Goal: Task Accomplishment & Management: Manage account settings

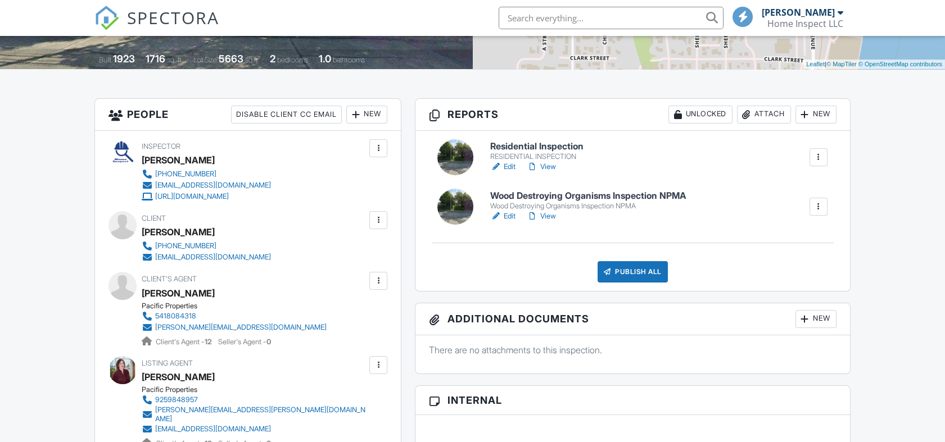
click at [509, 161] on link "Edit" at bounding box center [502, 166] width 25 height 11
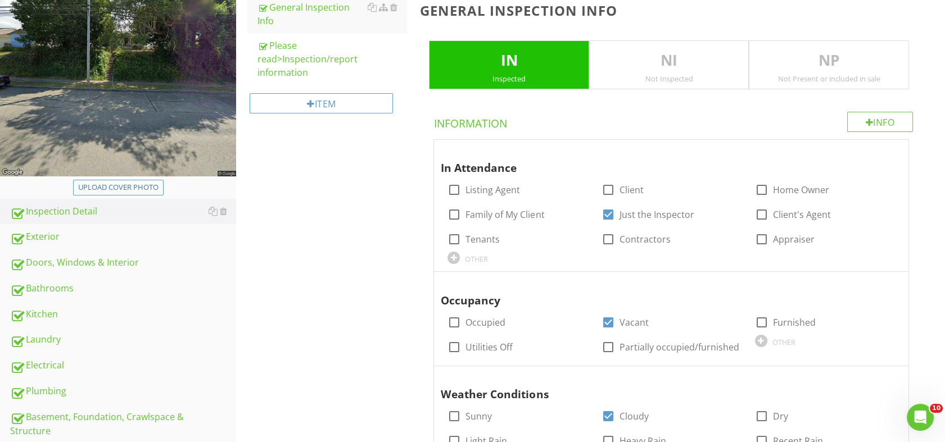
scroll to position [215, 0]
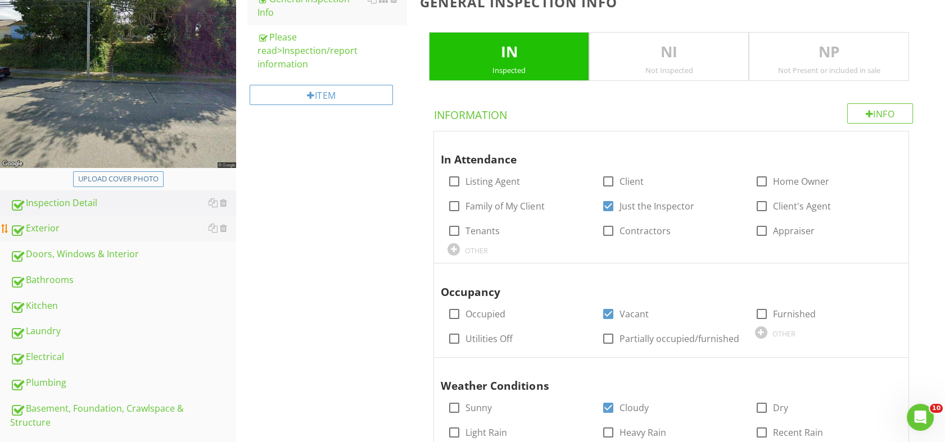
click at [63, 227] on div "Exterior" at bounding box center [123, 228] width 226 height 15
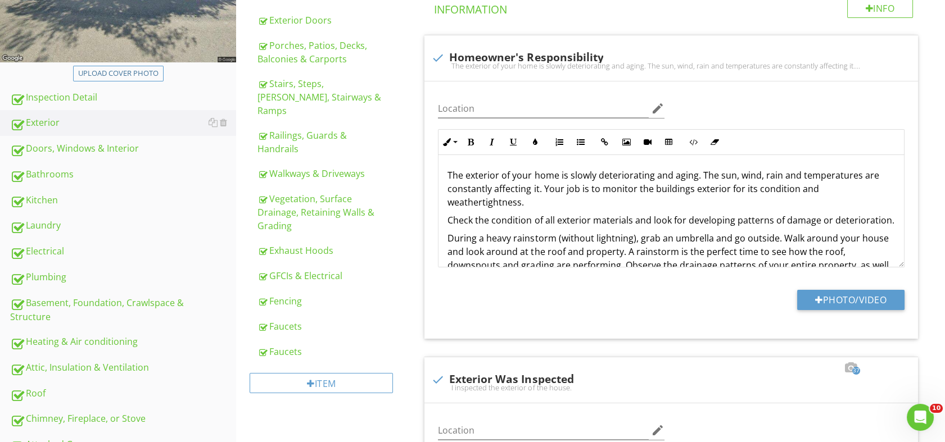
scroll to position [338, 0]
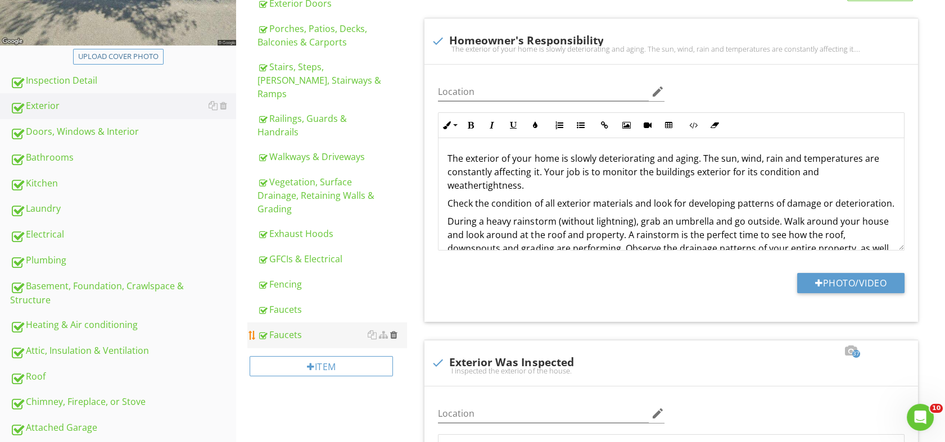
click at [394, 331] on div at bounding box center [393, 335] width 7 height 9
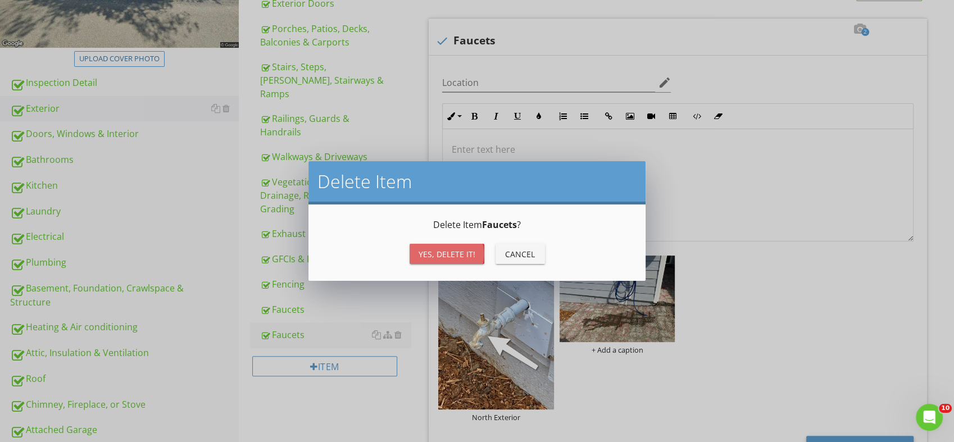
click at [423, 255] on div "Yes, Delete it!" at bounding box center [447, 254] width 57 height 12
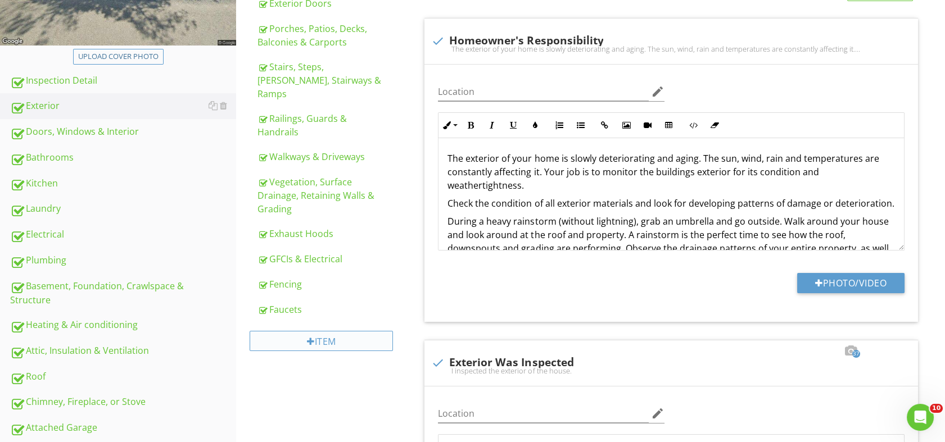
click at [334, 331] on div "Item" at bounding box center [321, 341] width 143 height 20
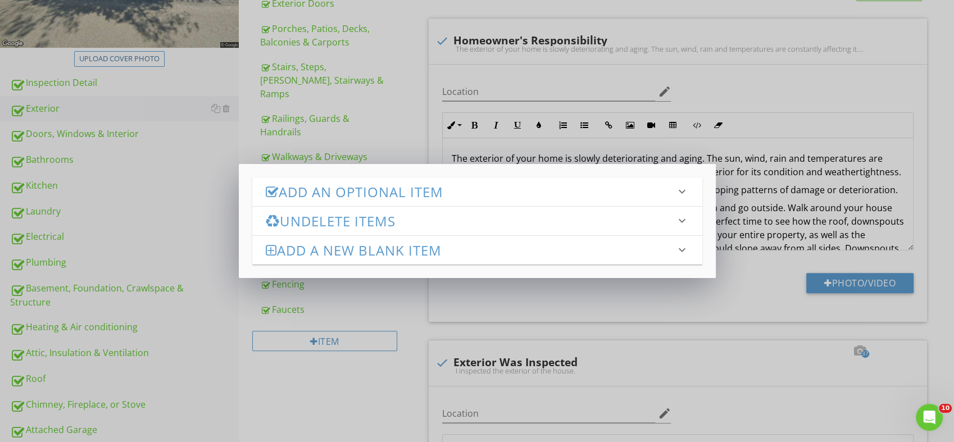
click at [314, 216] on h3 "Undelete Items" at bounding box center [471, 221] width 410 height 15
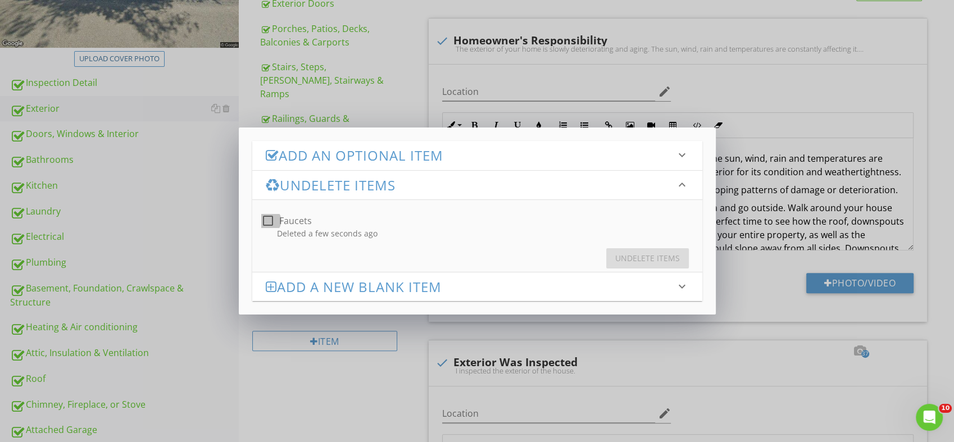
click at [266, 223] on div at bounding box center [268, 220] width 19 height 19
checkbox input "true"
click at [633, 253] on div "Undelete Items" at bounding box center [647, 258] width 65 height 12
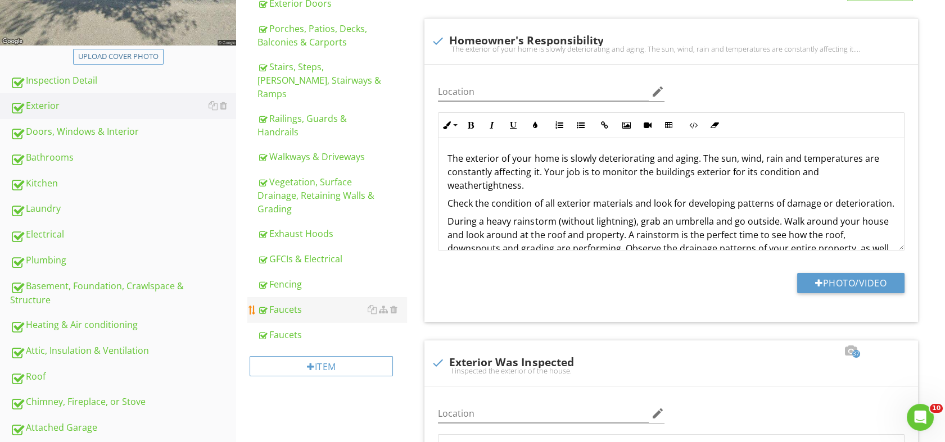
click at [279, 303] on div "Faucets" at bounding box center [331, 309] width 149 height 13
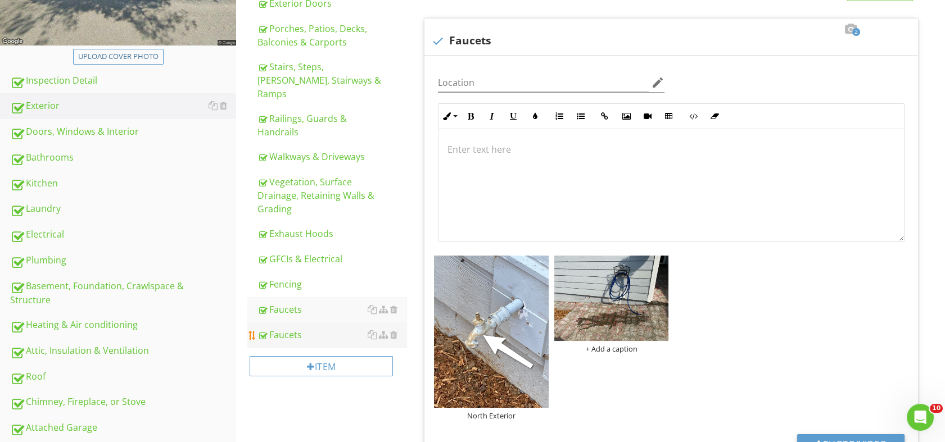
click at [285, 328] on div "Faucets" at bounding box center [331, 334] width 149 height 13
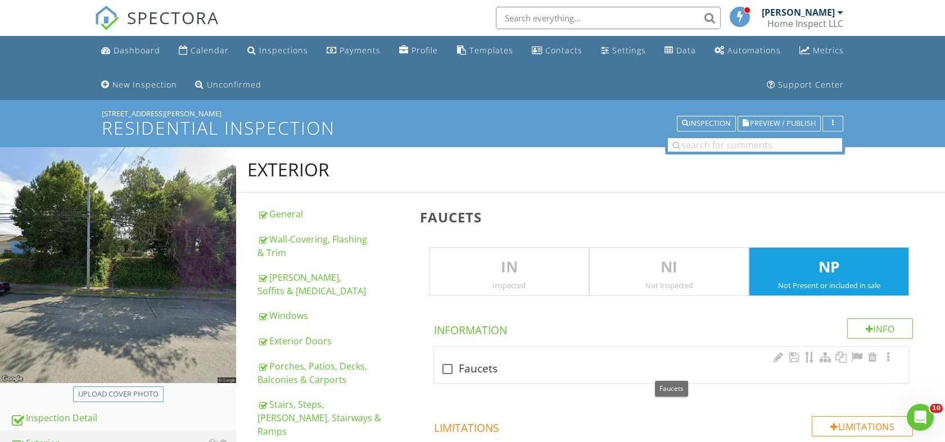
click at [450, 370] on div at bounding box center [447, 369] width 19 height 19
checkbox input "true"
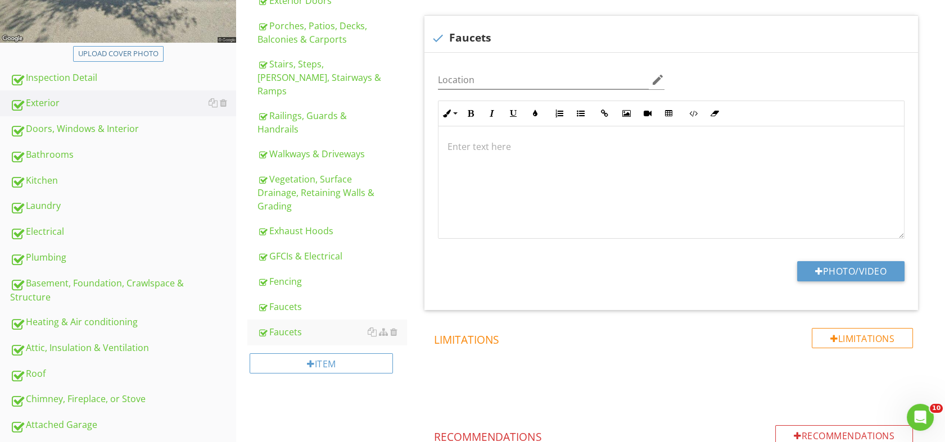
scroll to position [338, 0]
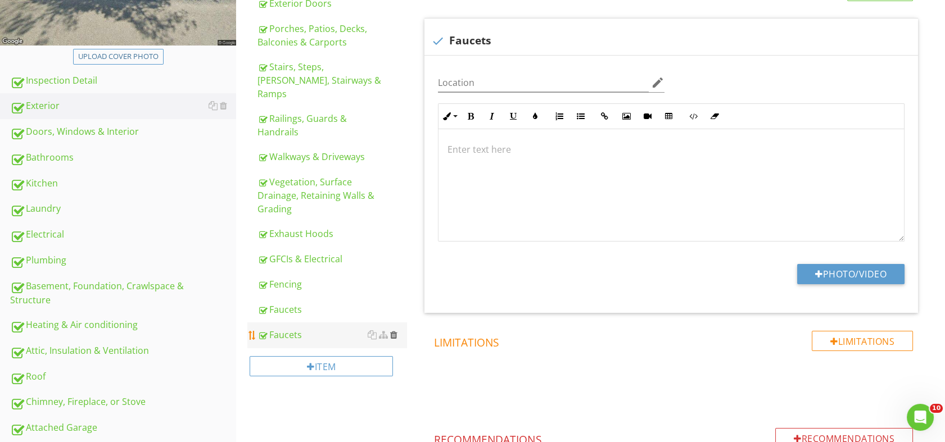
click at [395, 331] on div at bounding box center [393, 335] width 7 height 9
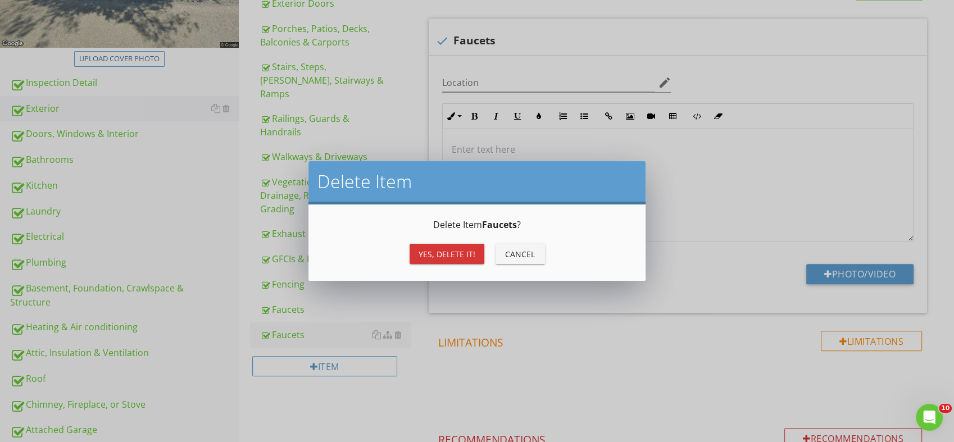
click at [432, 255] on div "Yes, Delete it!" at bounding box center [447, 254] width 57 height 12
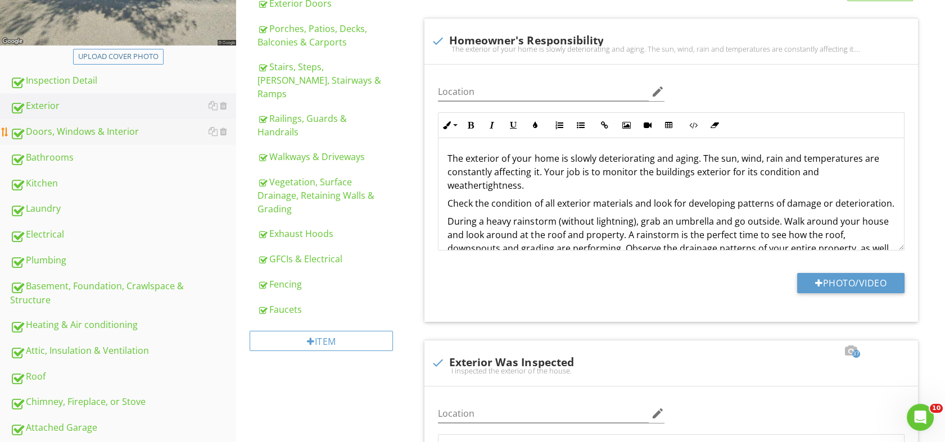
click at [72, 128] on div "Doors, Windows & Interior" at bounding box center [123, 132] width 226 height 15
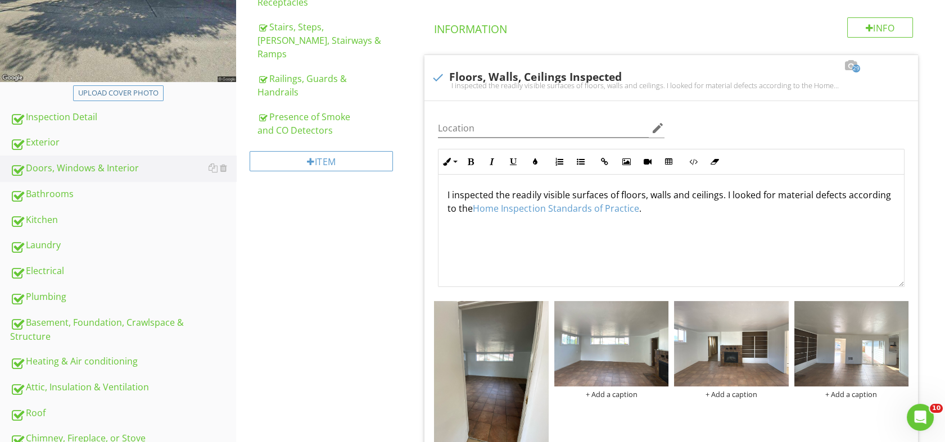
scroll to position [287, 0]
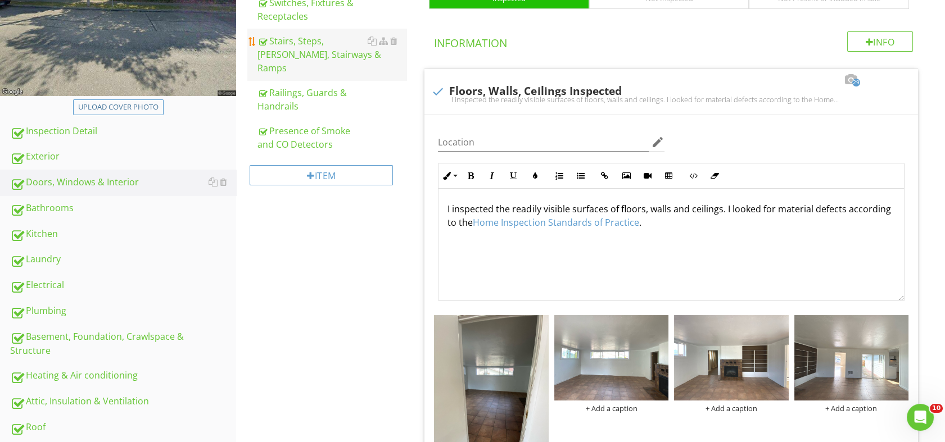
click at [308, 44] on div "Stairs, Steps, Stoops, Stairways & Ramps" at bounding box center [331, 54] width 149 height 40
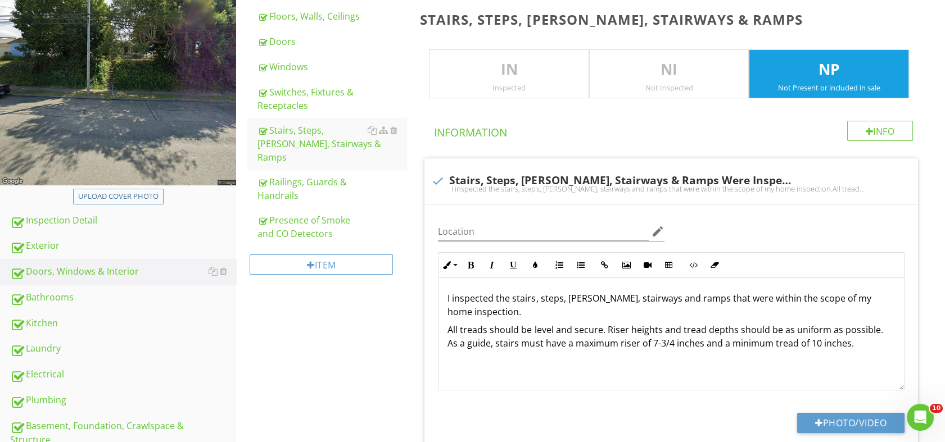
scroll to position [194, 0]
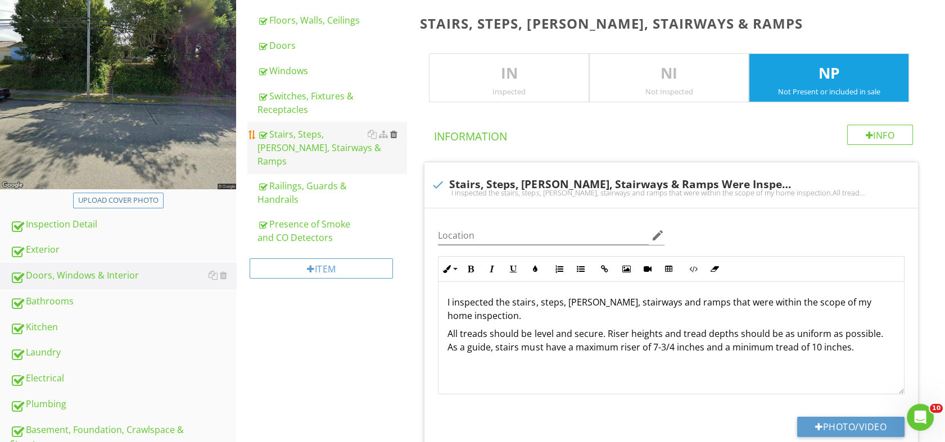
click at [395, 133] on div at bounding box center [393, 134] width 7 height 9
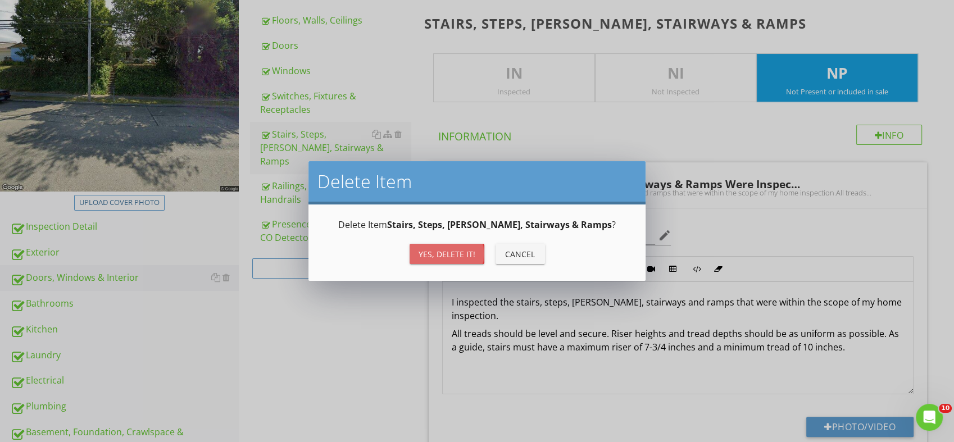
click at [428, 248] on div "Yes, Delete it!" at bounding box center [447, 254] width 57 height 12
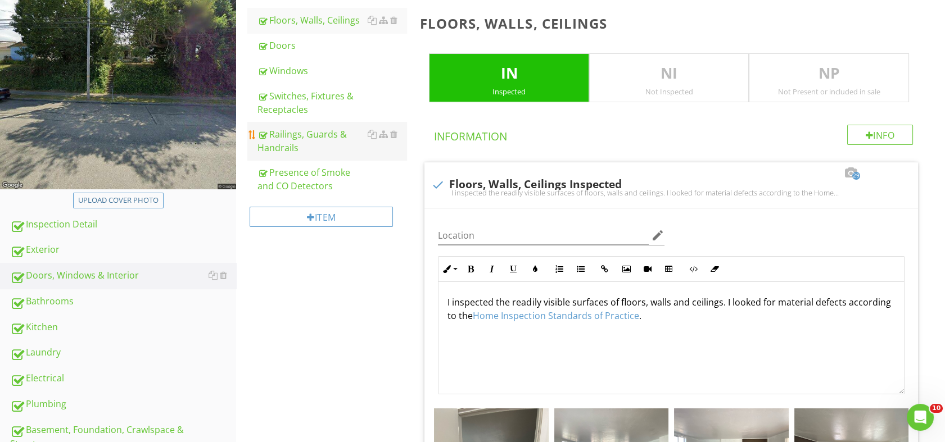
click at [337, 133] on div "Railings, Guards & Handrails" at bounding box center [331, 141] width 149 height 27
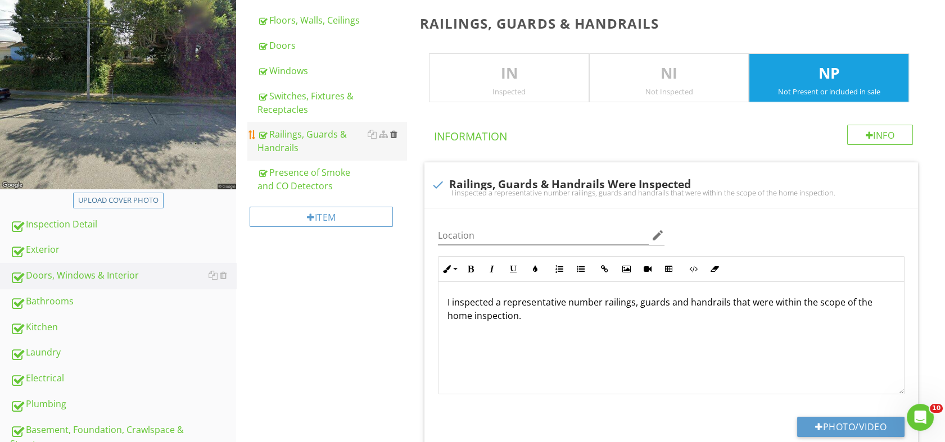
click at [393, 135] on div at bounding box center [393, 134] width 7 height 9
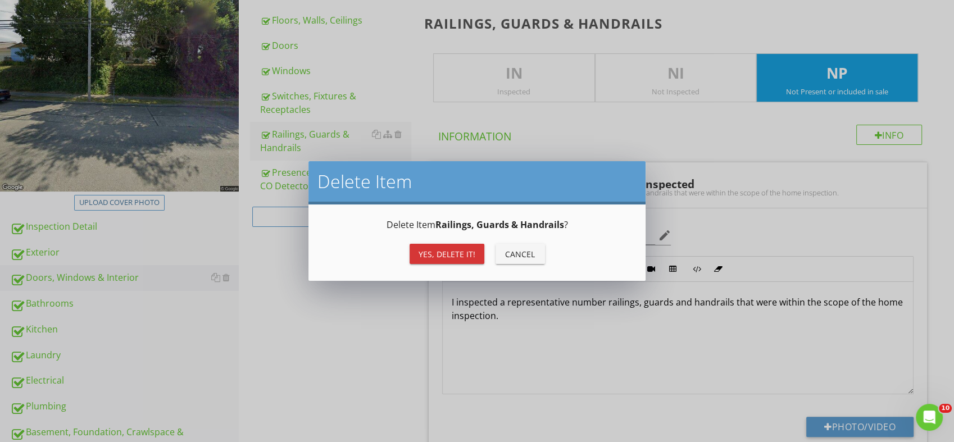
click at [421, 251] on div "Yes, Delete it!" at bounding box center [447, 254] width 57 height 12
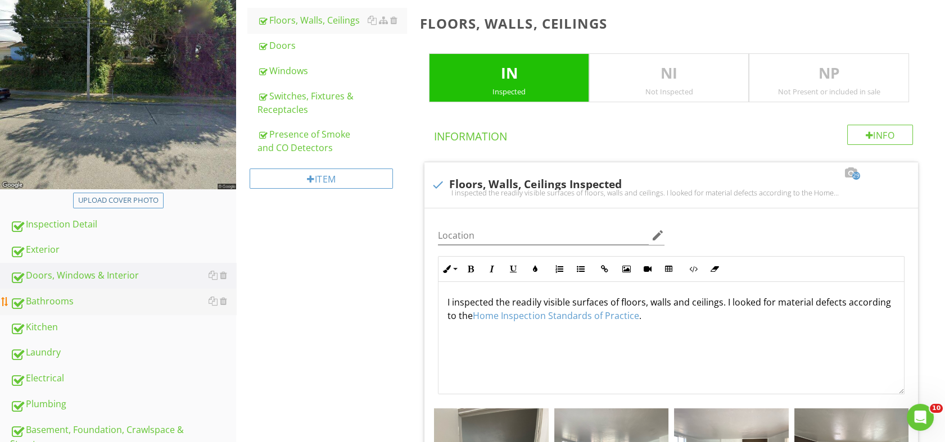
click at [58, 298] on div "Bathrooms" at bounding box center [123, 302] width 226 height 15
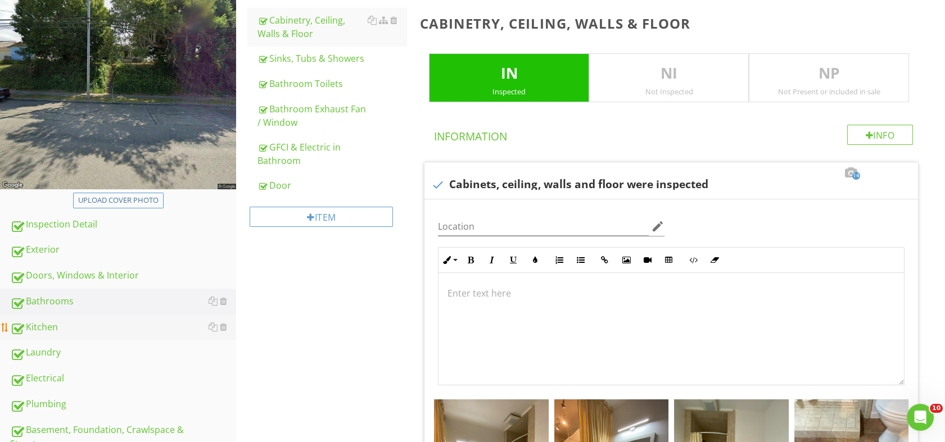
click at [53, 327] on div "Kitchen" at bounding box center [123, 327] width 226 height 15
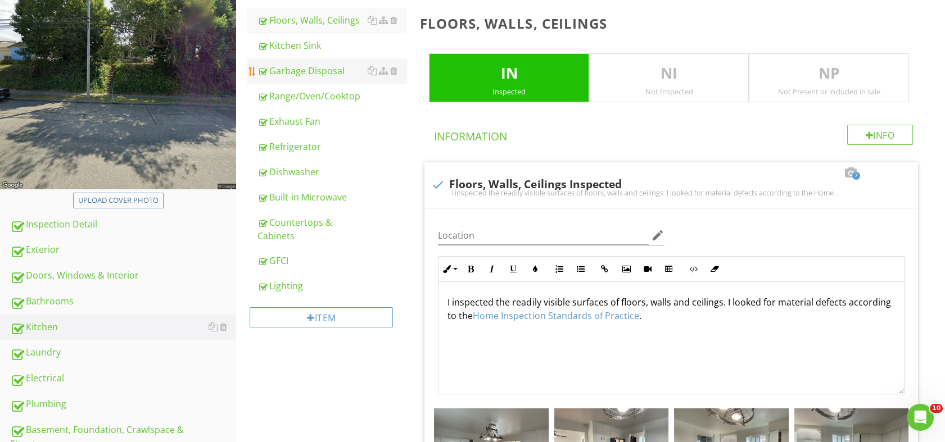
click at [306, 72] on div "Garbage Disposal" at bounding box center [331, 70] width 149 height 13
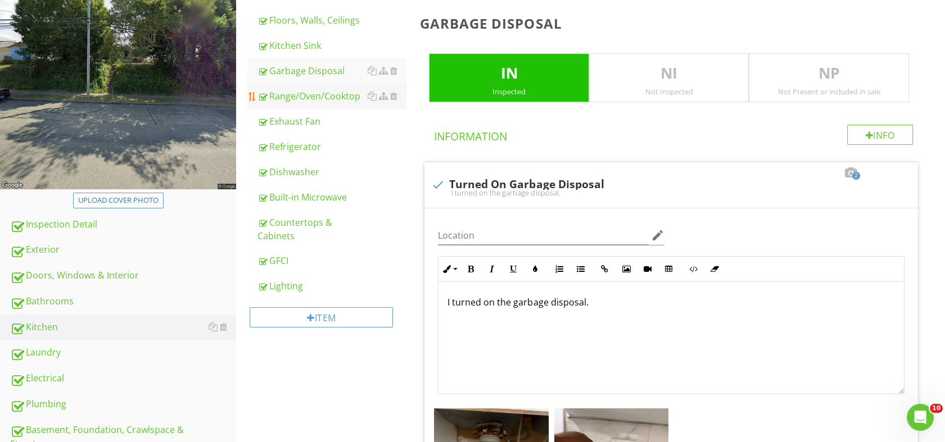
click at [316, 93] on div "Range/Oven/Cooktop" at bounding box center [331, 95] width 149 height 13
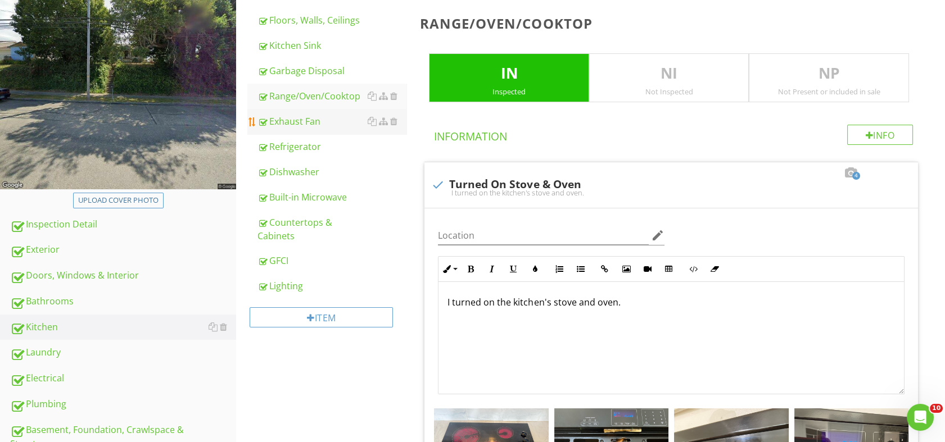
click at [298, 121] on div "Exhaust Fan" at bounding box center [331, 121] width 149 height 13
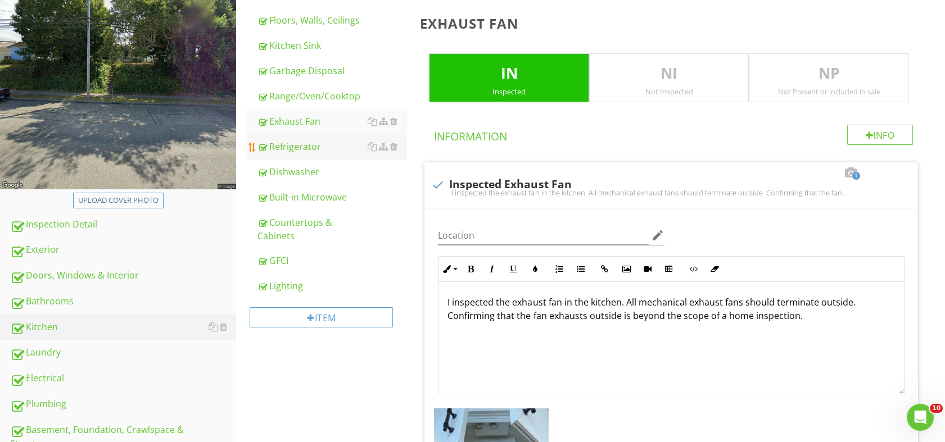
click at [303, 148] on div "Refrigerator" at bounding box center [331, 146] width 149 height 13
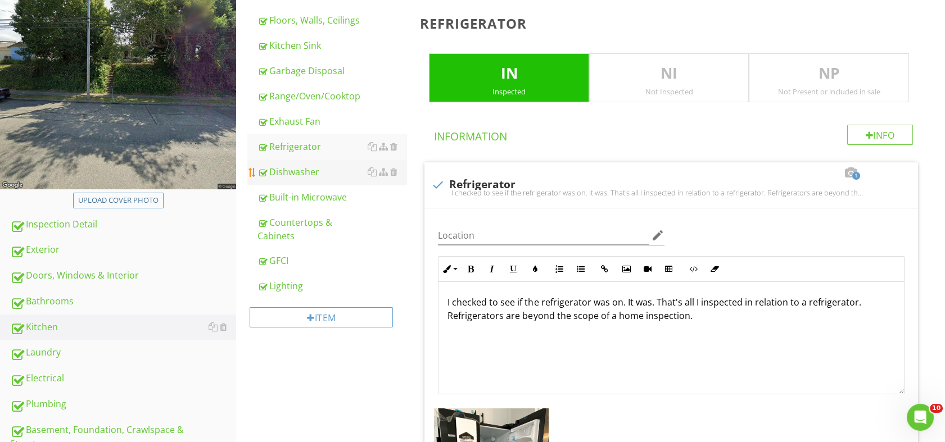
click at [303, 170] on div "Dishwasher" at bounding box center [331, 171] width 149 height 13
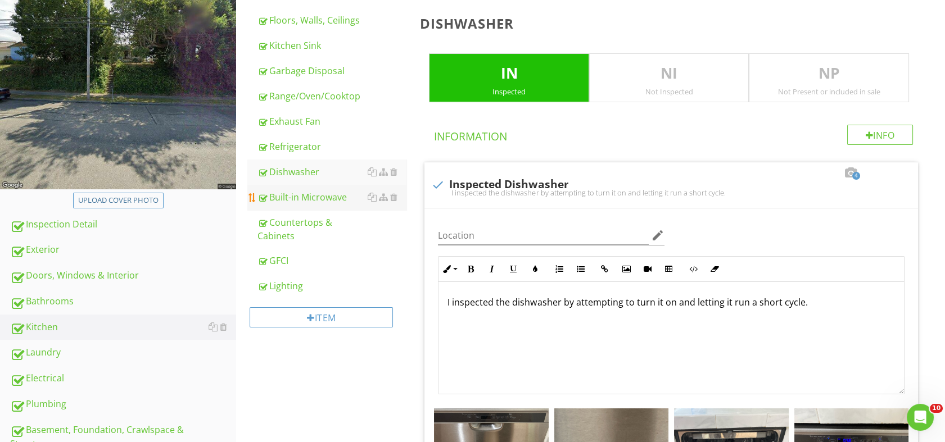
click at [306, 196] on div "Built-in Microwave" at bounding box center [331, 197] width 149 height 13
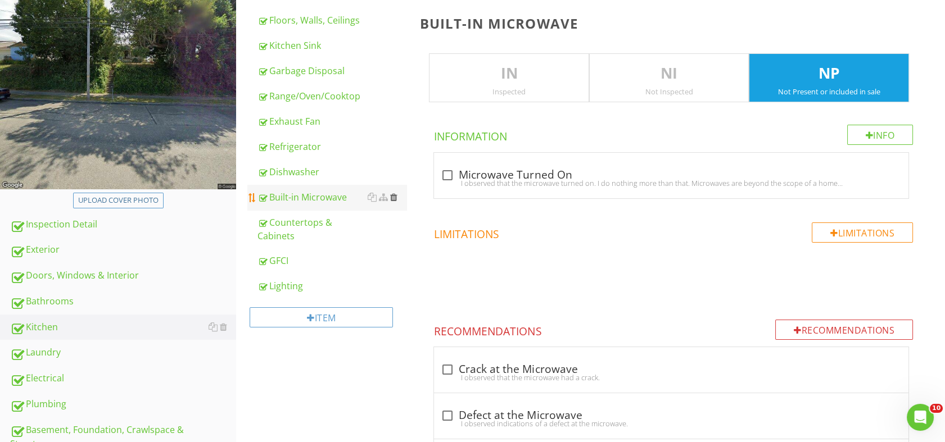
click at [392, 195] on div at bounding box center [393, 197] width 7 height 9
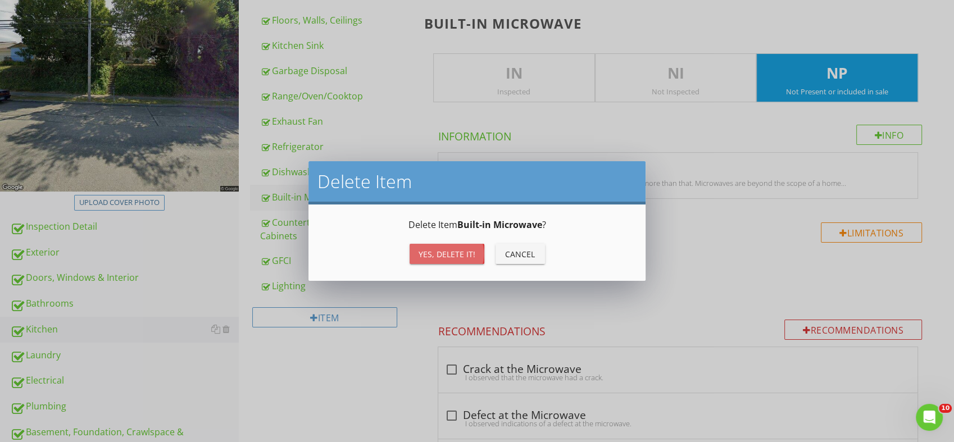
click at [435, 255] on div "Yes, Delete it!" at bounding box center [447, 254] width 57 height 12
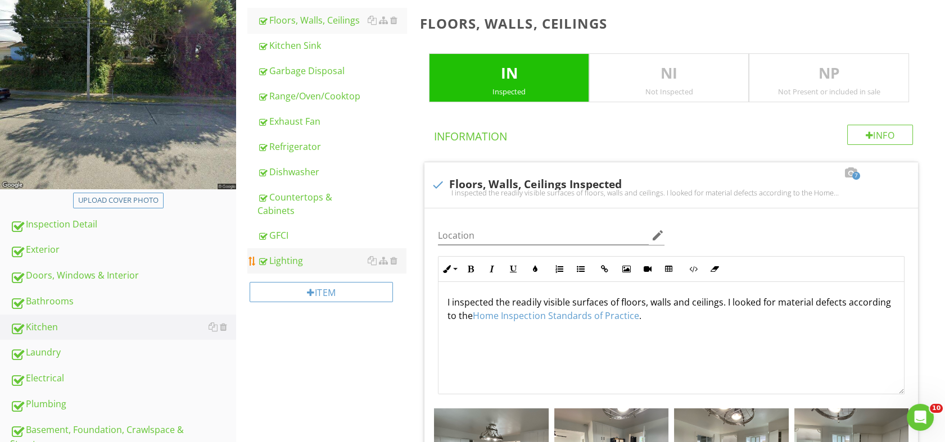
click at [302, 260] on div "Lighting" at bounding box center [331, 260] width 149 height 13
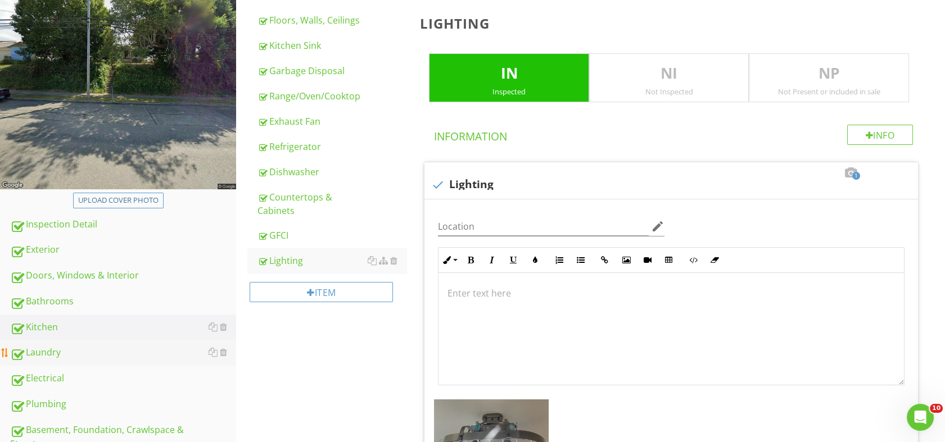
click at [48, 351] on div "Laundry" at bounding box center [123, 353] width 226 height 15
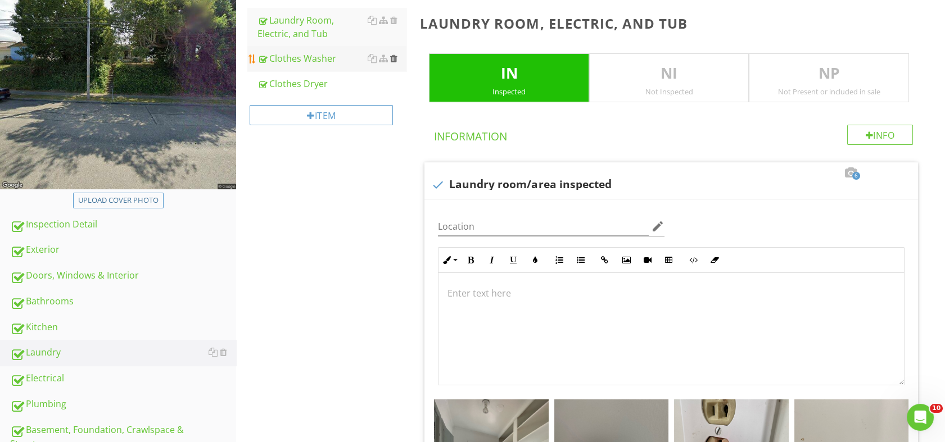
click at [396, 58] on div at bounding box center [393, 58] width 7 height 9
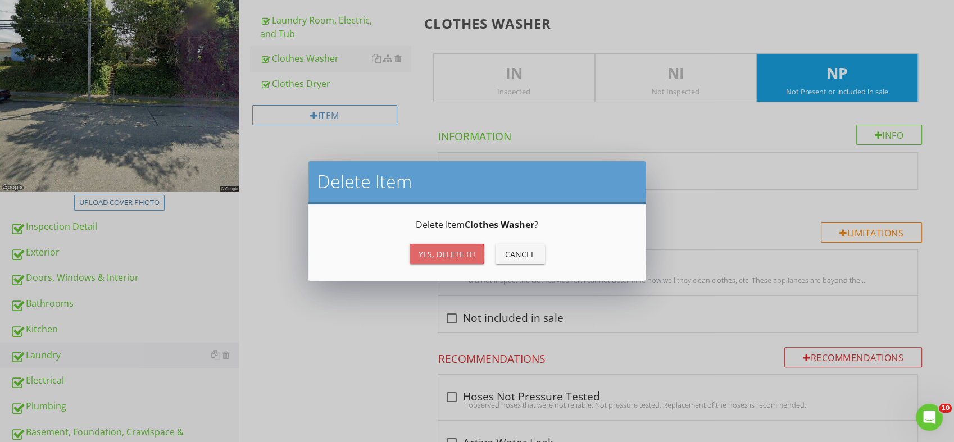
click at [435, 247] on button "Yes, Delete it!" at bounding box center [447, 254] width 75 height 20
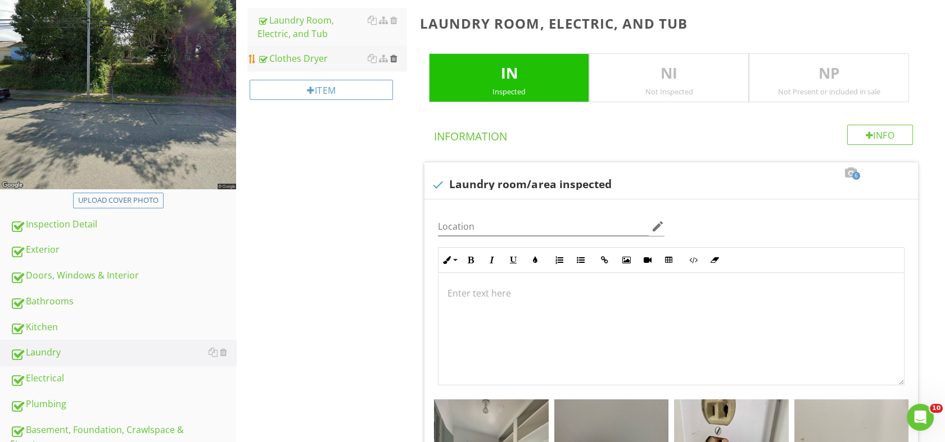
click at [394, 57] on div at bounding box center [393, 58] width 7 height 9
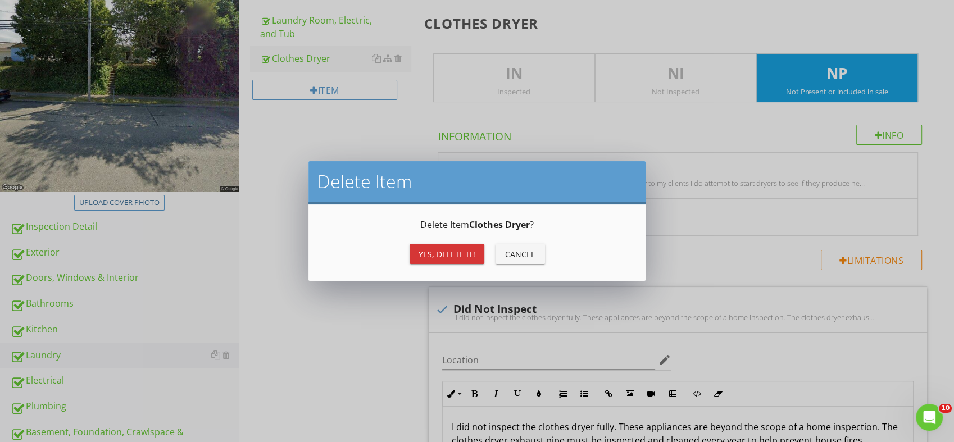
click at [443, 252] on div "Yes, Delete it!" at bounding box center [447, 254] width 57 height 12
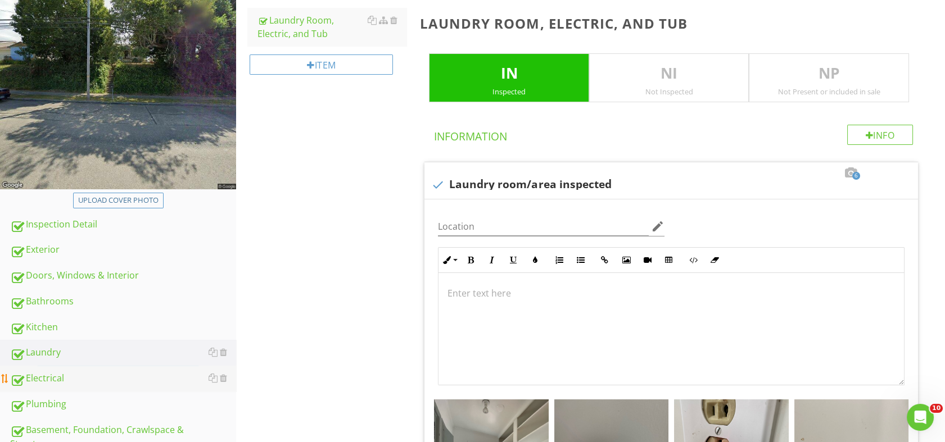
click at [49, 374] on div "Electrical" at bounding box center [123, 379] width 226 height 15
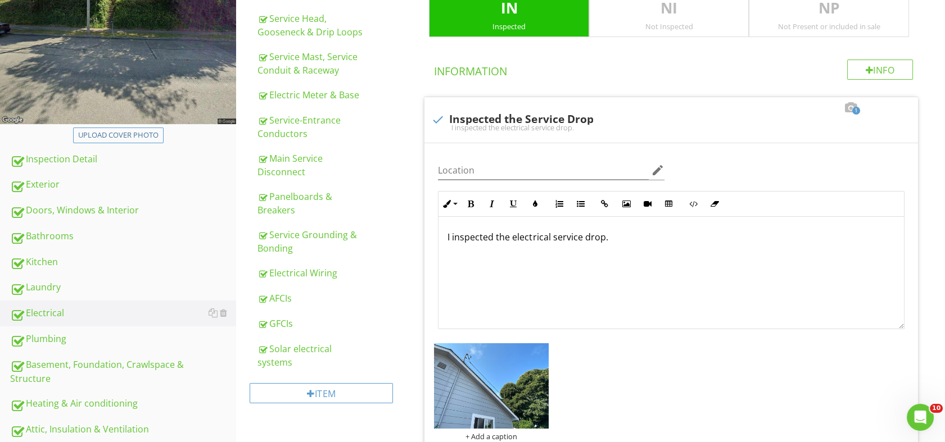
scroll to position [264, 0]
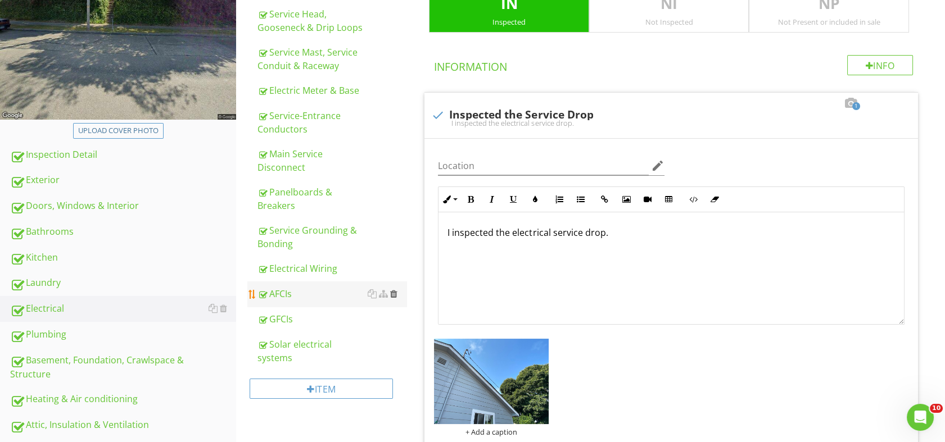
click at [393, 291] on div at bounding box center [393, 293] width 7 height 9
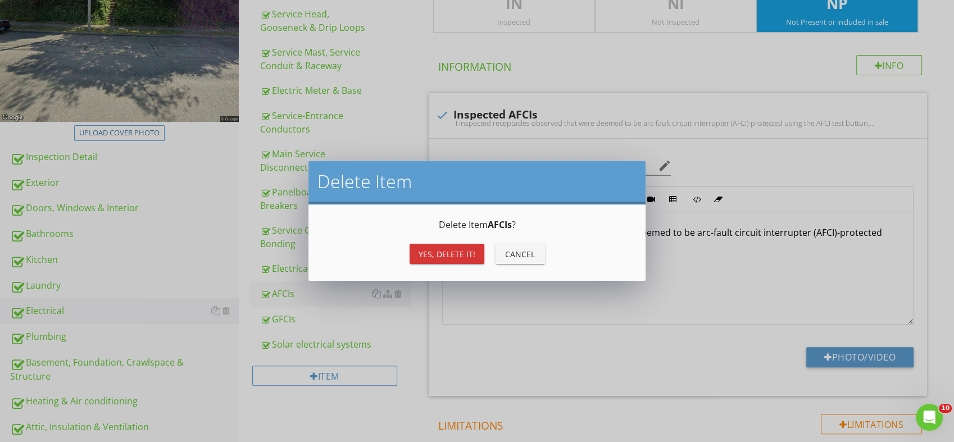
click at [423, 252] on div "Yes, Delete it!" at bounding box center [447, 254] width 57 height 12
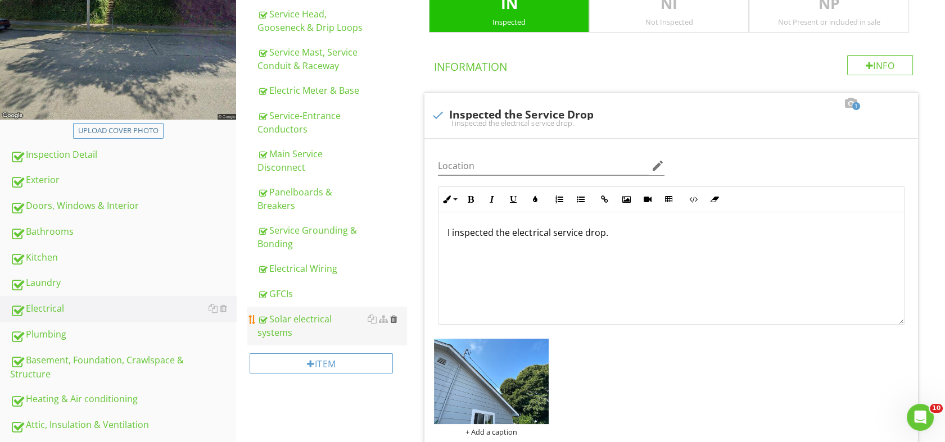
click at [392, 318] on div at bounding box center [393, 319] width 7 height 9
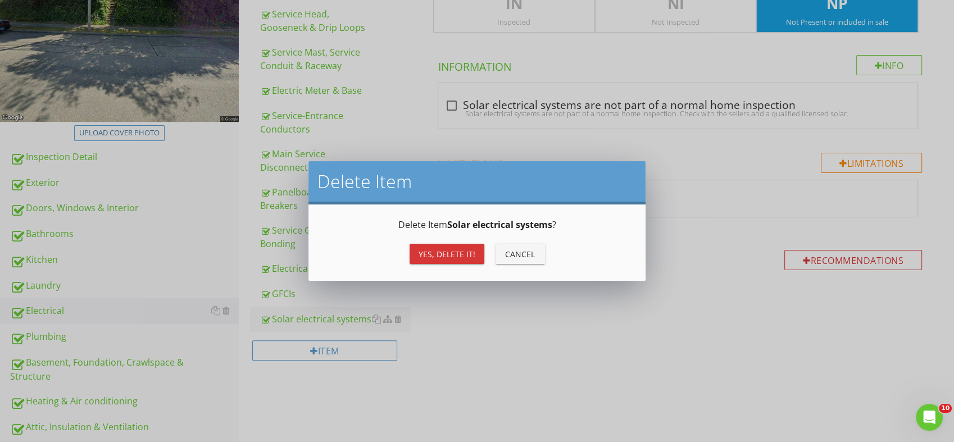
click at [436, 248] on div "Yes, Delete it!" at bounding box center [447, 254] width 57 height 12
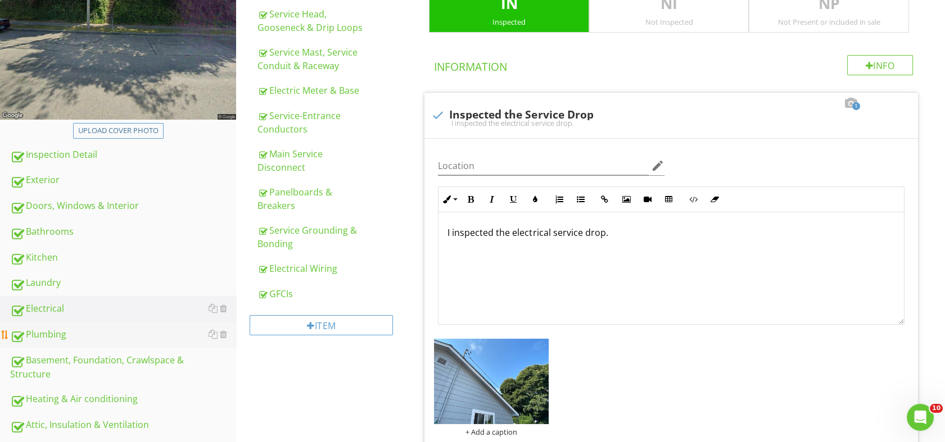
click at [58, 333] on div "Plumbing" at bounding box center [123, 335] width 226 height 15
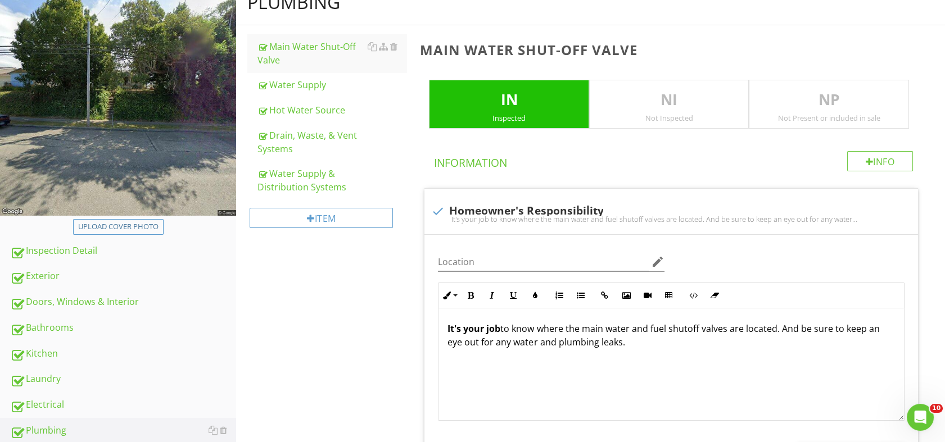
scroll to position [179, 0]
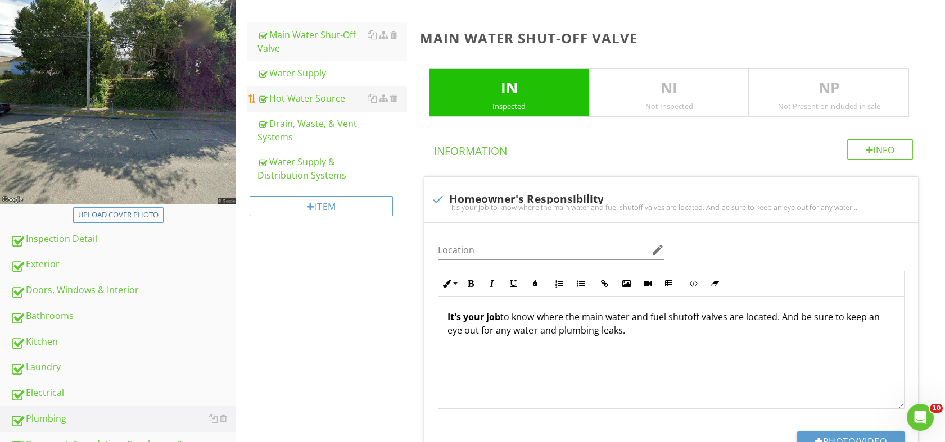
click at [302, 94] on div "Hot Water Source" at bounding box center [331, 98] width 149 height 13
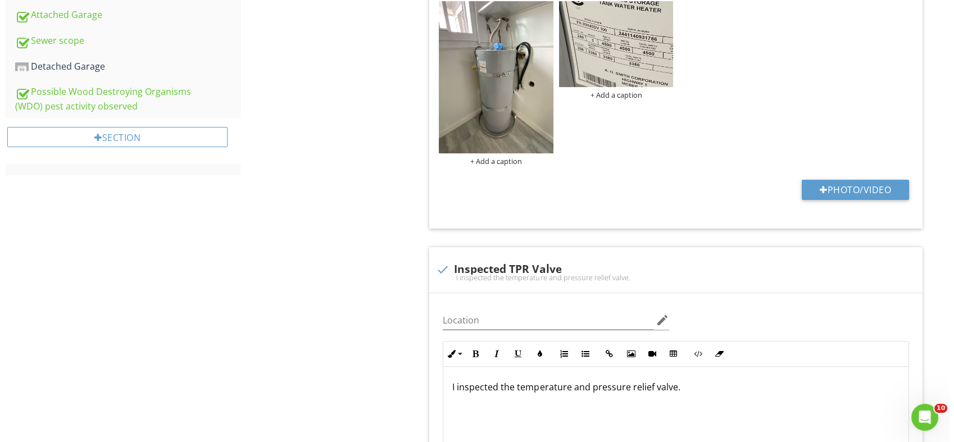
scroll to position [686, 0]
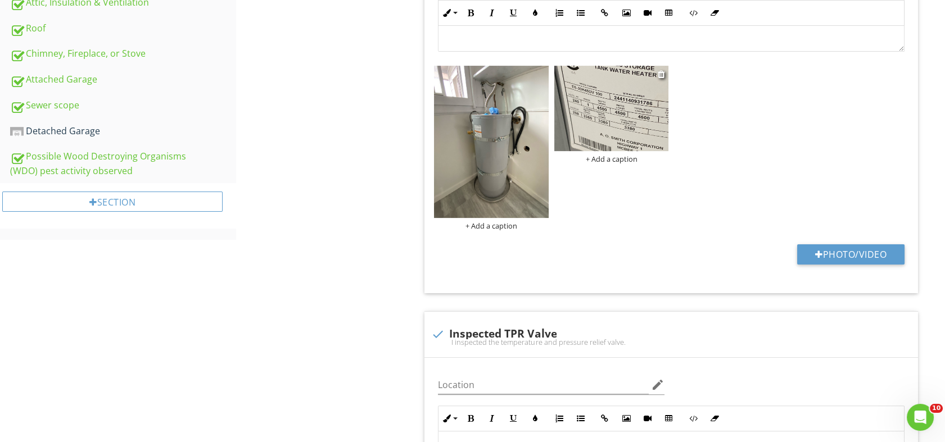
click at [610, 155] on div "+ Add a caption" at bounding box center [611, 159] width 114 height 9
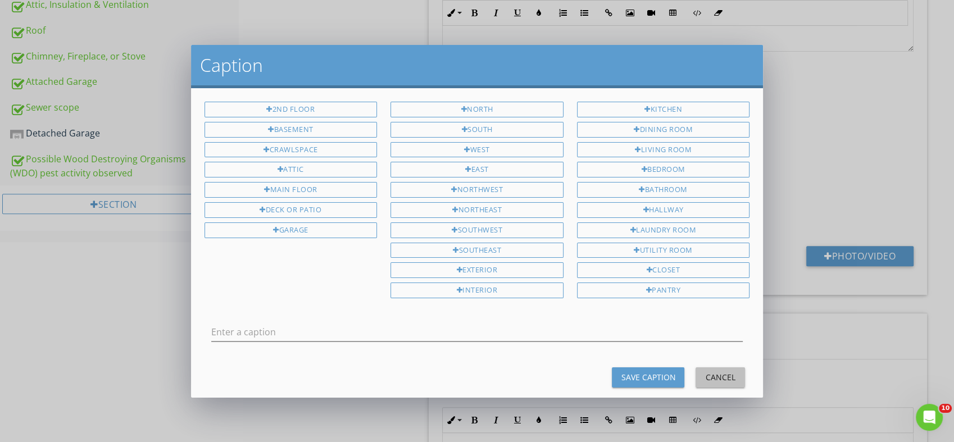
click at [716, 372] on div "Cancel" at bounding box center [720, 378] width 31 height 12
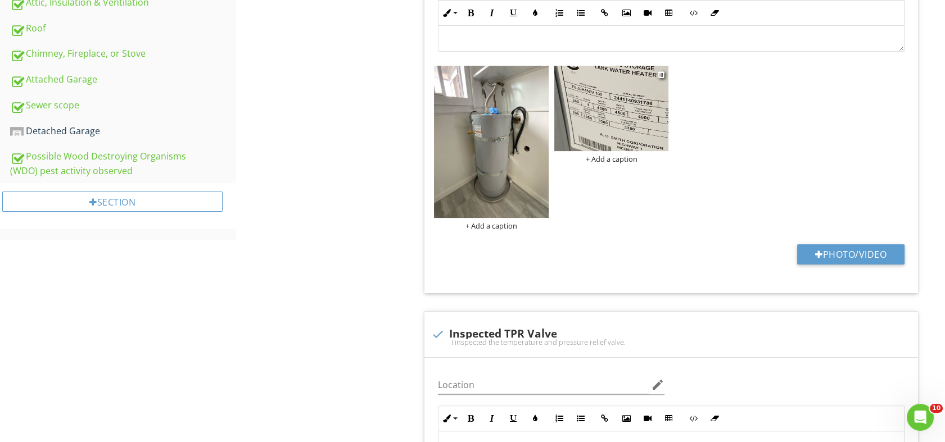
click at [609, 155] on div "+ Add a caption" at bounding box center [611, 159] width 114 height 9
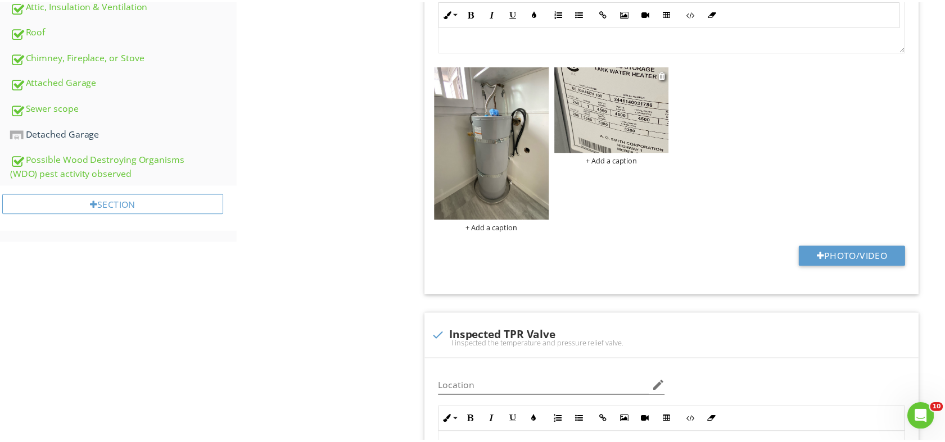
scroll to position [0, 0]
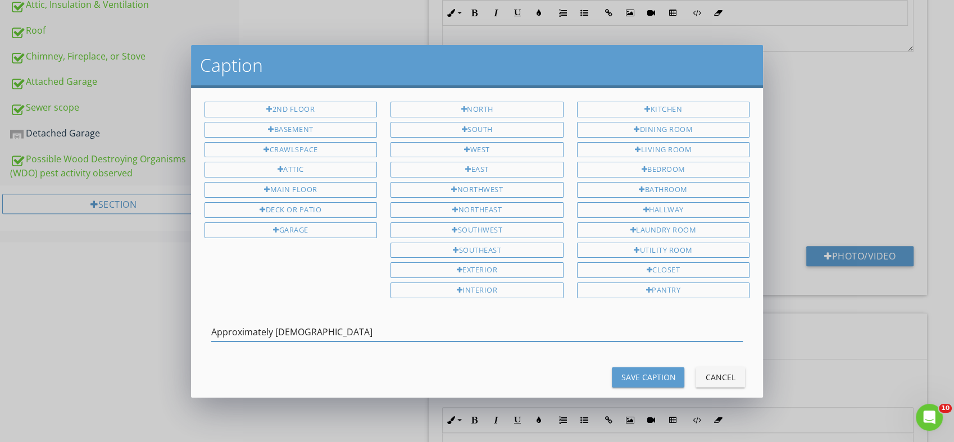
type input "Approximately 1 year old"
click at [631, 372] on div "Save Caption" at bounding box center [648, 378] width 55 height 12
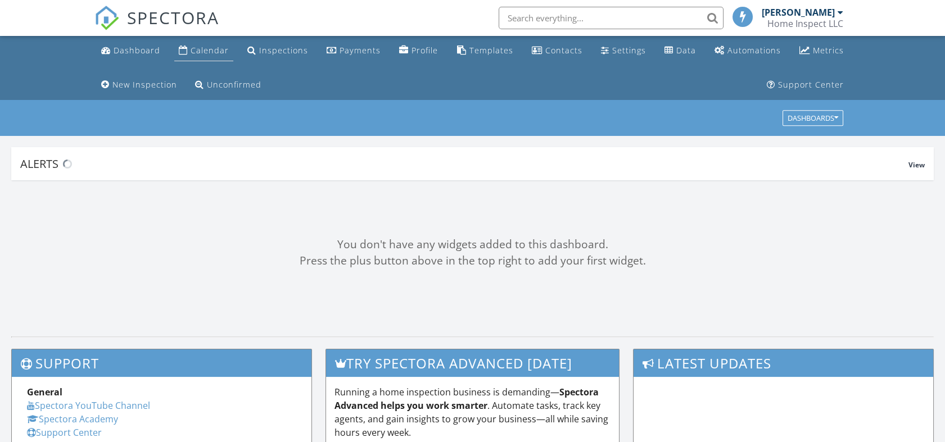
click at [207, 47] on div "Calendar" at bounding box center [210, 50] width 38 height 11
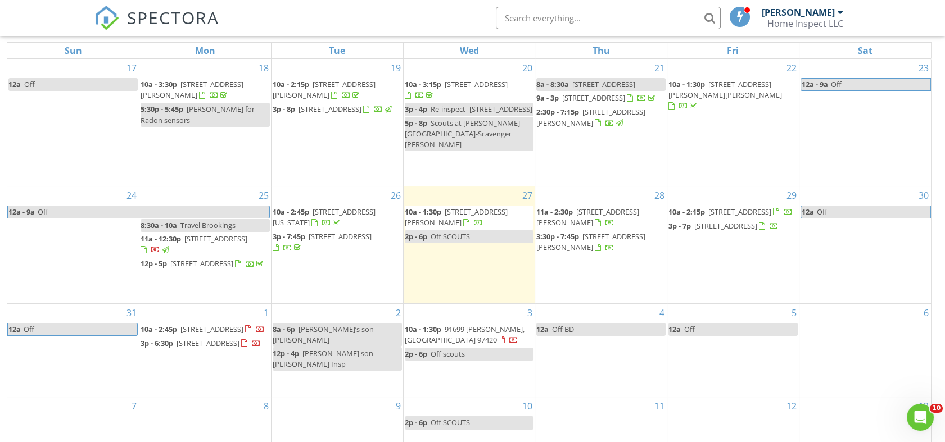
scroll to position [184, 0]
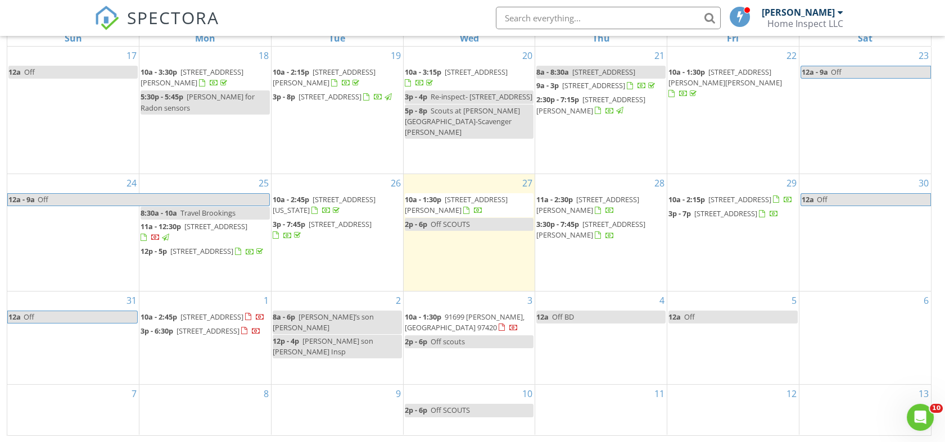
click at [470, 194] on span "2785 Sherman Ave, North Bend 97459" at bounding box center [456, 204] width 103 height 21
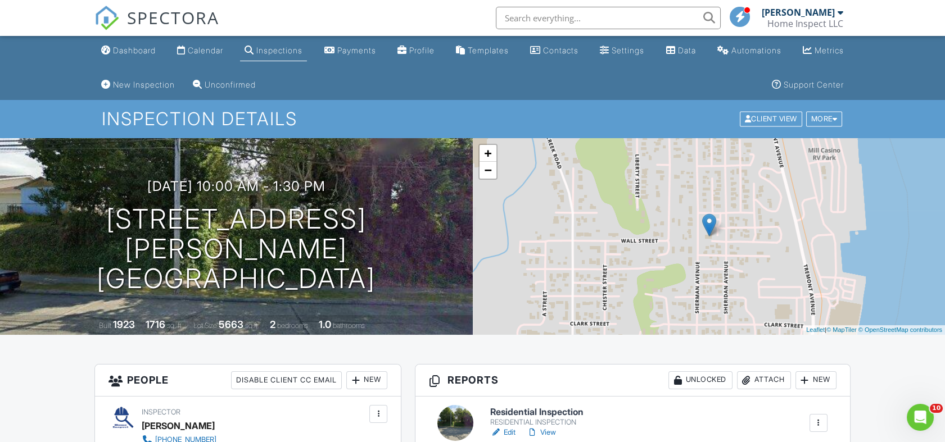
click at [577, 116] on h1 "Inspection Details" at bounding box center [472, 119] width 741 height 20
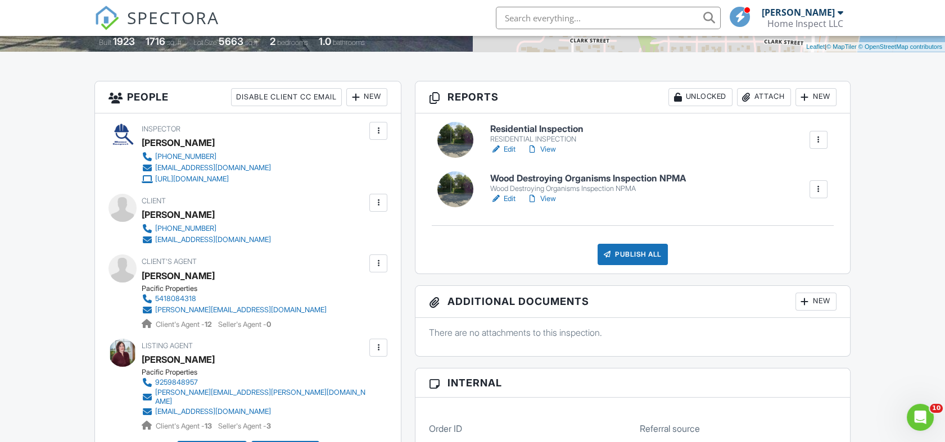
scroll to position [288, 0]
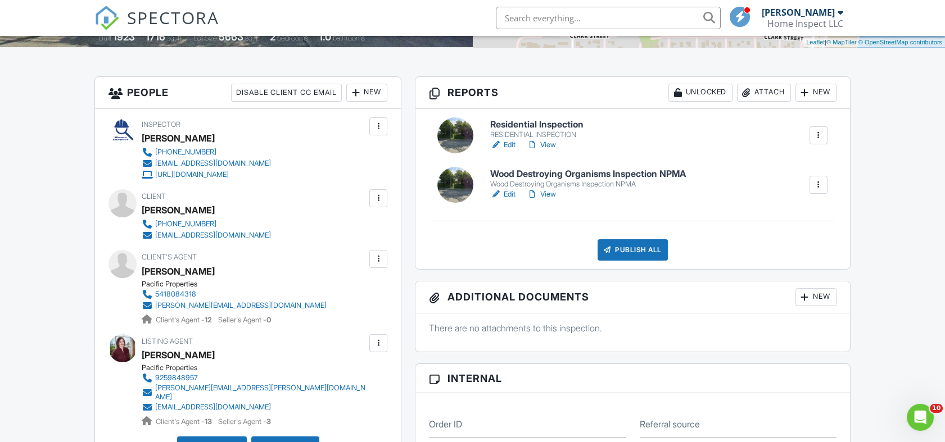
click at [509, 141] on link "Edit" at bounding box center [502, 144] width 25 height 11
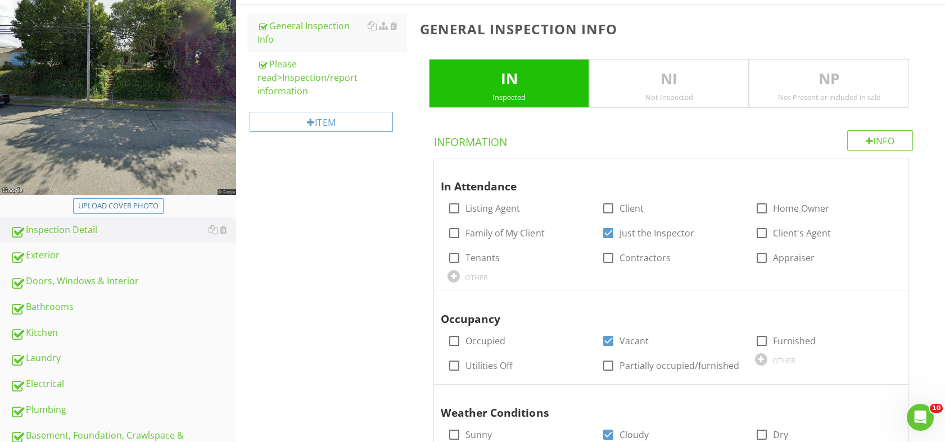
scroll to position [209, 0]
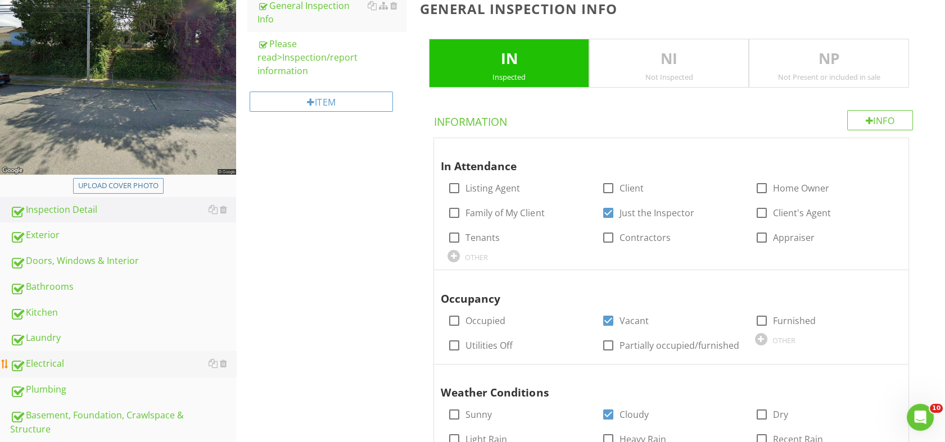
click at [60, 359] on div "Electrical" at bounding box center [123, 364] width 226 height 15
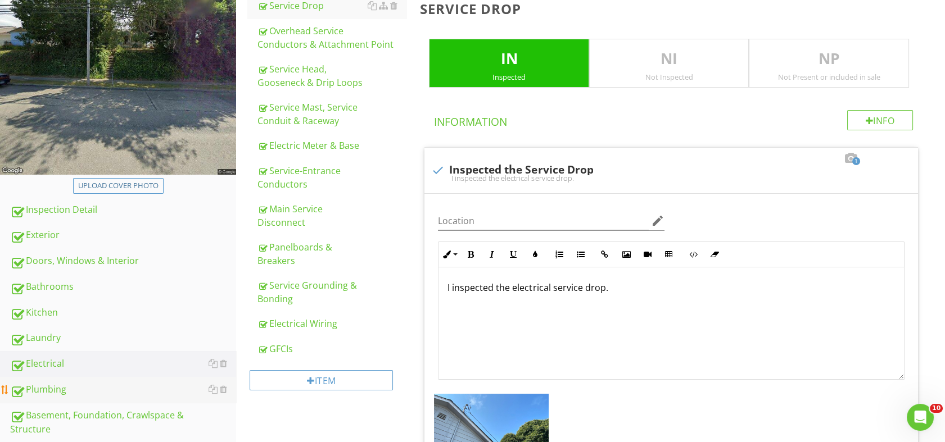
click at [57, 388] on div "Plumbing" at bounding box center [123, 390] width 226 height 15
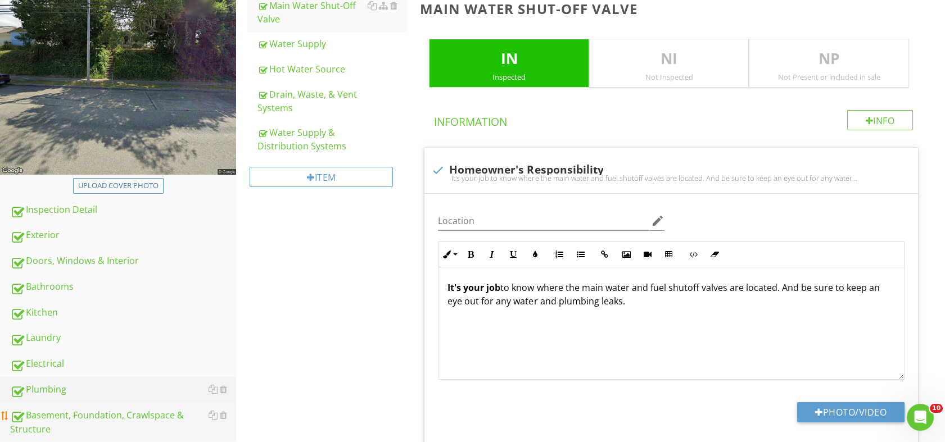
click at [69, 414] on div "Basement, Foundation, Crawlspace & Structure" at bounding box center [123, 423] width 226 height 28
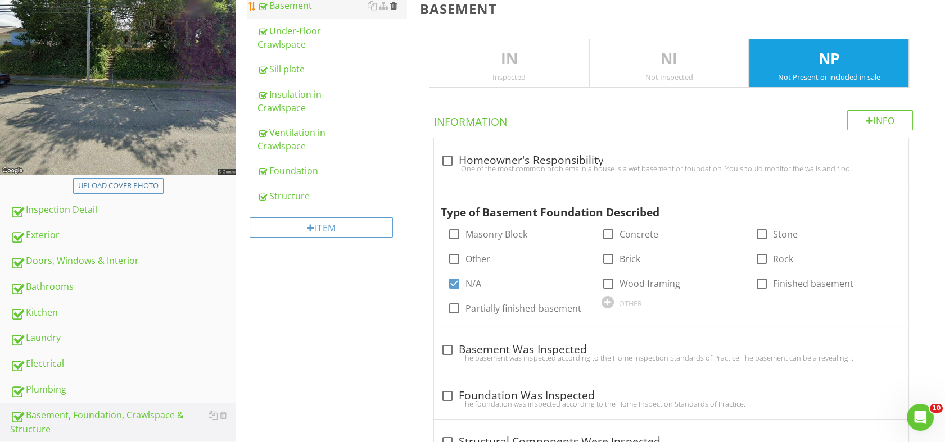
click at [395, 5] on div at bounding box center [393, 5] width 7 height 9
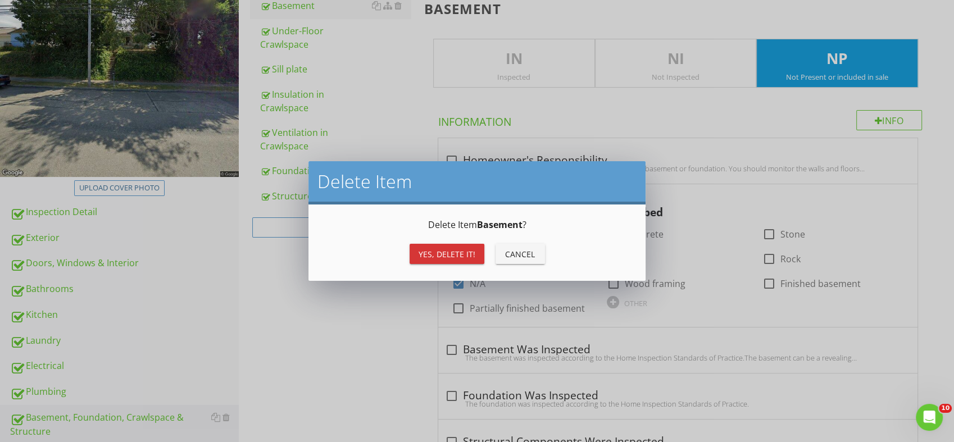
click at [429, 260] on button "Yes, Delete it!" at bounding box center [447, 254] width 75 height 20
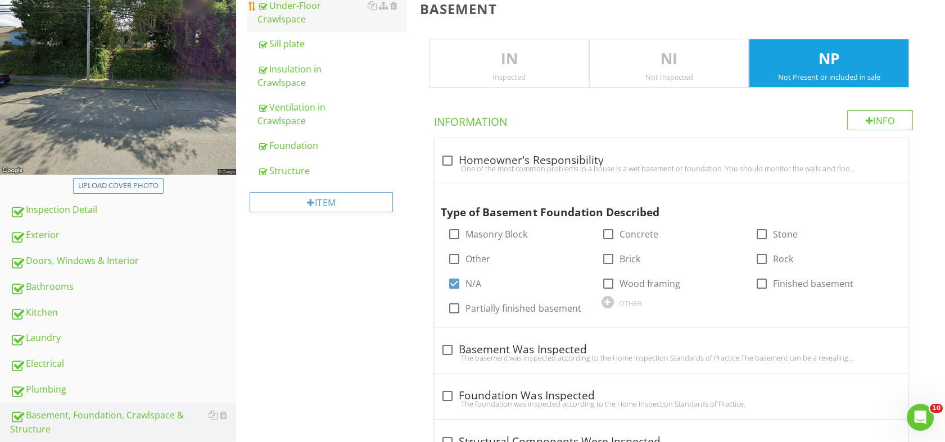
click at [283, 10] on div "Under-Floor Crawlspace" at bounding box center [331, 12] width 149 height 27
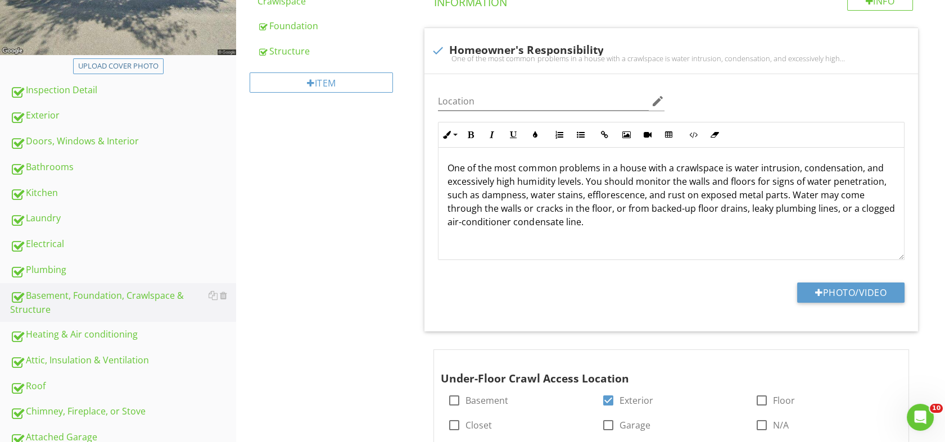
scroll to position [333, 0]
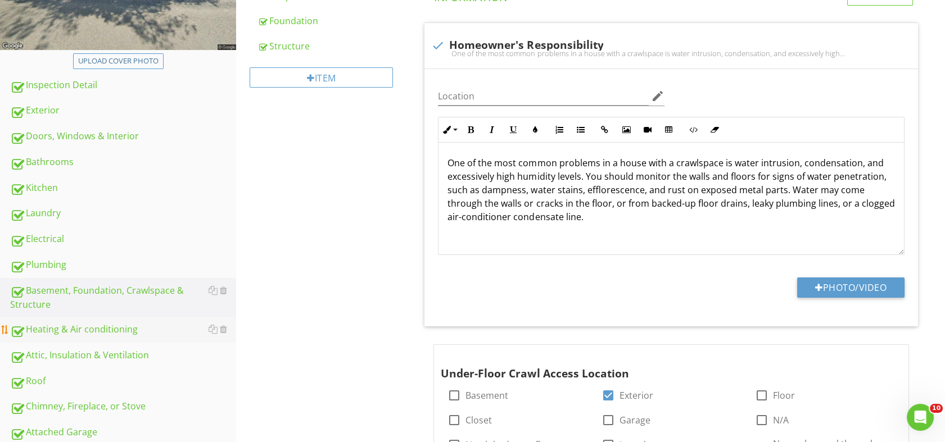
click at [107, 327] on div "Heating & Air conditioning" at bounding box center [123, 330] width 226 height 15
type textarea "<p>Structural components were inspected according to the <a fr-original-style="…"
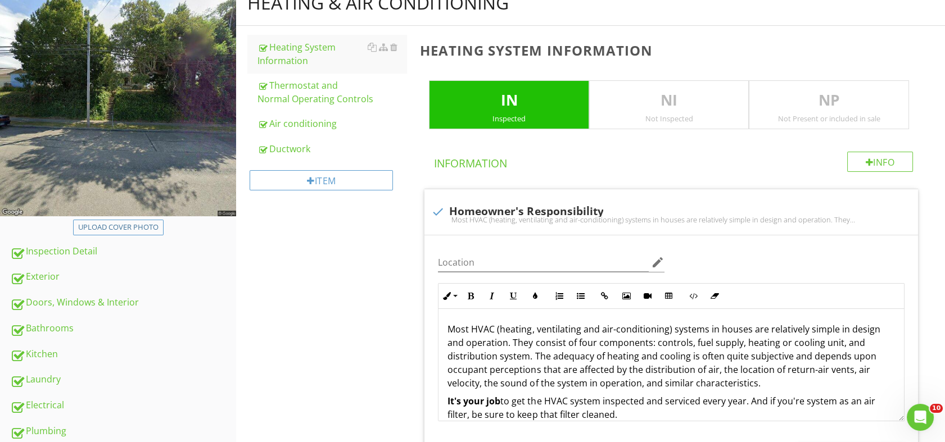
scroll to position [193, 0]
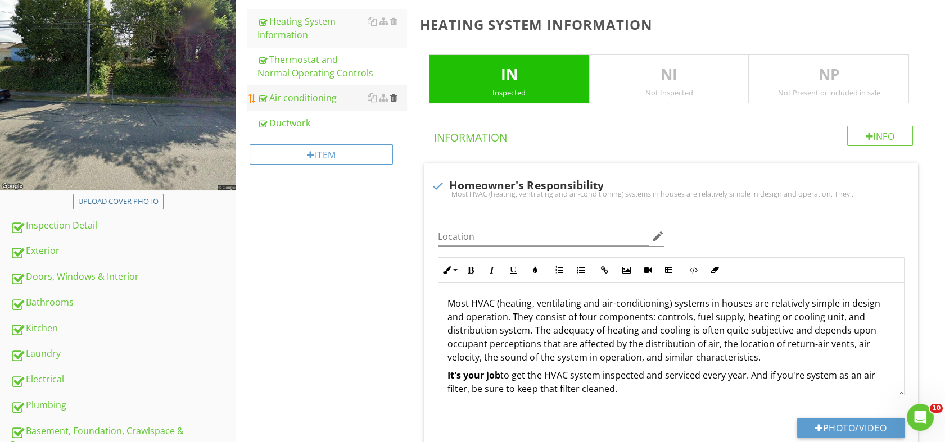
click at [393, 96] on div at bounding box center [393, 97] width 7 height 9
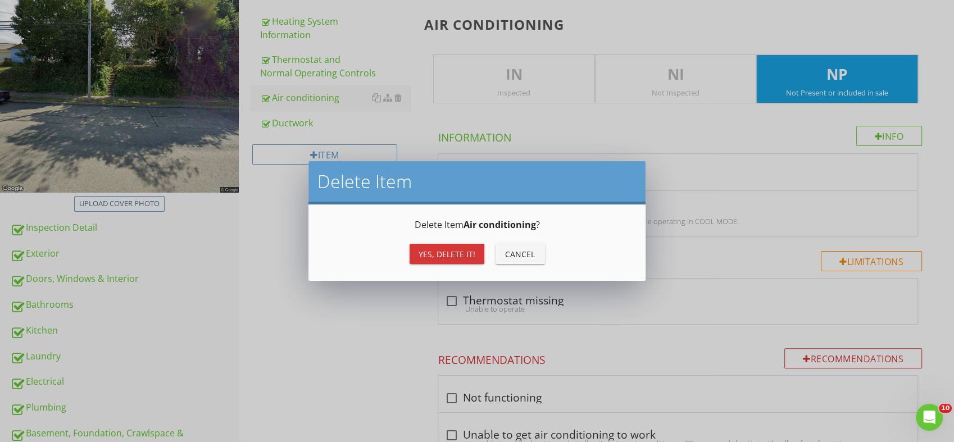
click at [437, 248] on div "Yes, Delete it!" at bounding box center [447, 254] width 57 height 12
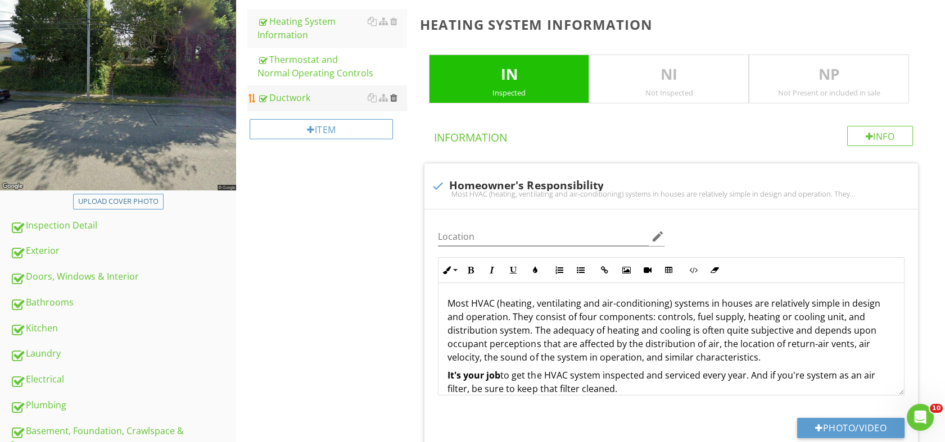
click at [393, 98] on div at bounding box center [393, 97] width 7 height 9
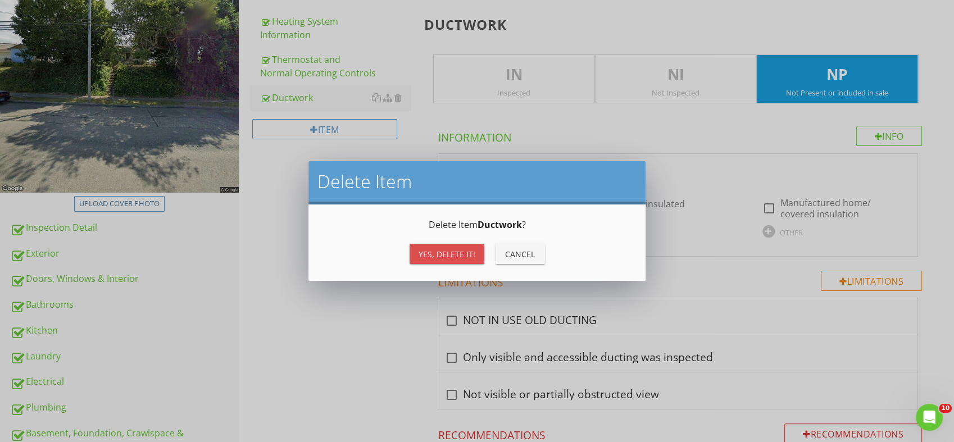
click at [417, 249] on button "Yes, Delete it!" at bounding box center [447, 254] width 75 height 20
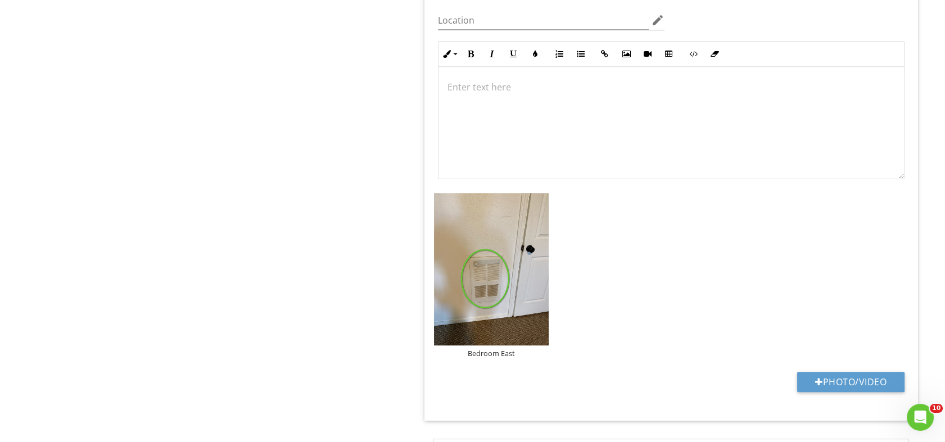
scroll to position [1025, 0]
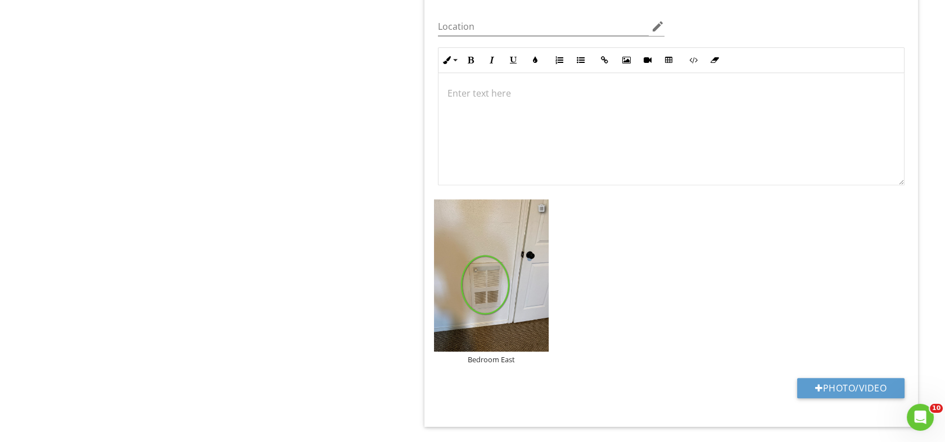
click at [541, 208] on div at bounding box center [541, 207] width 7 height 9
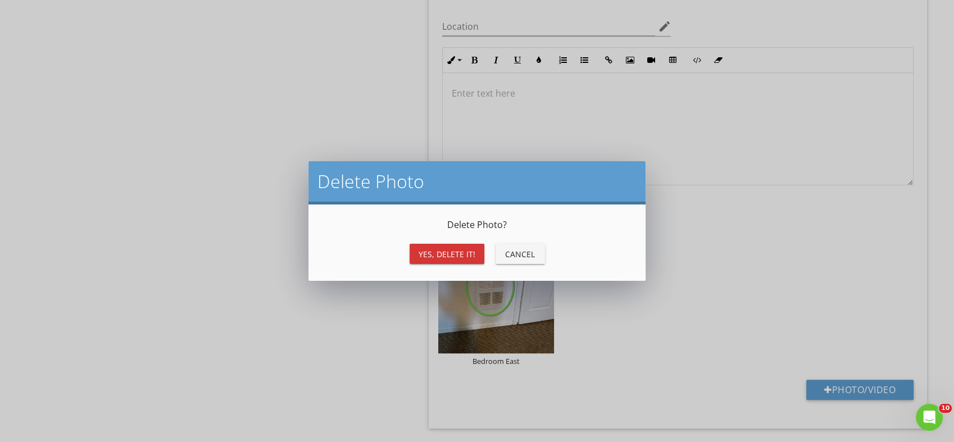
click at [440, 252] on div "Yes, Delete it!" at bounding box center [447, 254] width 57 height 12
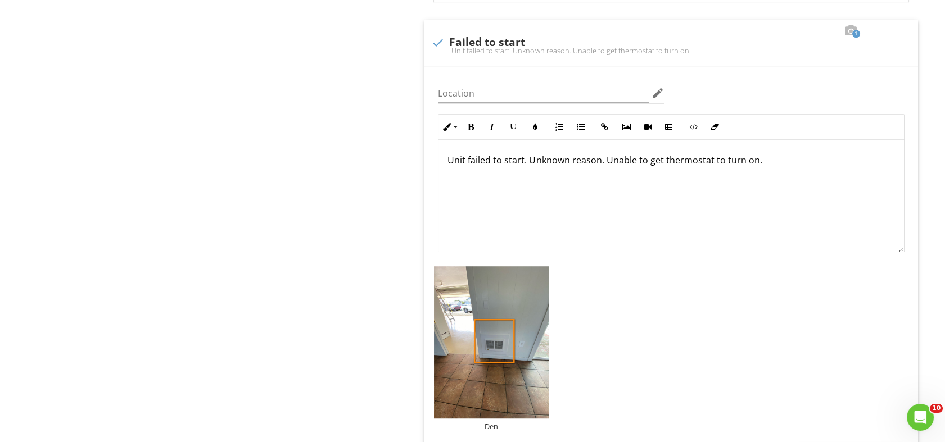
scroll to position [1511, 0]
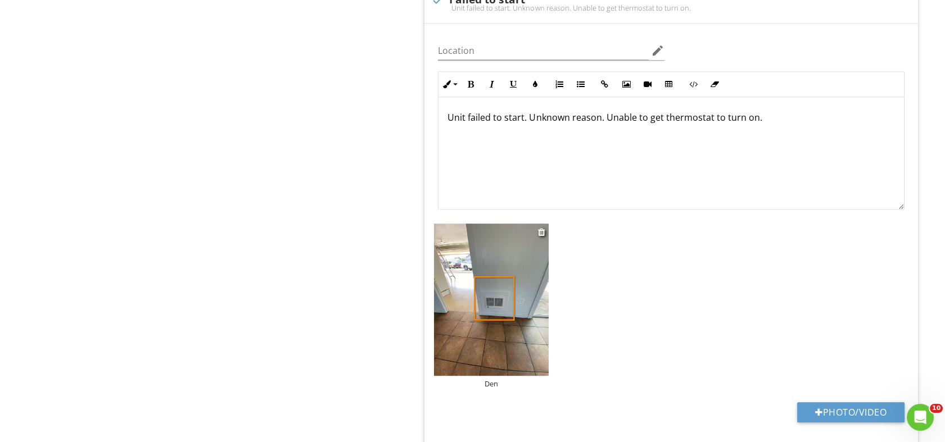
click at [506, 315] on img at bounding box center [491, 300] width 114 height 152
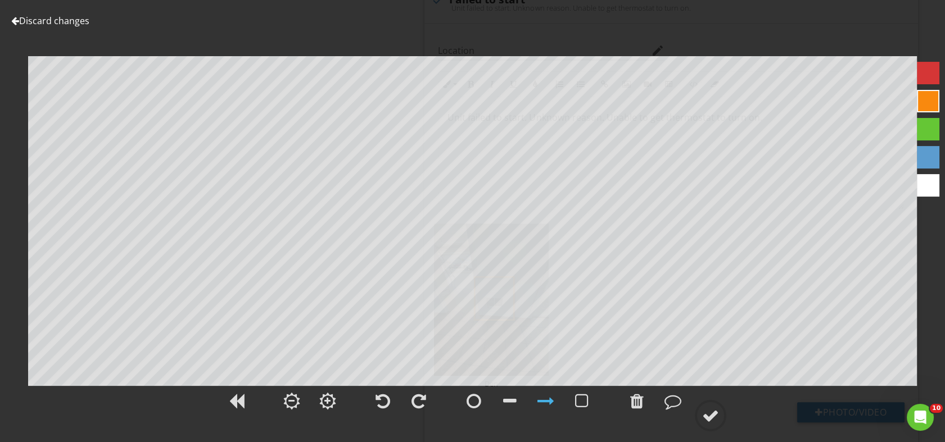
click at [40, 19] on link "Discard changes" at bounding box center [50, 21] width 78 height 12
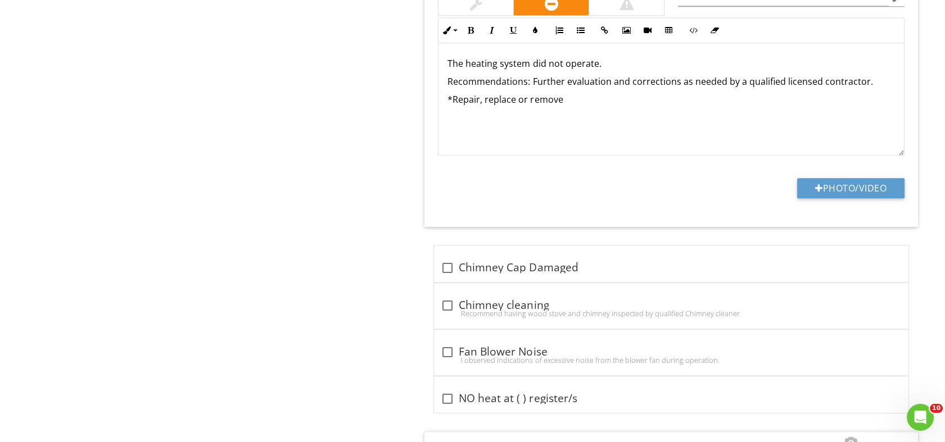
scroll to position [2614, 0]
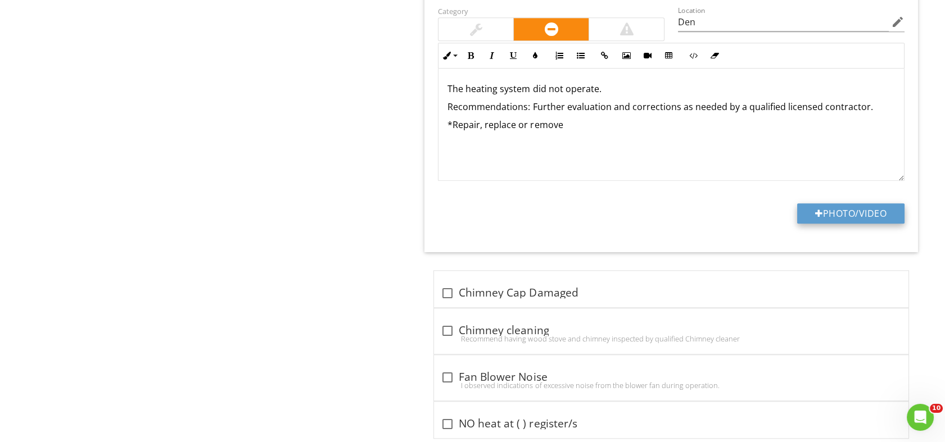
click at [828, 211] on button "Photo/Video" at bounding box center [850, 213] width 107 height 20
type input "C:\fakepath\heater den.jpg"
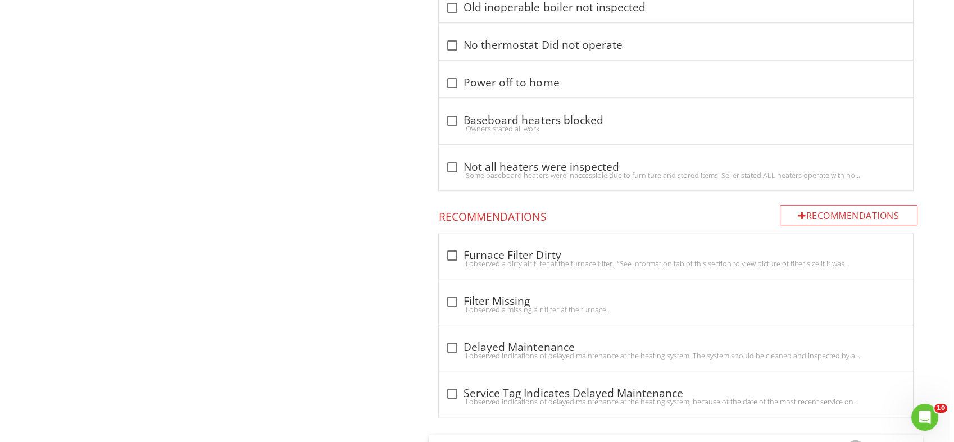
scroll to position [2140, 0]
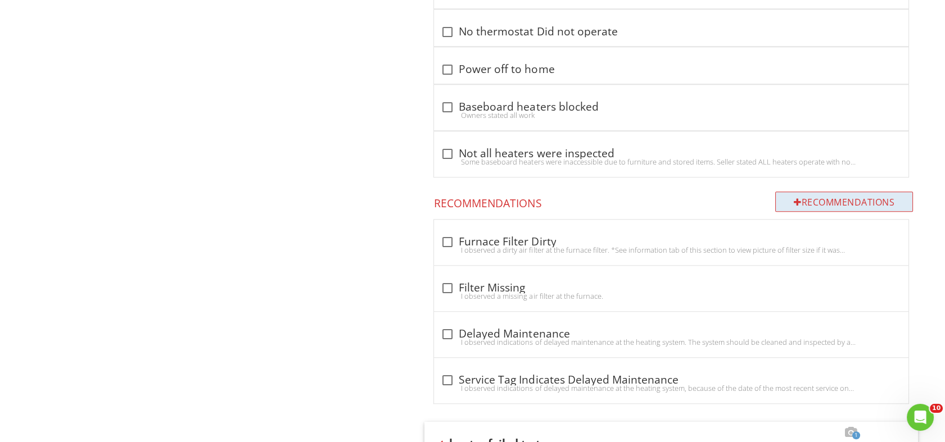
click at [826, 197] on div "Recommendations" at bounding box center [844, 202] width 138 height 20
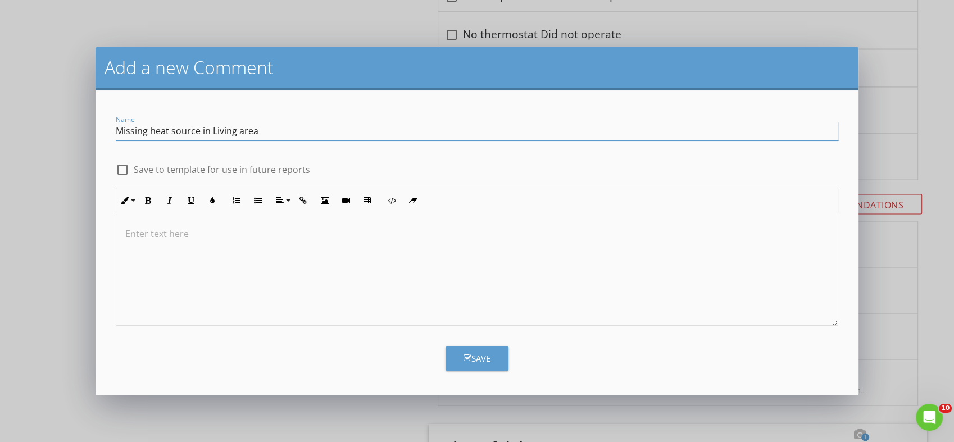
click at [212, 130] on input "Missing heat source in Living area" at bounding box center [477, 131] width 723 height 19
type input "Missing heat source in Main Living area"
click at [119, 172] on div at bounding box center [122, 169] width 19 height 19
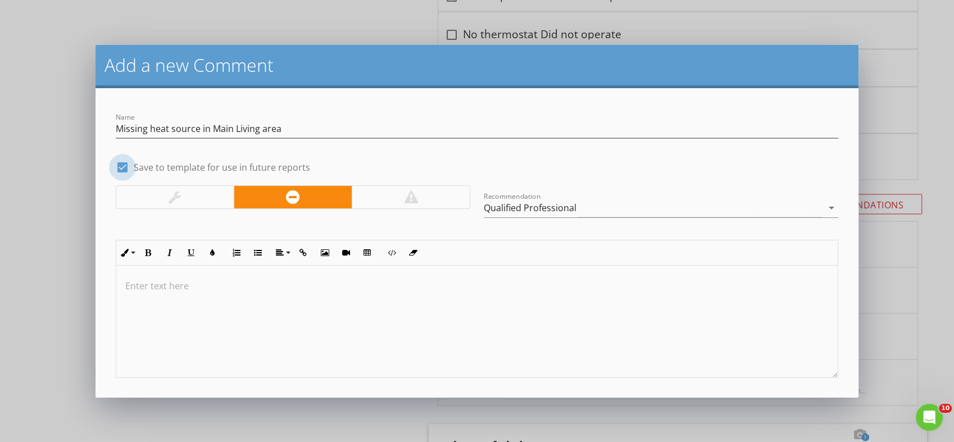
checkbox input "true"
click at [185, 287] on p at bounding box center [477, 285] width 704 height 13
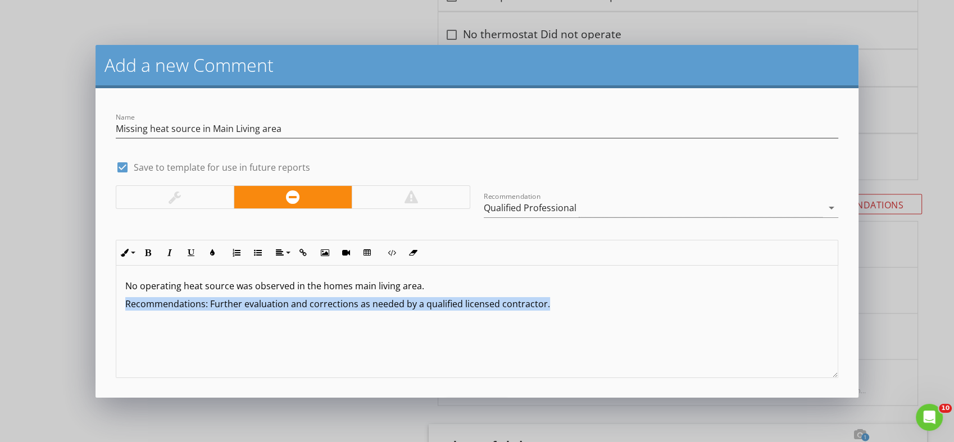
drag, startPoint x: 123, startPoint y: 302, endPoint x: 553, endPoint y: 307, distance: 430.0
click at [553, 307] on div "No operating heat source was observed in the homes main living area. Recommenda…" at bounding box center [477, 322] width 722 height 112
drag, startPoint x: 370, startPoint y: 305, endPoint x: 364, endPoint y: 302, distance: 6.6
copy p "Recommendations: Further evaluation and corrections as needed by a qualified li…"
click at [582, 305] on p "Recommendations: Further evaluation and corrections as needed by a qualified li…" at bounding box center [477, 303] width 704 height 13
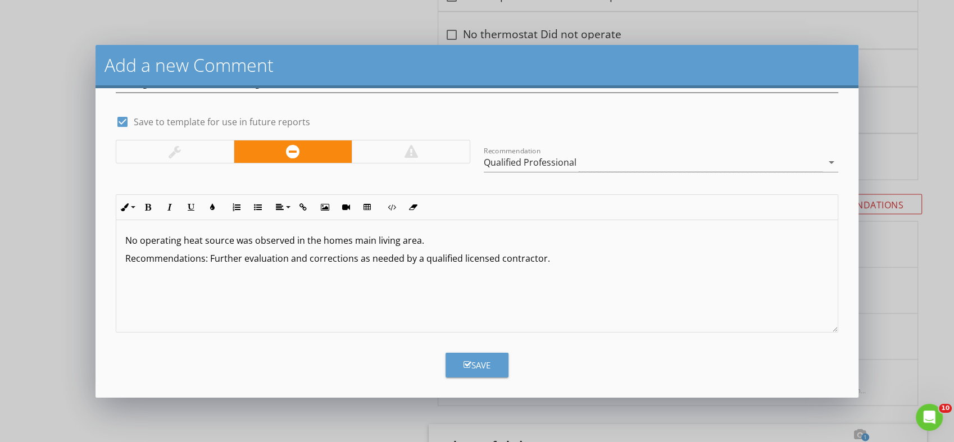
scroll to position [49, 0]
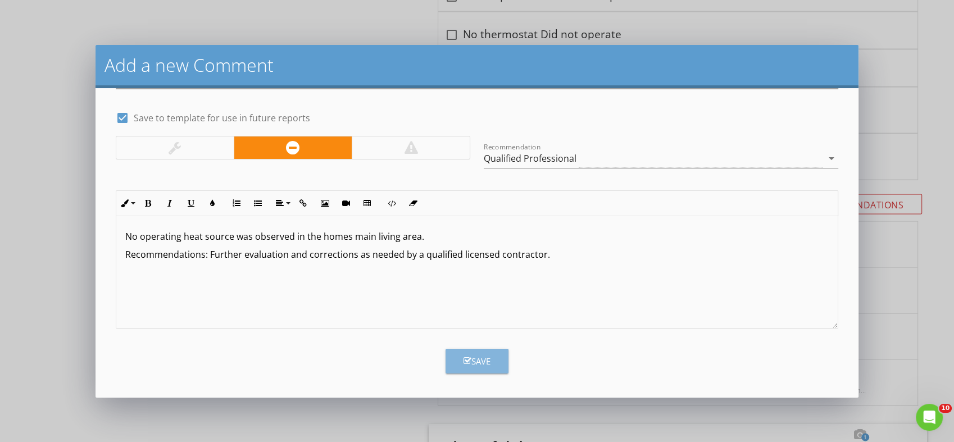
click at [474, 352] on button "Save" at bounding box center [477, 361] width 63 height 25
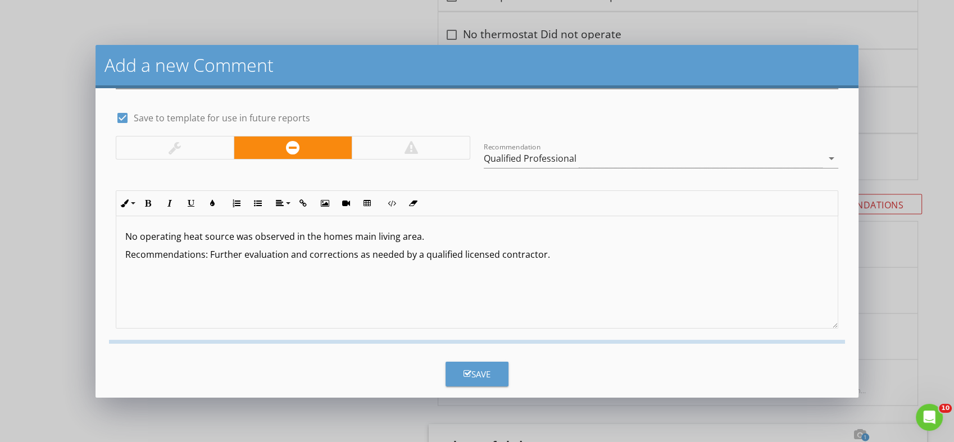
checkbox input "false"
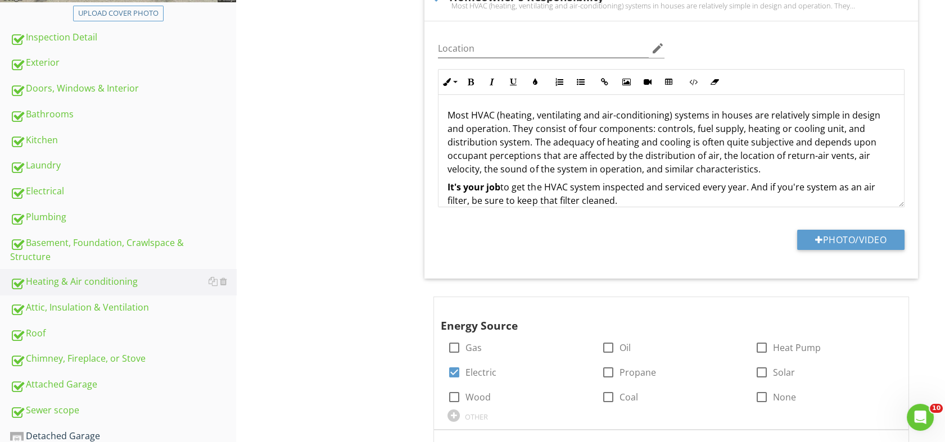
scroll to position [388, 0]
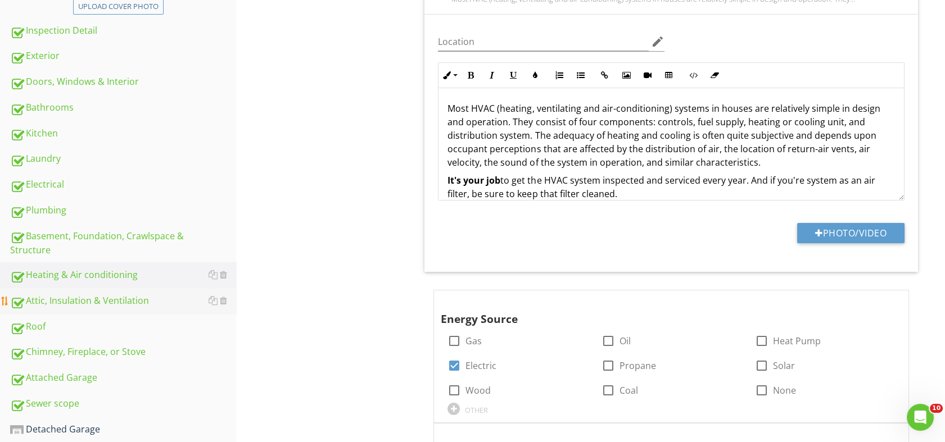
click at [79, 297] on div "Attic, Insulation & Ventilation" at bounding box center [123, 301] width 226 height 15
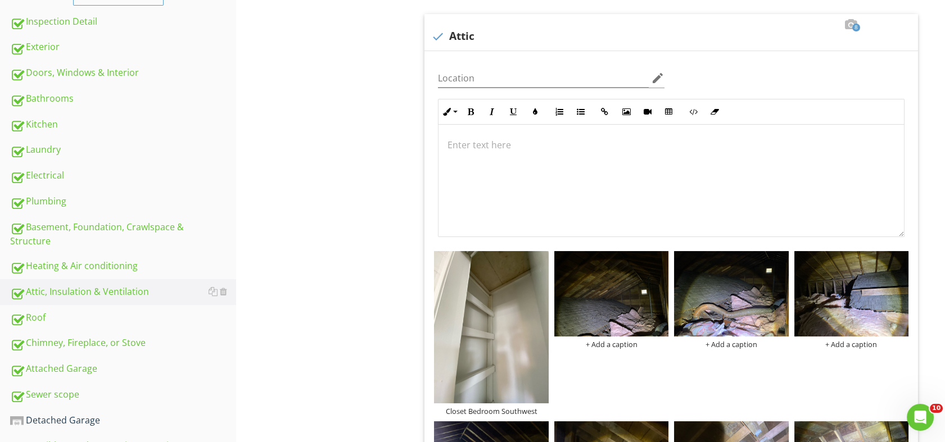
scroll to position [400, 0]
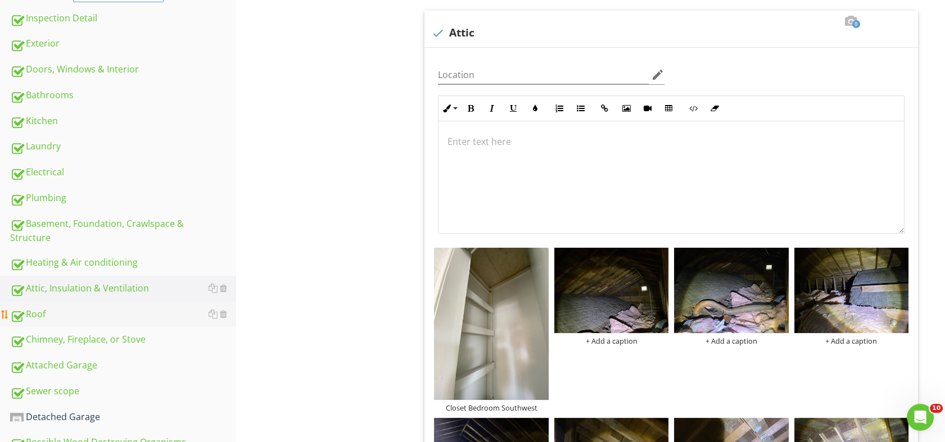
click at [33, 309] on div "Roof" at bounding box center [123, 314] width 226 height 15
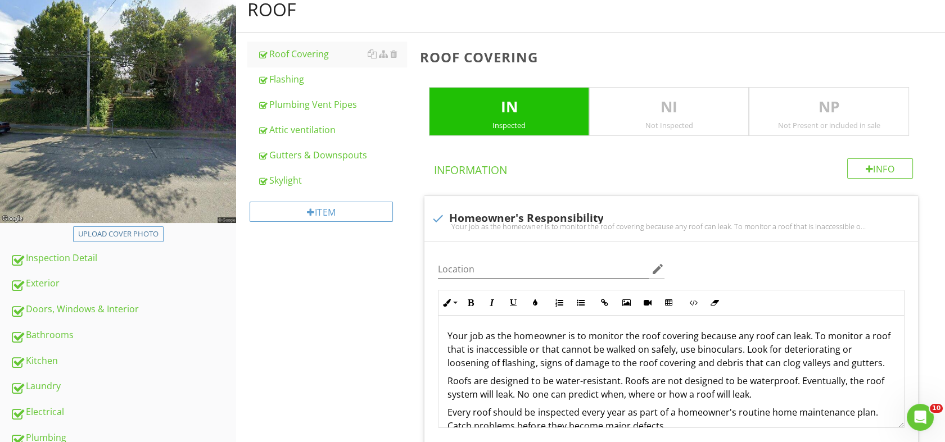
scroll to position [156, 0]
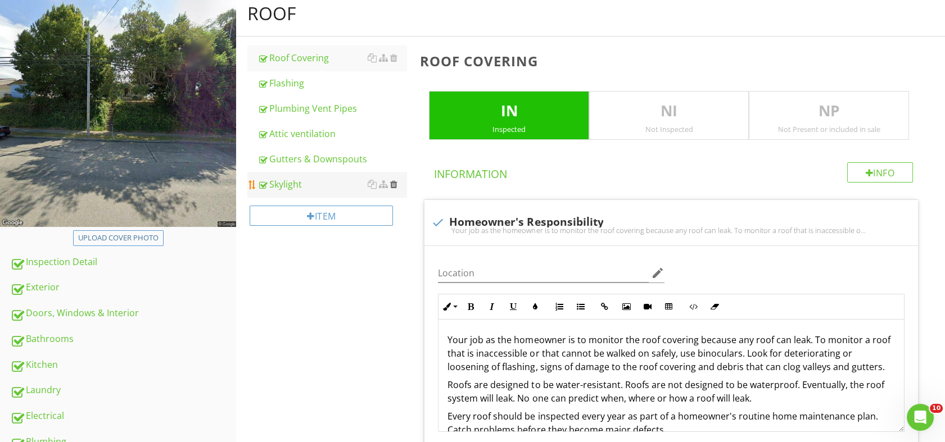
click at [393, 182] on div at bounding box center [393, 184] width 7 height 9
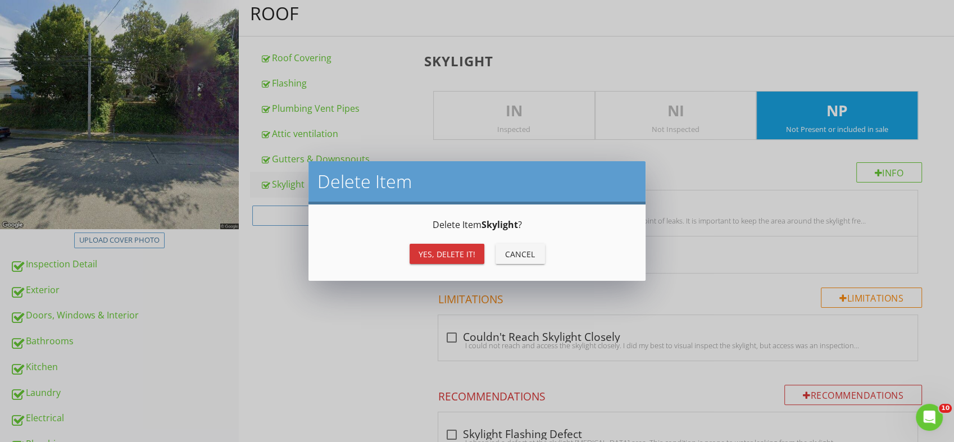
click at [445, 253] on div "Yes, Delete it!" at bounding box center [447, 254] width 57 height 12
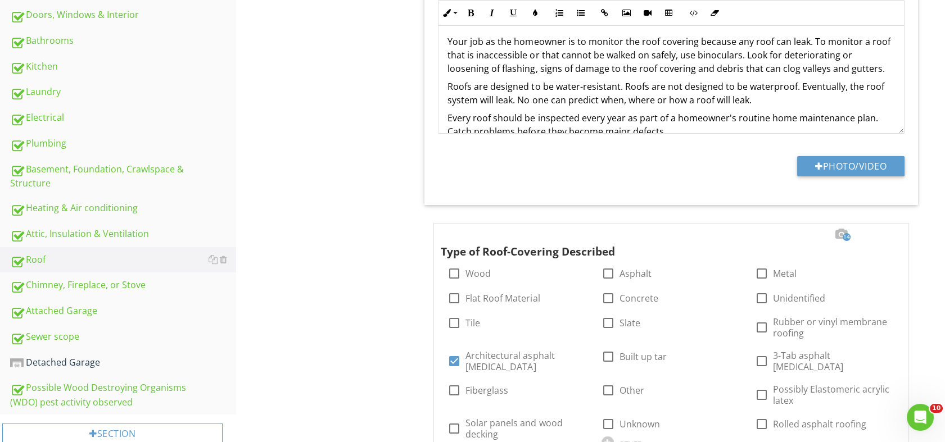
scroll to position [467, 0]
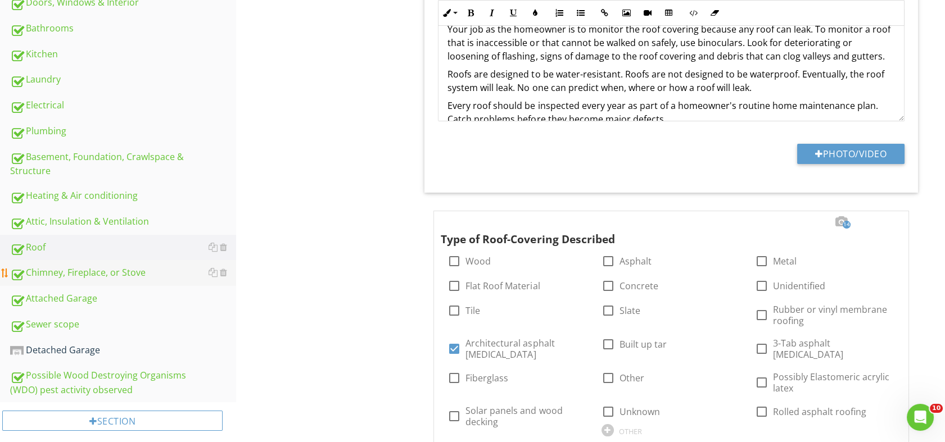
click at [93, 270] on div "Chimney, Fireplace, or Stove" at bounding box center [123, 273] width 226 height 15
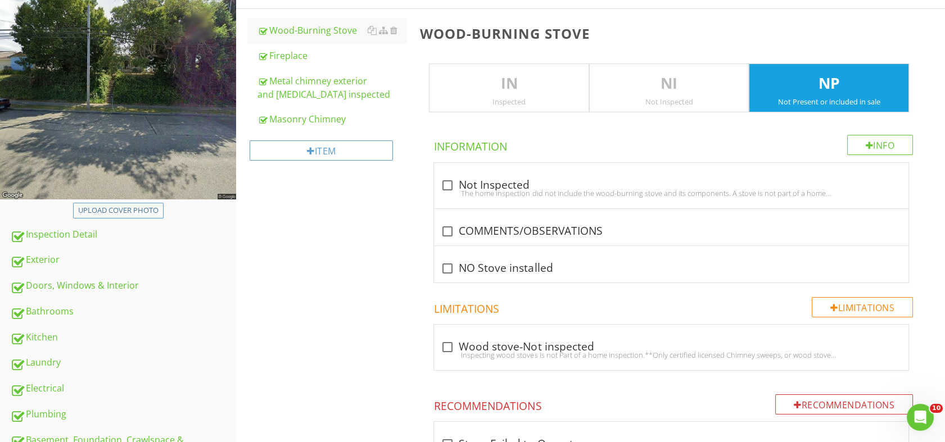
scroll to position [182, 0]
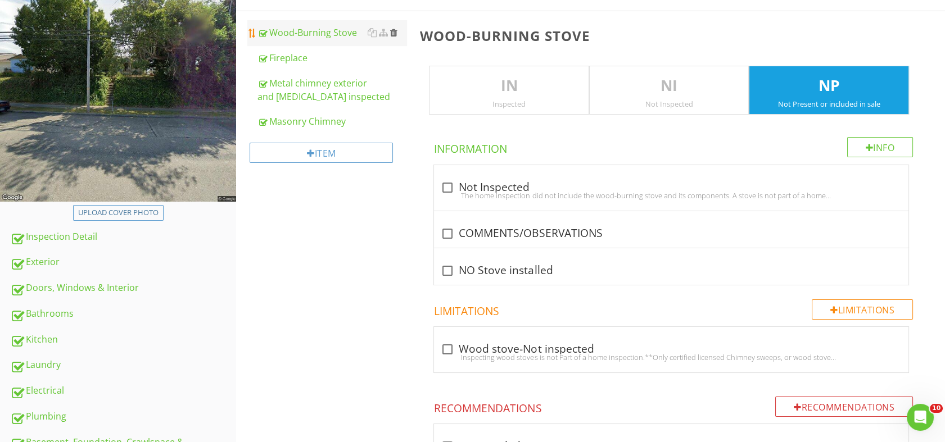
click at [393, 32] on div at bounding box center [393, 32] width 7 height 9
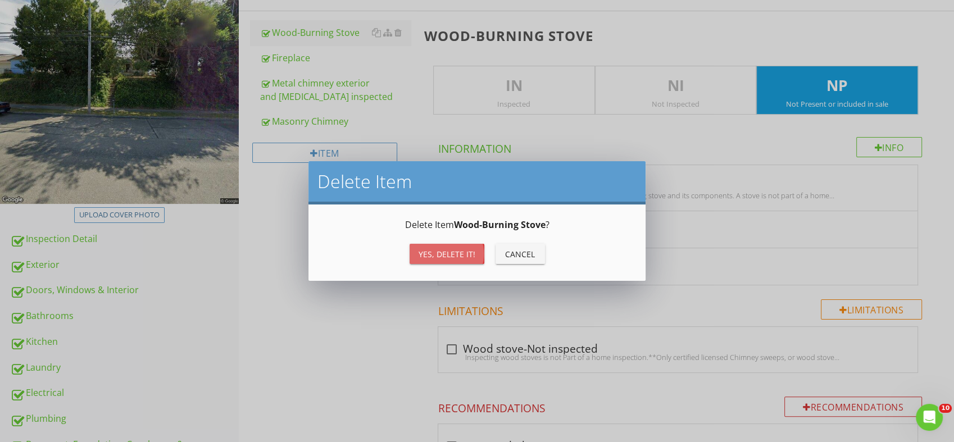
click at [432, 255] on div "Yes, Delete it!" at bounding box center [447, 254] width 57 height 12
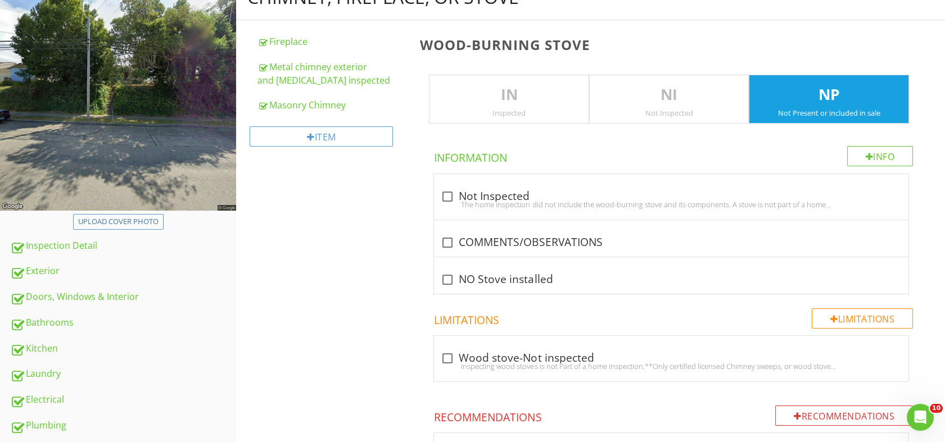
scroll to position [167, 0]
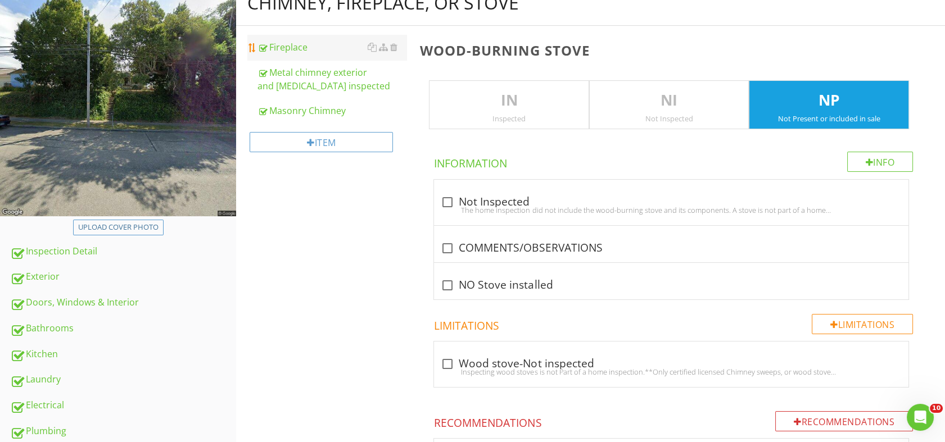
click at [310, 42] on div "Fireplace" at bounding box center [331, 46] width 149 height 13
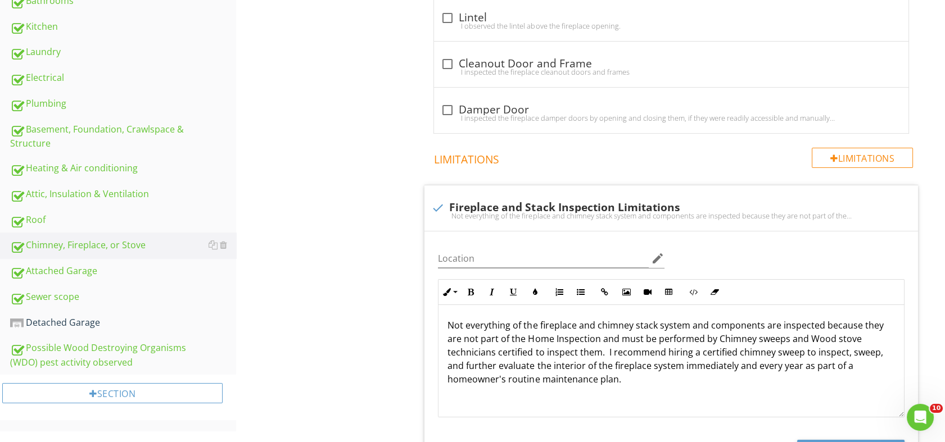
scroll to position [499, 0]
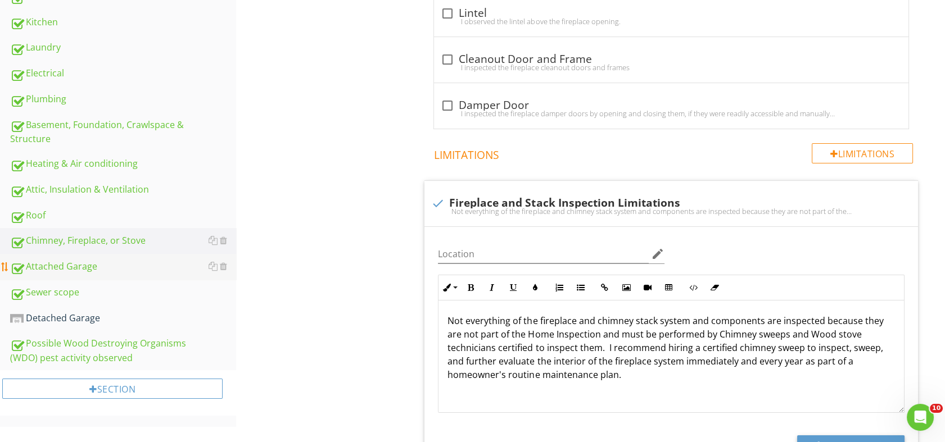
click at [59, 263] on div "Attached Garage" at bounding box center [123, 267] width 226 height 15
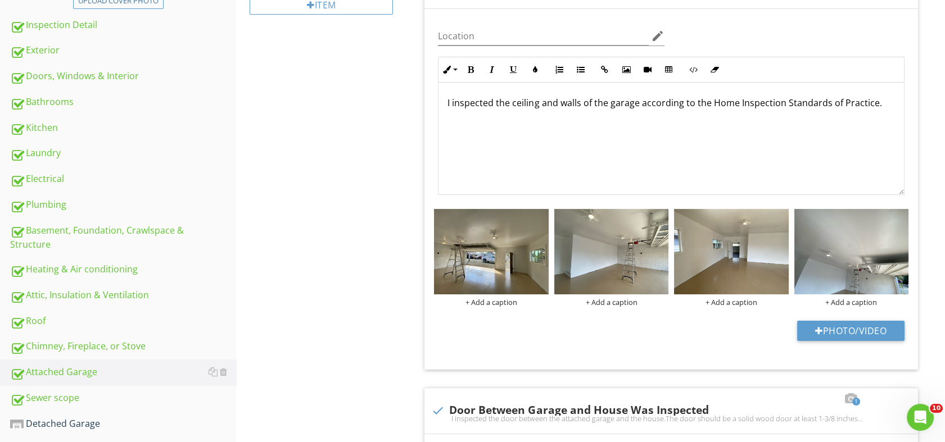
scroll to position [402, 0]
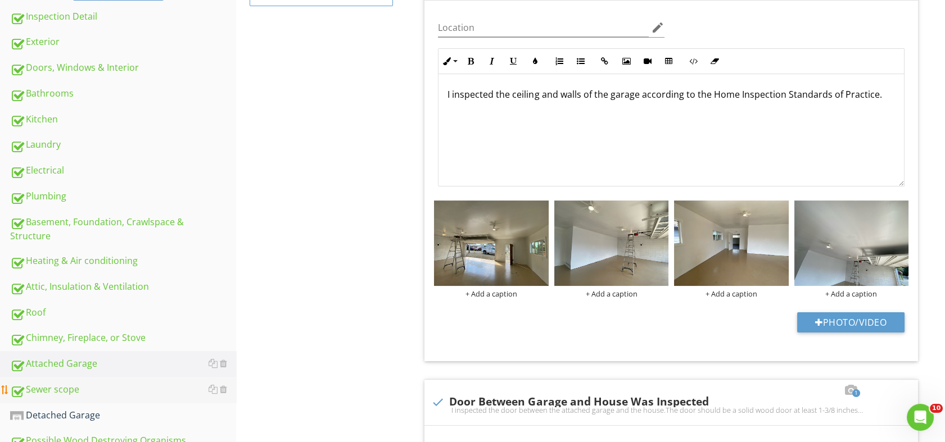
click at [64, 387] on div "Sewer scope" at bounding box center [123, 390] width 226 height 15
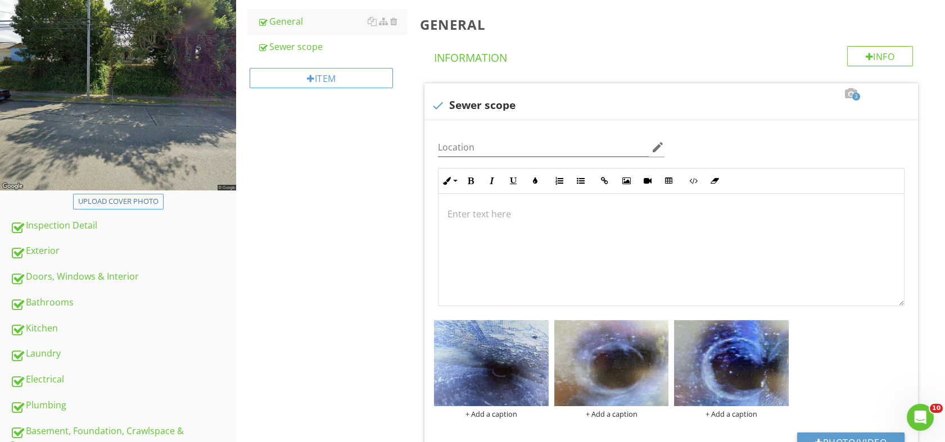
scroll to position [165, 0]
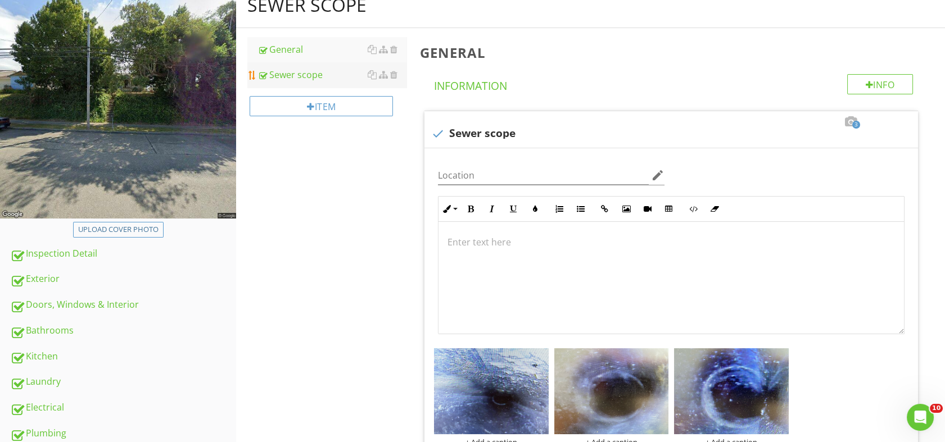
click at [304, 72] on div "Sewer scope" at bounding box center [331, 74] width 149 height 13
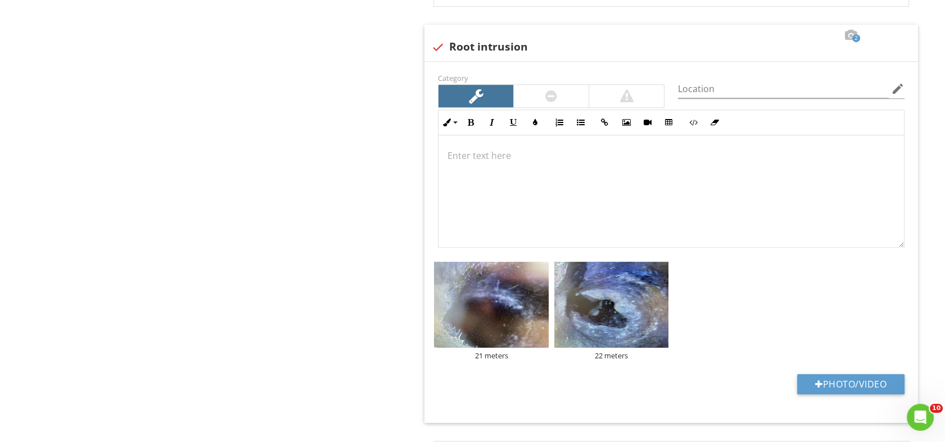
scroll to position [1335, 0]
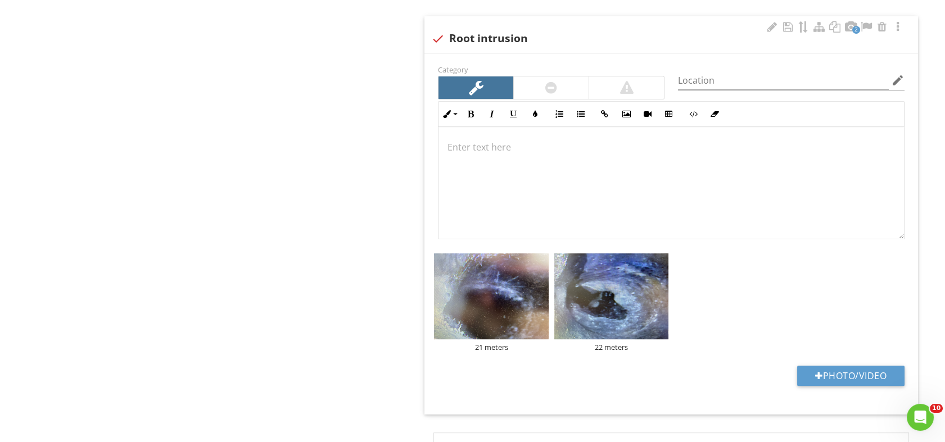
click at [497, 144] on p at bounding box center [670, 147] width 447 height 13
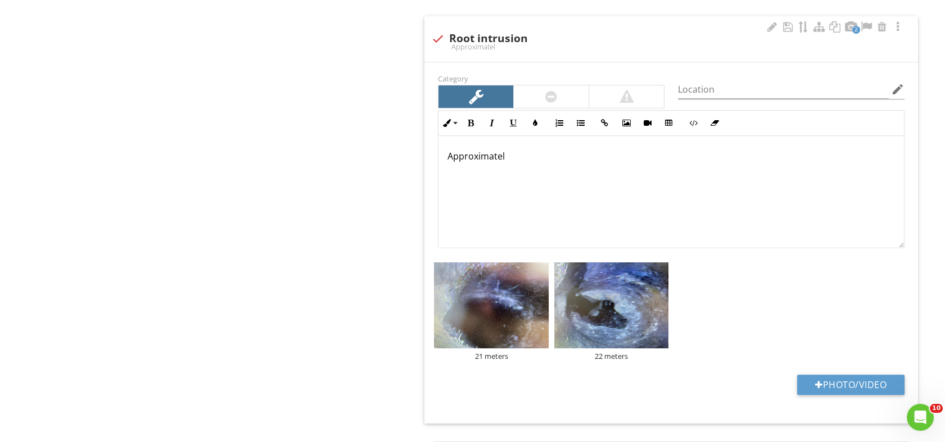
scroll to position [1344, 0]
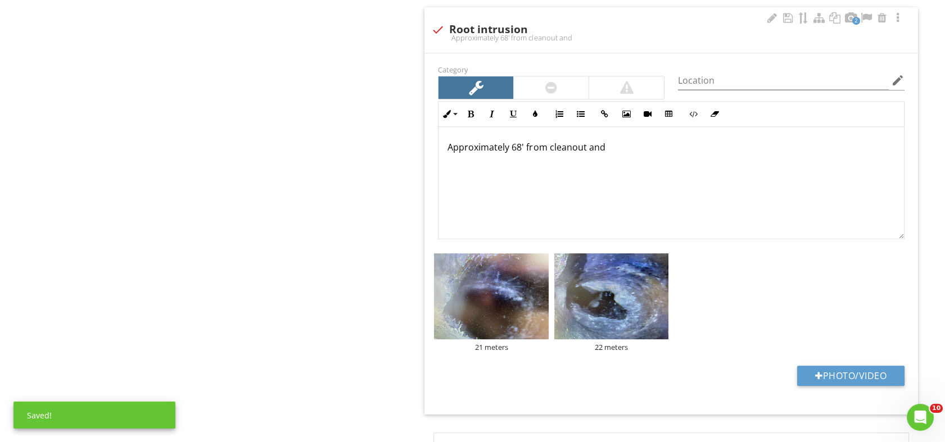
click at [524, 148] on p "Approximately 68' from cleanout and" at bounding box center [670, 147] width 447 height 13
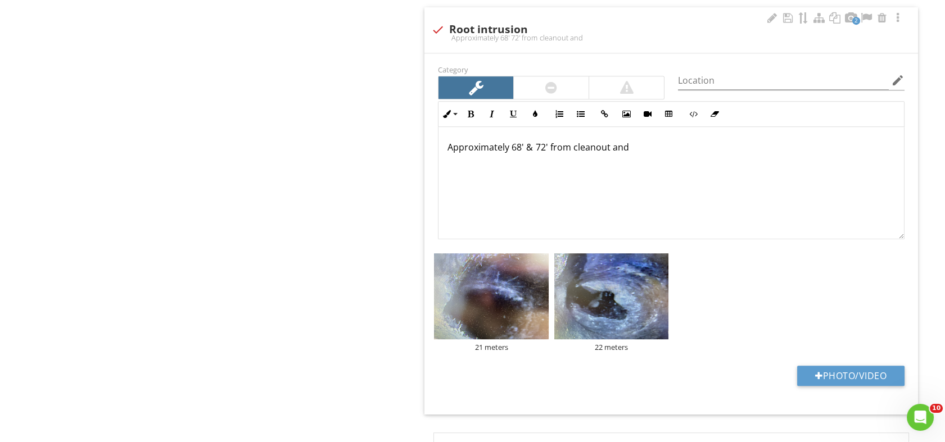
click at [634, 144] on p "Approximately 68' & 72' from cleanout and" at bounding box center [670, 147] width 447 height 13
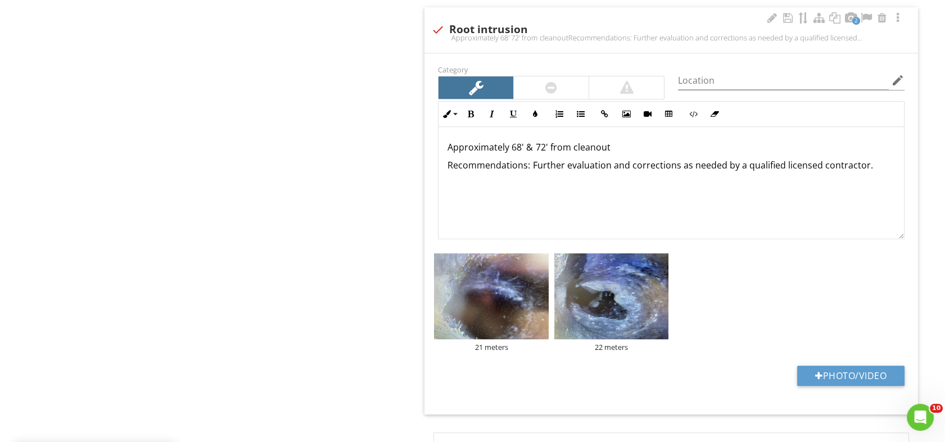
click at [820, 166] on p "Recommendations: Further evaluation and corrections as needed by a qualified li…" at bounding box center [670, 165] width 447 height 13
click at [813, 76] on input "Location" at bounding box center [783, 80] width 211 height 19
type input "MAIN SEWER LATERAL LINE"
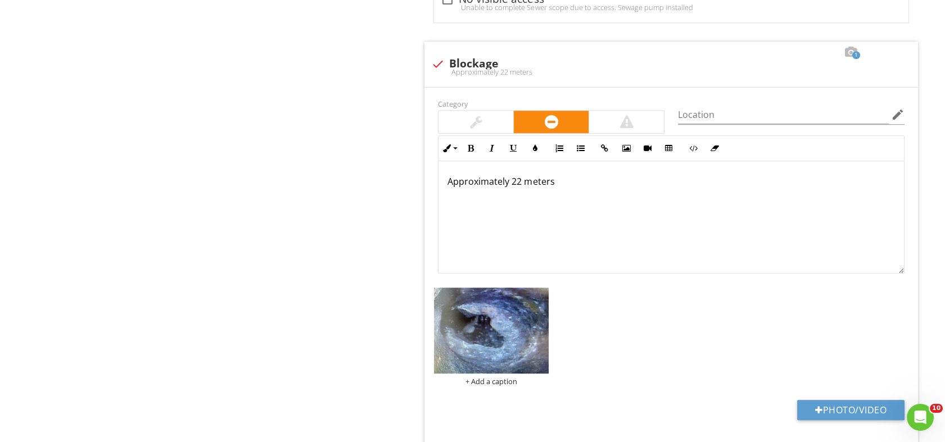
scroll to position [1853, 0]
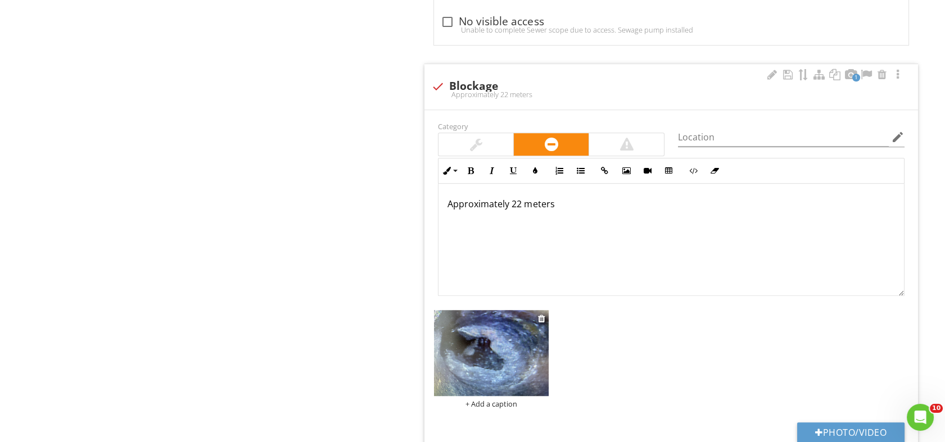
click at [490, 400] on div "+ Add a caption" at bounding box center [491, 404] width 114 height 9
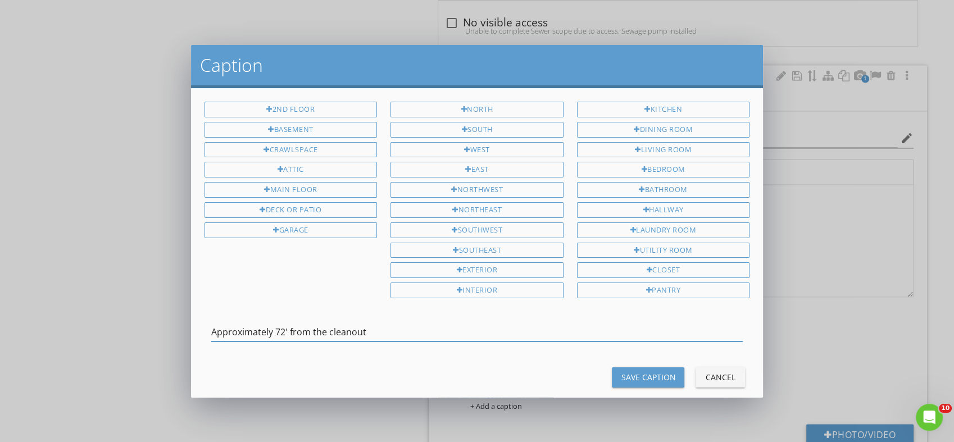
type input "Approximately 72' from the cleanout"
click at [621, 372] on div "Save Caption" at bounding box center [648, 378] width 55 height 12
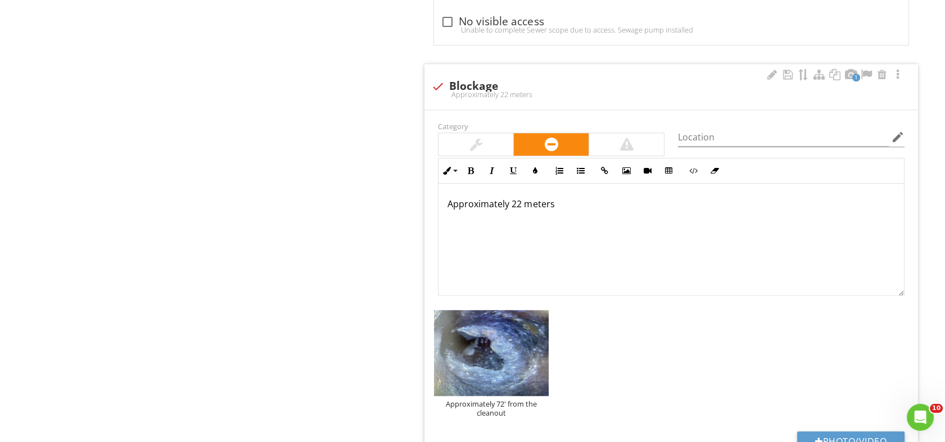
click at [556, 202] on p "Approximately 22 meters" at bounding box center [670, 203] width 447 height 13
click at [452, 202] on p "Approximately 22 meters/ 72' from the cleanout" at bounding box center [670, 203] width 447 height 13
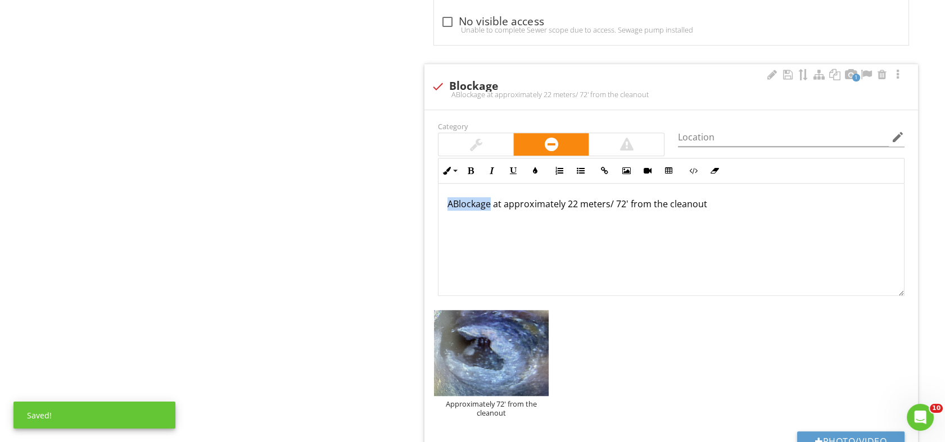
click at [452, 202] on p "ABlockage at approximately 22 meters/ 72' from the cleanout" at bounding box center [670, 203] width 447 height 13
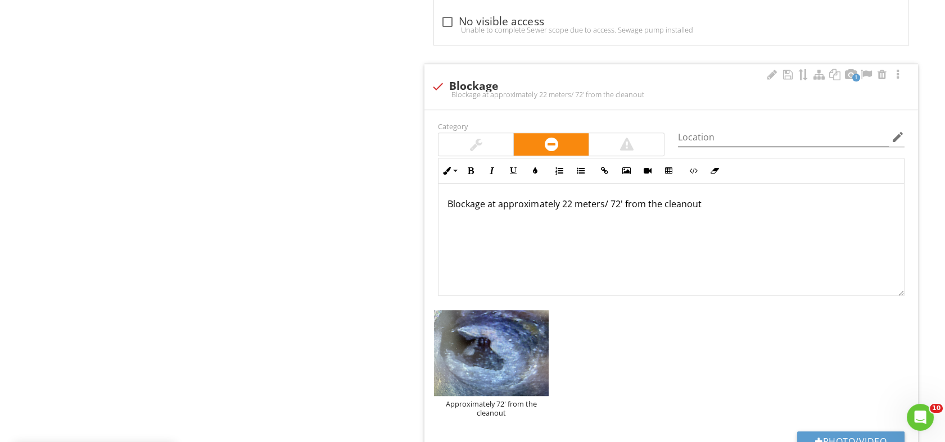
click at [710, 199] on p "Blockage at approximately 22 meters/ 72' from the cleanout" at bounding box center [670, 203] width 447 height 13
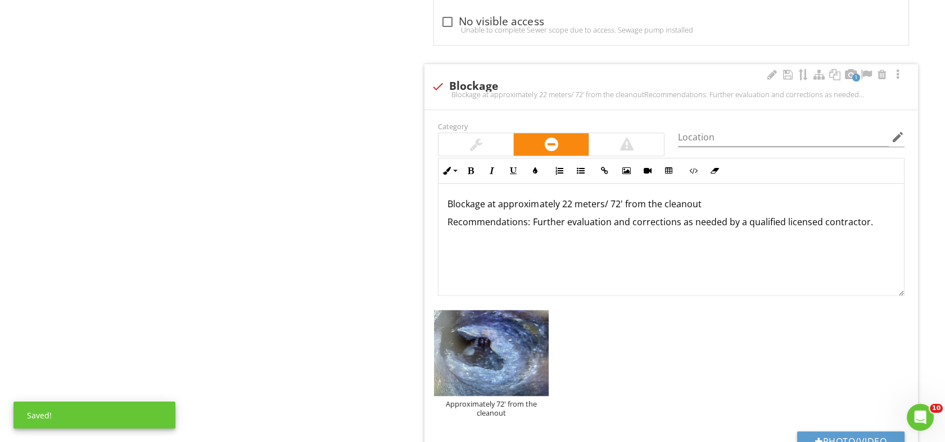
click at [818, 221] on p "Recommendations: Further evaluation and corrections as needed by a qualified li…" at bounding box center [670, 221] width 447 height 13
click at [851, 134] on input "Location" at bounding box center [783, 137] width 211 height 19
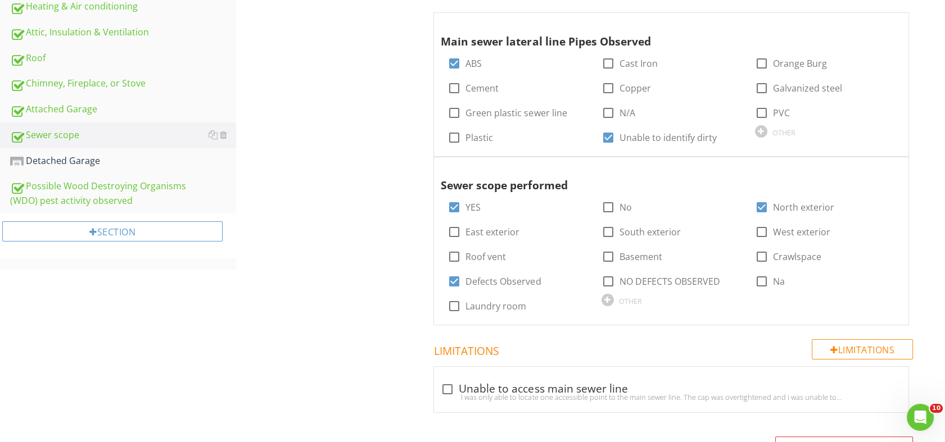
scroll to position [660, 0]
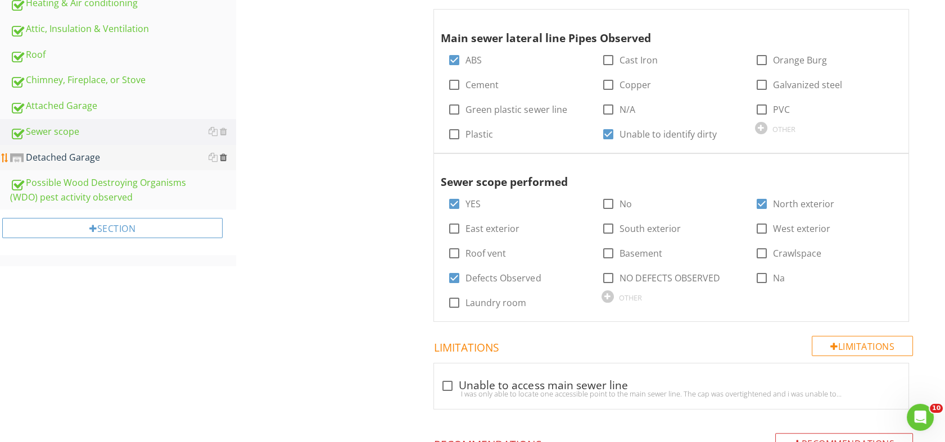
type input "Main sewer lateral line"
click at [225, 155] on div at bounding box center [223, 157] width 7 height 9
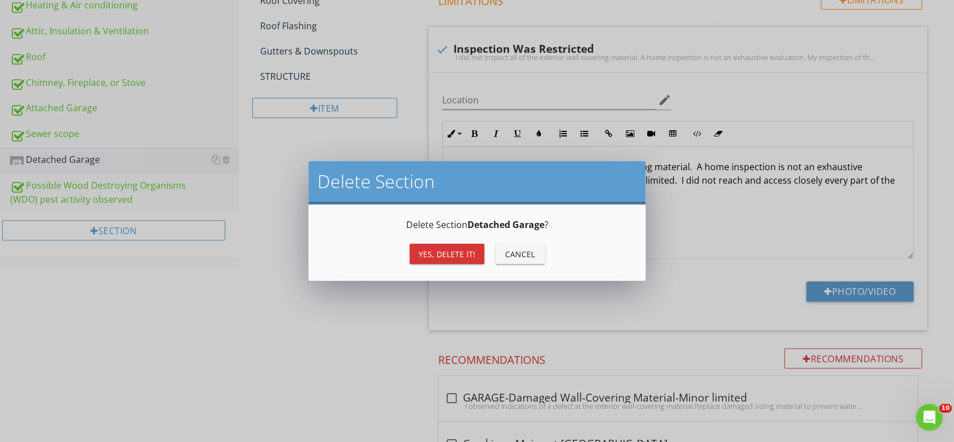
click at [437, 250] on div "Yes, Delete it!" at bounding box center [447, 254] width 57 height 12
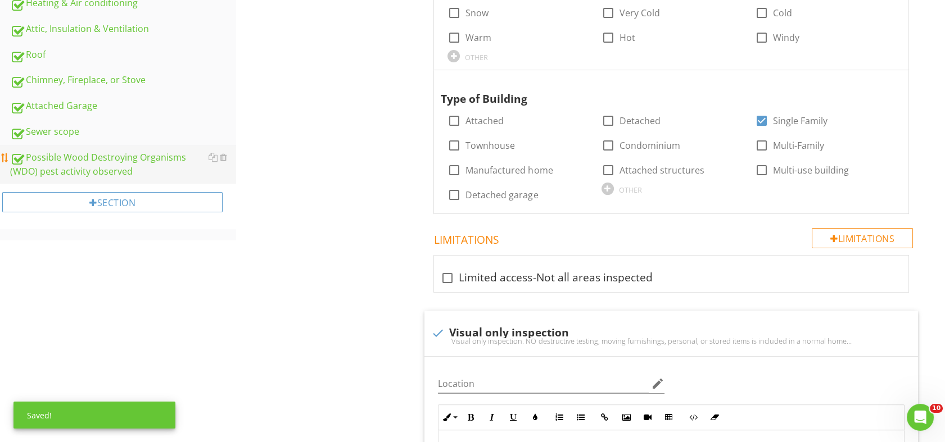
click at [80, 161] on div "Possible Wood Destroying Organisms (WDO) pest activity observed" at bounding box center [123, 165] width 226 height 28
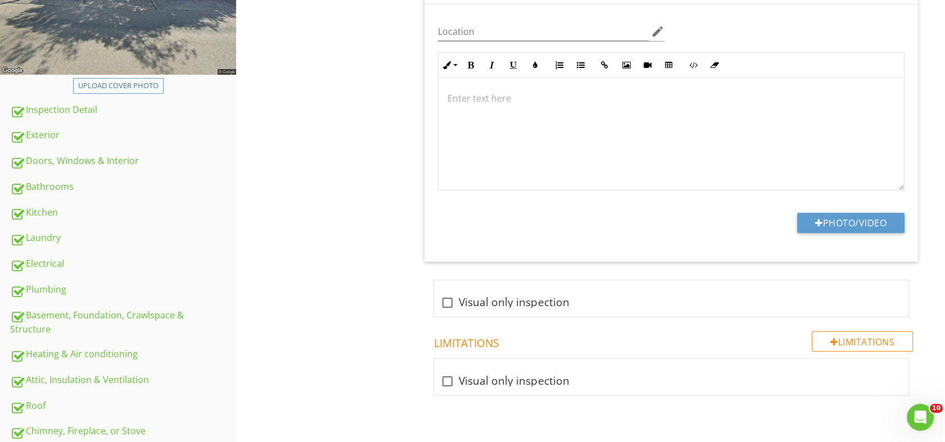
scroll to position [305, 0]
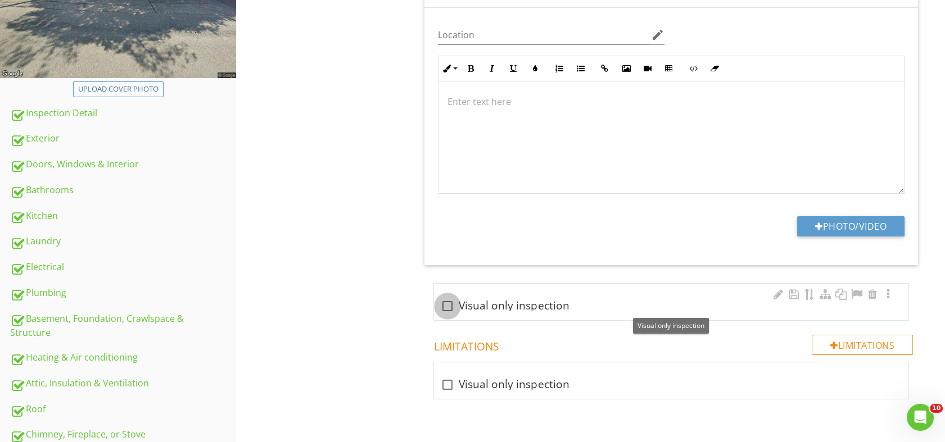
click at [451, 310] on div at bounding box center [447, 306] width 19 height 19
checkbox input "true"
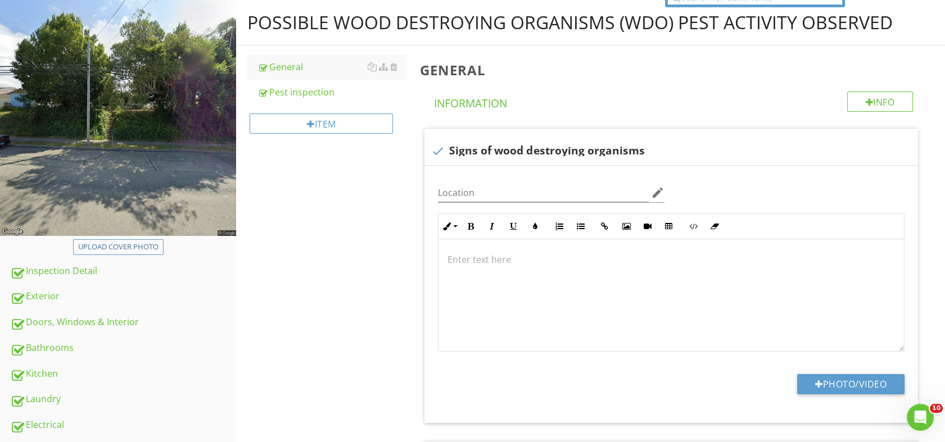
scroll to position [0, 0]
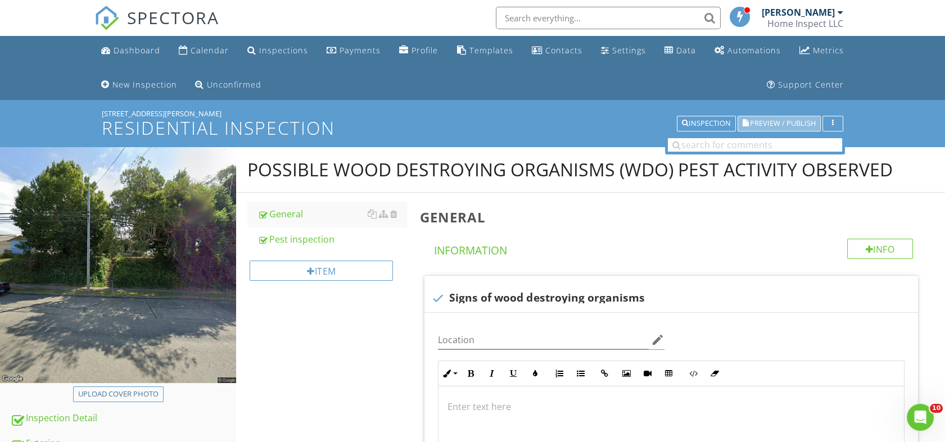
click at [769, 121] on span "Preview / Publish" at bounding box center [783, 123] width 66 height 7
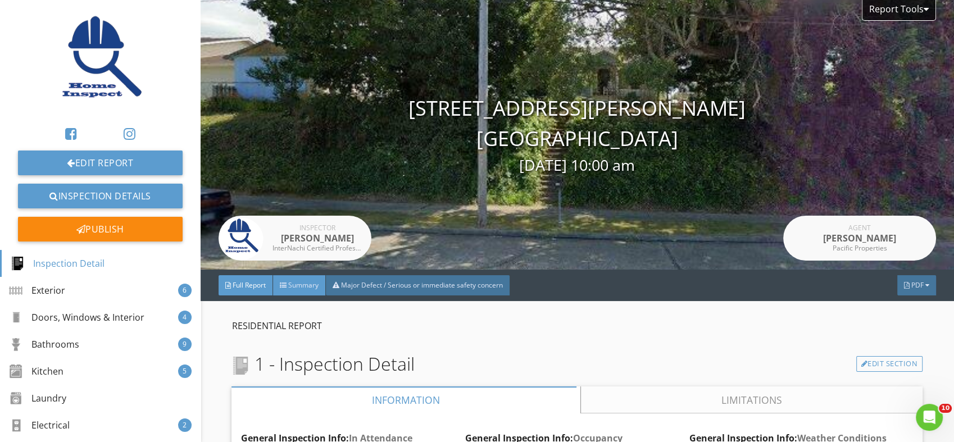
click at [306, 287] on span "Summary" at bounding box center [303, 285] width 30 height 10
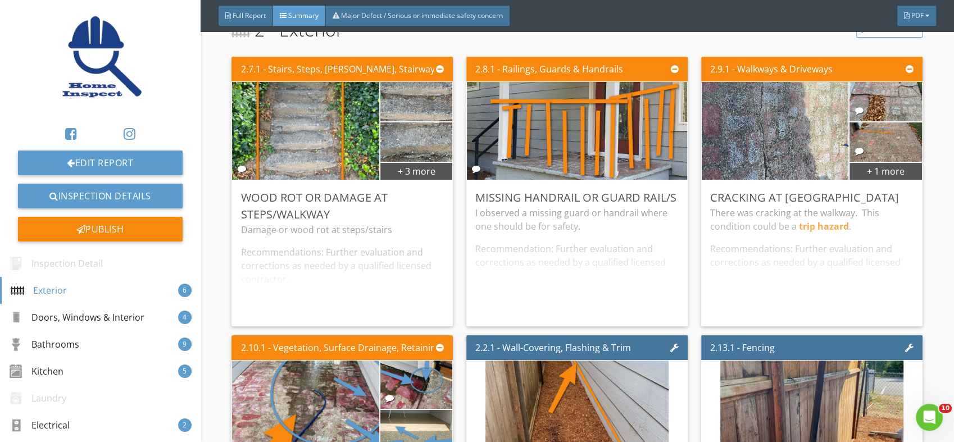
scroll to position [315, 0]
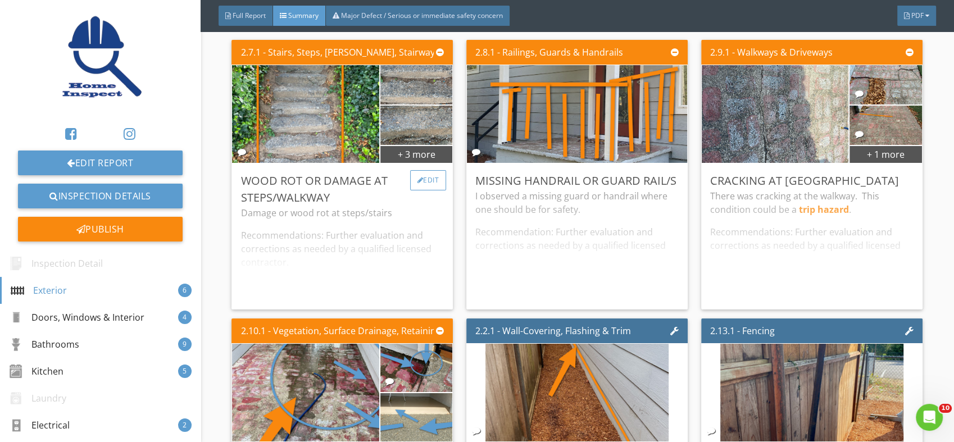
click at [425, 179] on div "Edit" at bounding box center [428, 180] width 37 height 20
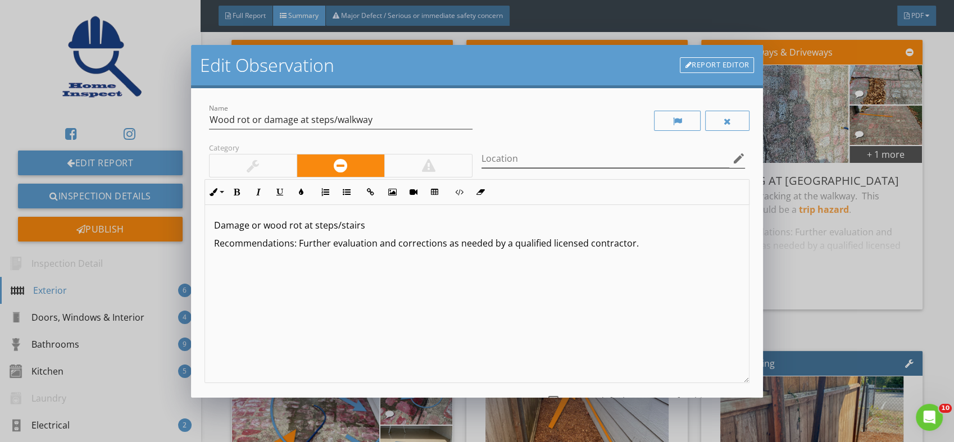
click at [732, 157] on icon "edit" at bounding box center [738, 158] width 13 height 13
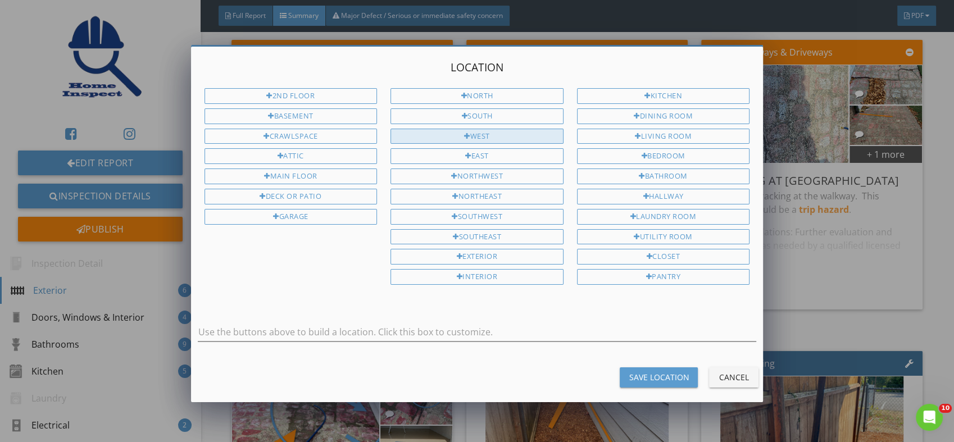
click at [487, 129] on div "West" at bounding box center [477, 137] width 173 height 16
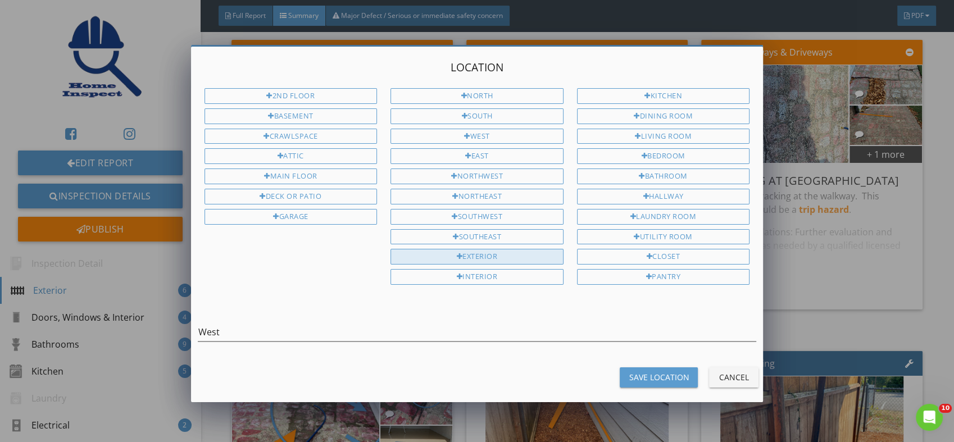
click at [495, 250] on div "Exterior" at bounding box center [477, 257] width 173 height 16
type input "West Exterior"
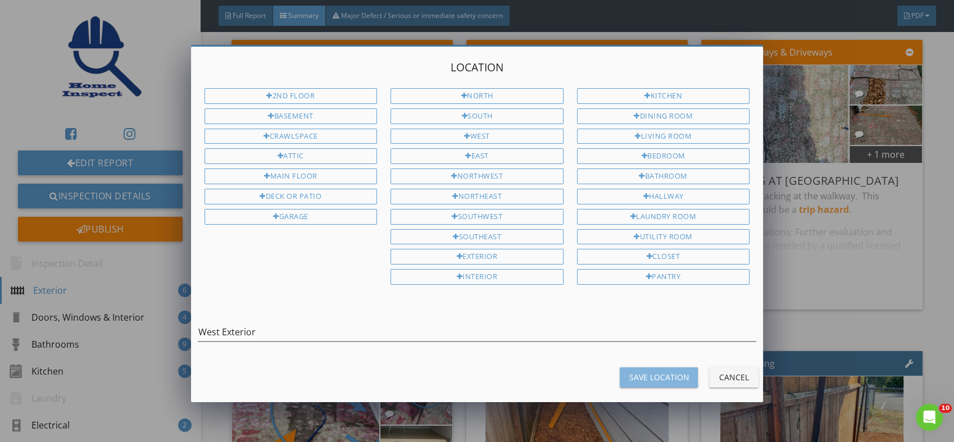
drag, startPoint x: 632, startPoint y: 368, endPoint x: 629, endPoint y: 373, distance: 6.1
click at [629, 373] on button "Save Location" at bounding box center [659, 378] width 78 height 20
type input "West Exterior"
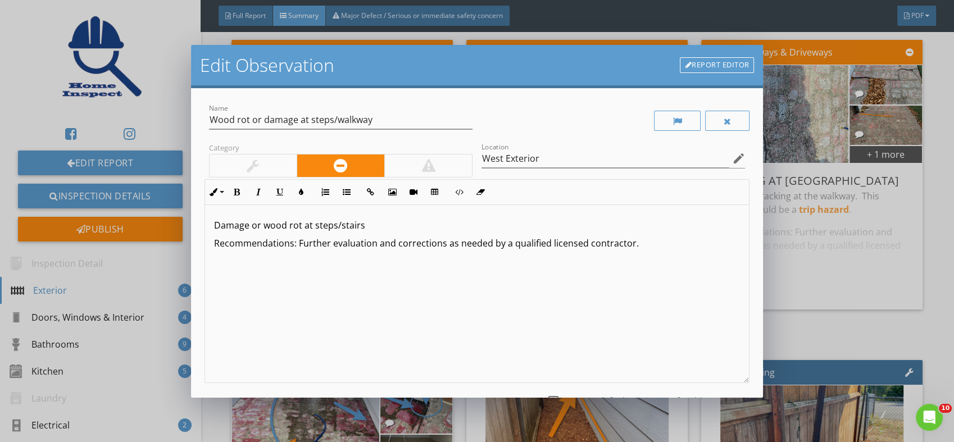
scroll to position [93, 0]
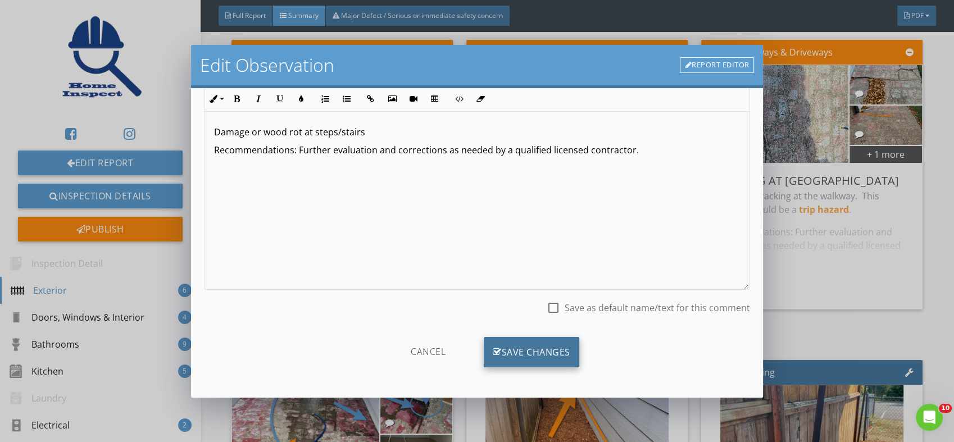
click at [517, 347] on div "Save Changes" at bounding box center [532, 352] width 96 height 30
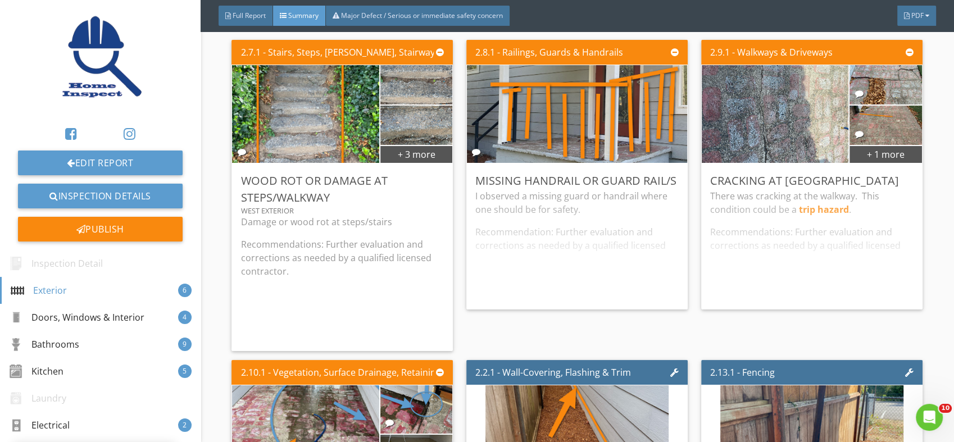
scroll to position [0, 0]
click at [657, 180] on div "Edit" at bounding box center [663, 180] width 37 height 20
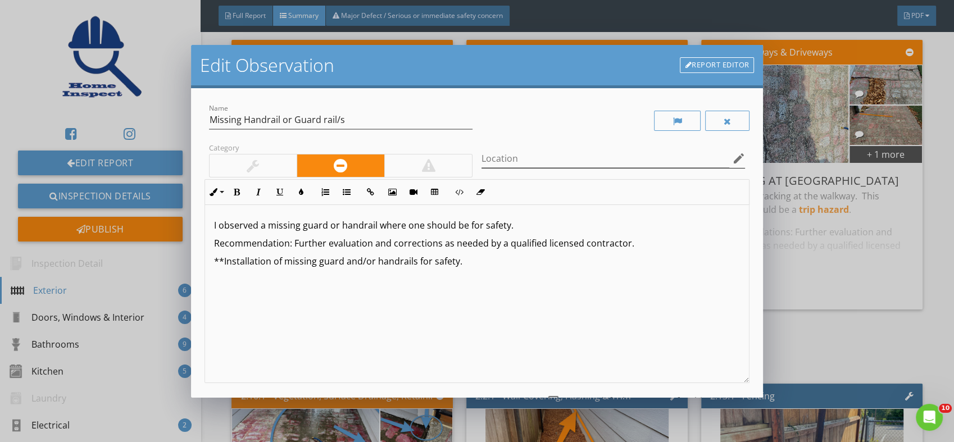
click at [732, 155] on icon "edit" at bounding box center [738, 158] width 13 height 13
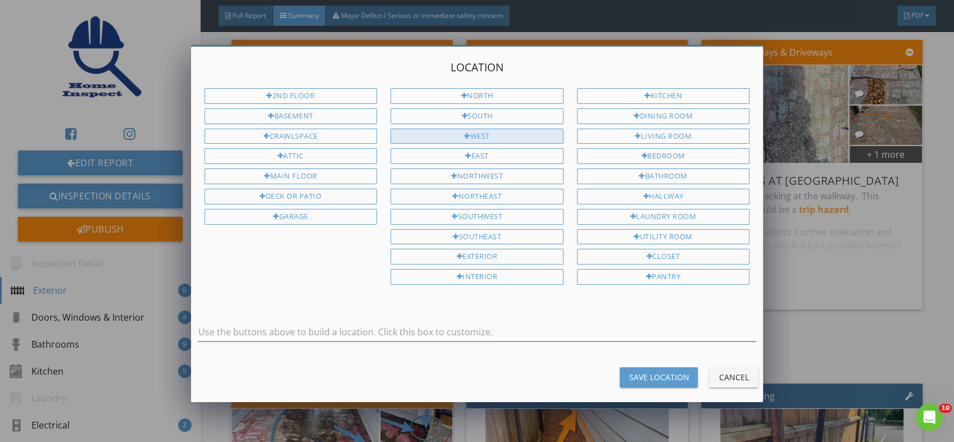
click at [481, 134] on div "West" at bounding box center [477, 137] width 173 height 16
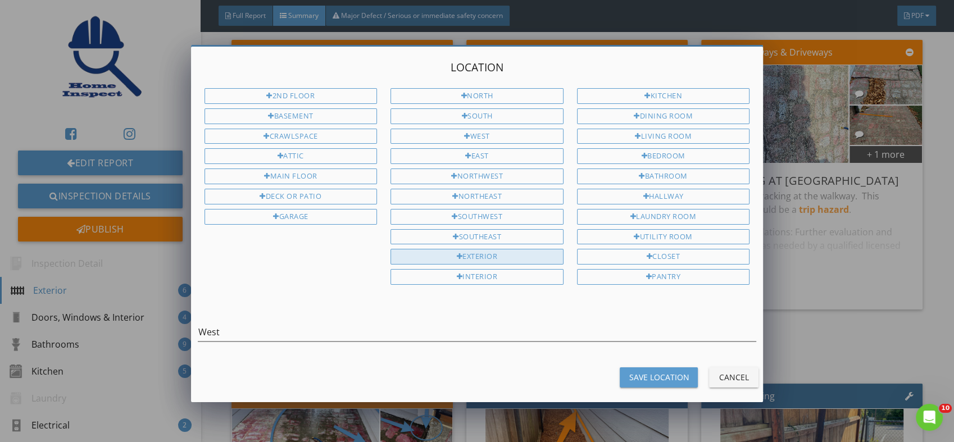
click at [459, 249] on div "Exterior" at bounding box center [477, 257] width 173 height 16
type input "West Exterior"
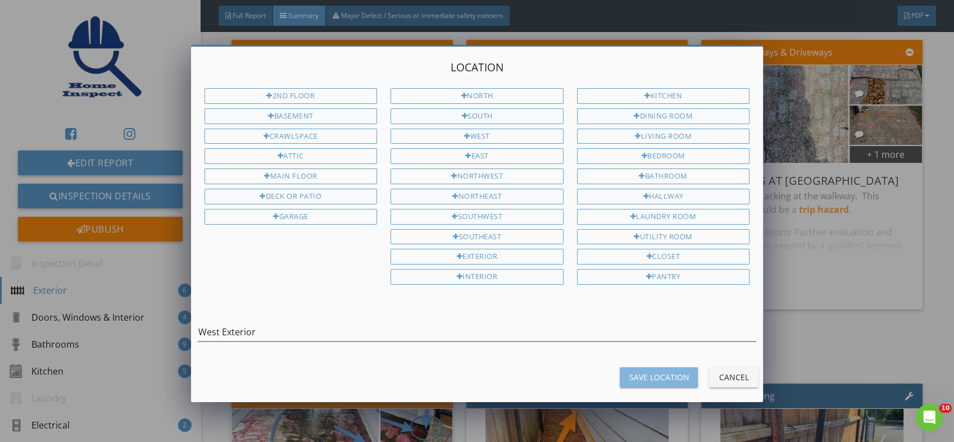
click at [637, 372] on div "Save Location" at bounding box center [659, 378] width 60 height 12
type input "West Exterior"
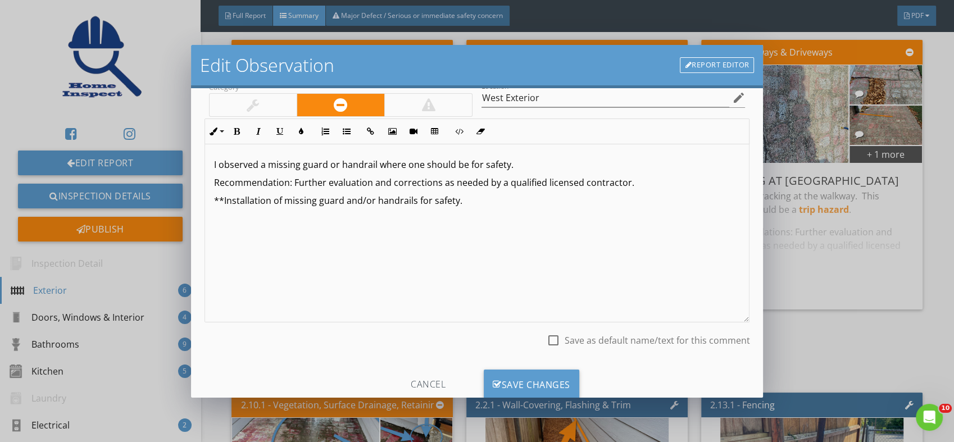
scroll to position [93, 0]
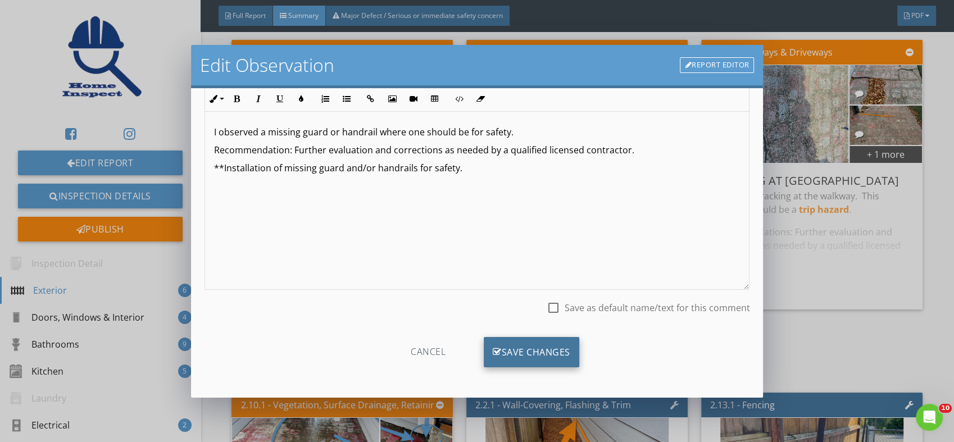
click at [533, 349] on div "Save Changes" at bounding box center [532, 352] width 96 height 30
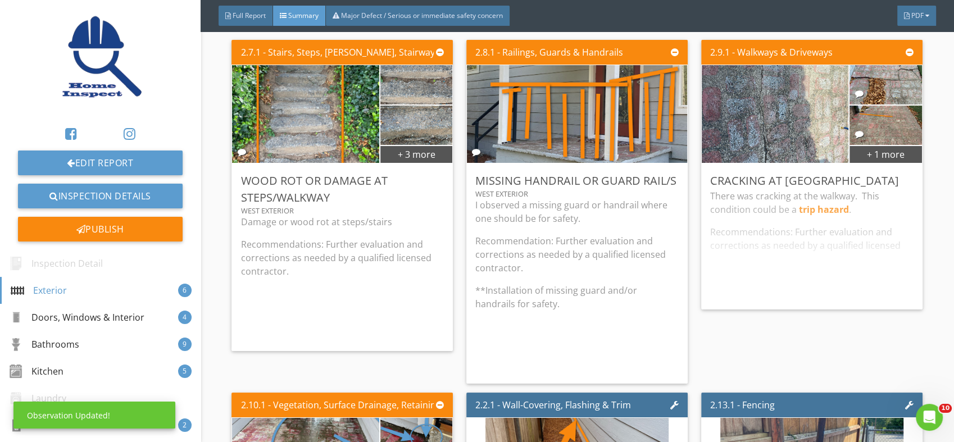
scroll to position [0, 0]
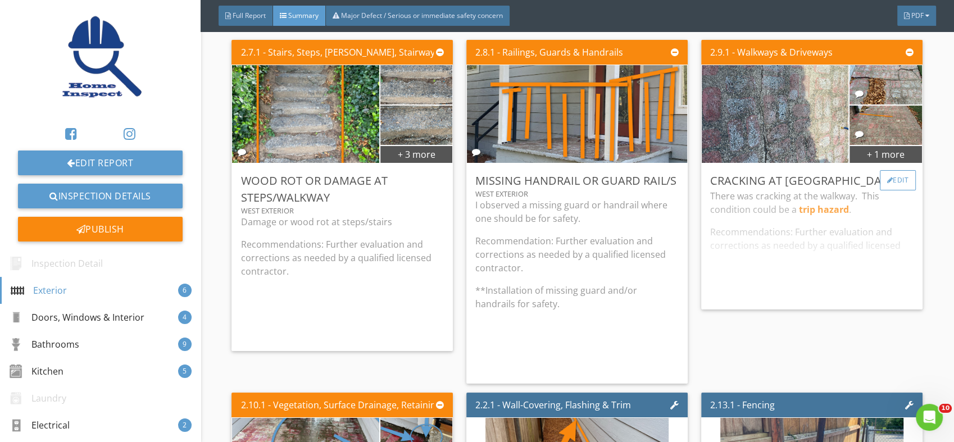
click at [885, 178] on div "Edit" at bounding box center [898, 180] width 37 height 20
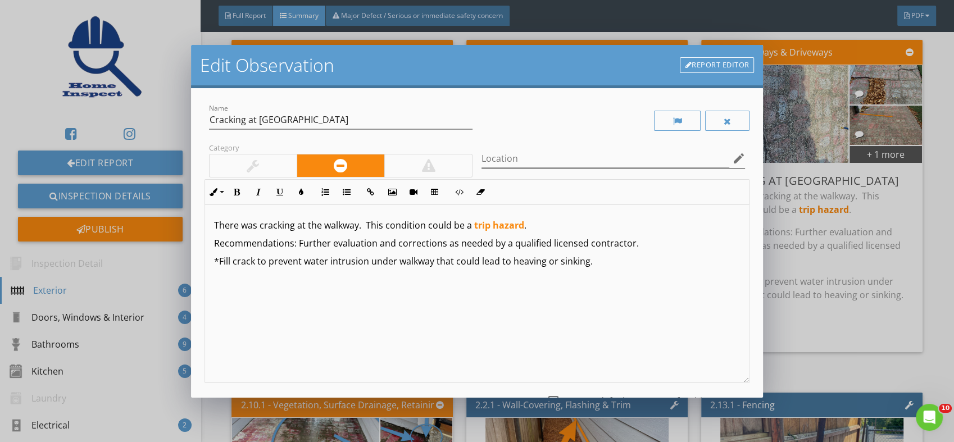
click at [732, 156] on icon "edit" at bounding box center [738, 158] width 13 height 13
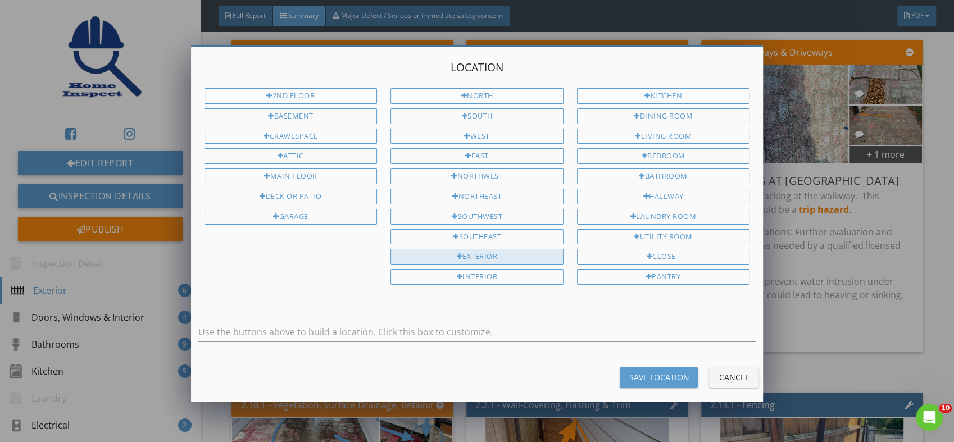
click at [490, 249] on div "Exterior" at bounding box center [477, 257] width 173 height 16
type input "Exterior"
click at [642, 372] on div "Save Location" at bounding box center [659, 378] width 60 height 12
type input "Exterior"
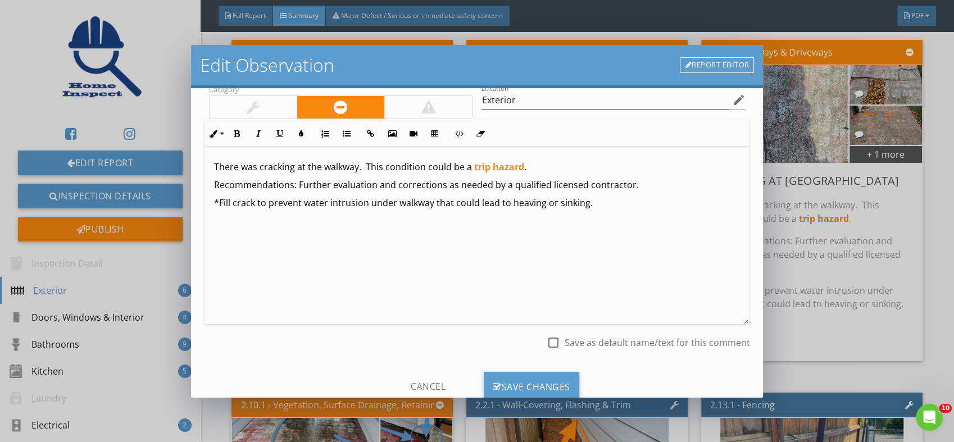
scroll to position [93, 0]
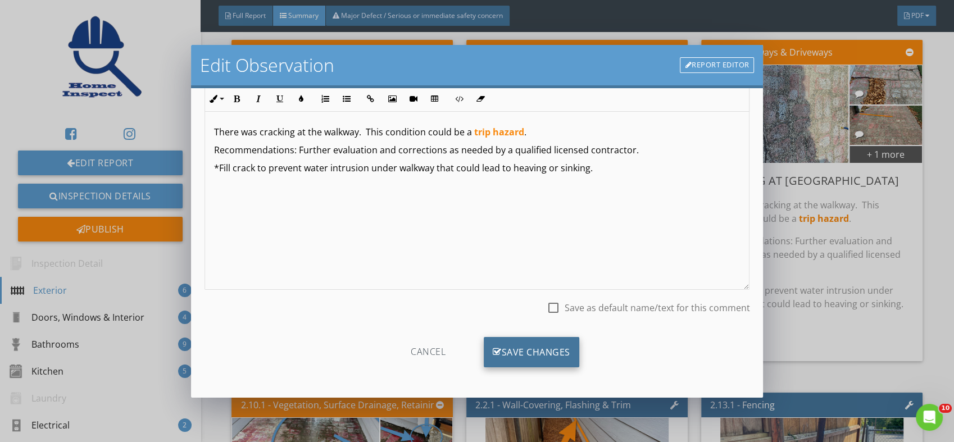
click at [515, 351] on div "Save Changes" at bounding box center [532, 352] width 96 height 30
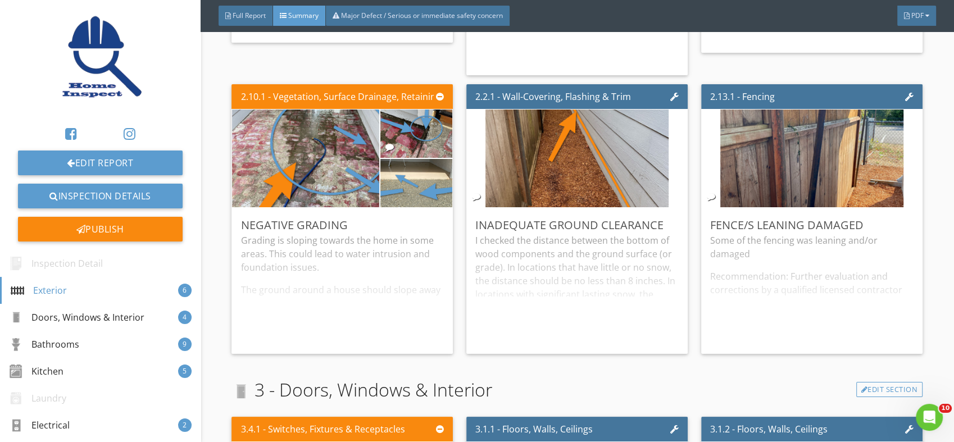
scroll to position [615, 0]
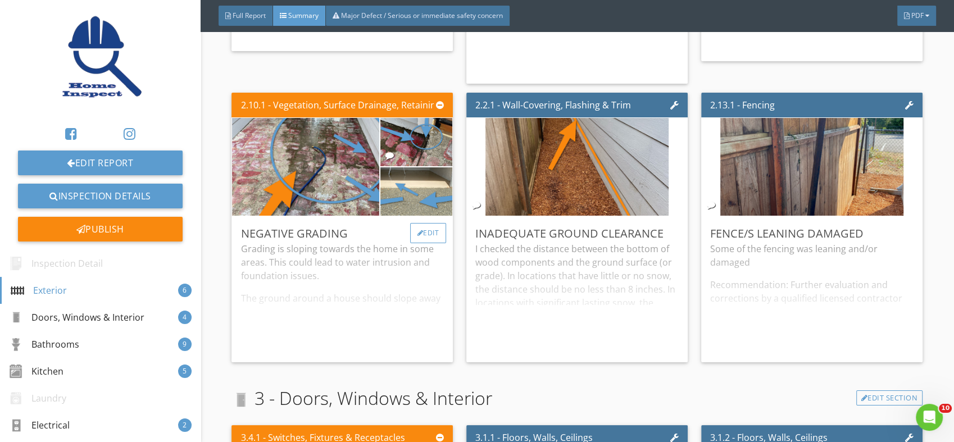
click at [418, 228] on div "Edit" at bounding box center [428, 233] width 37 height 20
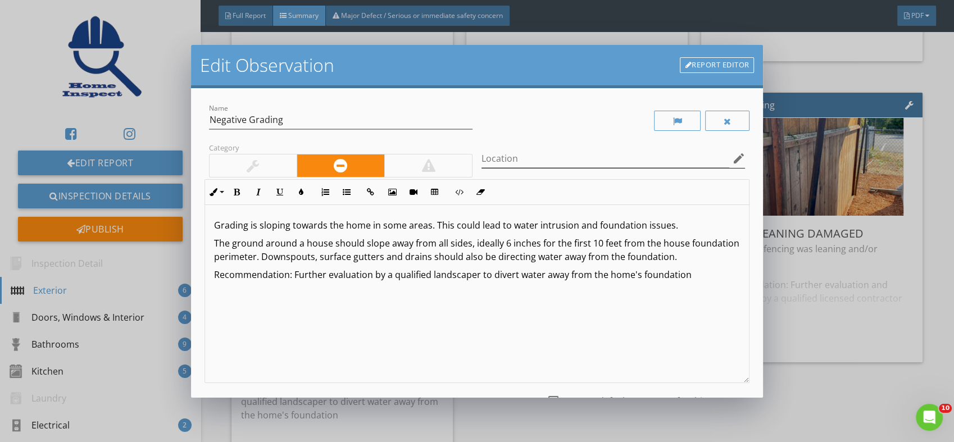
click at [732, 159] on icon "edit" at bounding box center [738, 158] width 13 height 13
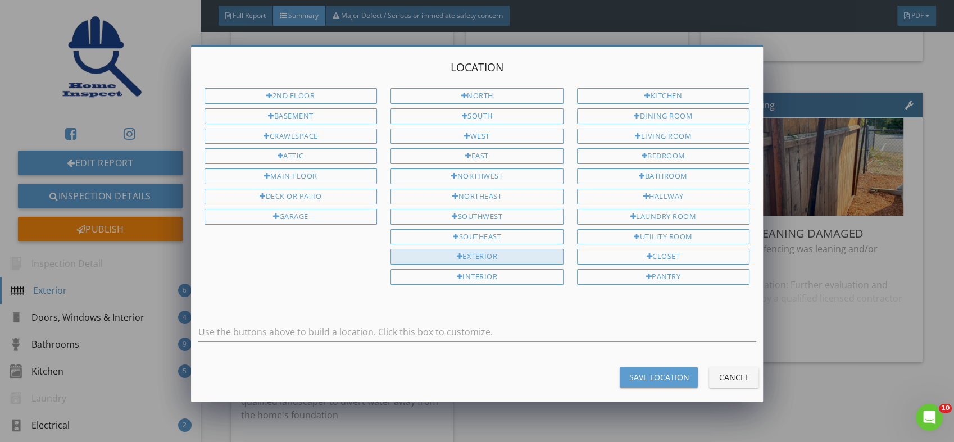
click at [492, 249] on div "Exterior" at bounding box center [477, 257] width 173 height 16
type input "Exterior"
click at [643, 372] on div "Save Location" at bounding box center [659, 378] width 60 height 12
type input "Exterior"
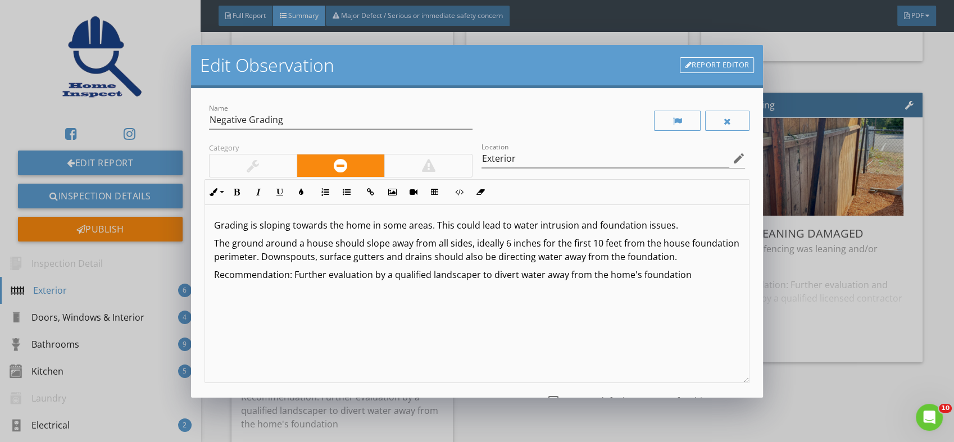
scroll to position [93, 0]
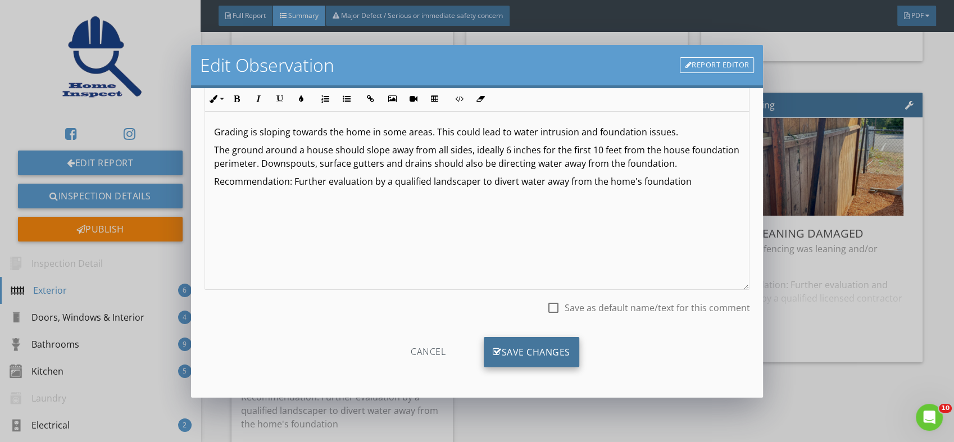
click at [501, 348] on div "Save Changes" at bounding box center [532, 352] width 96 height 30
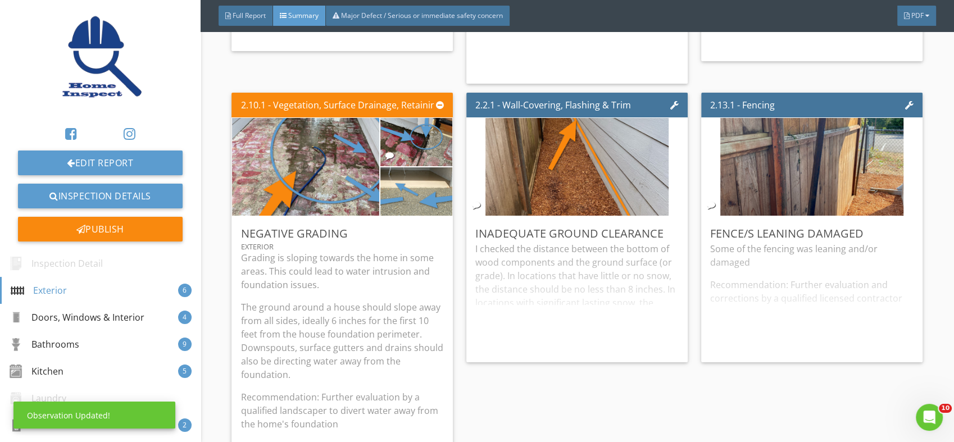
scroll to position [0, 0]
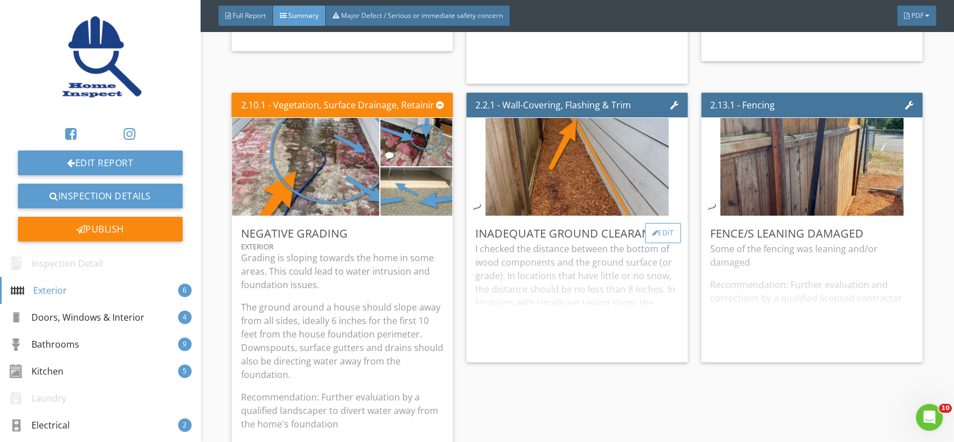
click at [653, 229] on div "Edit" at bounding box center [663, 233] width 37 height 20
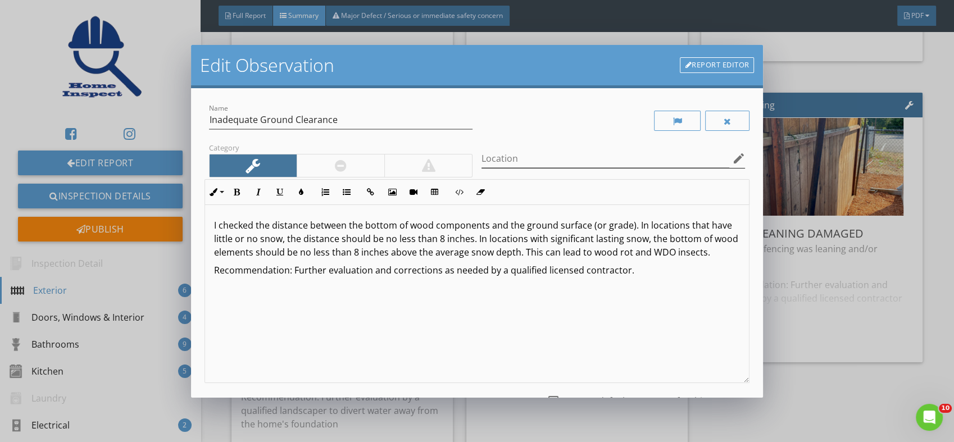
click at [732, 152] on icon "edit" at bounding box center [738, 158] width 13 height 13
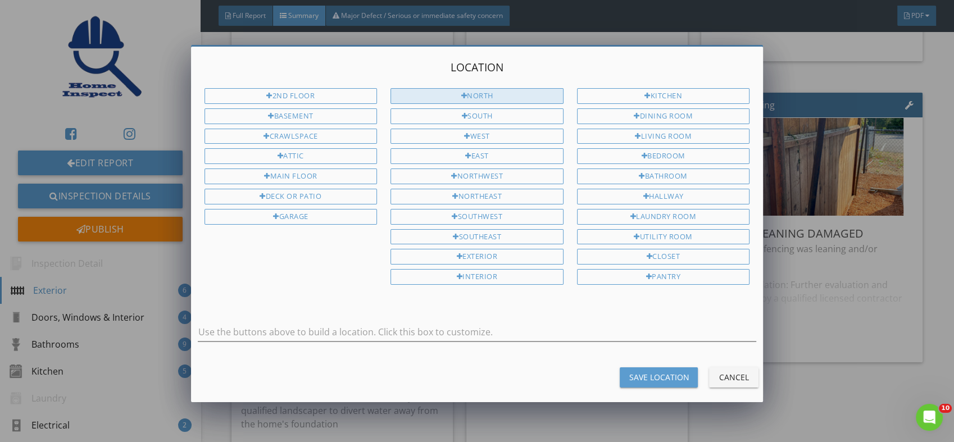
click at [453, 94] on div "North" at bounding box center [477, 96] width 173 height 16
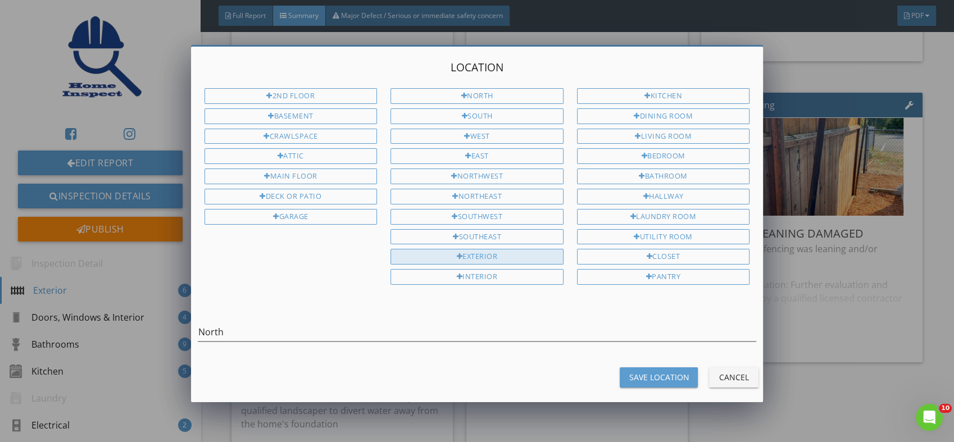
click at [457, 253] on div at bounding box center [460, 256] width 6 height 7
type input "North Exterior"
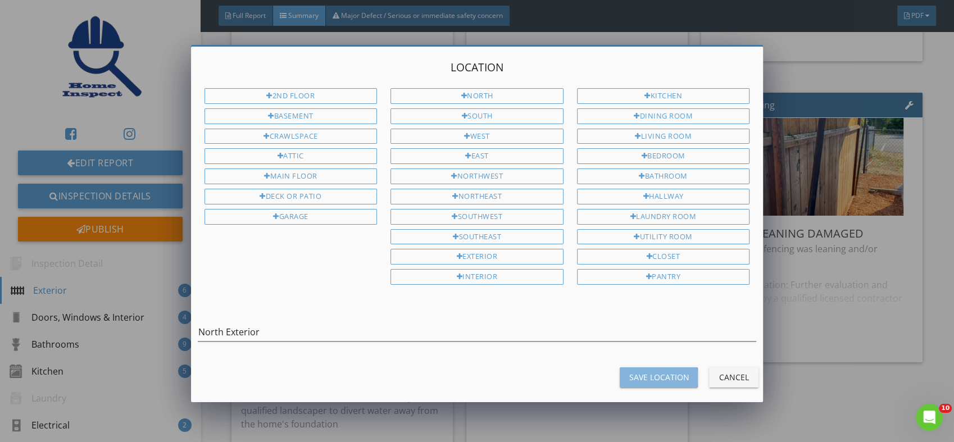
click at [634, 368] on button "Save Location" at bounding box center [659, 378] width 78 height 20
type input "North Exterior"
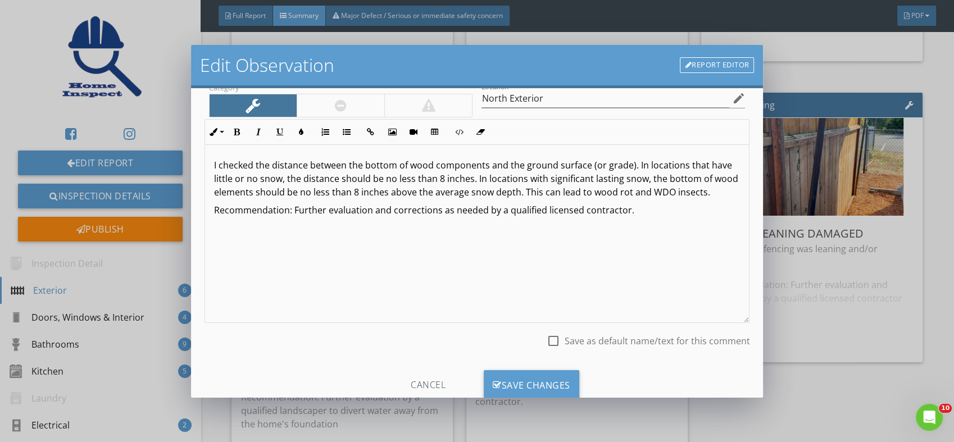
scroll to position [93, 0]
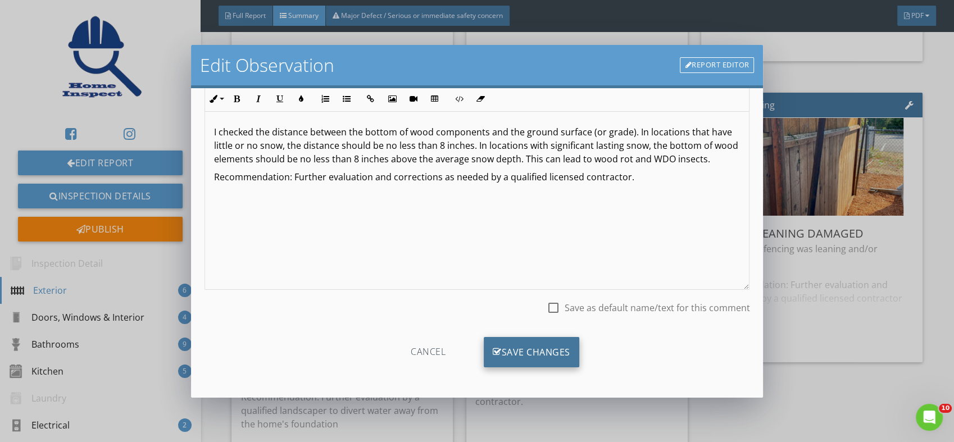
click at [540, 350] on div "Save Changes" at bounding box center [532, 352] width 96 height 30
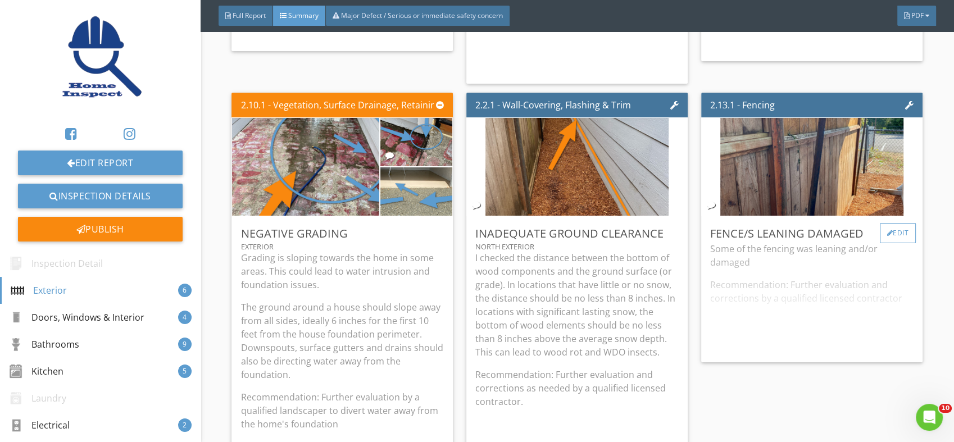
click at [885, 228] on div "Edit" at bounding box center [898, 233] width 37 height 20
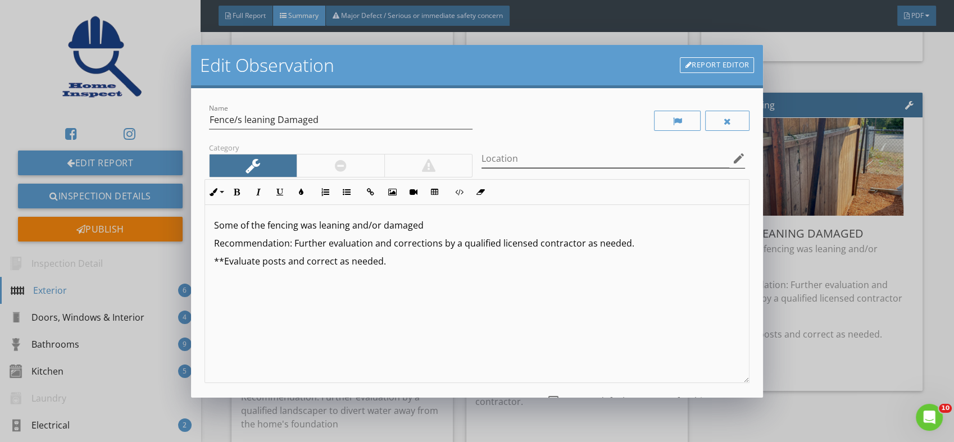
click at [732, 157] on icon "edit" at bounding box center [738, 158] width 13 height 13
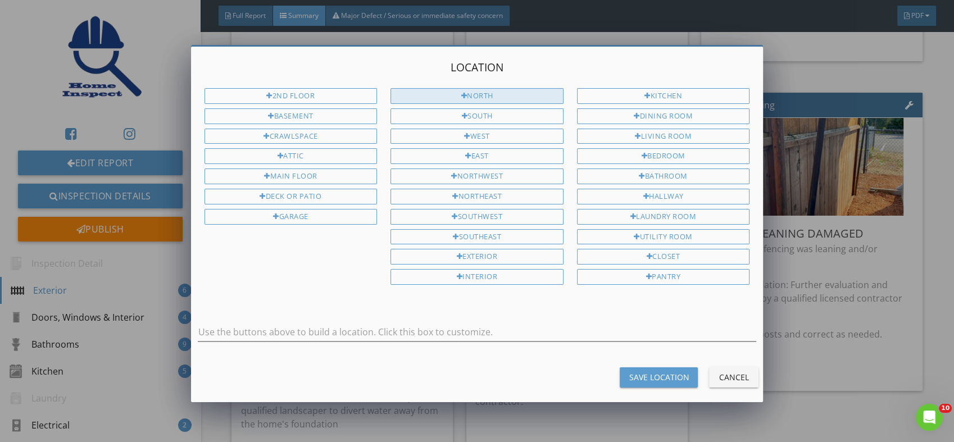
click at [463, 90] on div "North" at bounding box center [477, 96] width 173 height 16
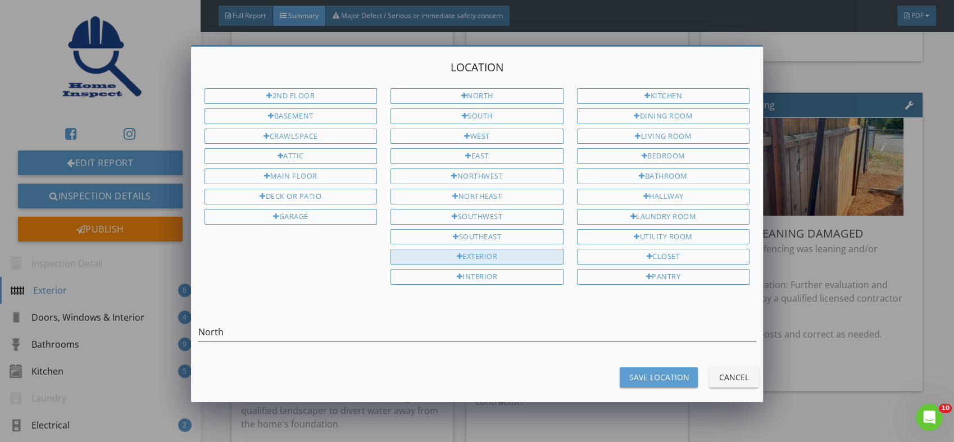
click at [451, 249] on div "Exterior" at bounding box center [477, 257] width 173 height 16
type input "North Exterior"
click at [656, 372] on div "Save Location" at bounding box center [659, 378] width 60 height 12
type input "North Exterior"
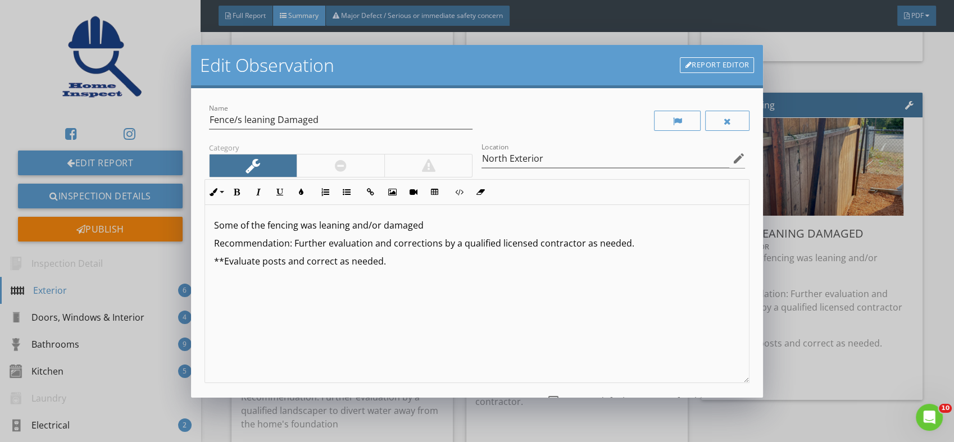
scroll to position [93, 0]
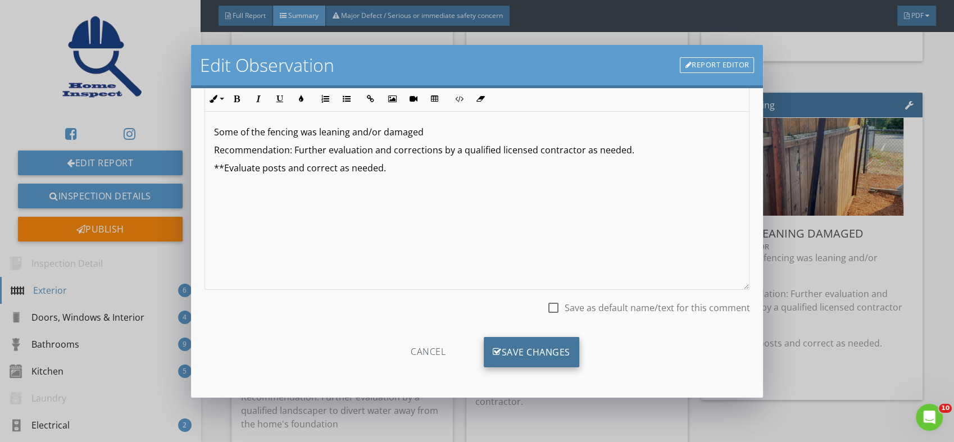
click at [511, 346] on div "Save Changes" at bounding box center [532, 352] width 96 height 30
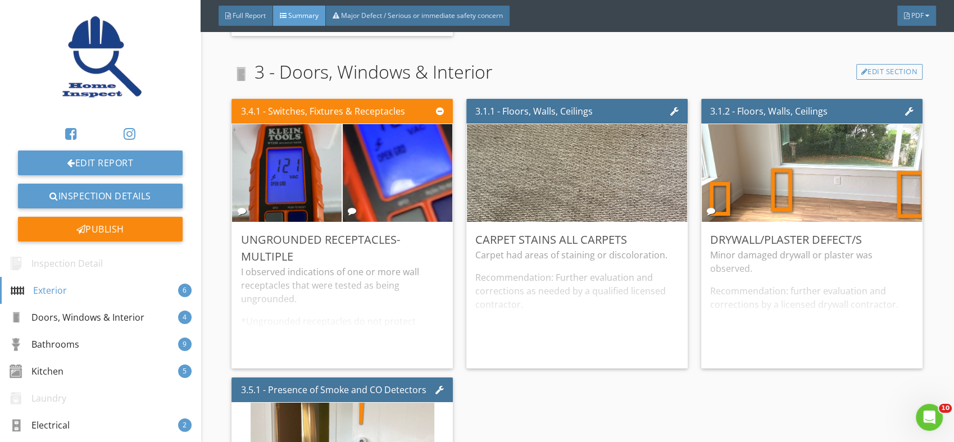
scroll to position [1069, 0]
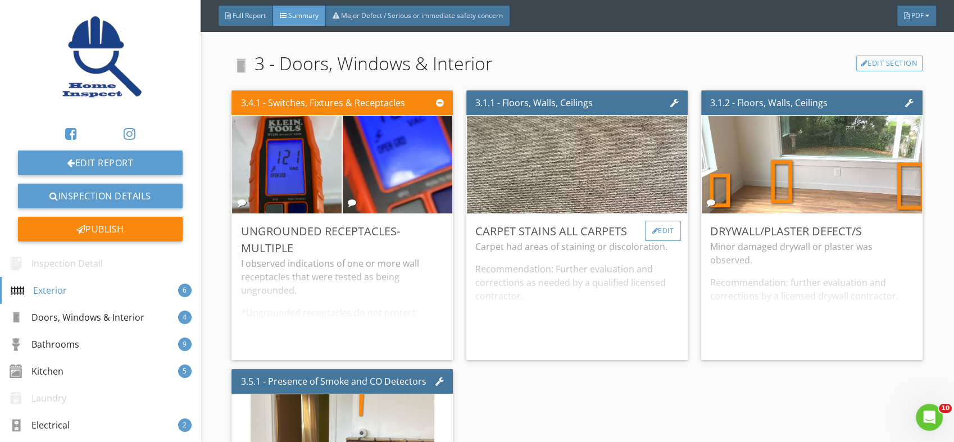
click at [654, 230] on div "Edit" at bounding box center [663, 231] width 37 height 20
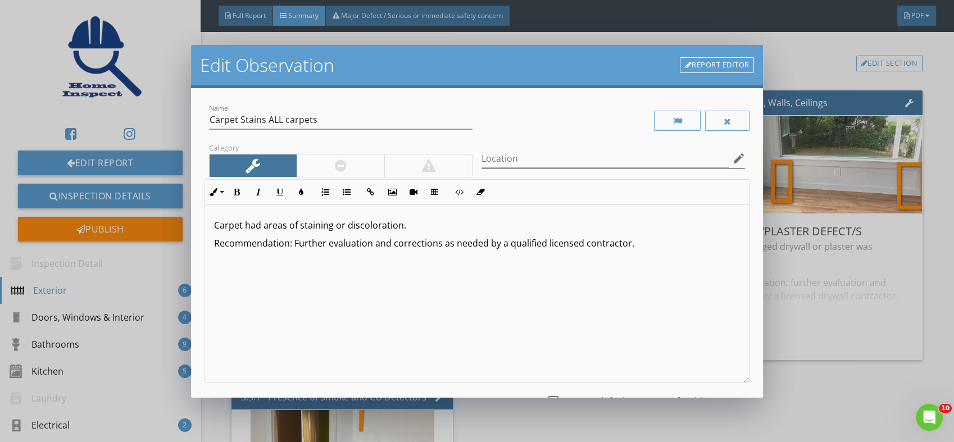
click at [732, 155] on icon "edit" at bounding box center [738, 158] width 13 height 13
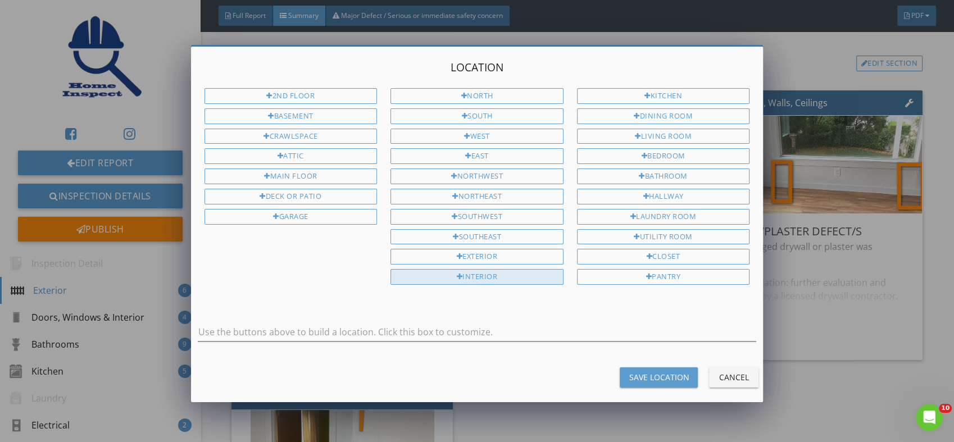
click at [481, 269] on div "Interior" at bounding box center [477, 277] width 173 height 16
type input "Interior"
click at [648, 372] on div "Save Location" at bounding box center [659, 378] width 60 height 12
type input "Interior"
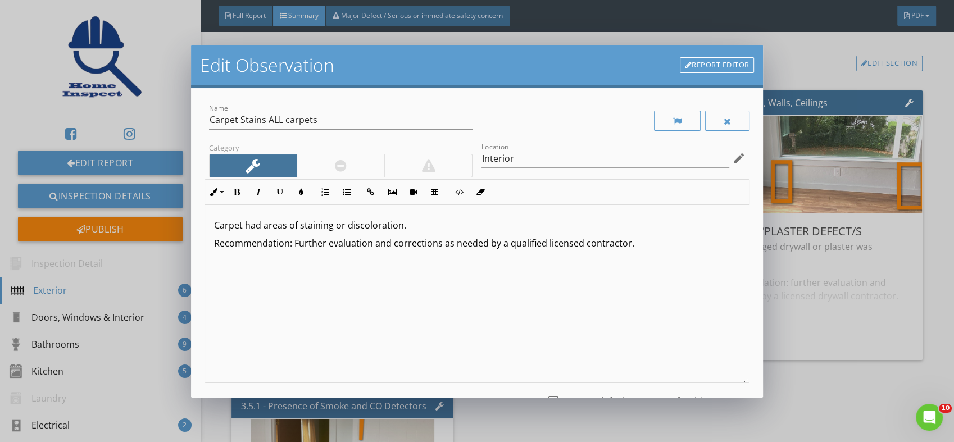
scroll to position [93, 0]
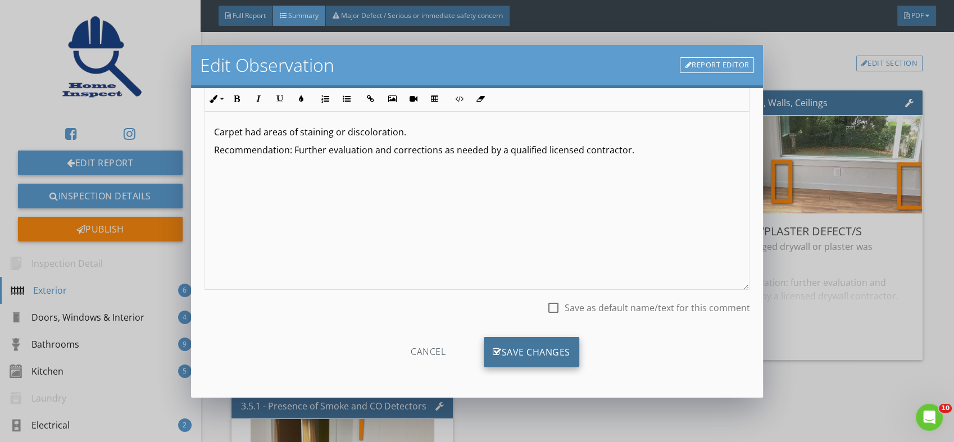
click at [529, 349] on div "Save Changes" at bounding box center [532, 352] width 96 height 30
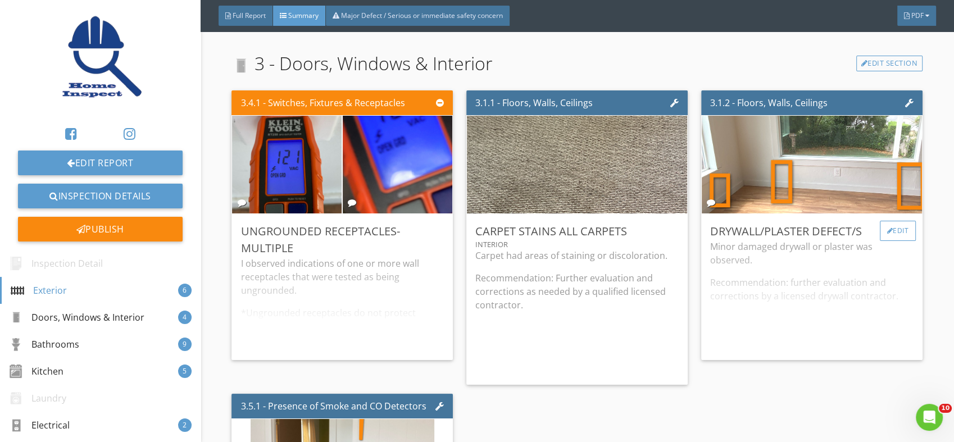
click at [894, 227] on div "Edit" at bounding box center [898, 231] width 37 height 20
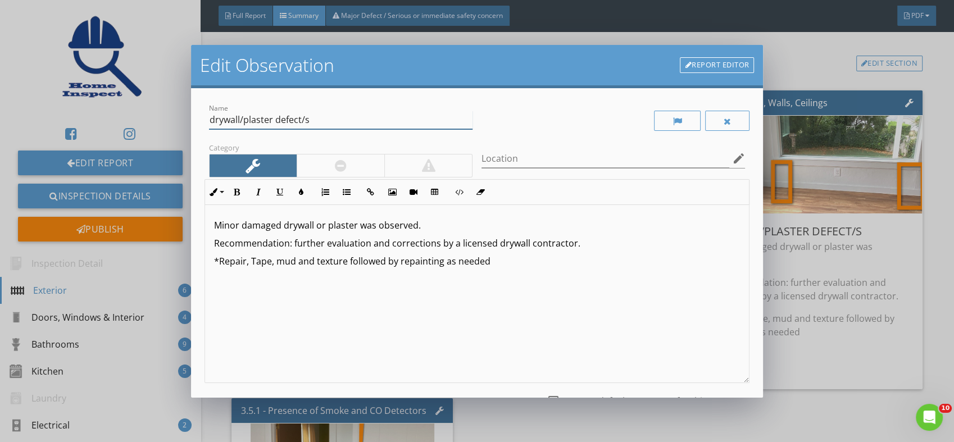
click at [352, 121] on input "drywall/plaster defect/s" at bounding box center [341, 120] width 264 height 19
click at [732, 156] on icon "edit" at bounding box center [738, 158] width 13 height 13
type input "drywall/plaster defect/s-limited"
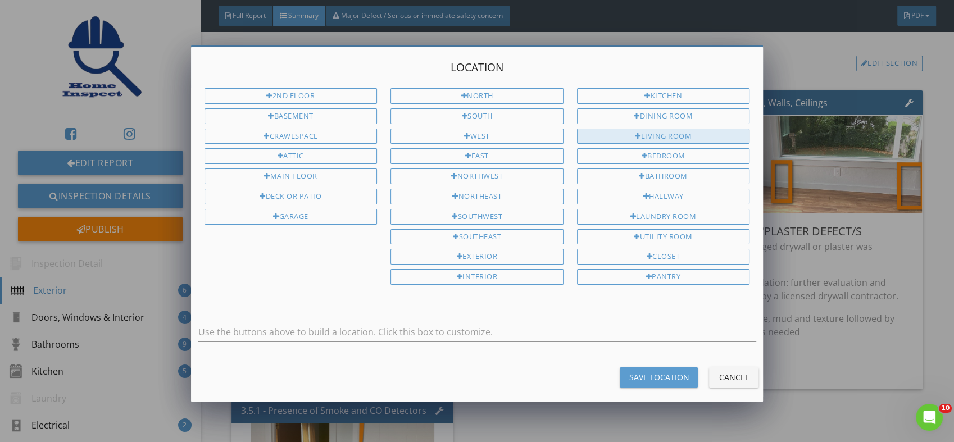
click at [661, 129] on div "Living Room" at bounding box center [663, 137] width 173 height 16
type input "Living Room"
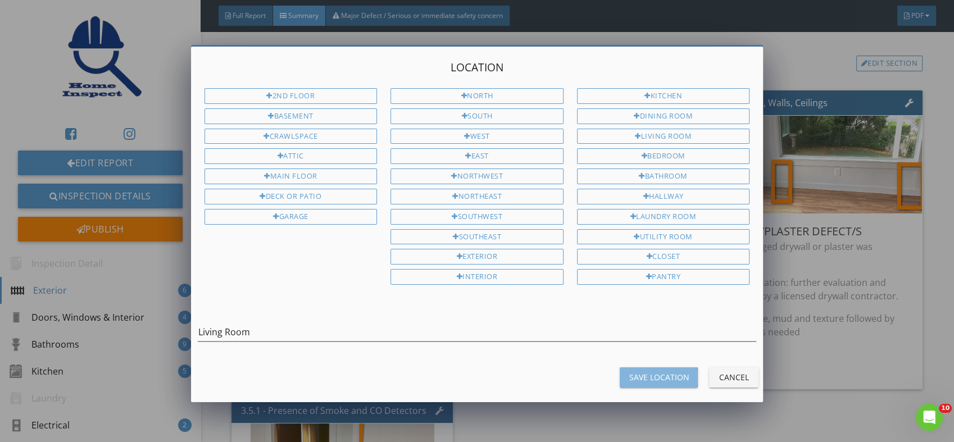
click at [646, 372] on div "Save Location" at bounding box center [659, 378] width 60 height 12
type input "Living Room"
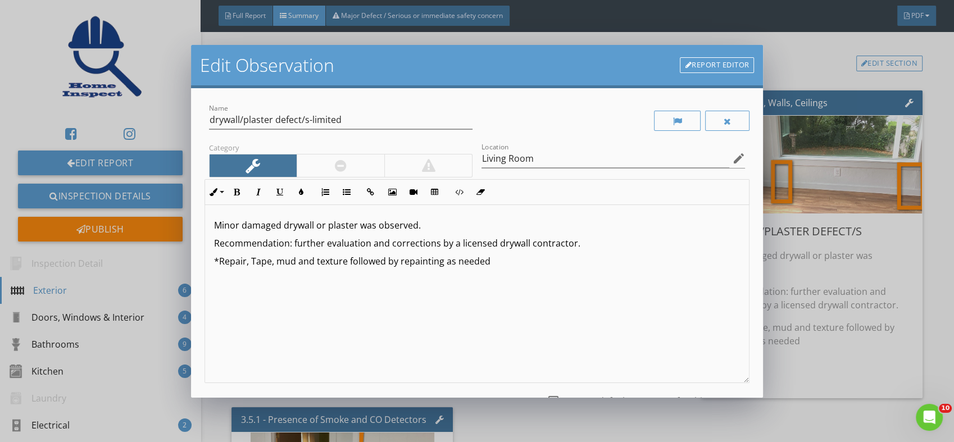
scroll to position [93, 0]
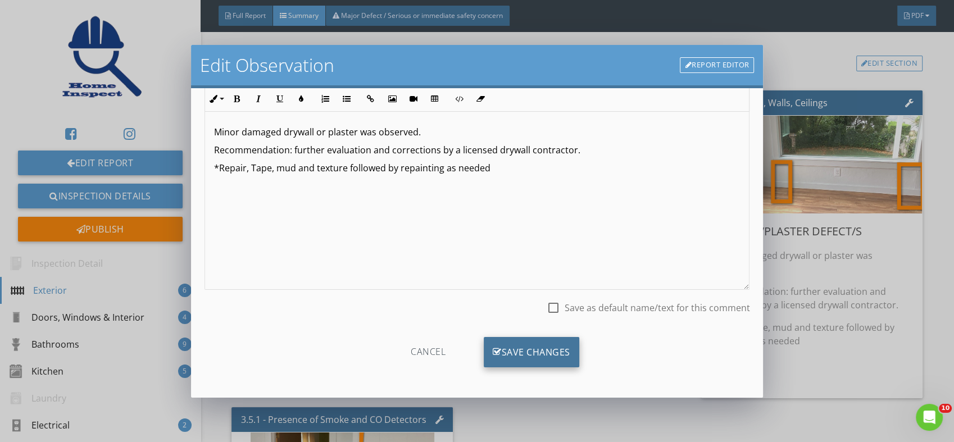
click at [520, 351] on div "Save Changes" at bounding box center [532, 352] width 96 height 30
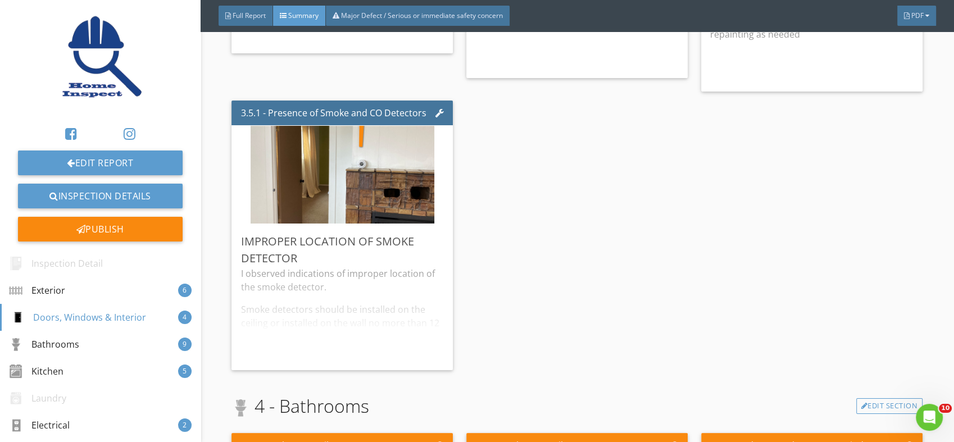
scroll to position [1420, 0]
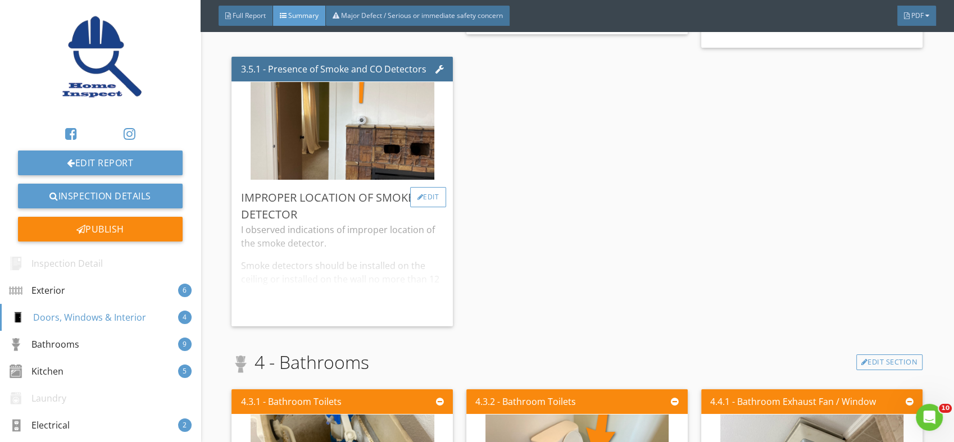
click at [418, 198] on div "Edit" at bounding box center [428, 197] width 37 height 20
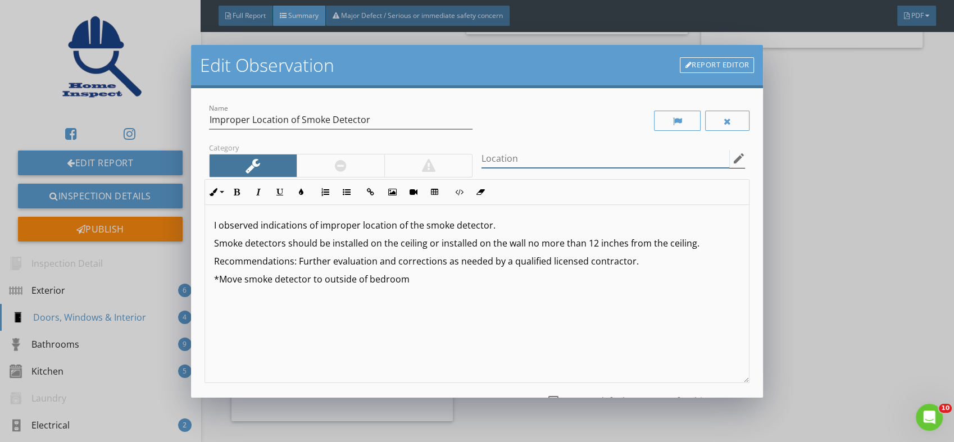
click at [583, 156] on input "Location" at bounding box center [606, 159] width 248 height 19
type input "E"
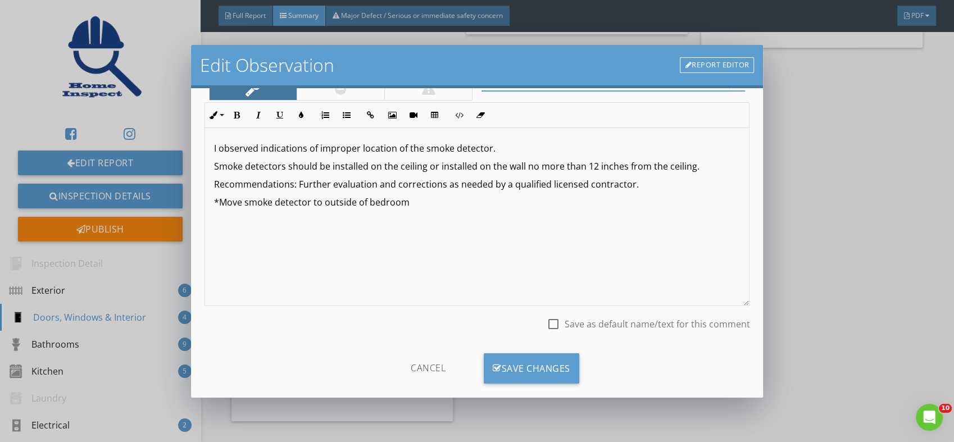
scroll to position [93, 0]
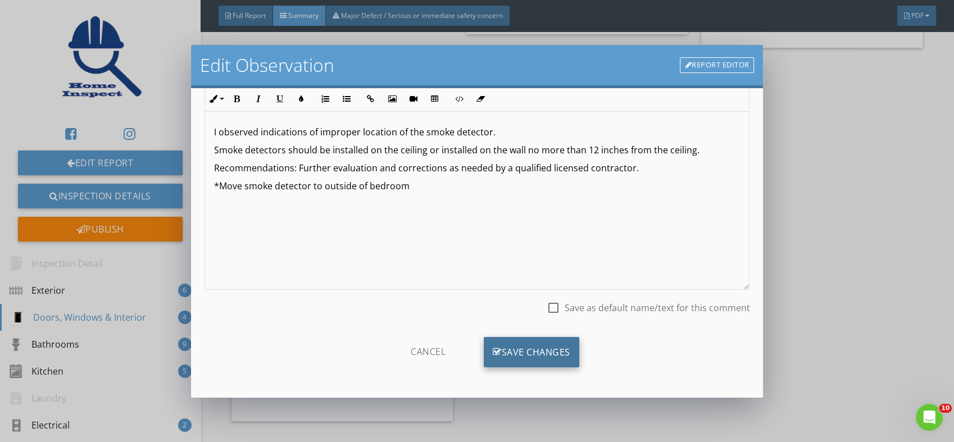
type input "DEN"
click at [529, 352] on div "Save Changes" at bounding box center [532, 352] width 96 height 30
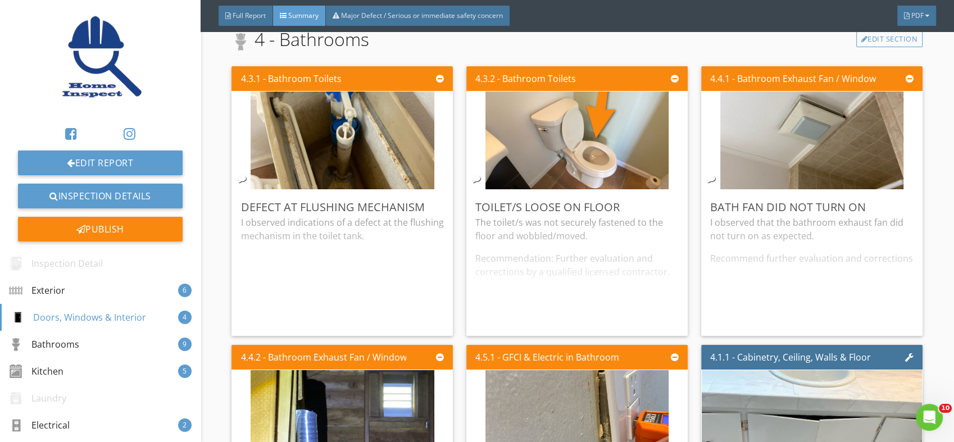
scroll to position [1838, 0]
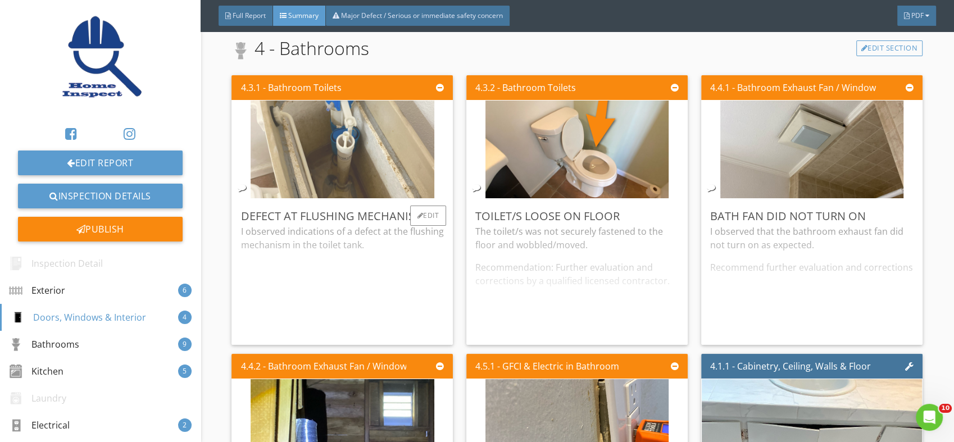
click at [351, 166] on img at bounding box center [342, 150] width 183 height 245
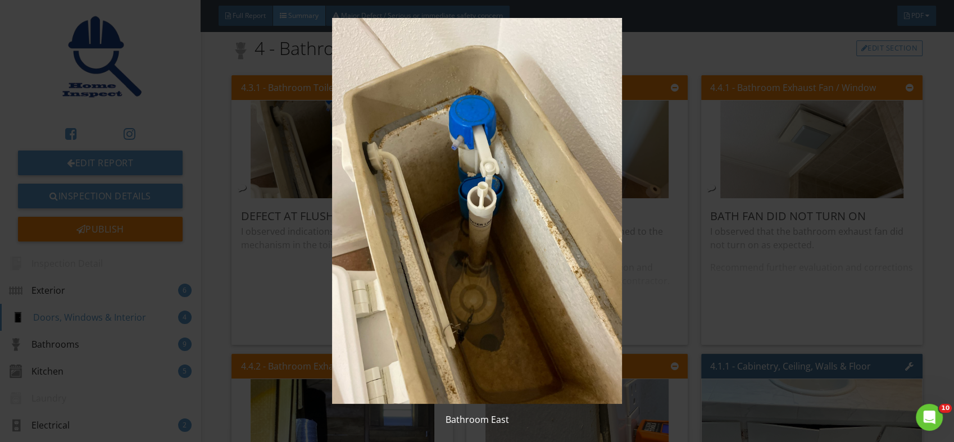
click at [479, 288] on img at bounding box center [477, 211] width 872 height 386
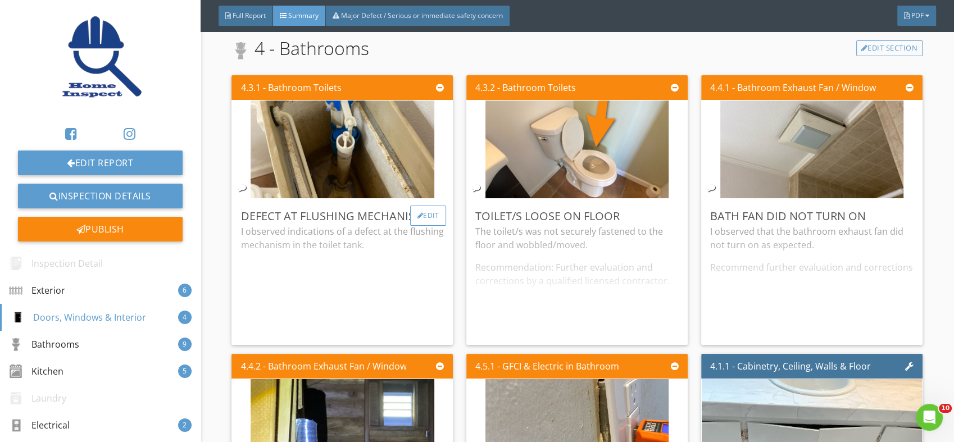
click at [425, 215] on div "Edit" at bounding box center [428, 216] width 37 height 20
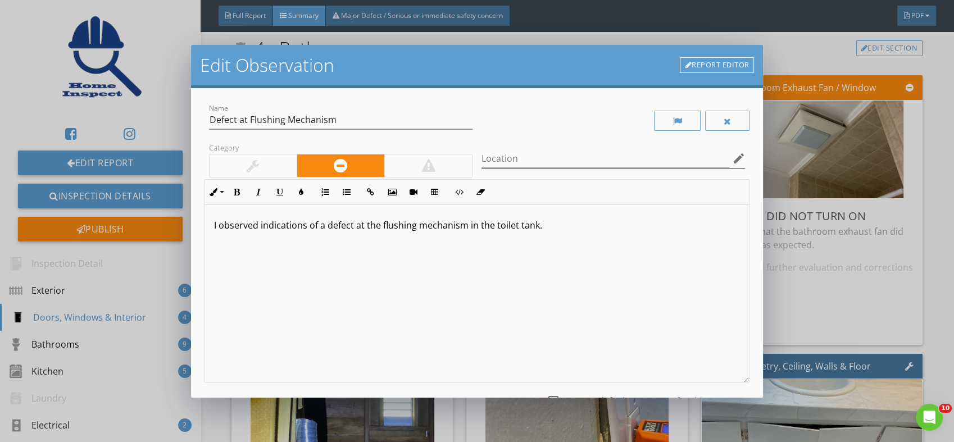
click at [732, 156] on icon "edit" at bounding box center [738, 158] width 13 height 13
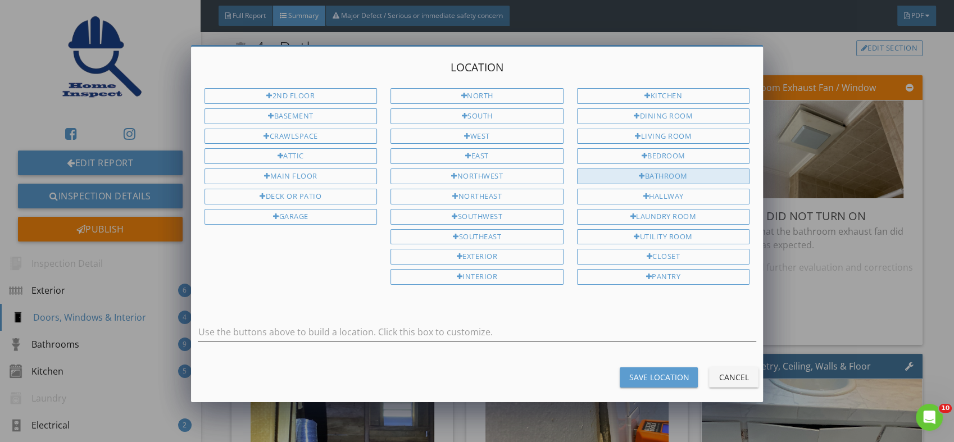
click at [658, 170] on div "Bathroom" at bounding box center [663, 177] width 173 height 16
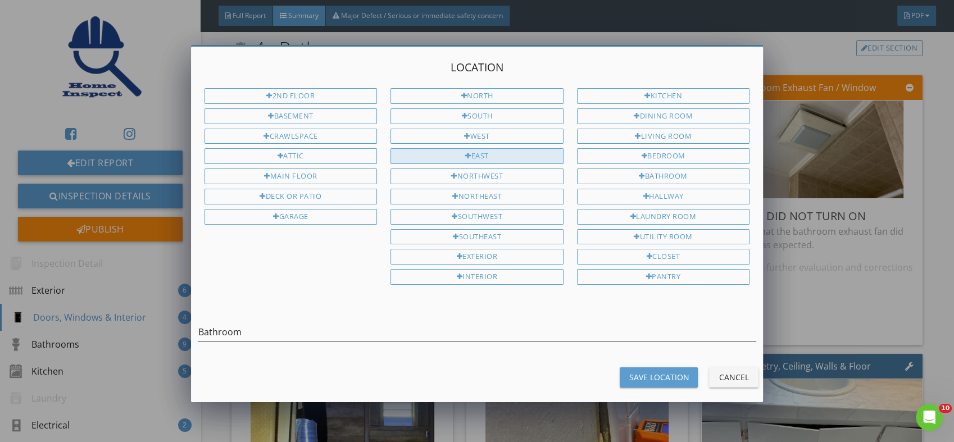
click at [470, 151] on div "East" at bounding box center [477, 156] width 173 height 16
type input "Bathroom East"
click at [647, 368] on button "Save Location" at bounding box center [659, 378] width 78 height 20
type input "Bathroom East"
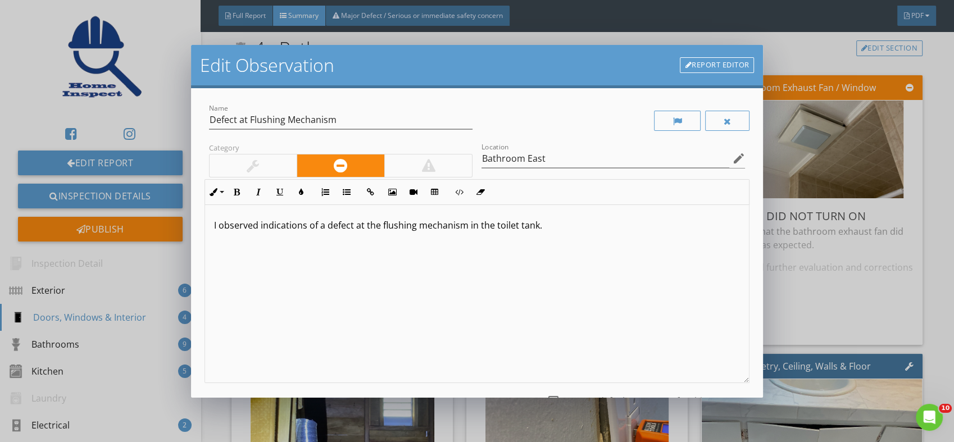
click at [548, 225] on p "I observed indications of a defect at the flushing mechanism in the toilet tank." at bounding box center [477, 225] width 527 height 13
type textarea "<p>I observed indications of a defect at the flushing mechanism in the toilet t…"
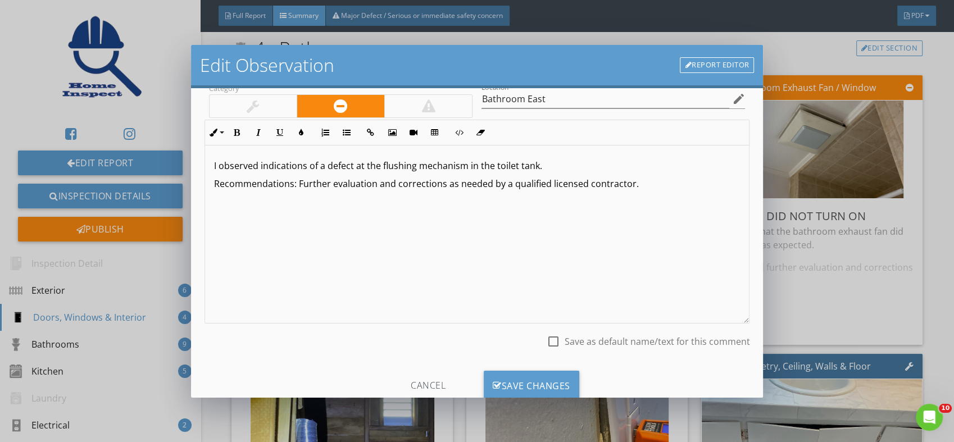
scroll to position [93, 0]
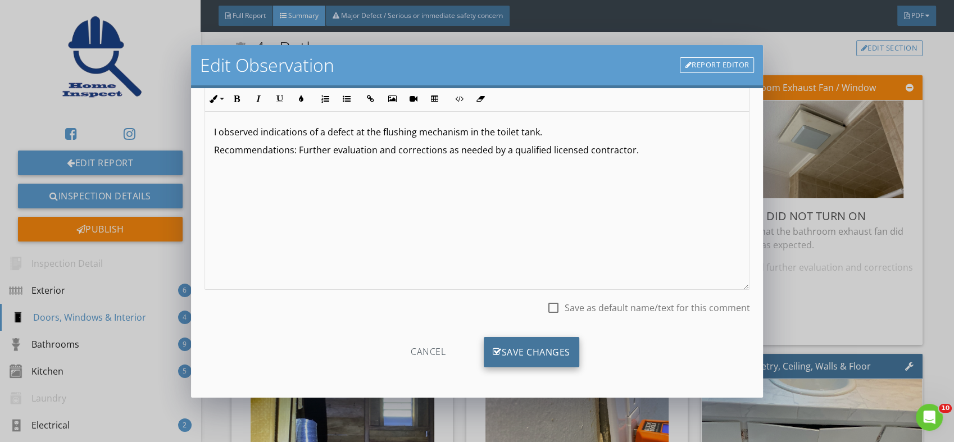
click at [519, 350] on div "Save Changes" at bounding box center [532, 352] width 96 height 30
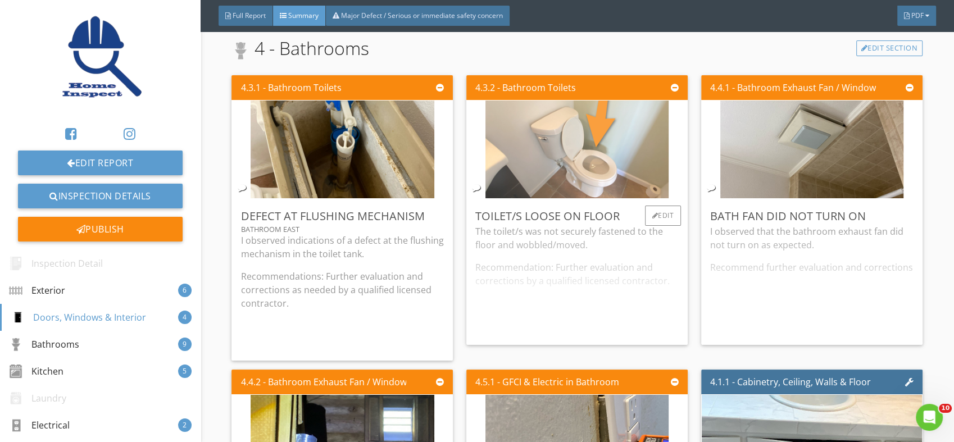
click at [614, 174] on img at bounding box center [577, 150] width 183 height 245
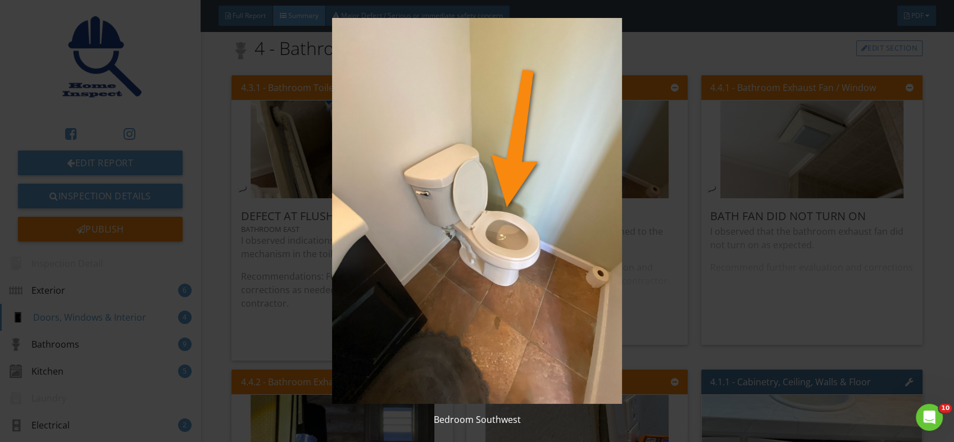
click at [464, 224] on img at bounding box center [477, 211] width 872 height 386
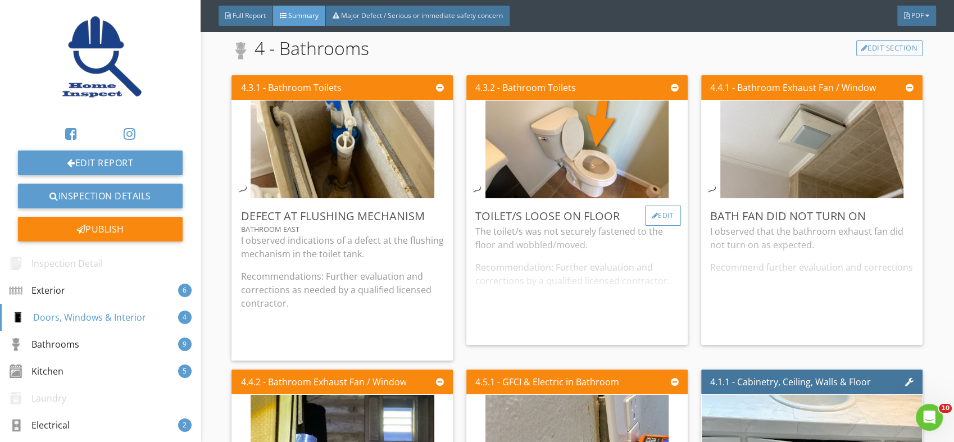
click at [653, 216] on div "Edit" at bounding box center [663, 216] width 37 height 20
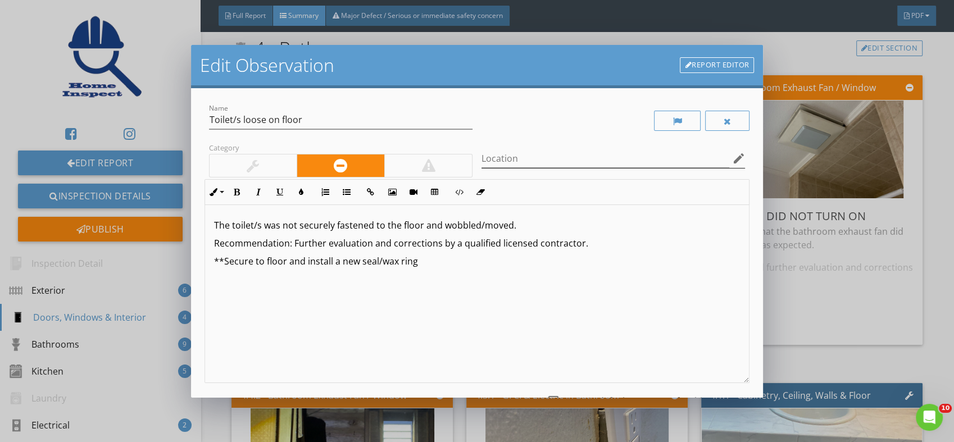
click at [732, 156] on icon "edit" at bounding box center [738, 158] width 13 height 13
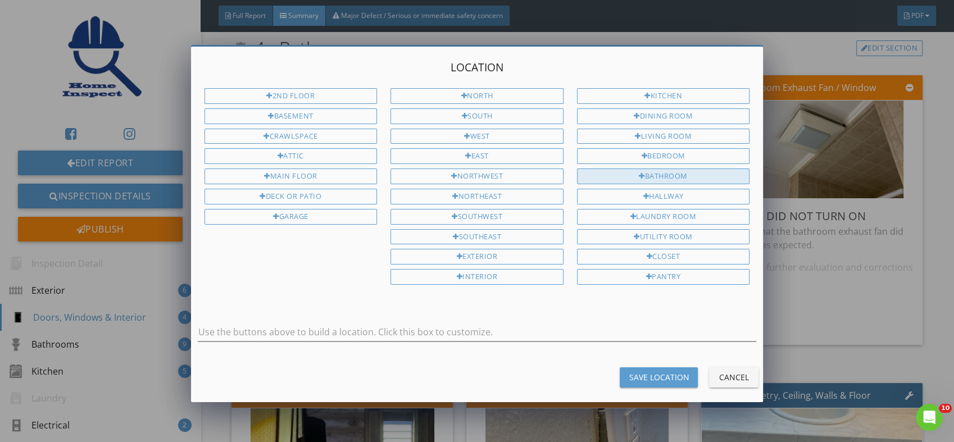
click at [664, 171] on div "Bathroom" at bounding box center [663, 177] width 173 height 16
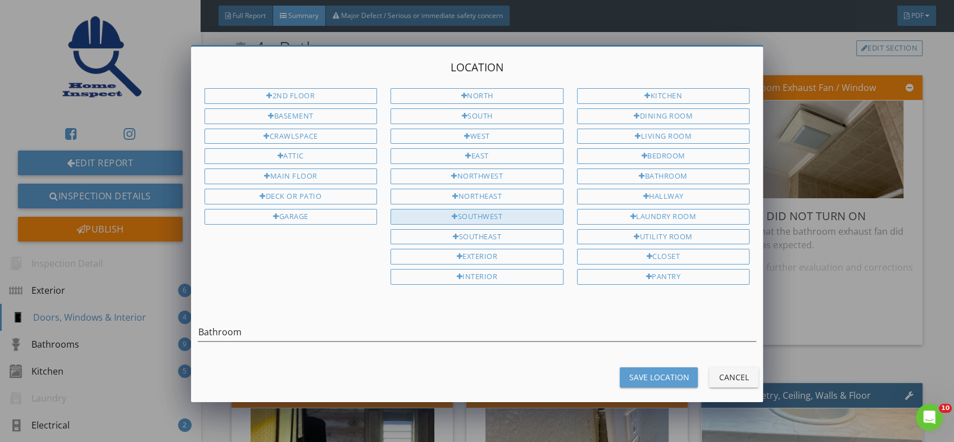
click at [499, 210] on div "Southwest" at bounding box center [477, 217] width 173 height 16
type input "Bathroom Southwest"
click at [643, 372] on div "Save Location" at bounding box center [659, 378] width 60 height 12
type input "Bathroom Southwest"
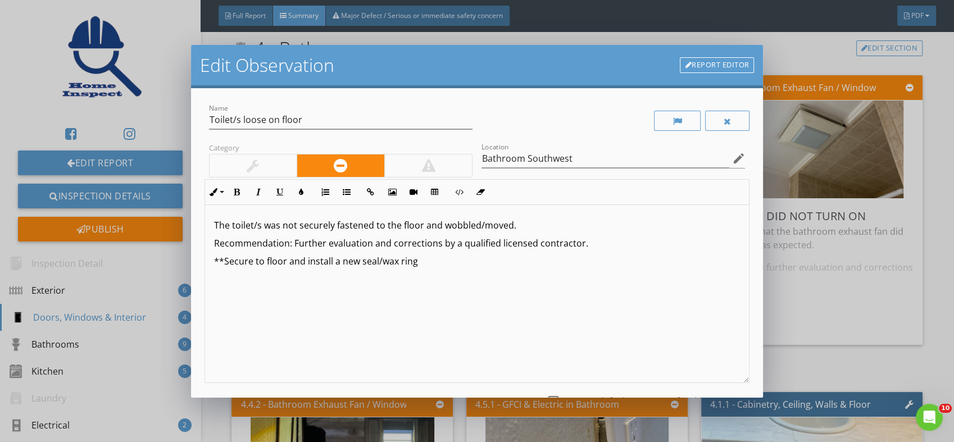
scroll to position [93, 0]
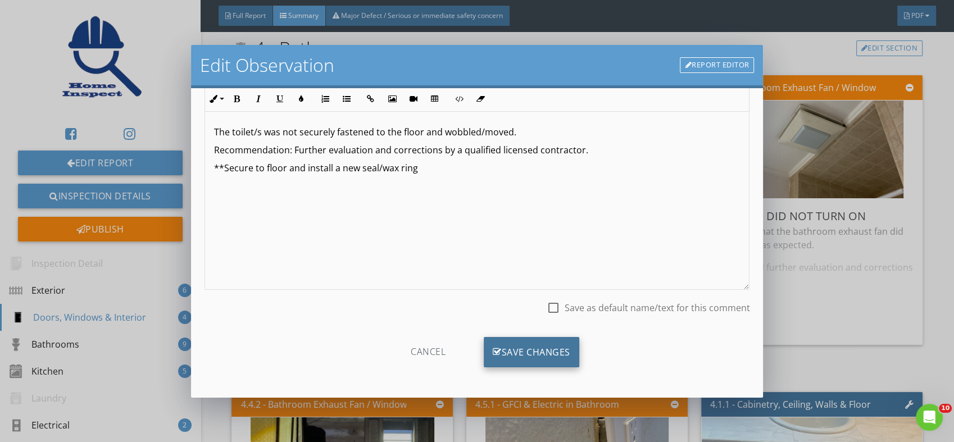
click at [526, 347] on div "Save Changes" at bounding box center [532, 352] width 96 height 30
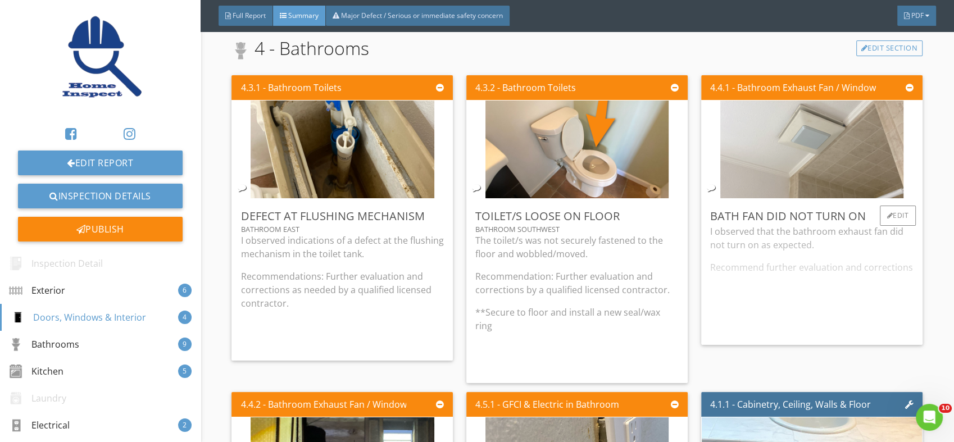
click at [814, 161] on img at bounding box center [812, 150] width 183 height 245
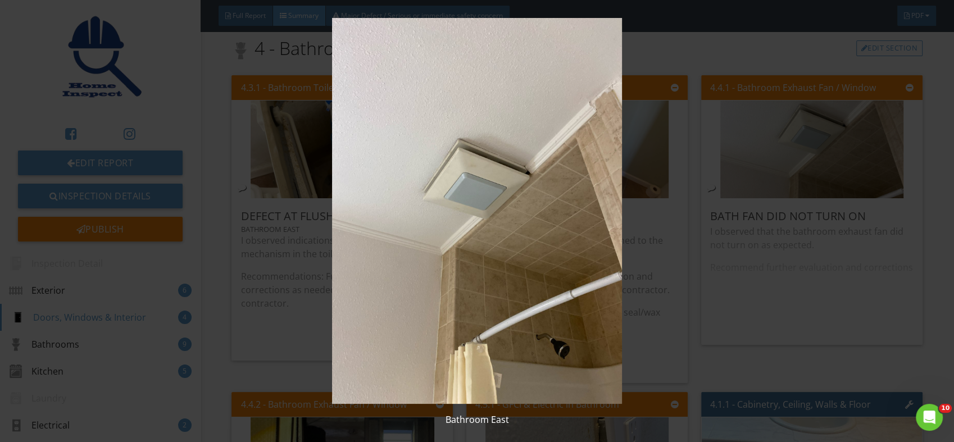
click at [509, 269] on img at bounding box center [477, 211] width 872 height 386
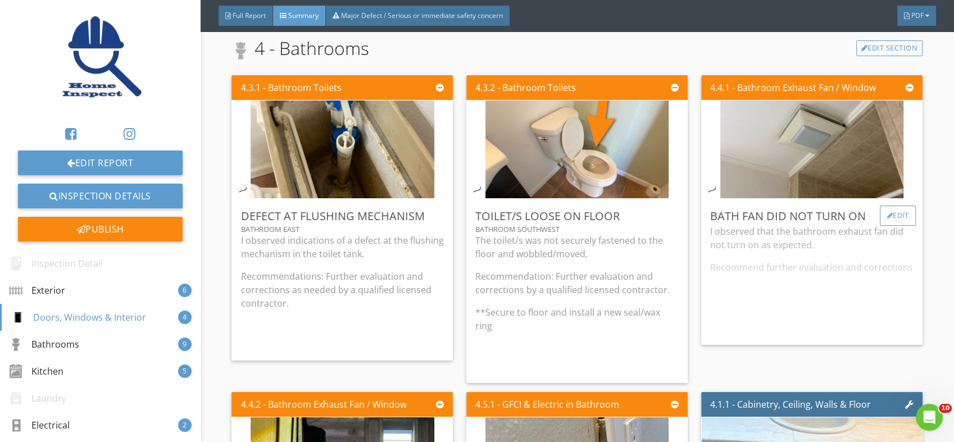
click at [885, 211] on div "Edit" at bounding box center [898, 216] width 37 height 20
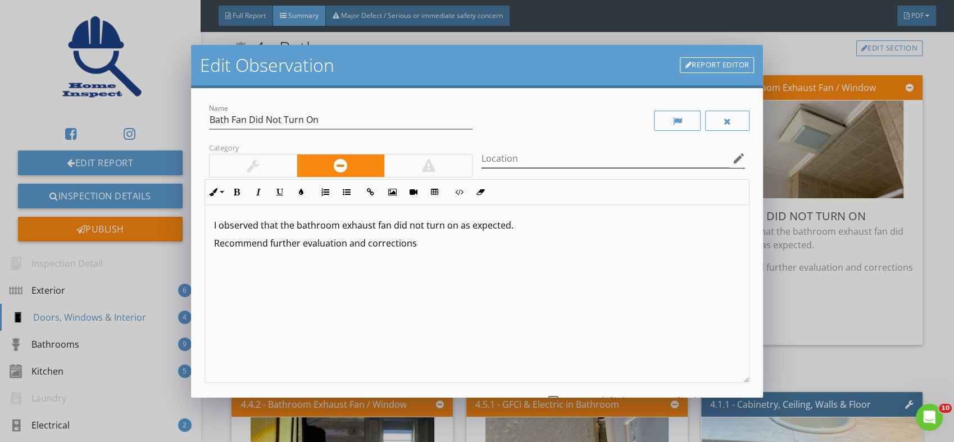
click at [732, 153] on icon "edit" at bounding box center [738, 158] width 13 height 13
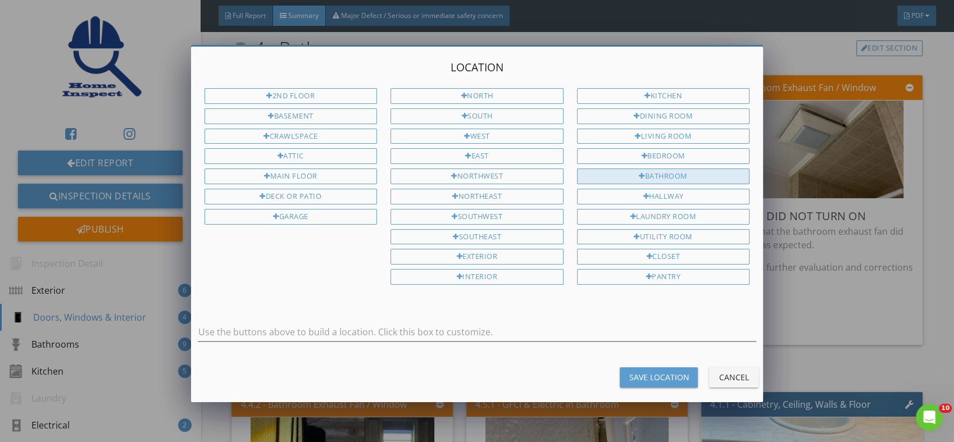
click at [673, 169] on div "Bathroom" at bounding box center [663, 177] width 173 height 16
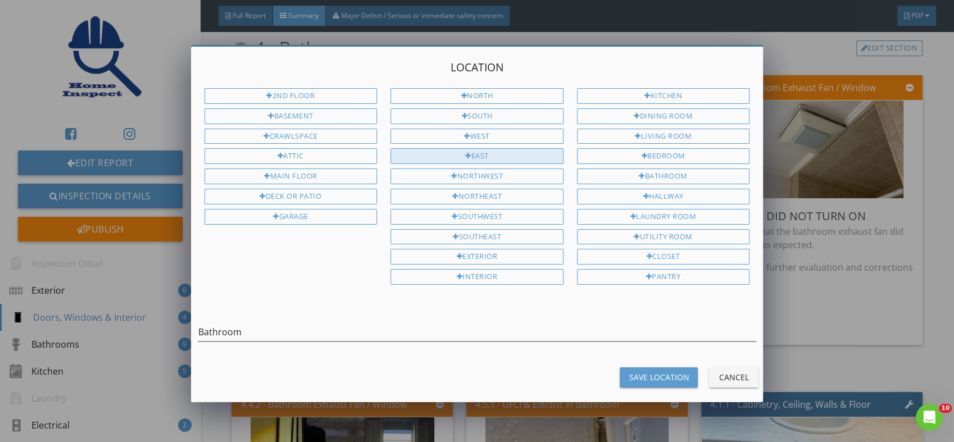
click at [450, 148] on div "East" at bounding box center [477, 156] width 173 height 16
type input "Bathroom East"
click at [661, 368] on button "Save Location" at bounding box center [659, 378] width 78 height 20
type input "Bathroom East"
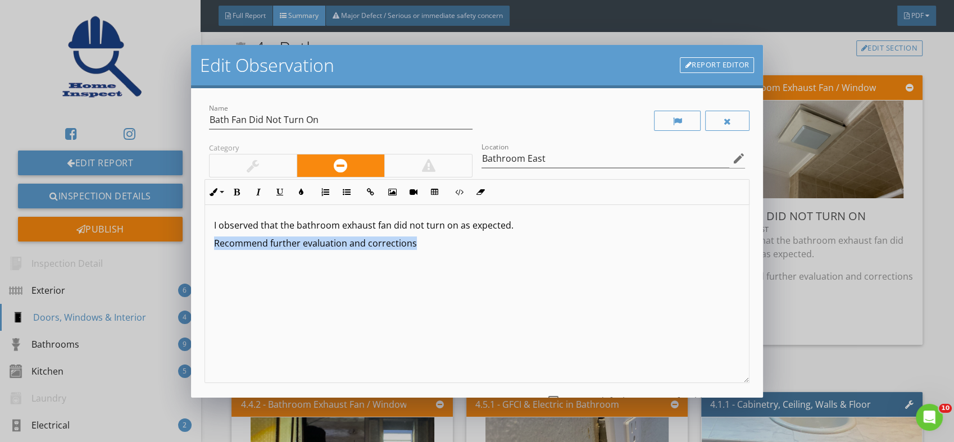
drag, startPoint x: 419, startPoint y: 242, endPoint x: 191, endPoint y: 243, distance: 228.2
click at [191, 243] on div "Name Bath Fan Did Not Turn On Category Location Bathroom East edit Inline Style…" at bounding box center [477, 243] width 573 height 310
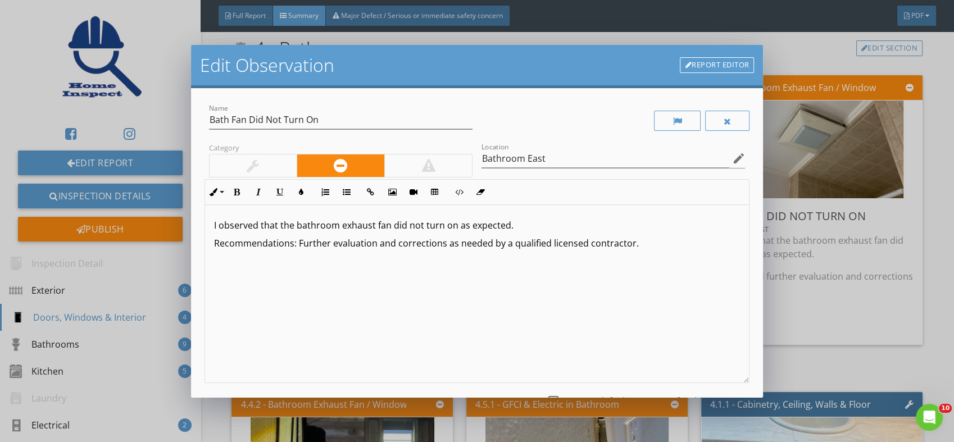
scroll to position [93, 0]
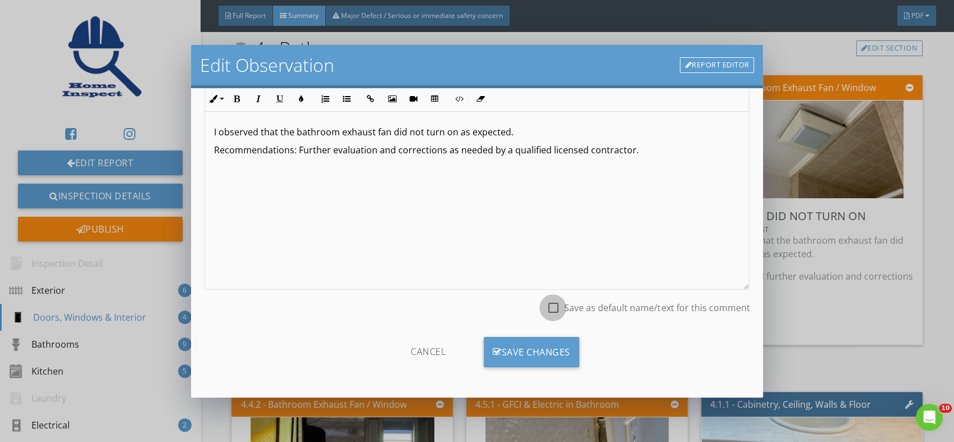
click at [544, 309] on div at bounding box center [553, 307] width 19 height 19
checkbox input "true"
click at [546, 351] on div "Save Changes" at bounding box center [532, 352] width 96 height 30
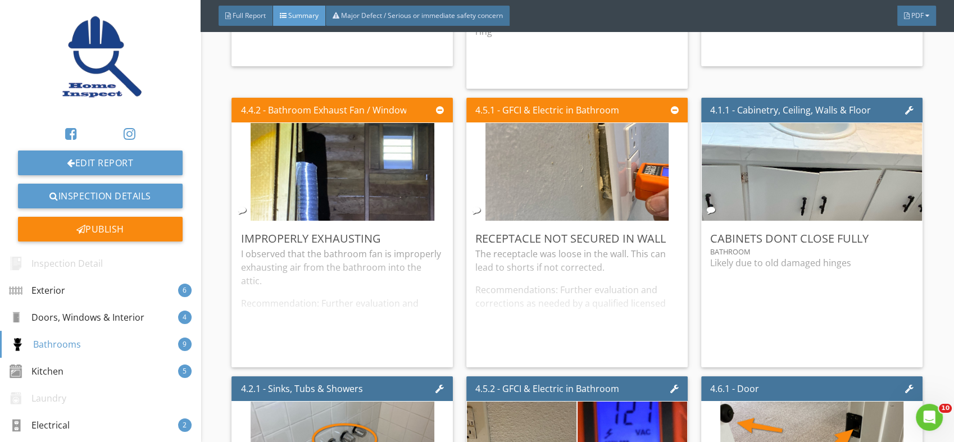
scroll to position [2151, 0]
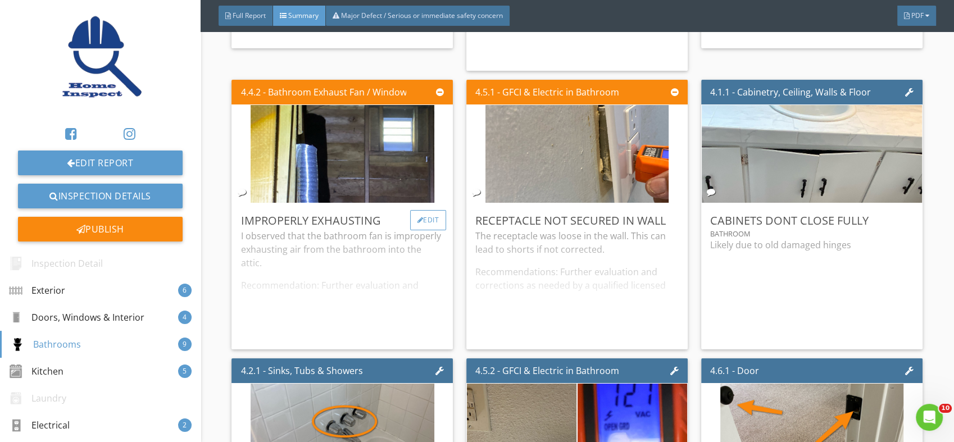
click at [423, 218] on div "Edit" at bounding box center [428, 220] width 37 height 20
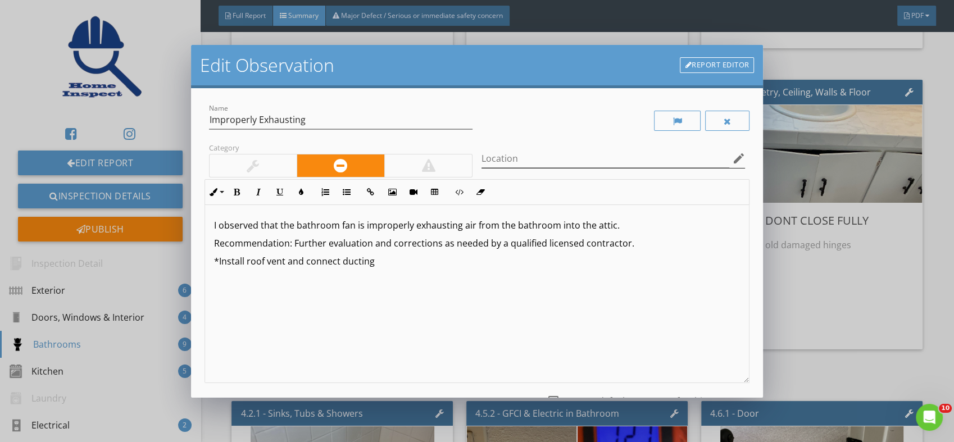
click at [732, 155] on icon "edit" at bounding box center [738, 158] width 13 height 13
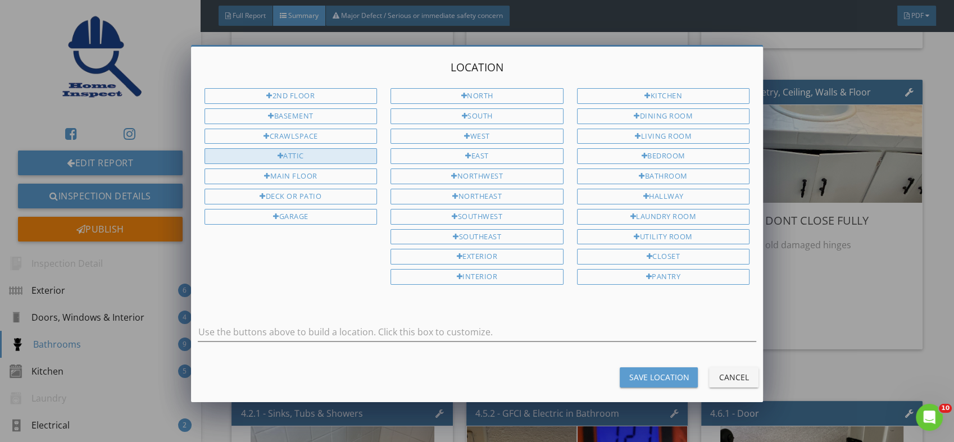
click at [304, 148] on div "Attic" at bounding box center [291, 156] width 173 height 16
type input "Attic"
click at [643, 372] on div "Save Location" at bounding box center [659, 378] width 60 height 12
type input "Attic"
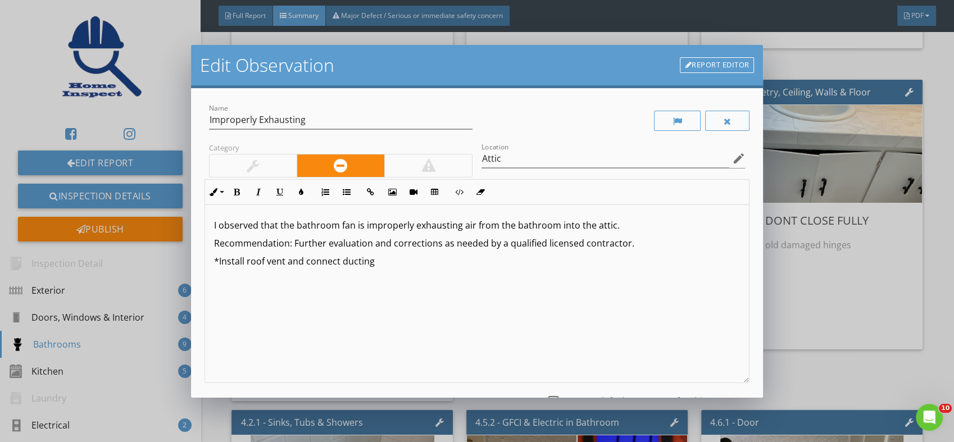
scroll to position [93, 0]
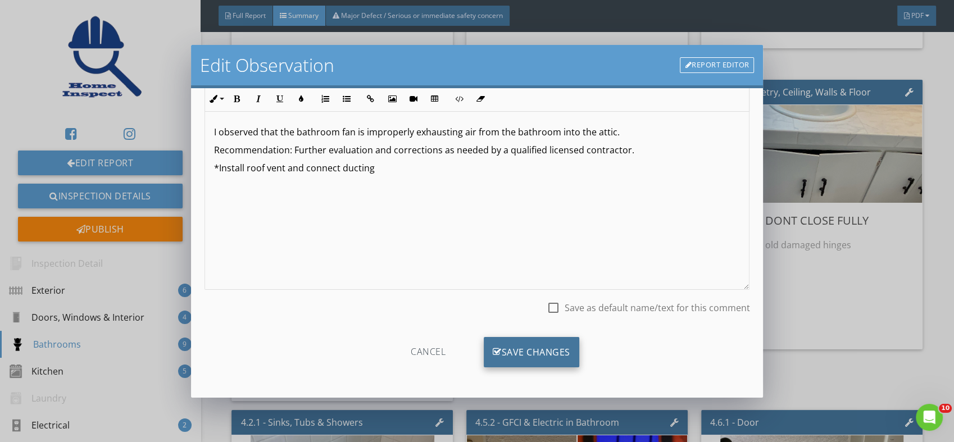
click at [533, 350] on div "Save Changes" at bounding box center [532, 352] width 96 height 30
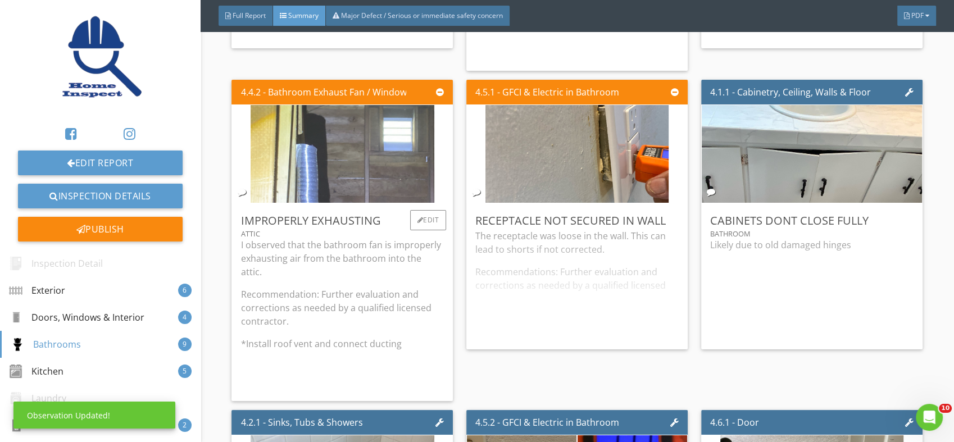
click at [332, 171] on img at bounding box center [342, 153] width 183 height 245
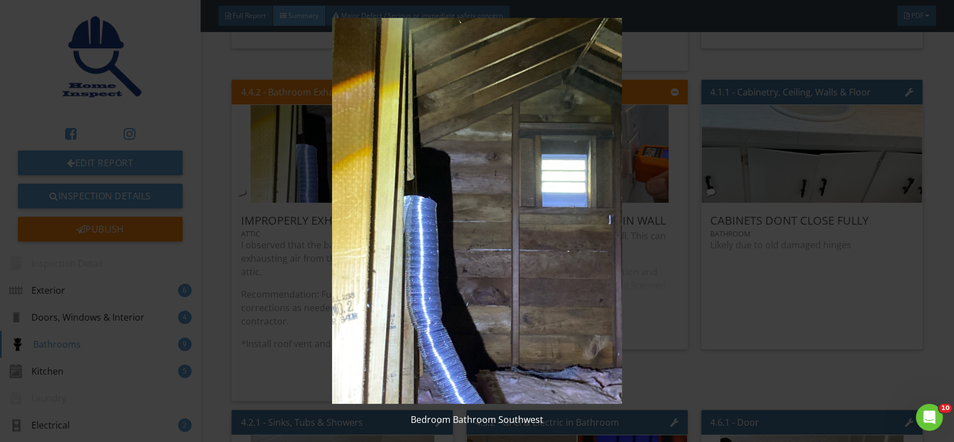
click at [452, 226] on img at bounding box center [477, 211] width 872 height 386
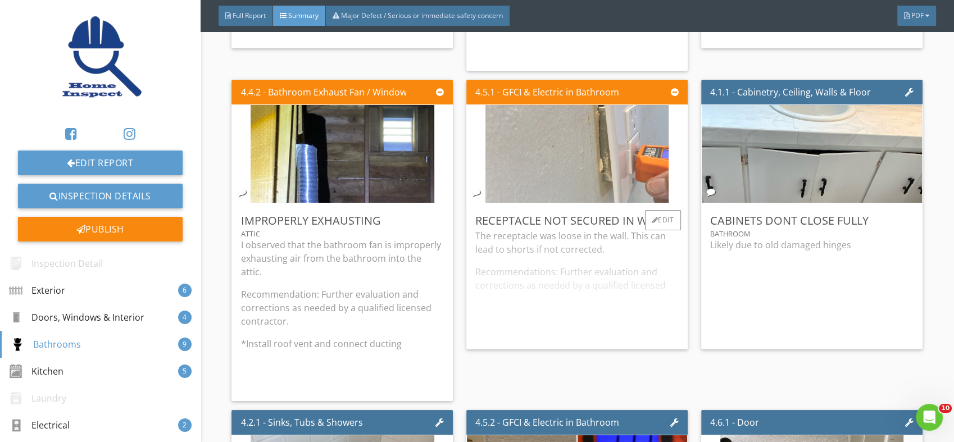
click at [616, 160] on img at bounding box center [577, 153] width 183 height 245
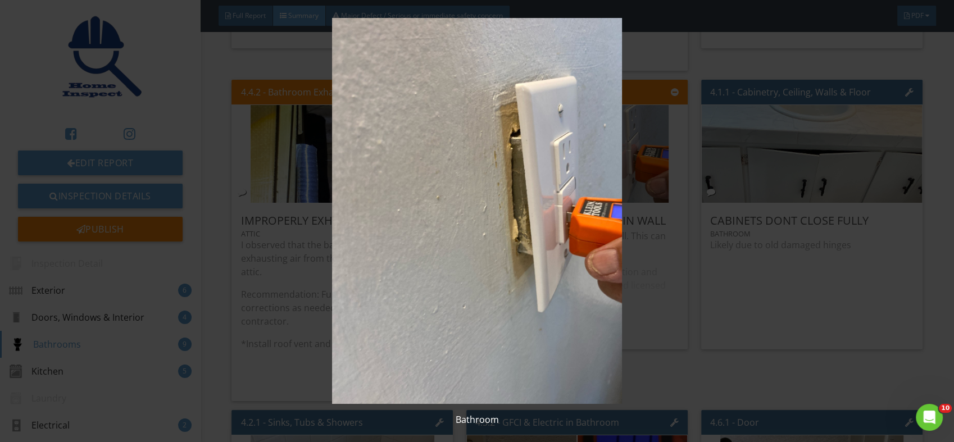
click at [488, 168] on img at bounding box center [477, 211] width 872 height 386
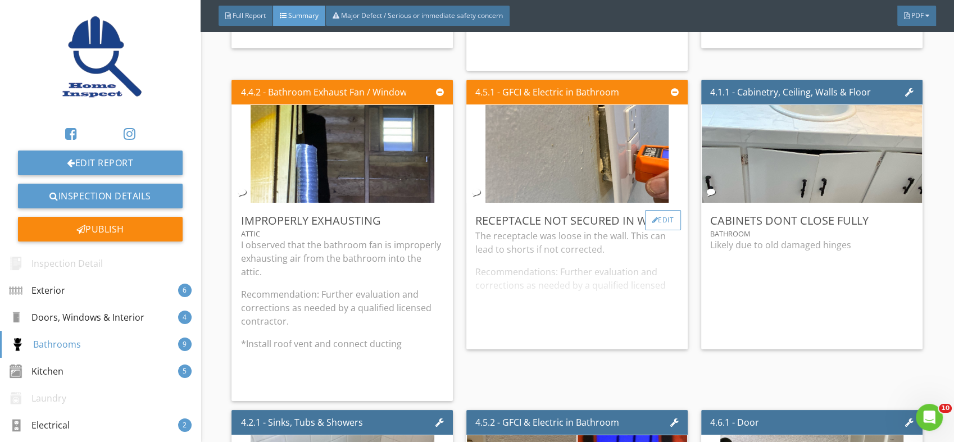
click at [652, 221] on div "Edit" at bounding box center [663, 220] width 37 height 20
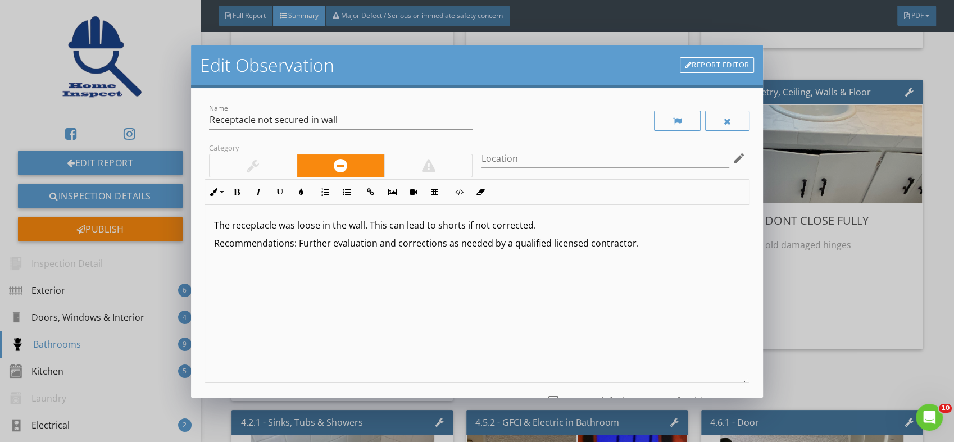
click at [732, 157] on icon "edit" at bounding box center [738, 158] width 13 height 13
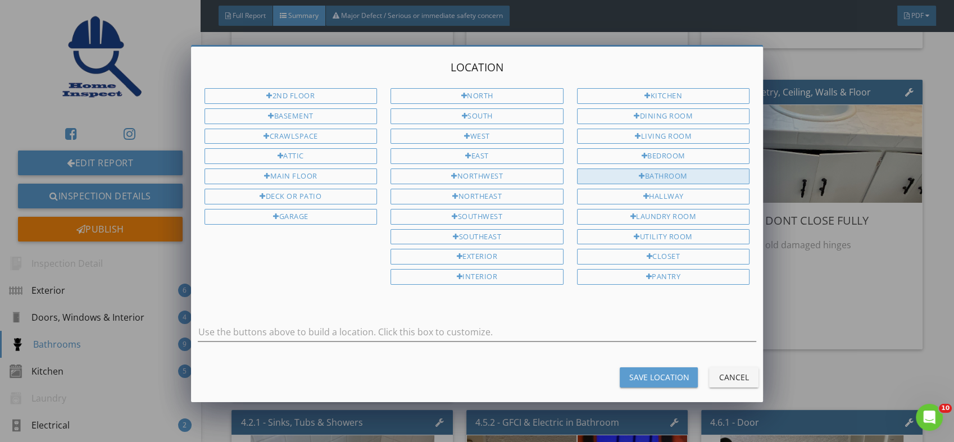
click at [664, 170] on div "Bathroom" at bounding box center [663, 177] width 173 height 16
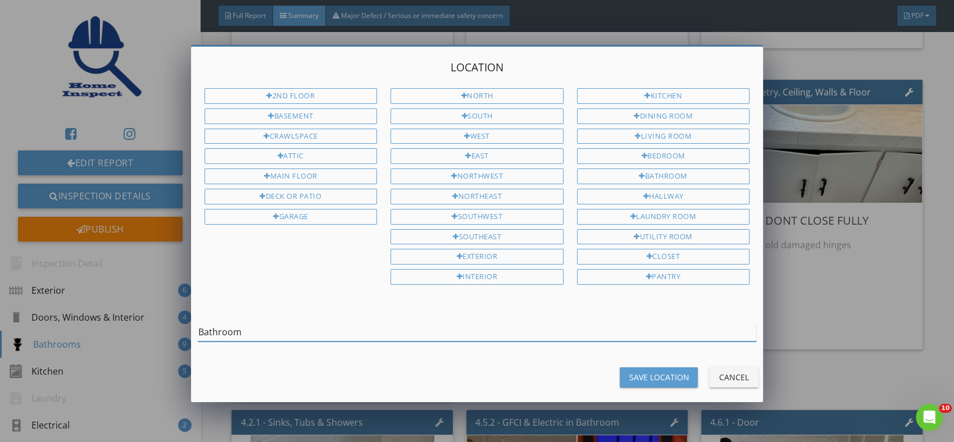
click at [355, 331] on input "Bathroom" at bounding box center [477, 332] width 559 height 19
type input "Bathroom off kitchen"
click at [635, 372] on div "Save Location" at bounding box center [659, 378] width 60 height 12
type input "Bathroom off kitchen"
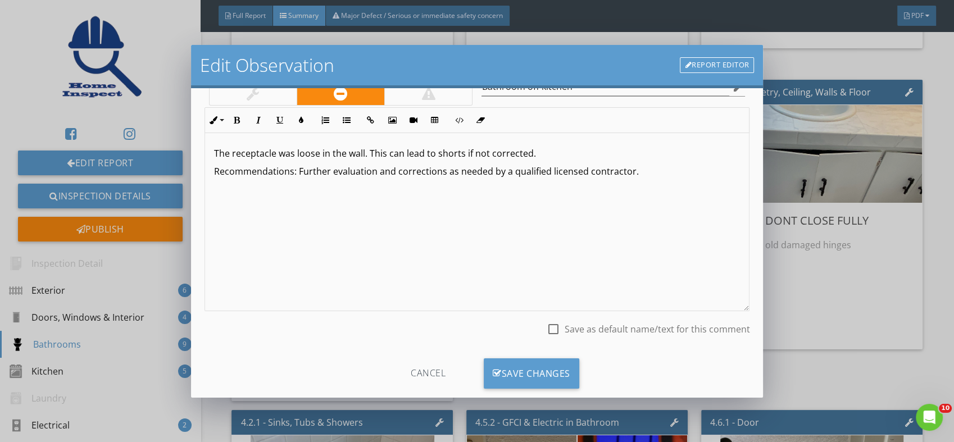
scroll to position [93, 0]
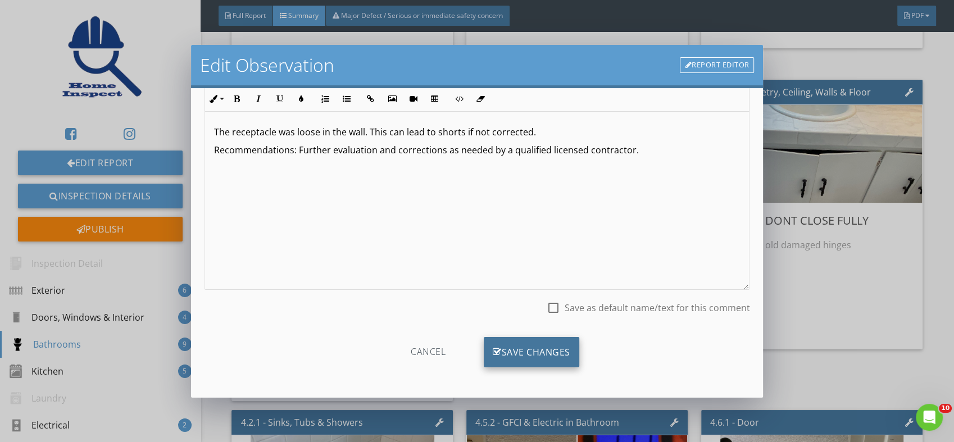
click at [520, 345] on div "Save Changes" at bounding box center [532, 352] width 96 height 30
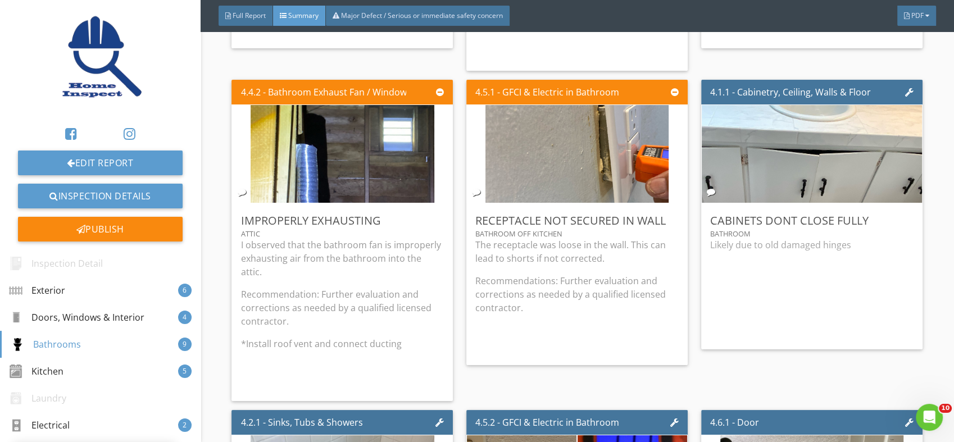
scroll to position [0, 0]
click at [889, 218] on div "Edit" at bounding box center [898, 220] width 37 height 20
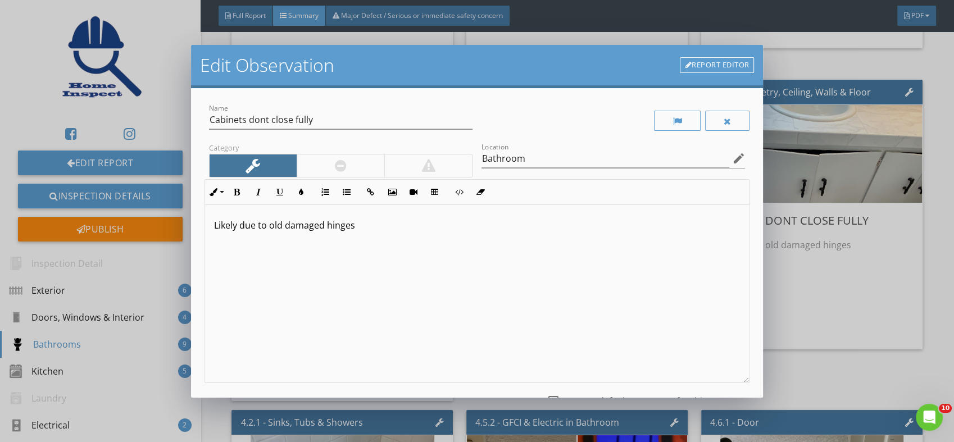
click at [389, 227] on p "Likely due to old damaged hinges" at bounding box center [477, 225] width 527 height 13
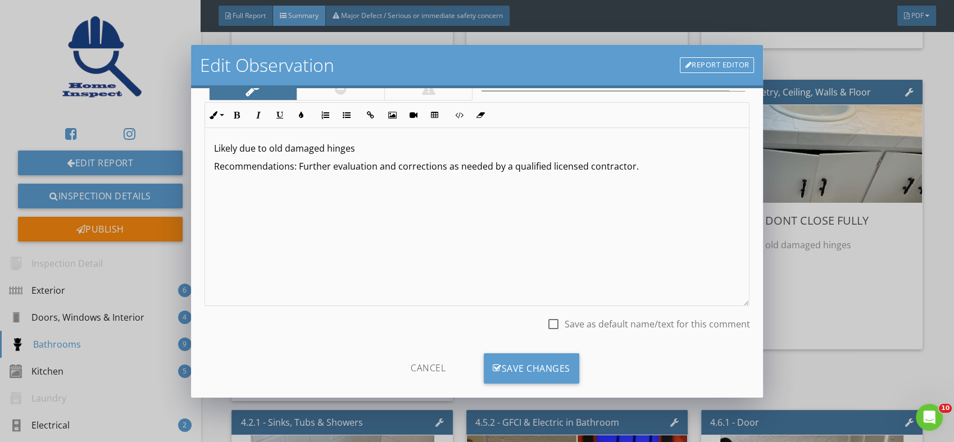
scroll to position [93, 0]
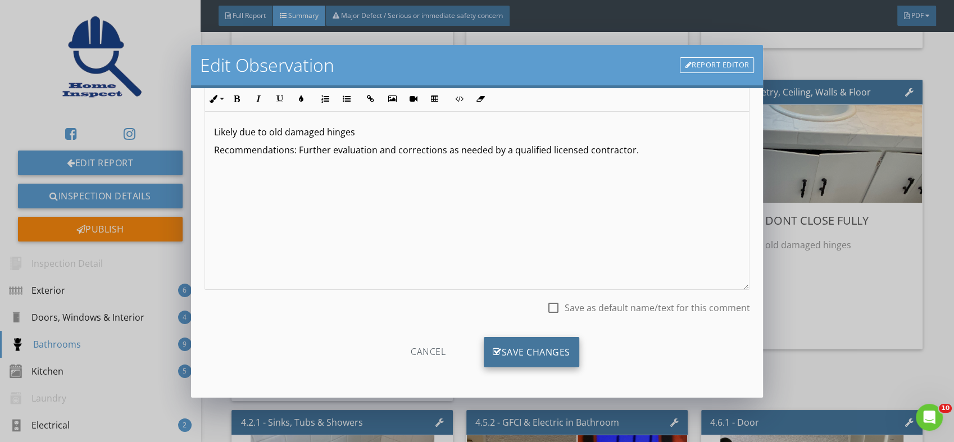
click at [527, 346] on div "Save Changes" at bounding box center [532, 352] width 96 height 30
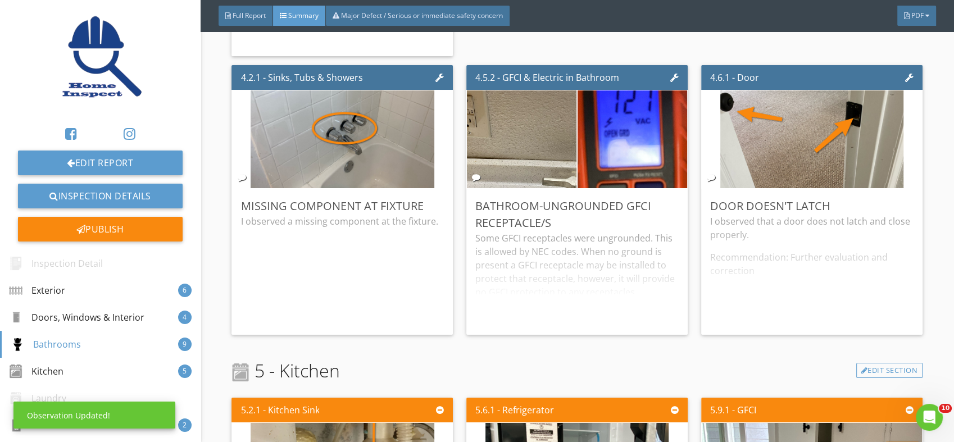
scroll to position [2529, 0]
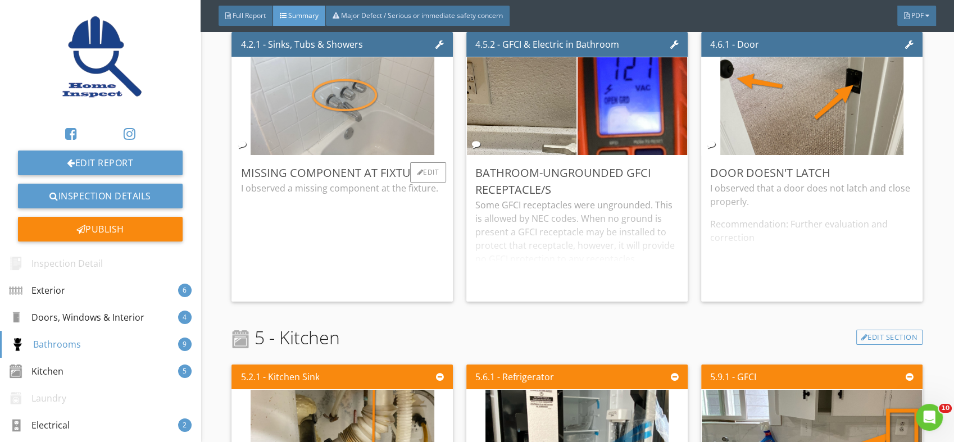
click at [348, 104] on img at bounding box center [342, 106] width 183 height 245
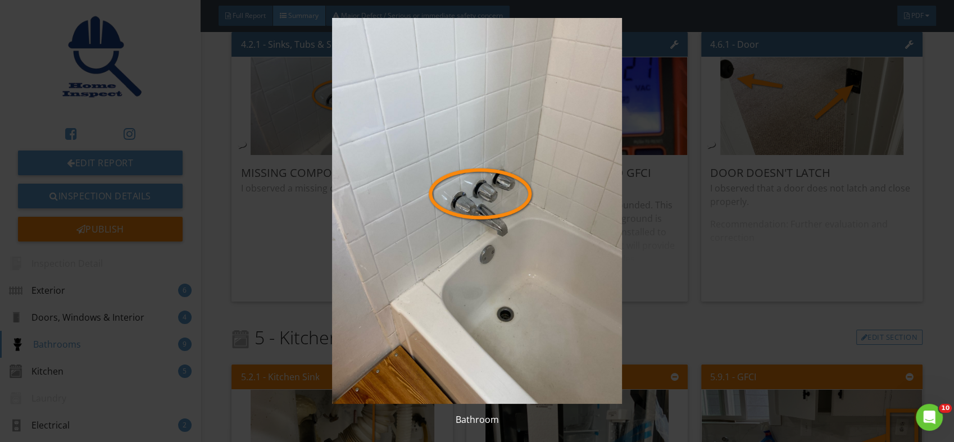
click at [476, 200] on img at bounding box center [477, 211] width 872 height 386
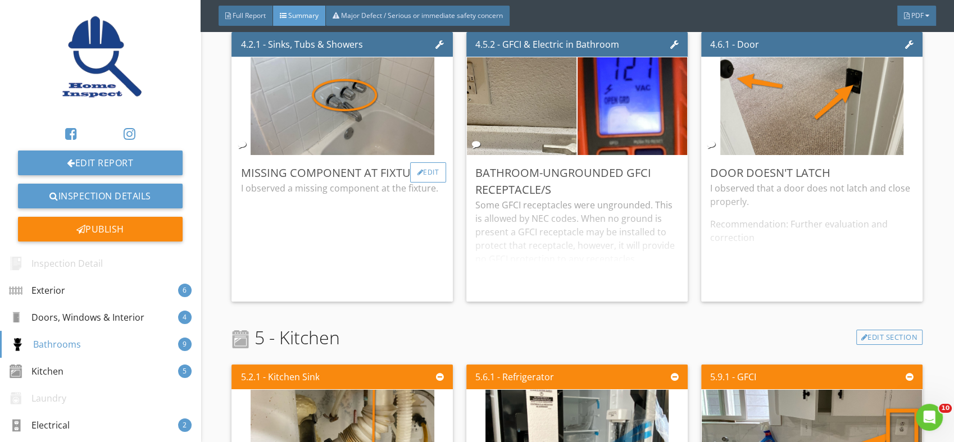
click at [424, 162] on div "Edit" at bounding box center [428, 172] width 37 height 20
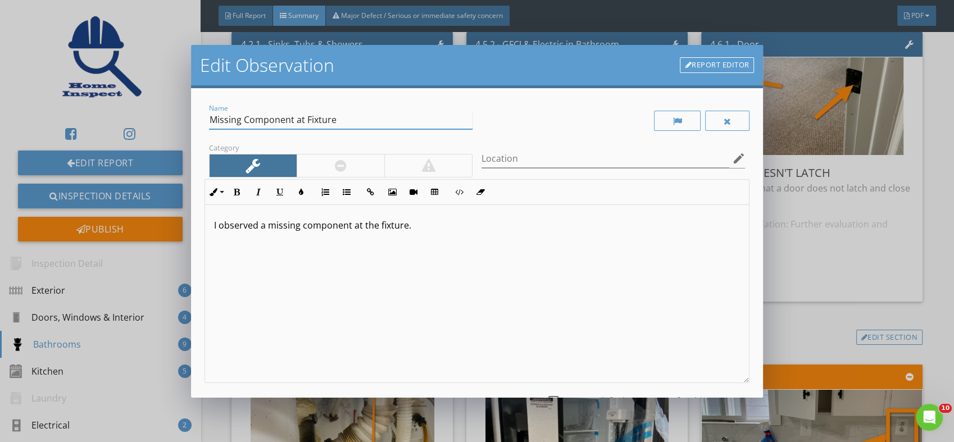
drag, startPoint x: 345, startPoint y: 121, endPoint x: 193, endPoint y: 123, distance: 151.8
click at [193, 123] on div "Name Missing Component at Fixture Category Location edit Inline Style XLarge La…" at bounding box center [477, 243] width 573 height 310
type input "Loose fixture"
drag, startPoint x: 416, startPoint y: 229, endPoint x: 135, endPoint y: 229, distance: 281.0
click at [135, 229] on div "Edit Observation Report Editor Name Loose fixture Category Location edit Inline…" at bounding box center [477, 221] width 954 height 442
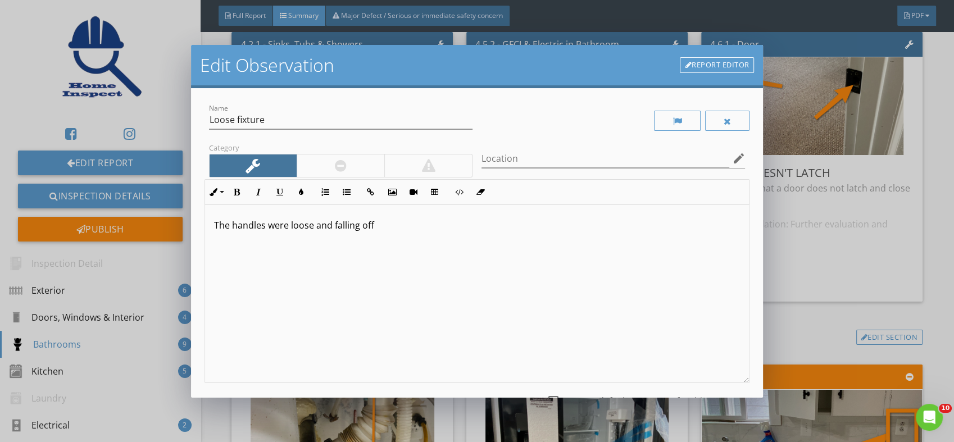
click at [239, 243] on p at bounding box center [477, 243] width 527 height 13
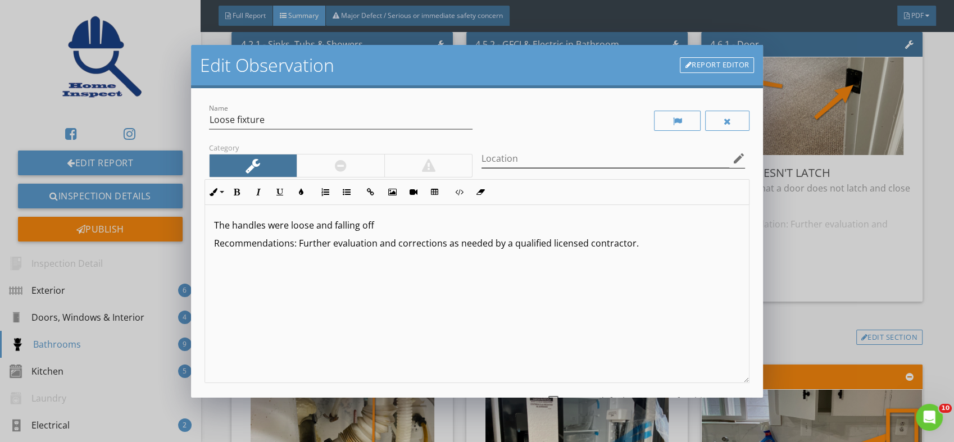
click at [732, 154] on icon "edit" at bounding box center [738, 158] width 13 height 13
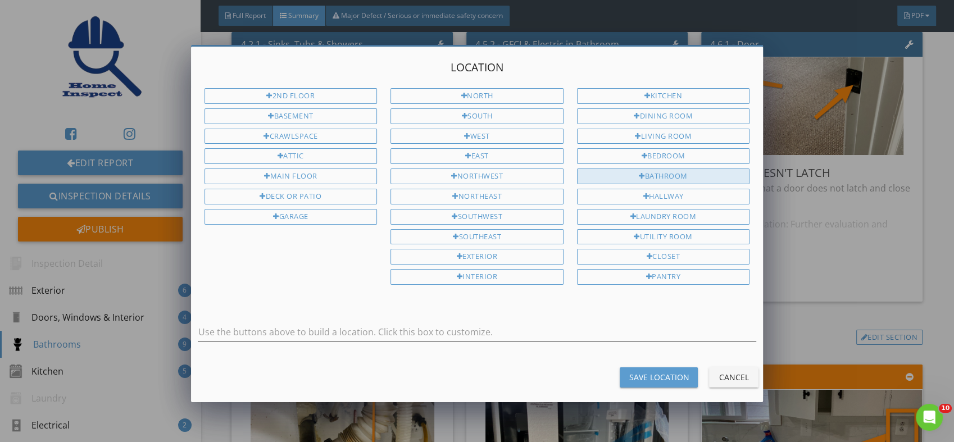
click at [668, 173] on div "Bathroom" at bounding box center [663, 177] width 173 height 16
type input "Bathroom"
click at [656, 372] on div "Save Location" at bounding box center [659, 378] width 60 height 12
type input "Bathroom"
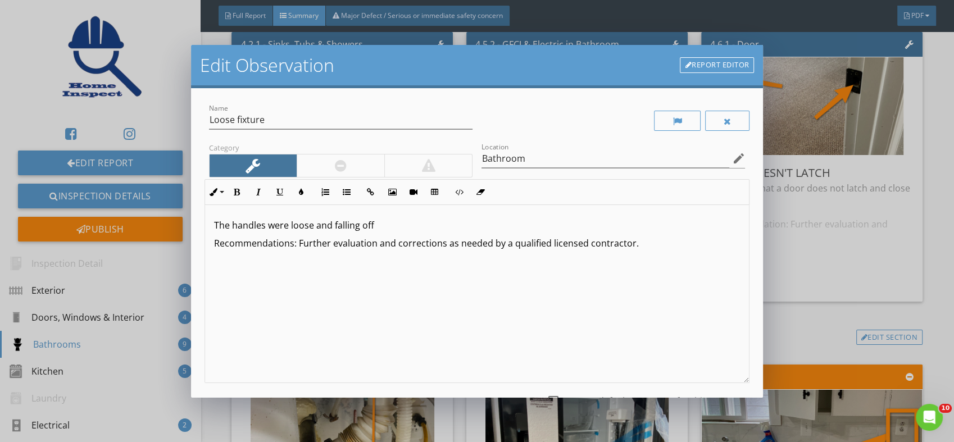
scroll to position [93, 0]
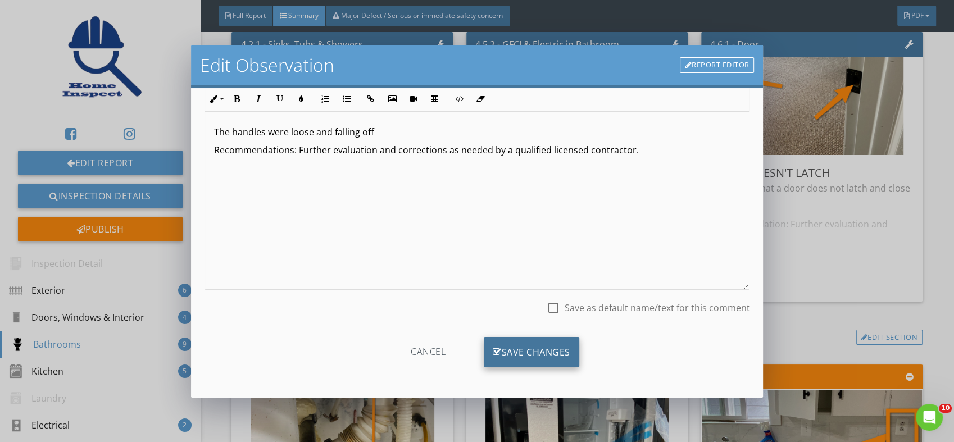
click at [513, 351] on div "Save Changes" at bounding box center [532, 352] width 96 height 30
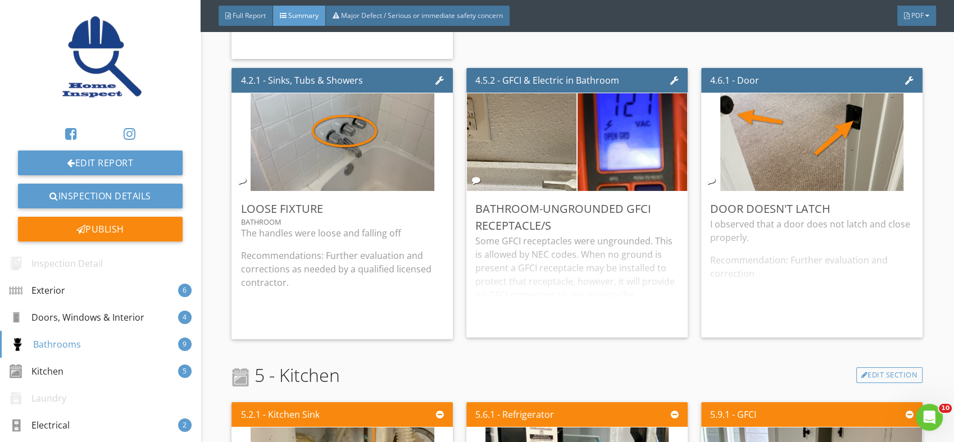
scroll to position [2502, 0]
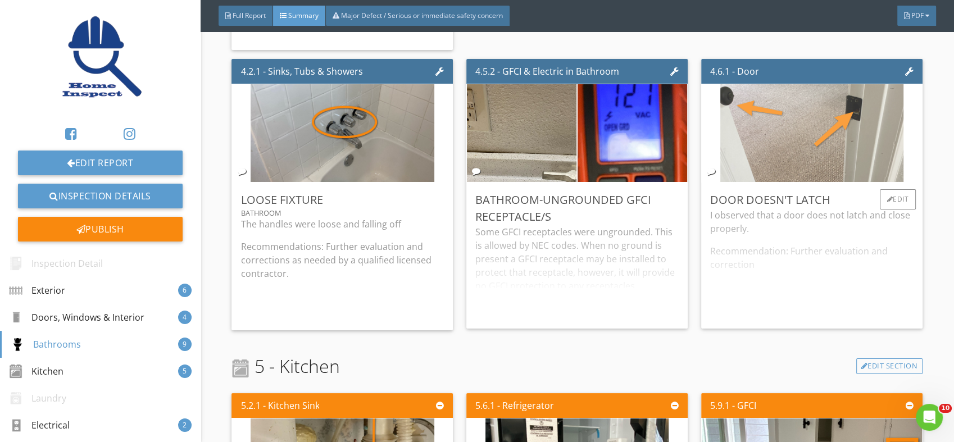
click at [803, 138] on img at bounding box center [812, 133] width 183 height 245
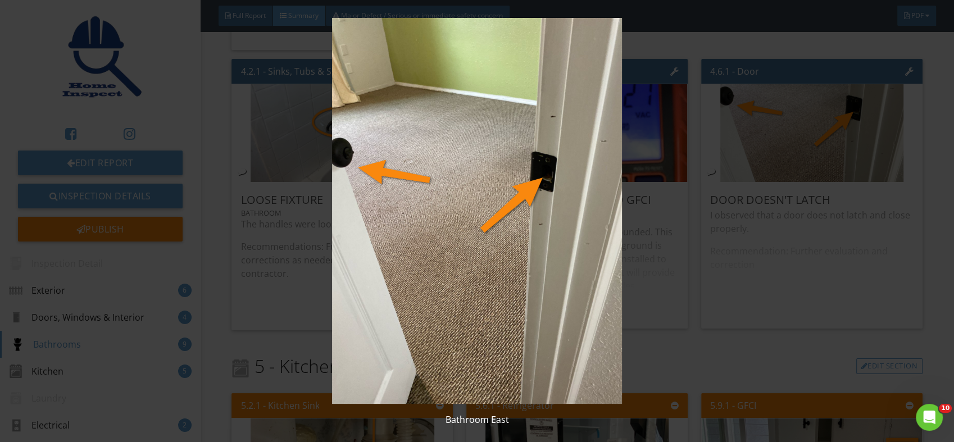
click at [420, 227] on img at bounding box center [477, 211] width 872 height 386
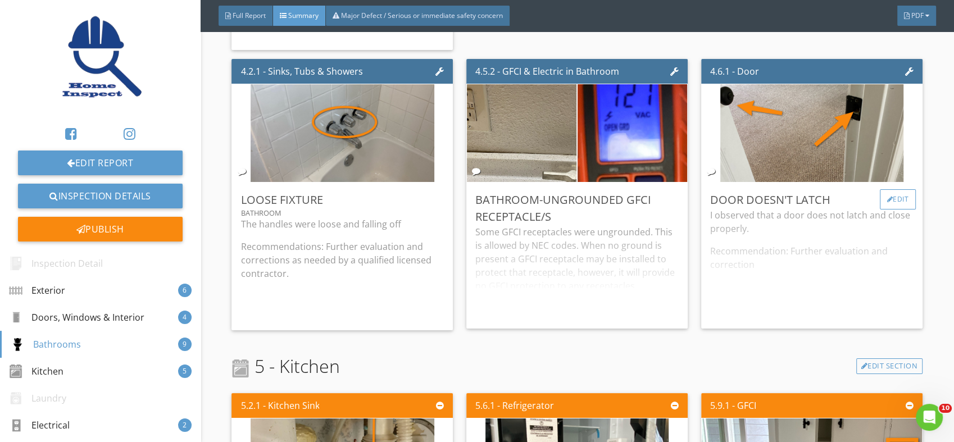
click at [890, 189] on div "Edit" at bounding box center [898, 199] width 37 height 20
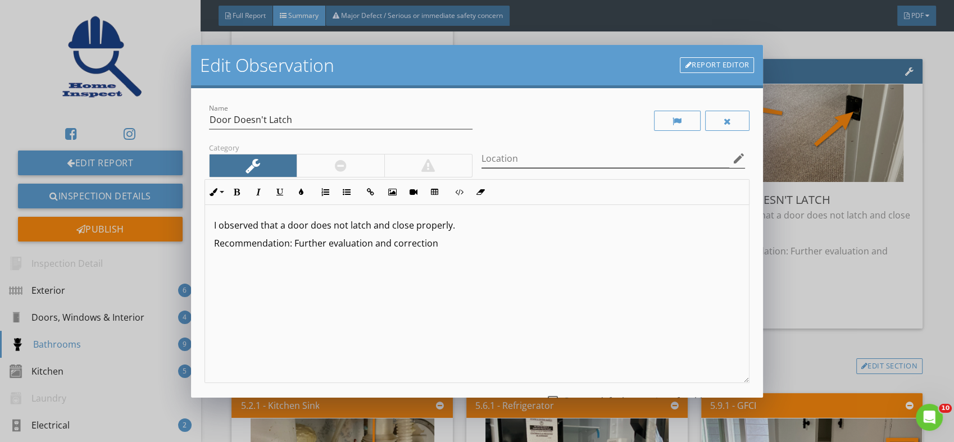
click at [732, 157] on icon "edit" at bounding box center [738, 158] width 13 height 13
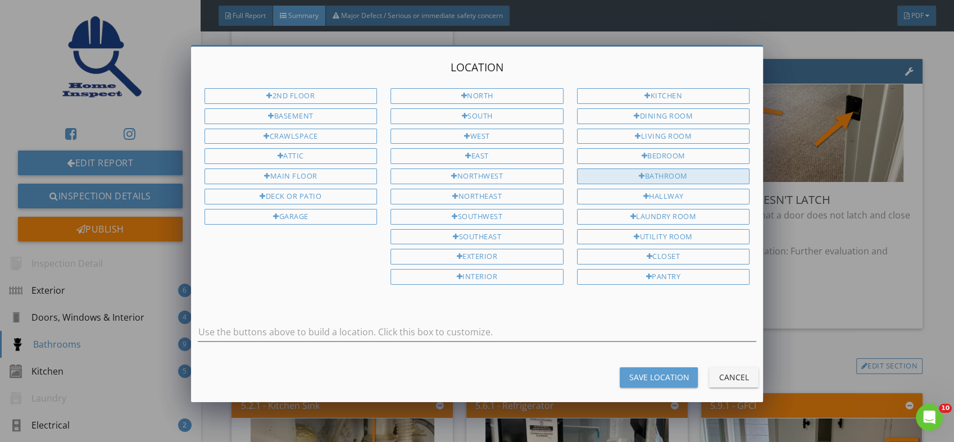
click at [615, 171] on div "Bathroom" at bounding box center [663, 177] width 173 height 16
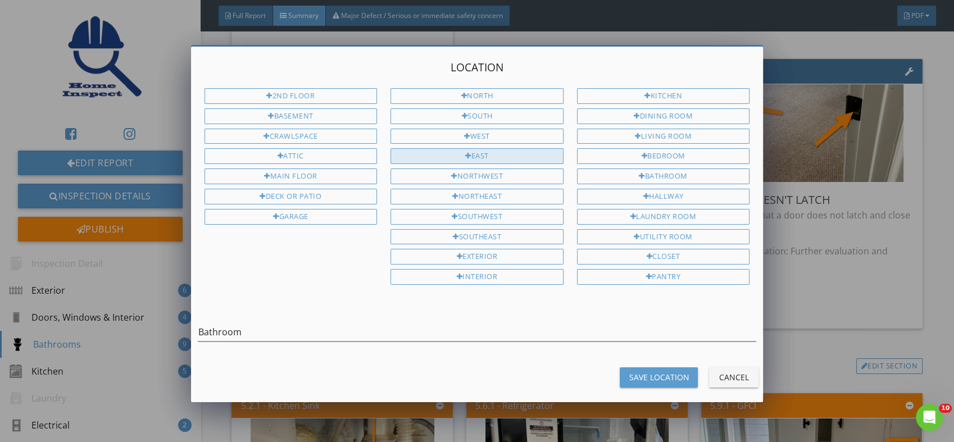
click at [485, 150] on div "East" at bounding box center [477, 156] width 173 height 16
type input "Bathroom East"
click at [653, 372] on div "Save Location" at bounding box center [659, 378] width 60 height 12
type input "Bathroom East"
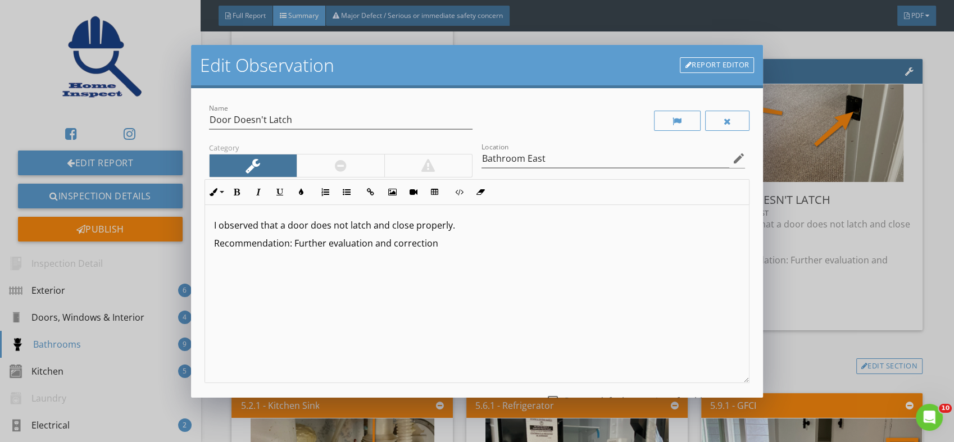
scroll to position [93, 0]
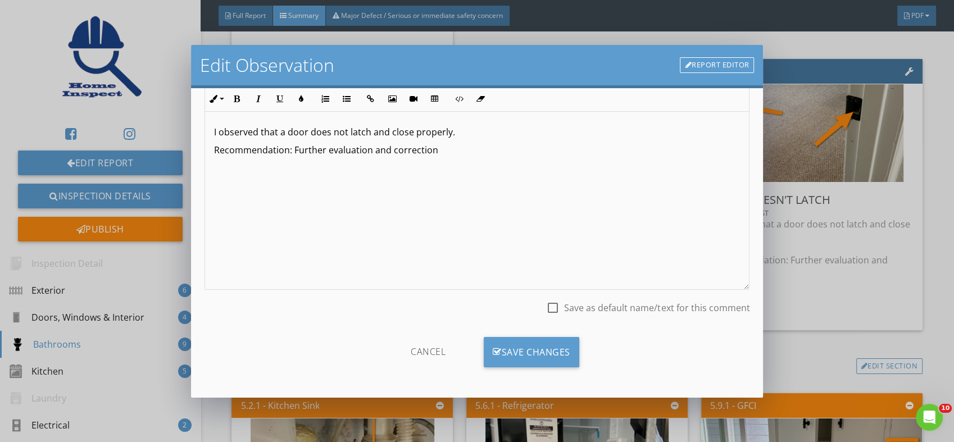
drag, startPoint x: 436, startPoint y: 153, endPoint x: 213, endPoint y: 155, distance: 223.2
click at [213, 155] on div "I observed that a door does not latch and close properly. Recommendation: Furth…" at bounding box center [477, 201] width 545 height 178
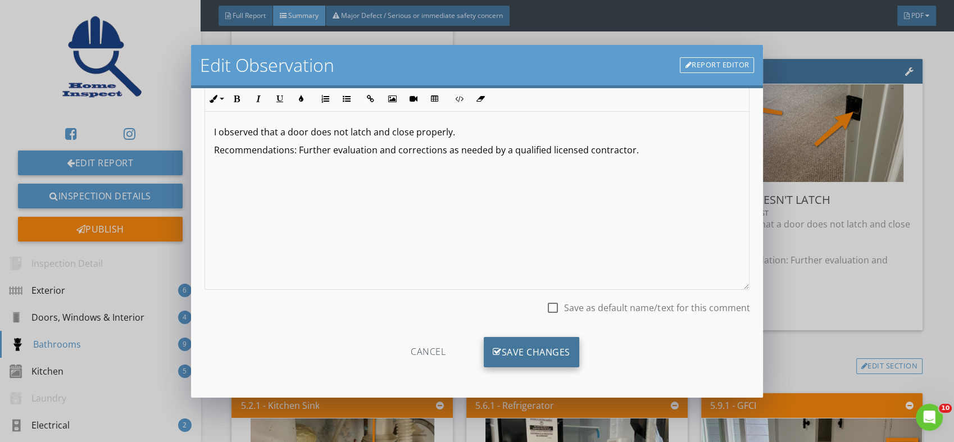
click at [551, 349] on div "Save Changes" at bounding box center [532, 352] width 96 height 30
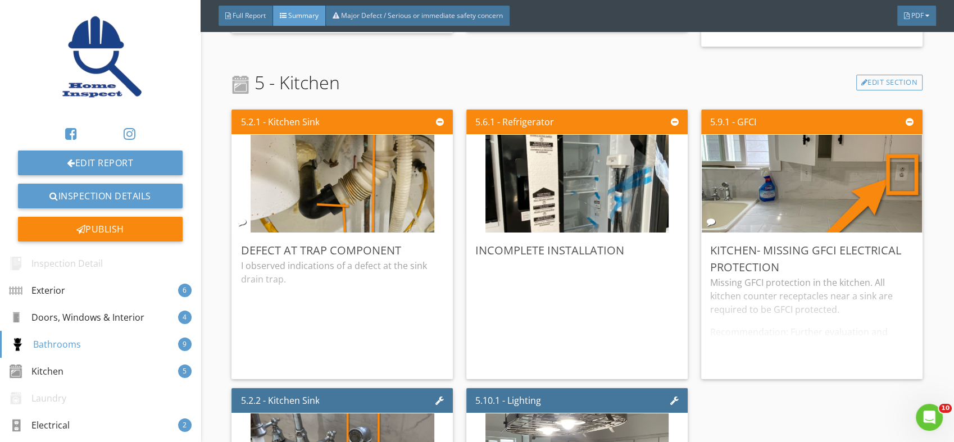
scroll to position [2790, 0]
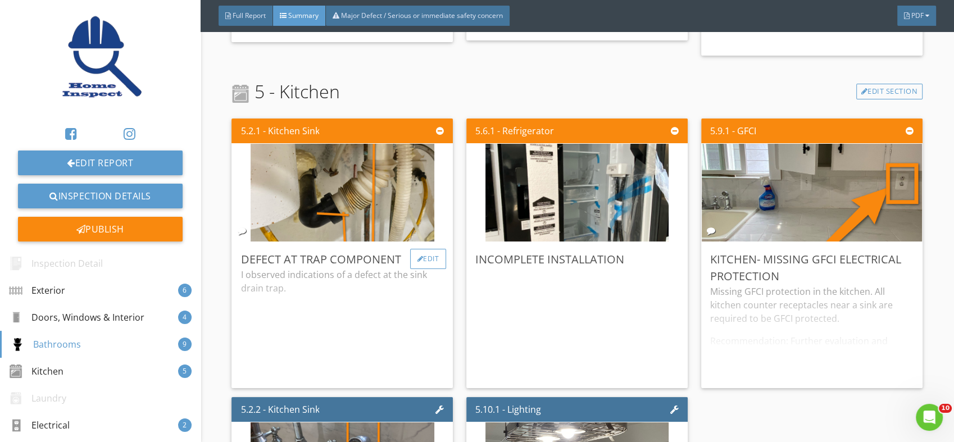
click at [420, 249] on div "Edit" at bounding box center [428, 259] width 37 height 20
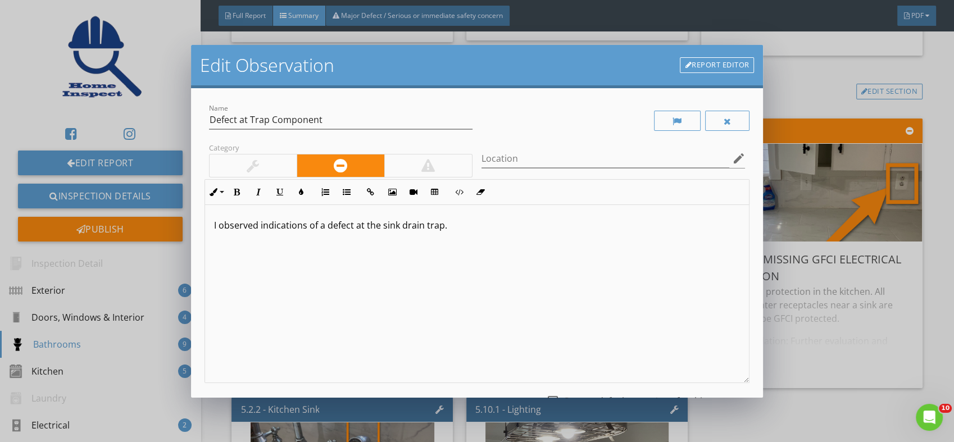
click at [451, 229] on p "I observed indications of a defect at the sink drain trap." at bounding box center [477, 225] width 527 height 13
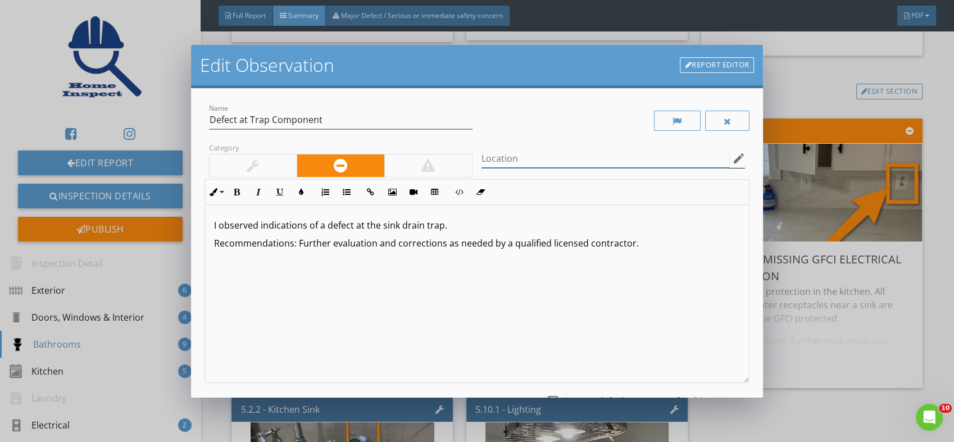
click at [572, 160] on input "Location" at bounding box center [606, 159] width 248 height 19
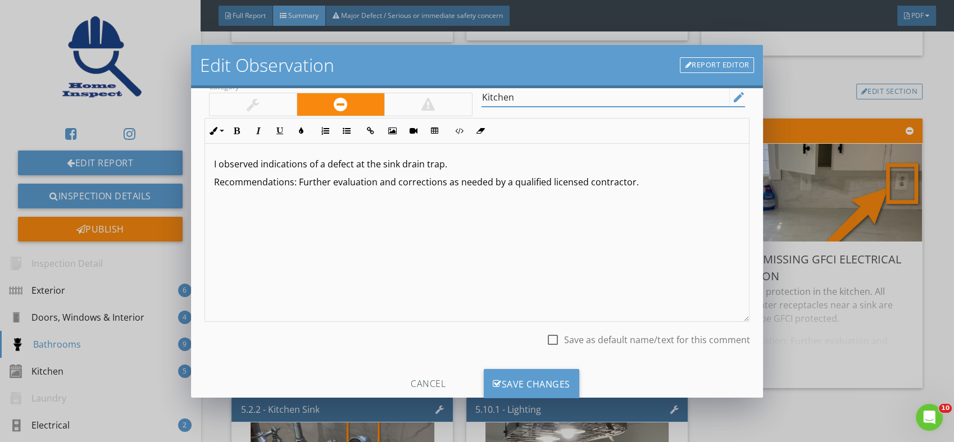
scroll to position [93, 0]
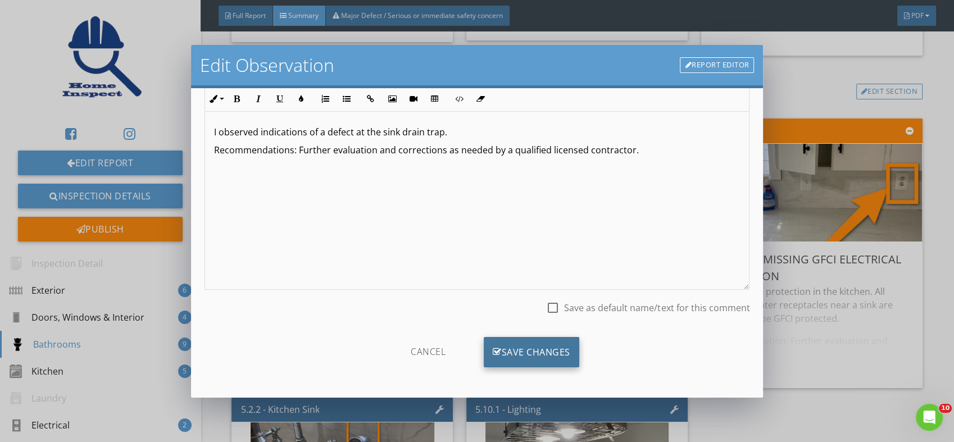
type input "Kitchen"
click at [514, 352] on div "Save Changes" at bounding box center [532, 352] width 96 height 30
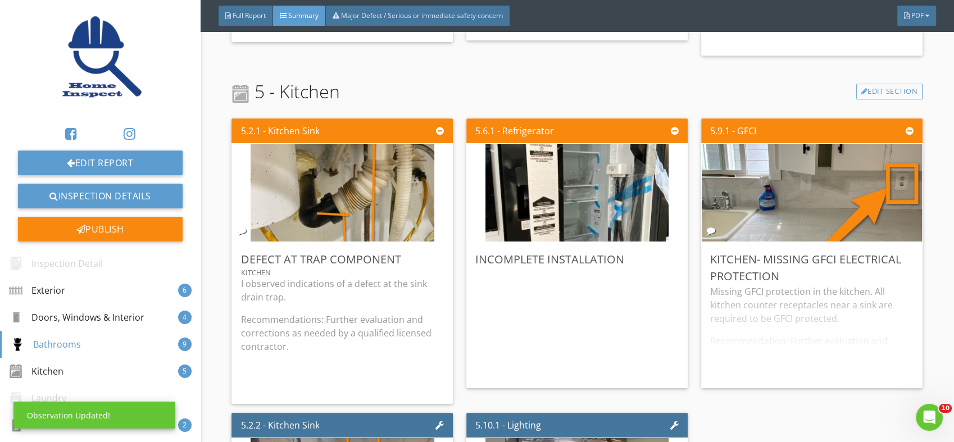
scroll to position [0, 0]
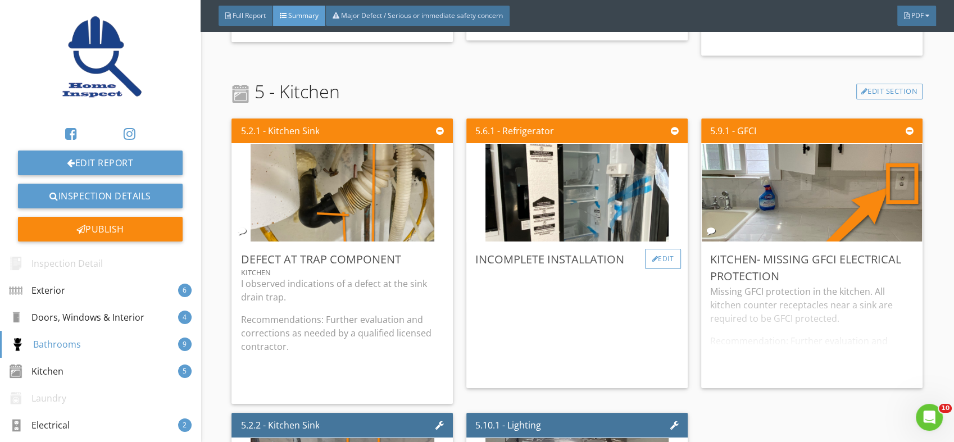
click at [653, 249] on div "Edit" at bounding box center [663, 259] width 37 height 20
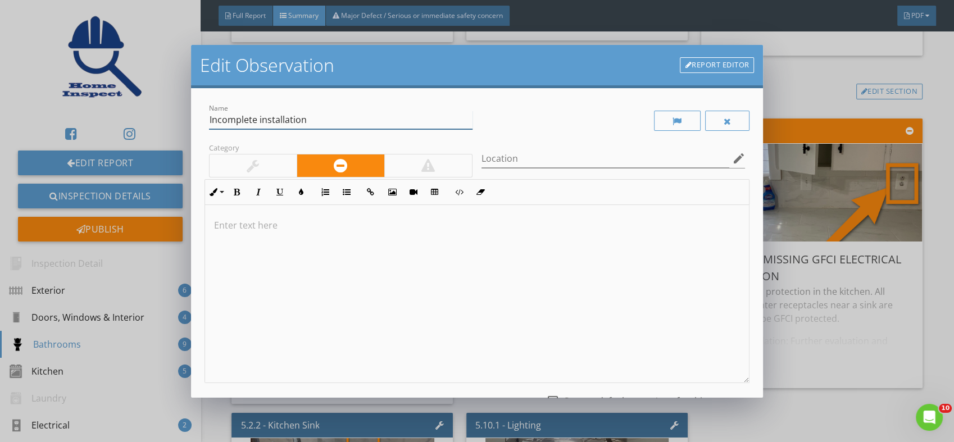
click at [209, 121] on input "Incomplete installation" at bounding box center [341, 120] width 264 height 19
click at [732, 155] on icon "edit" at bounding box center [738, 158] width 13 height 13
type input "Refrigerator Incomplete installation"
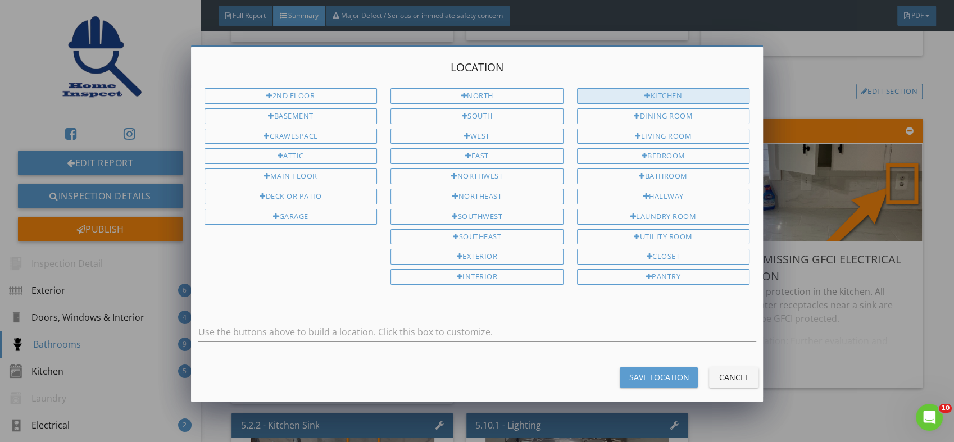
click at [647, 93] on div at bounding box center [648, 96] width 6 height 7
type input "Kitchen"
click at [632, 368] on button "Save Location" at bounding box center [659, 378] width 78 height 20
type input "Kitchen"
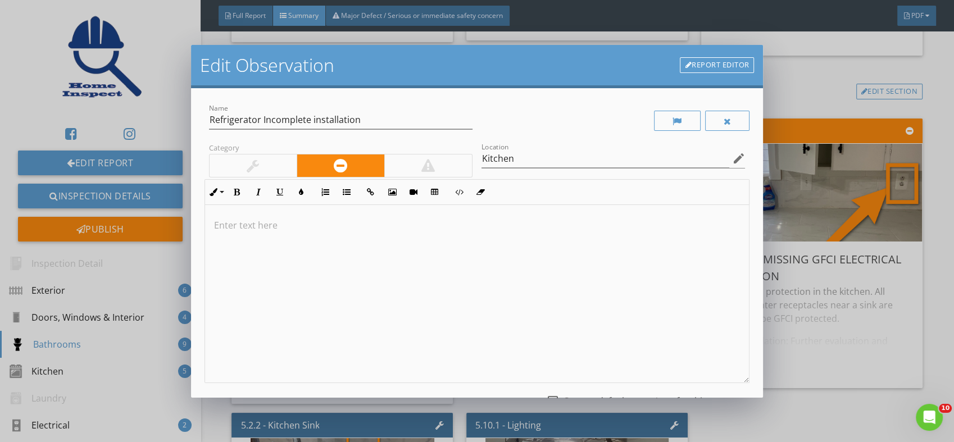
click at [252, 236] on div at bounding box center [477, 294] width 545 height 178
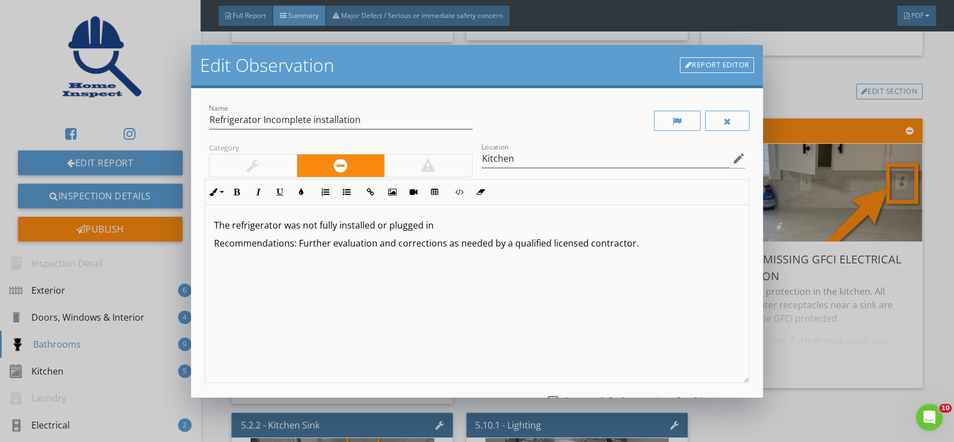
scroll to position [93, 0]
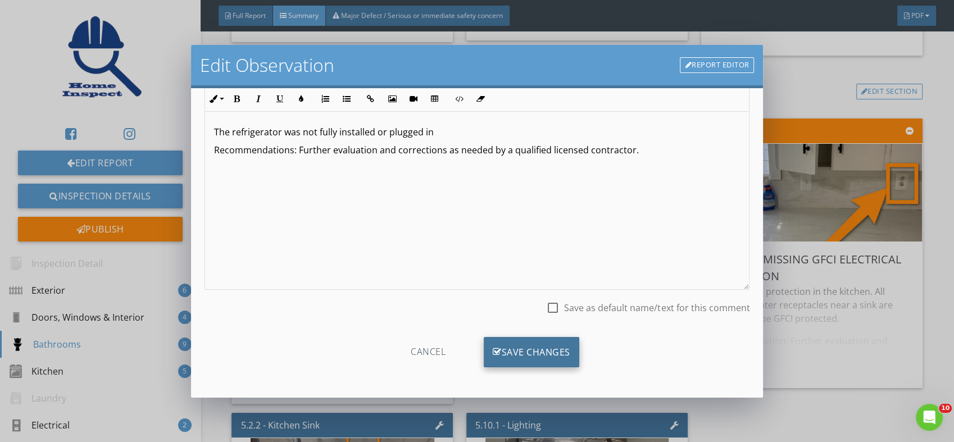
click at [526, 356] on div "Save Changes" at bounding box center [532, 352] width 96 height 30
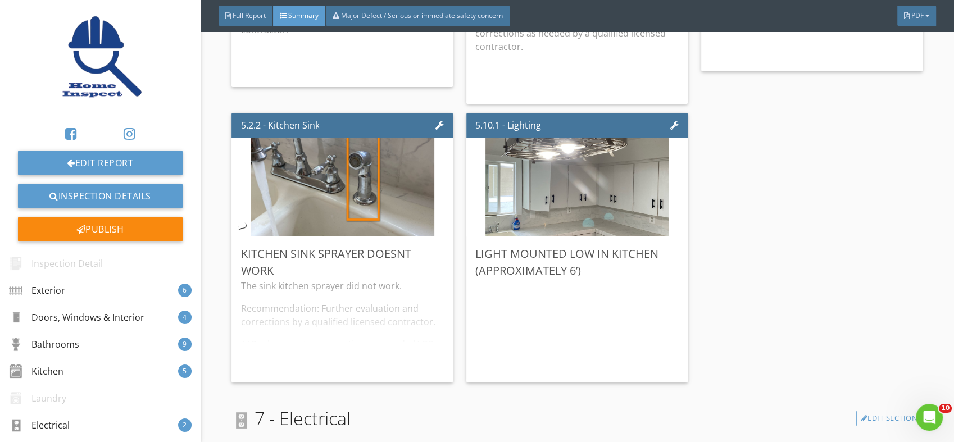
scroll to position [3125, 0]
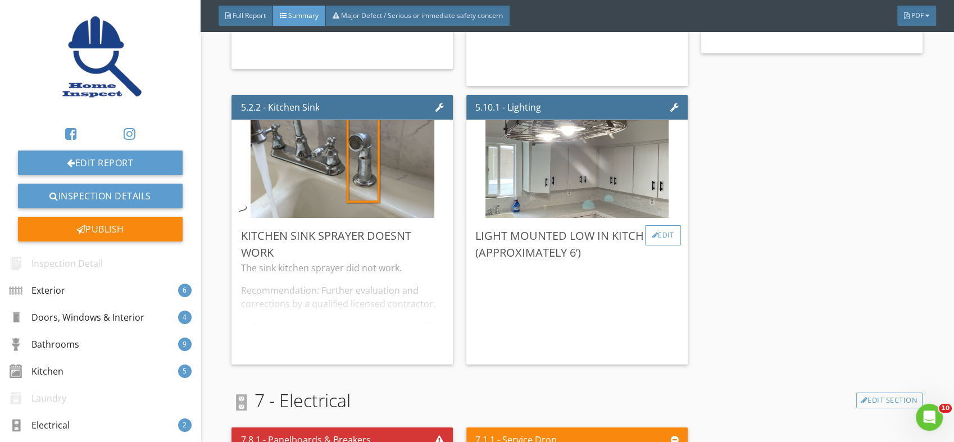
click at [657, 225] on div "Edit" at bounding box center [663, 235] width 37 height 20
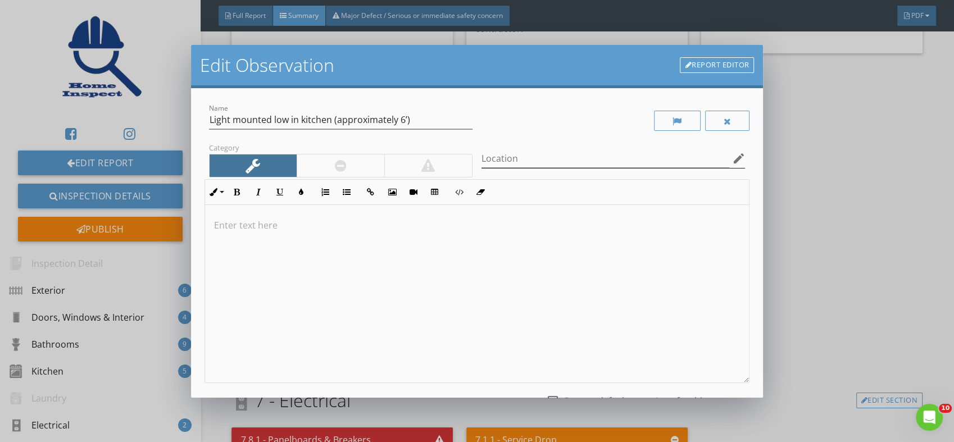
click at [732, 156] on icon "edit" at bounding box center [738, 158] width 13 height 13
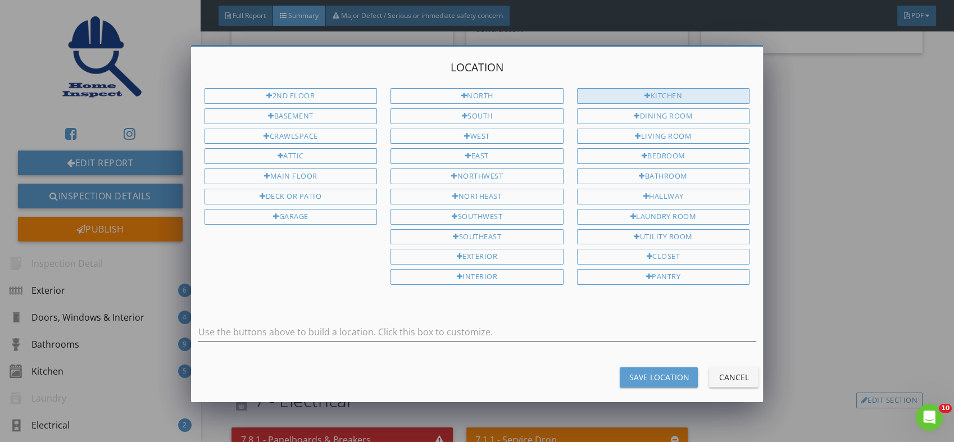
click at [666, 92] on div "Kitchen" at bounding box center [663, 96] width 173 height 16
type input "Kitchen"
click at [661, 372] on div "Save Location" at bounding box center [659, 378] width 60 height 12
type input "Kitchen"
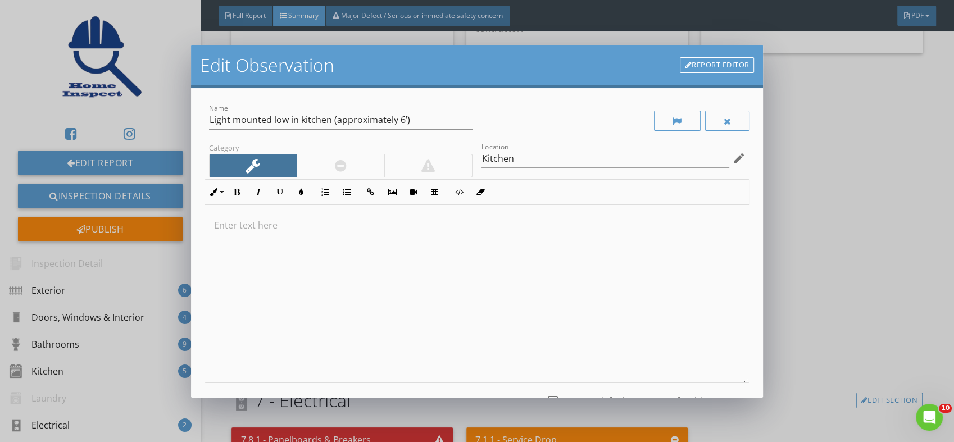
click at [270, 221] on p at bounding box center [477, 225] width 527 height 13
click at [527, 227] on p "The light hangs low and could be a hazard unless a bar is placed below it." at bounding box center [477, 225] width 527 height 13
click at [532, 225] on p "The light hangs low and could be a hazard unless a bar is placed below it." at bounding box center [477, 225] width 527 height 13
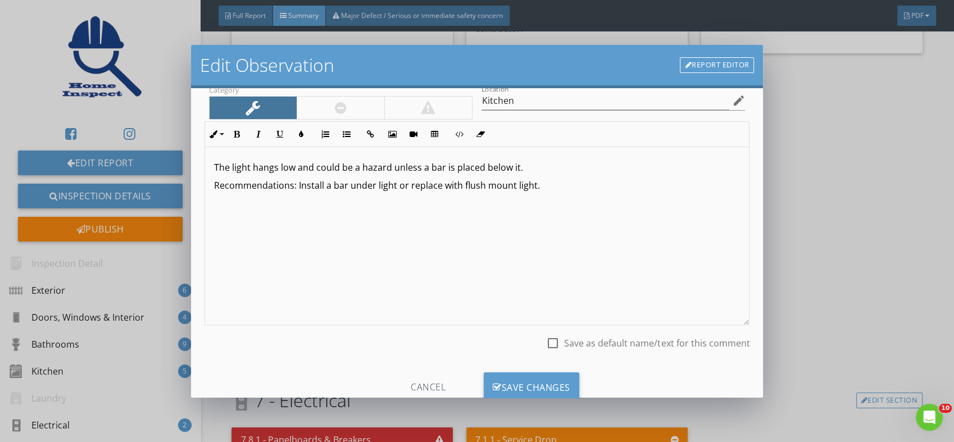
scroll to position [93, 0]
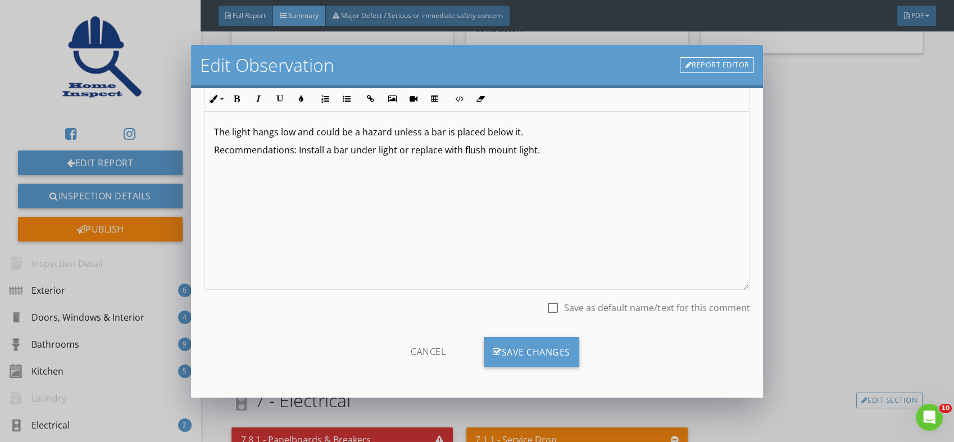
click at [546, 306] on div at bounding box center [553, 307] width 19 height 19
checkbox input "true"
click at [522, 346] on div "Save Changes" at bounding box center [532, 352] width 96 height 30
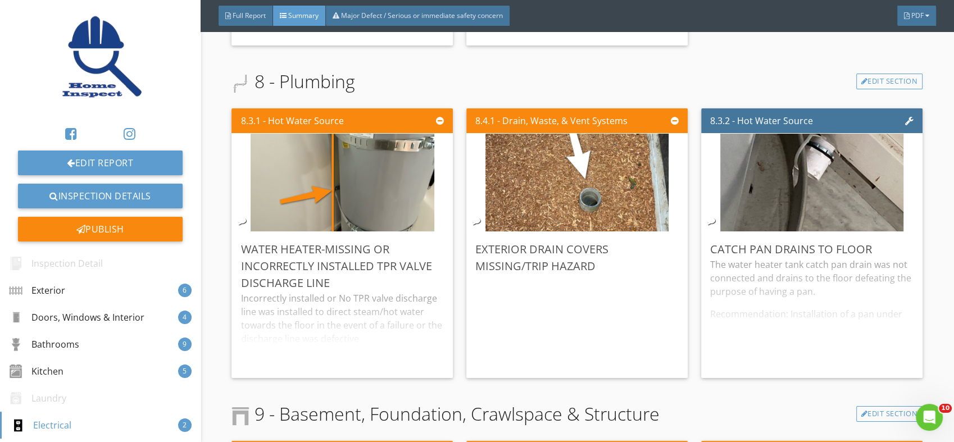
scroll to position [3859, 0]
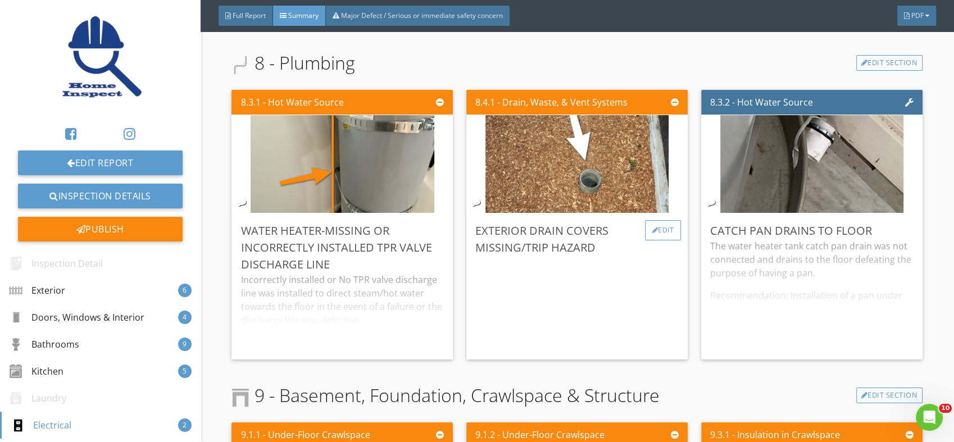
click at [653, 227] on div at bounding box center [656, 230] width 6 height 7
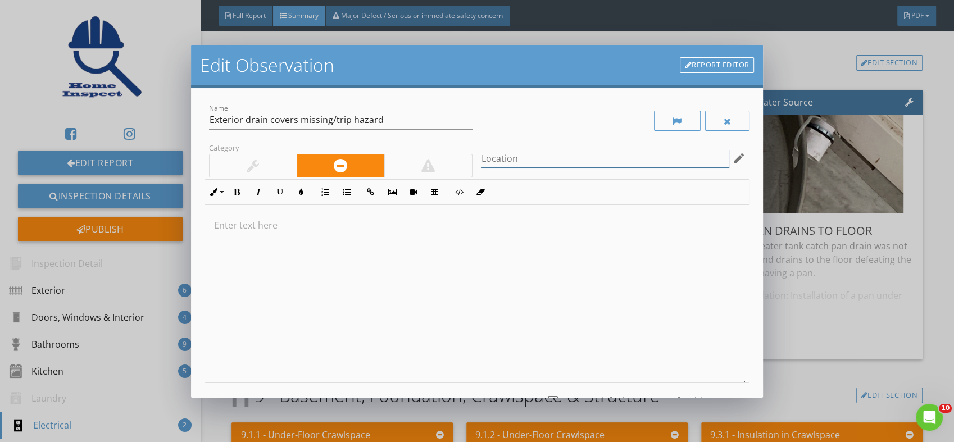
click at [565, 157] on input "Location" at bounding box center [606, 159] width 248 height 19
type input "North exterior"
click at [282, 234] on div at bounding box center [477, 294] width 545 height 178
click at [229, 244] on p at bounding box center [477, 243] width 527 height 13
click at [230, 244] on p at bounding box center [477, 243] width 527 height 13
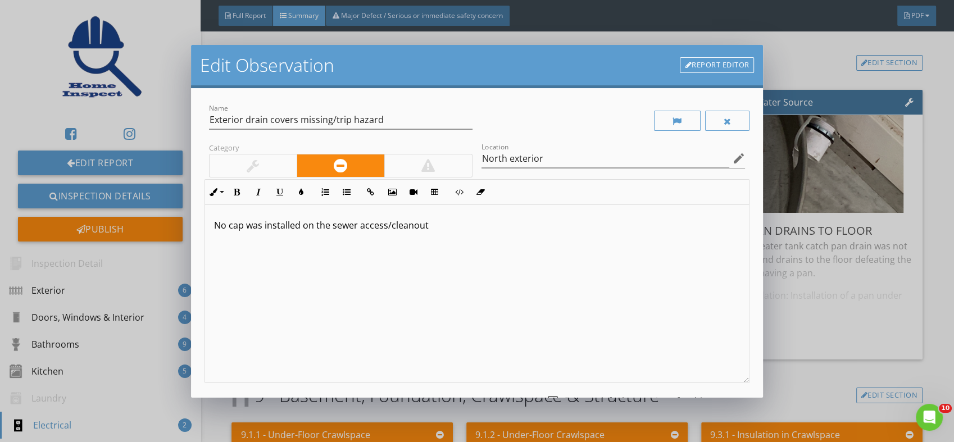
click at [230, 244] on p at bounding box center [477, 243] width 527 height 13
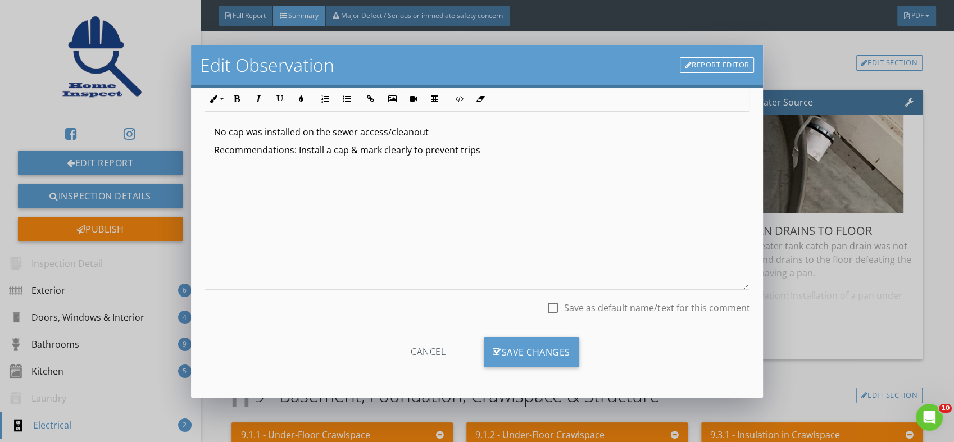
click at [549, 306] on div at bounding box center [553, 307] width 19 height 19
checkbox input "true"
click at [539, 348] on div "Save Changes" at bounding box center [532, 352] width 96 height 30
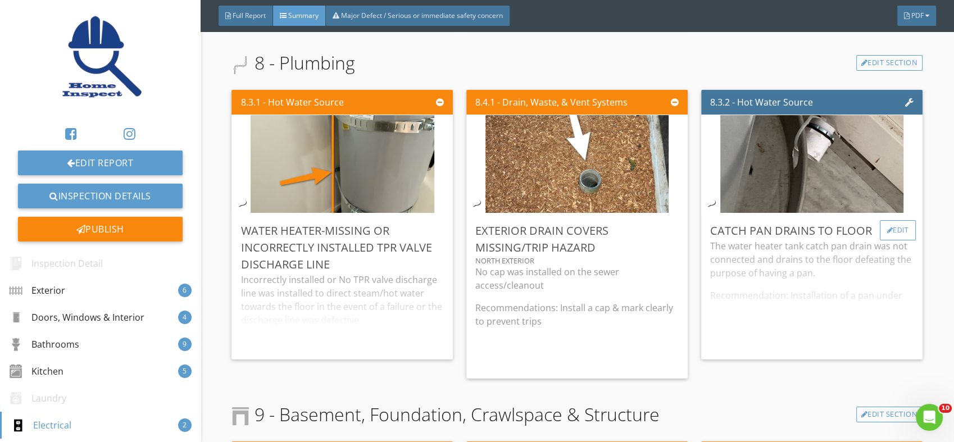
click at [888, 227] on div at bounding box center [891, 230] width 6 height 7
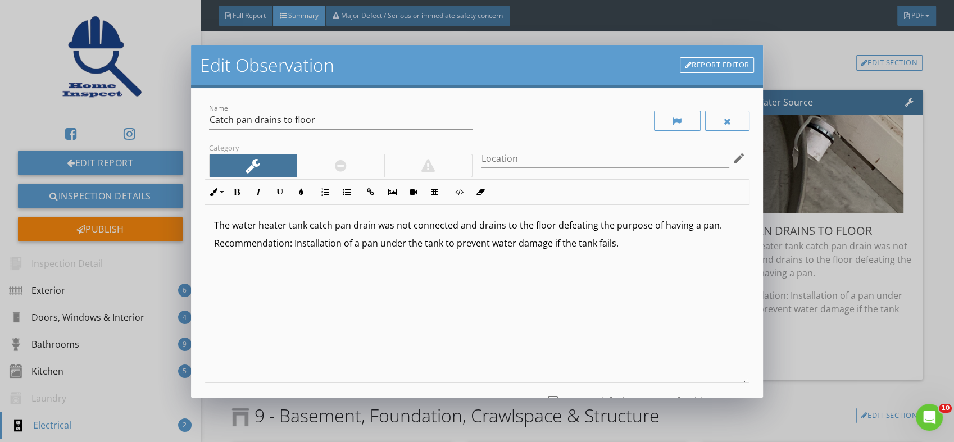
click at [732, 155] on icon "edit" at bounding box center [738, 158] width 13 height 13
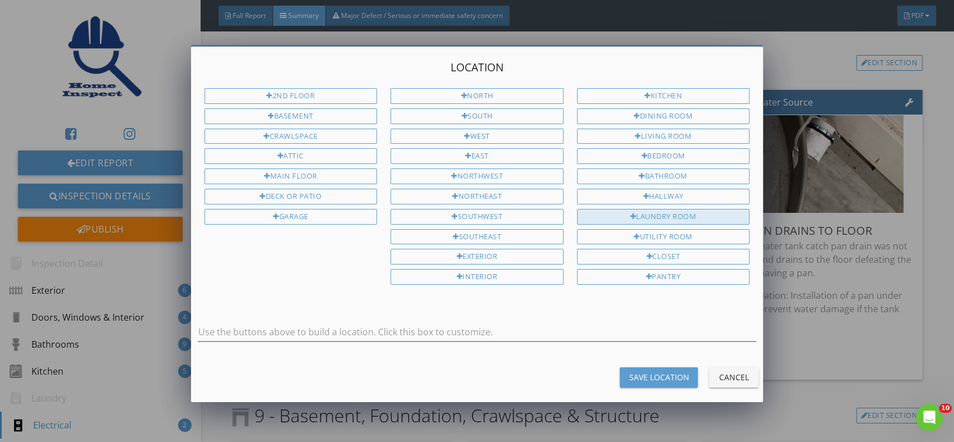
click at [663, 210] on div "Laundry Room" at bounding box center [663, 217] width 173 height 16
type input "Laundry Room"
click at [663, 372] on div "Save Location" at bounding box center [659, 378] width 60 height 12
type input "Laundry Room"
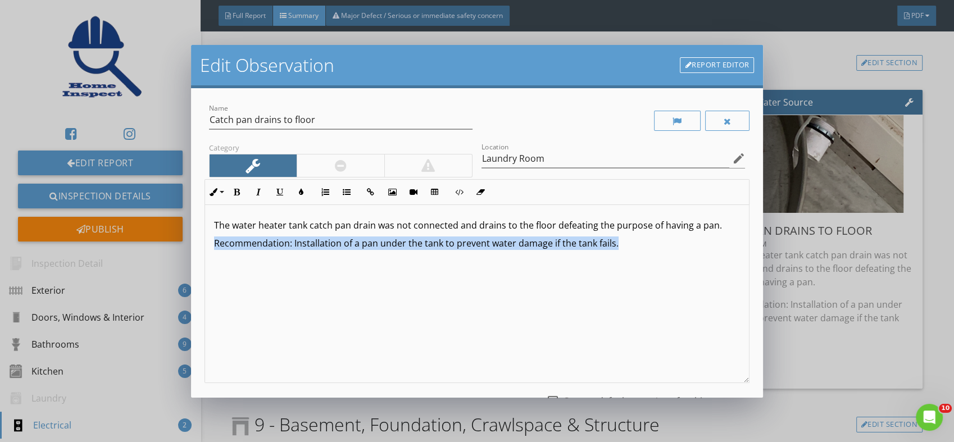
drag, startPoint x: 619, startPoint y: 242, endPoint x: 205, endPoint y: 243, distance: 414.3
click at [205, 243] on div "The water heater tank catch pan drain was not connected and drains to the floor…" at bounding box center [477, 294] width 545 height 178
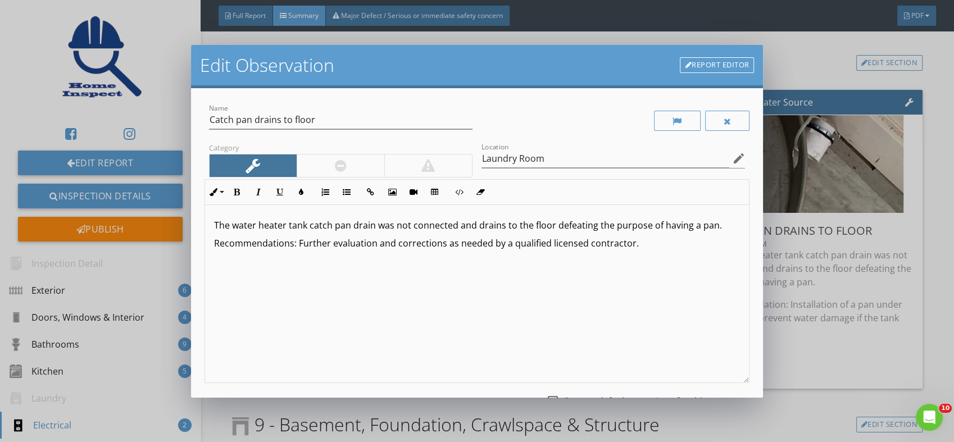
scroll to position [93, 0]
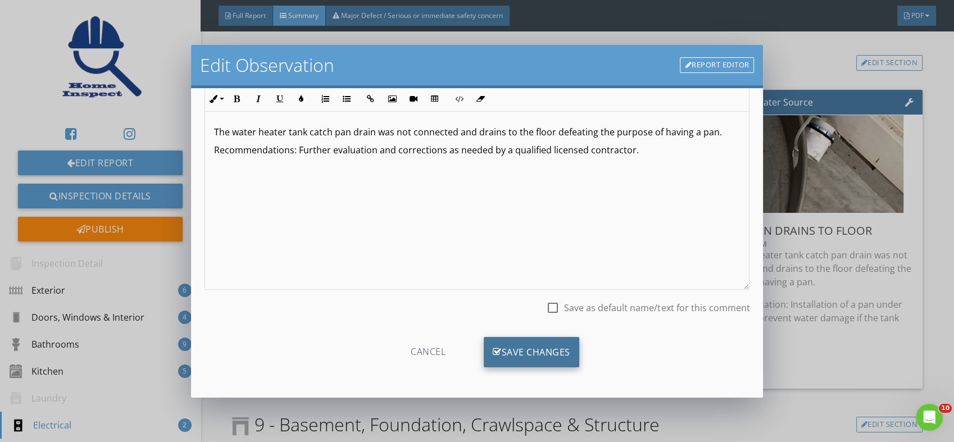
click at [533, 351] on div "Save Changes" at bounding box center [532, 352] width 96 height 30
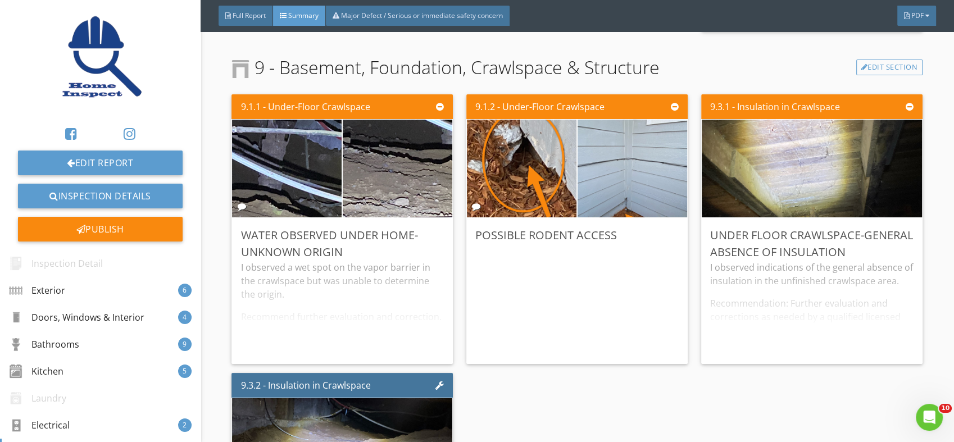
scroll to position [4226, 0]
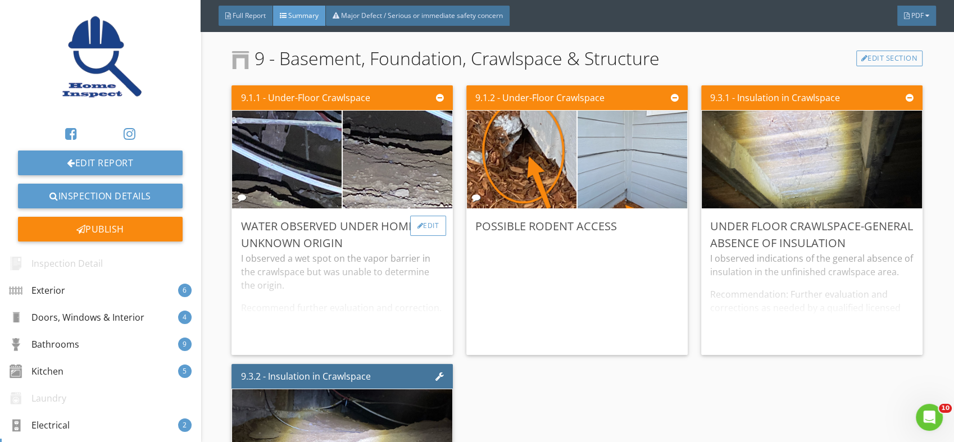
click at [429, 216] on div "Edit" at bounding box center [428, 226] width 37 height 20
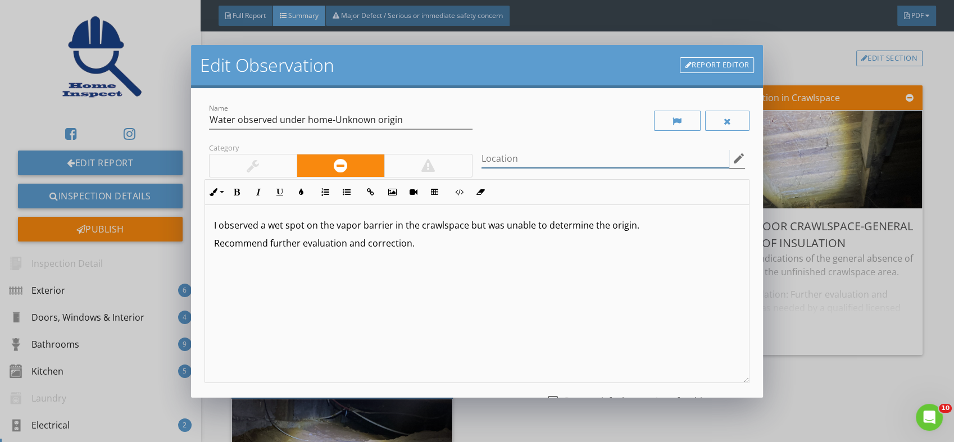
click at [585, 157] on input "Location" at bounding box center [606, 159] width 248 height 19
click at [732, 155] on icon "edit" at bounding box center [738, 158] width 13 height 13
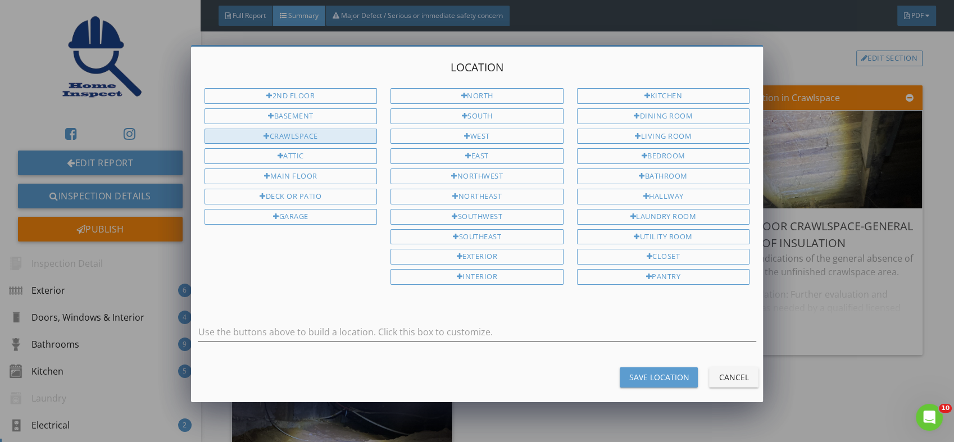
click at [274, 132] on div "Crawlspace" at bounding box center [291, 137] width 173 height 16
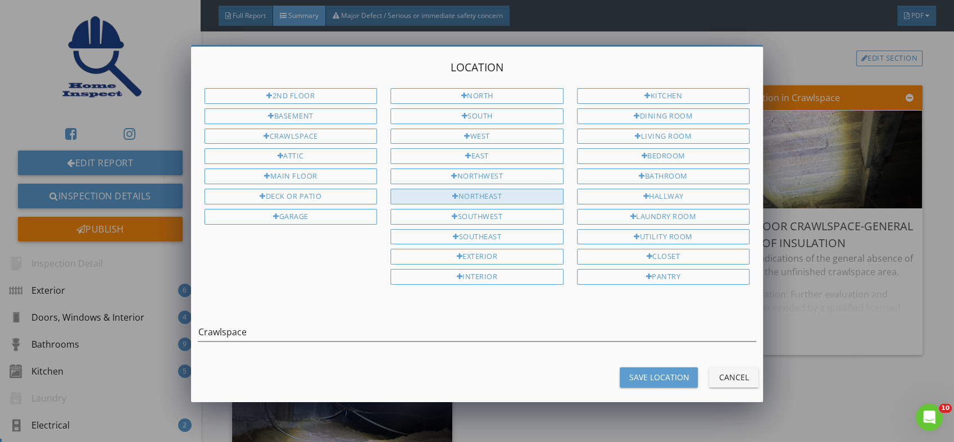
click at [478, 191] on div "Northeast" at bounding box center [477, 197] width 173 height 16
type input "Crawlspace Northeast"
click at [643, 372] on div "Save Location" at bounding box center [659, 378] width 60 height 12
type input "Crawlspace Northeast"
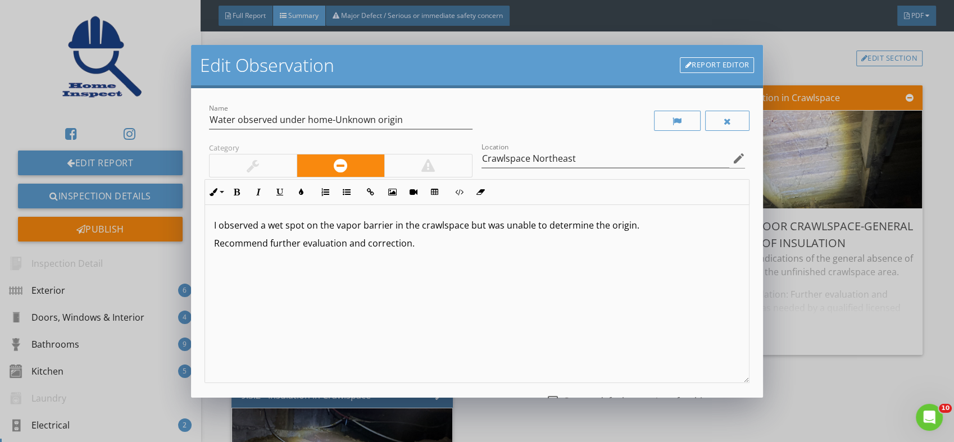
drag, startPoint x: 414, startPoint y: 239, endPoint x: 198, endPoint y: 247, distance: 216.0
click at [198, 247] on div "Name Water observed under home-Unknown origin Category Location Crawlspace Nort…" at bounding box center [477, 243] width 573 height 310
click at [243, 246] on p "Recommend further evaluation and correction." at bounding box center [477, 243] width 527 height 13
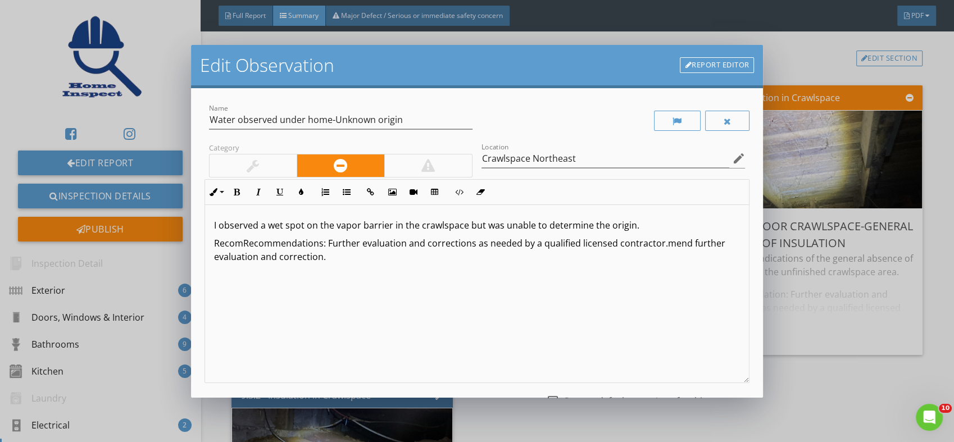
drag, startPoint x: 331, startPoint y: 257, endPoint x: 660, endPoint y: 244, distance: 329.6
click at [660, 244] on p "RecomRecommendations: Further evaluation and corrections as needed by a qualifi…" at bounding box center [477, 250] width 527 height 27
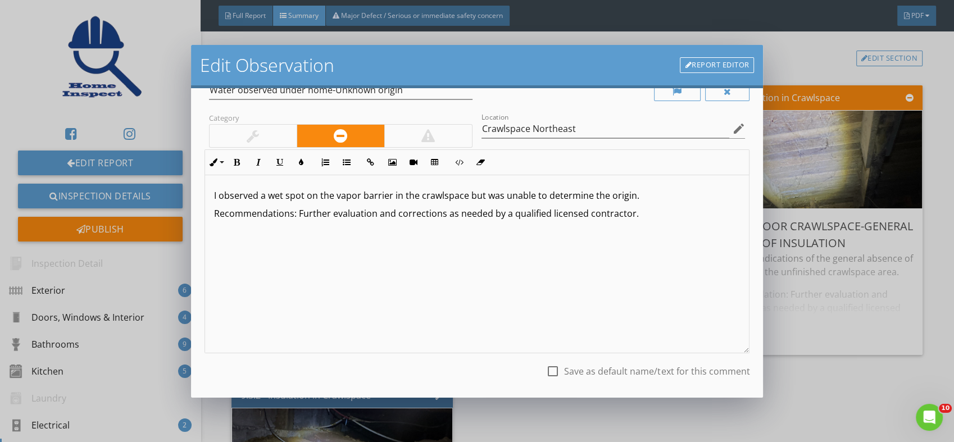
scroll to position [93, 0]
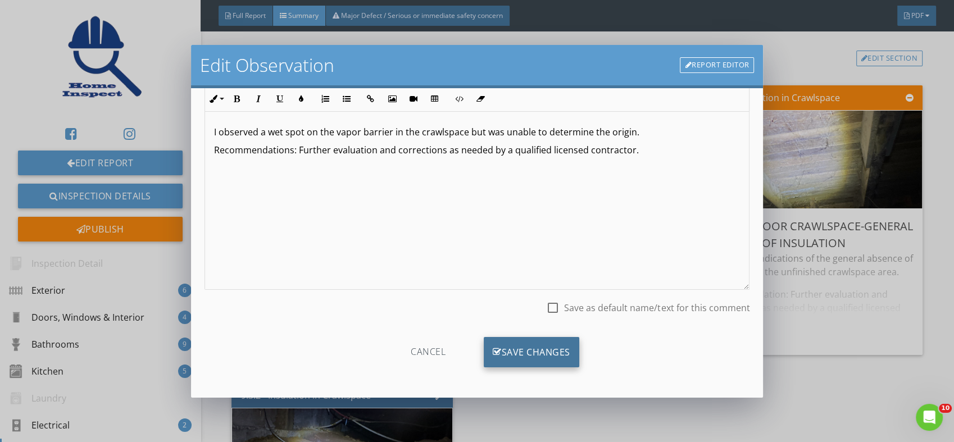
click at [516, 348] on div "Save Changes" at bounding box center [532, 352] width 96 height 30
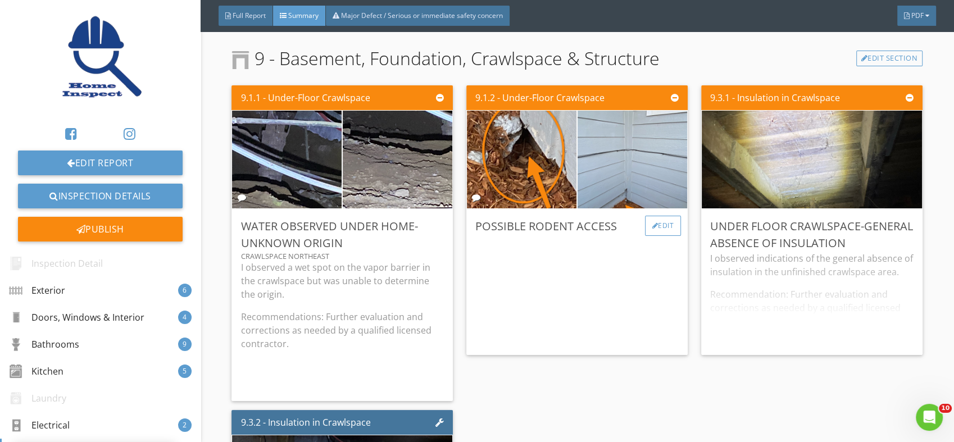
click at [658, 216] on div "Edit" at bounding box center [663, 226] width 37 height 20
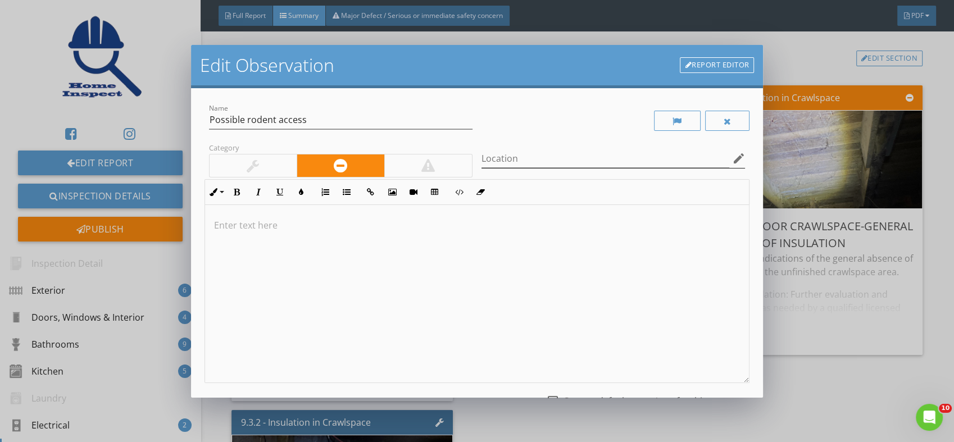
click at [732, 155] on icon "edit" at bounding box center [738, 158] width 13 height 13
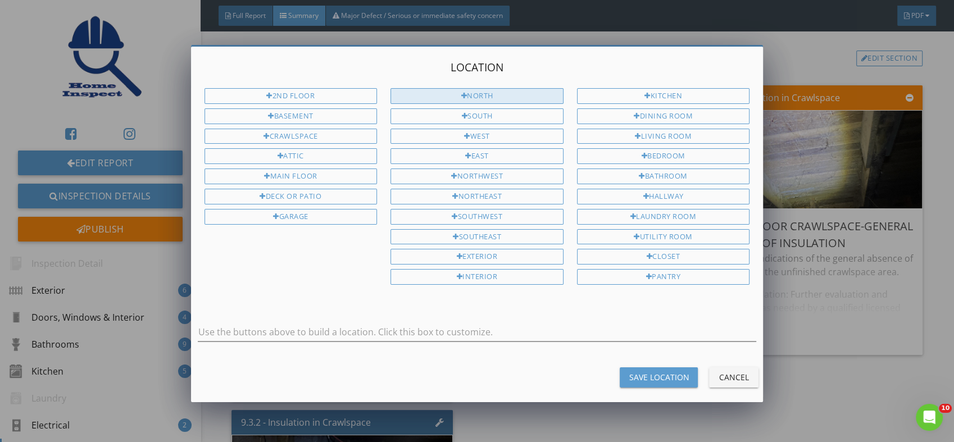
click at [495, 94] on div "North" at bounding box center [477, 96] width 173 height 16
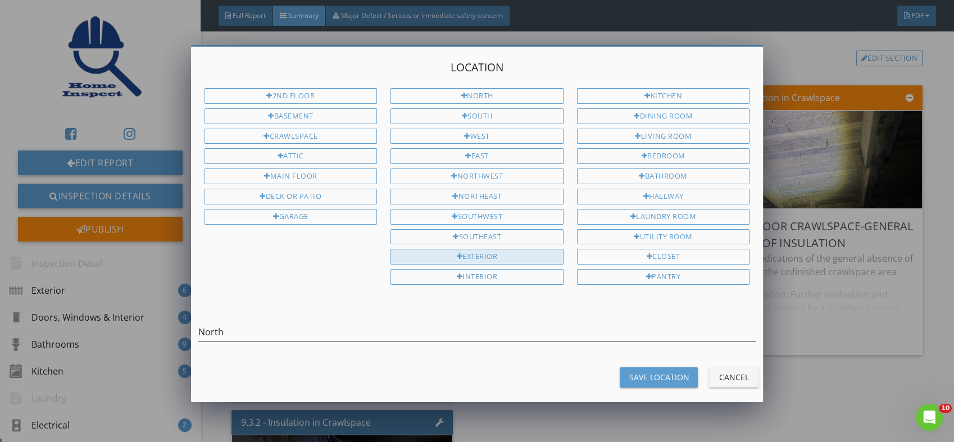
click at [497, 249] on div "Exterior" at bounding box center [477, 257] width 173 height 16
type input "North Exterior"
click at [654, 372] on div "Save Location" at bounding box center [659, 378] width 60 height 12
type input "North Exterior"
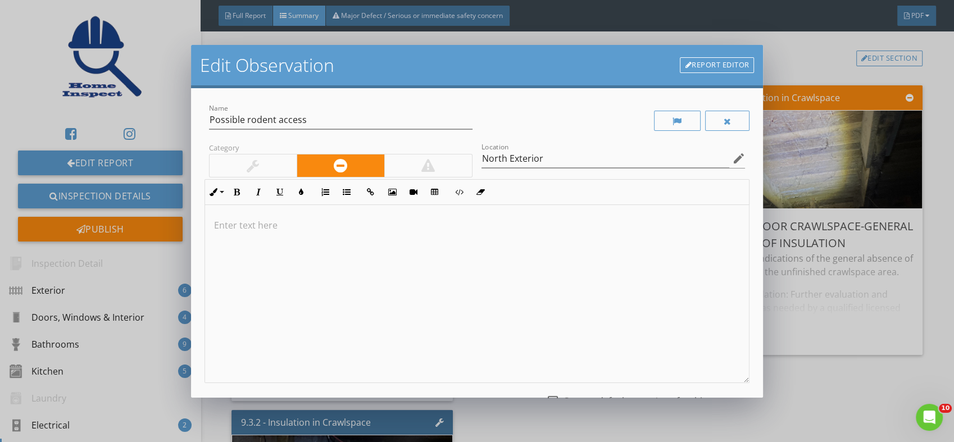
click at [255, 165] on div at bounding box center [253, 165] width 12 height 13
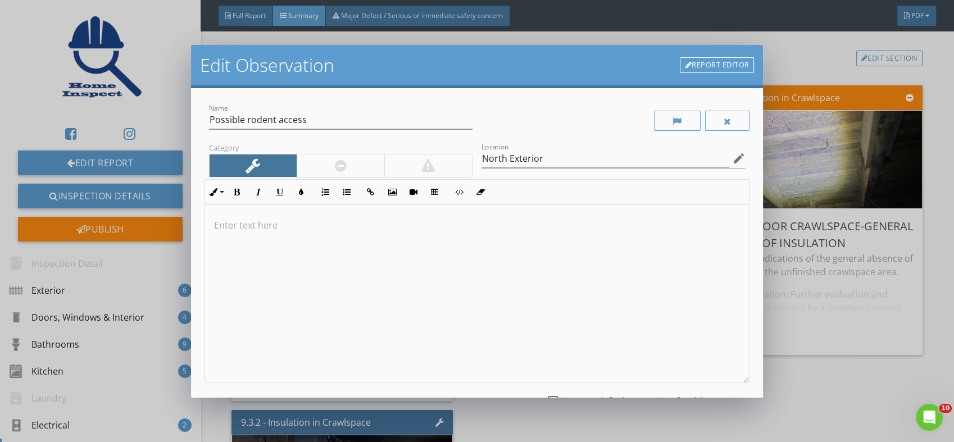
click at [256, 221] on p at bounding box center [477, 225] width 527 height 13
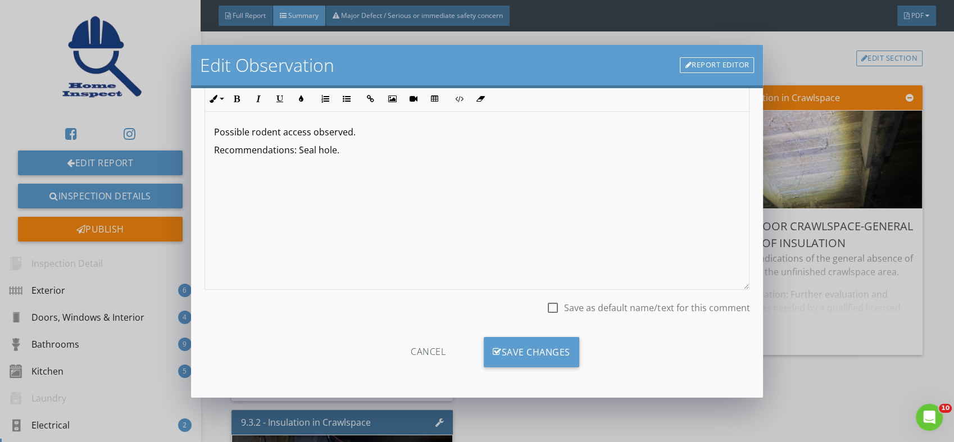
click at [544, 305] on div at bounding box center [553, 307] width 19 height 19
checkbox input "true"
click at [527, 348] on div "Save Changes" at bounding box center [532, 352] width 96 height 30
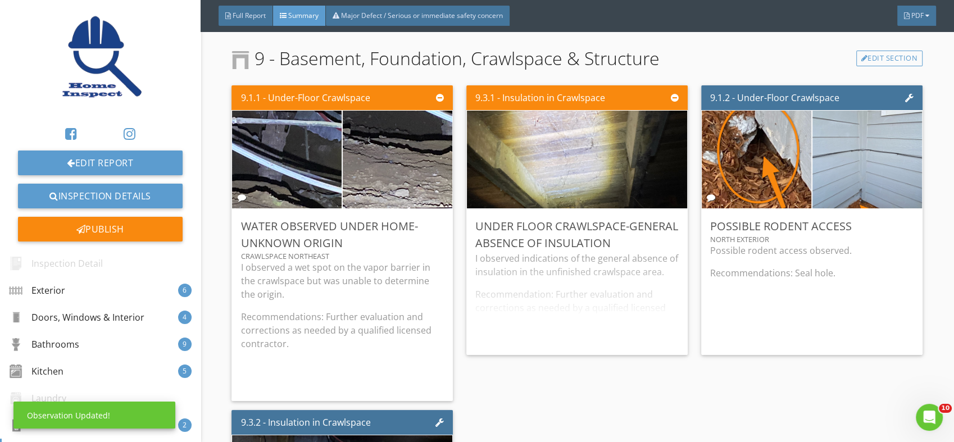
scroll to position [0, 0]
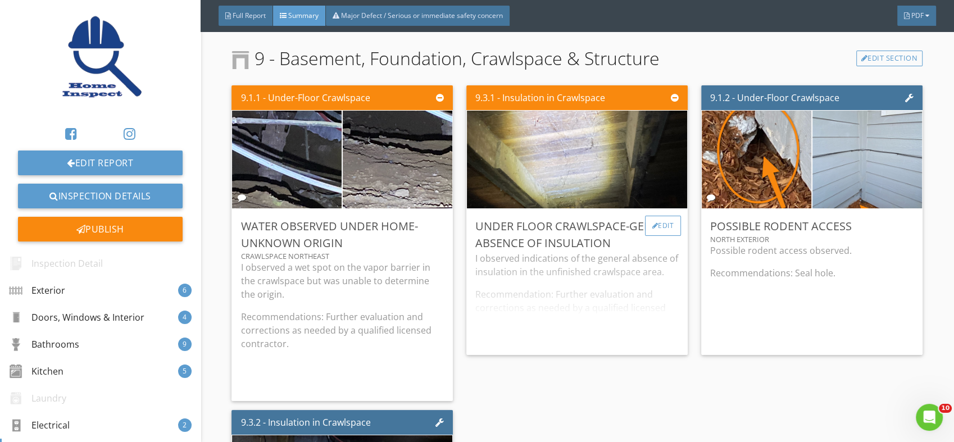
click at [655, 216] on div "Edit" at bounding box center [663, 226] width 37 height 20
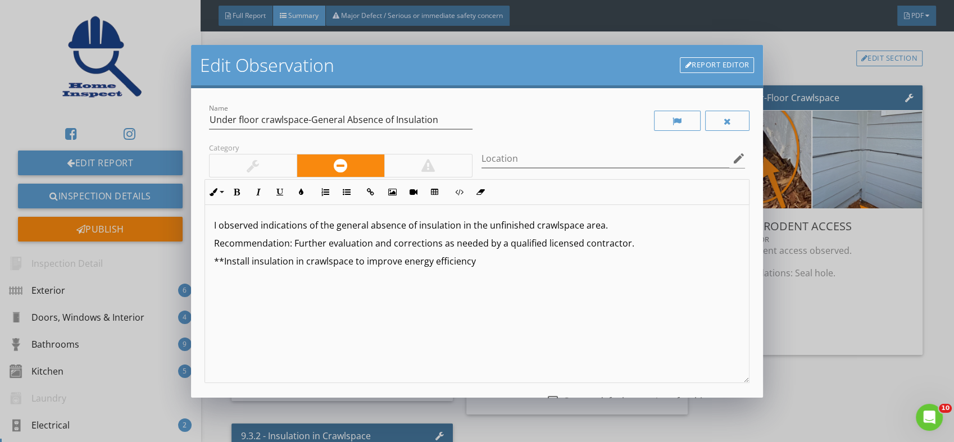
click at [268, 161] on div at bounding box center [253, 166] width 87 height 22
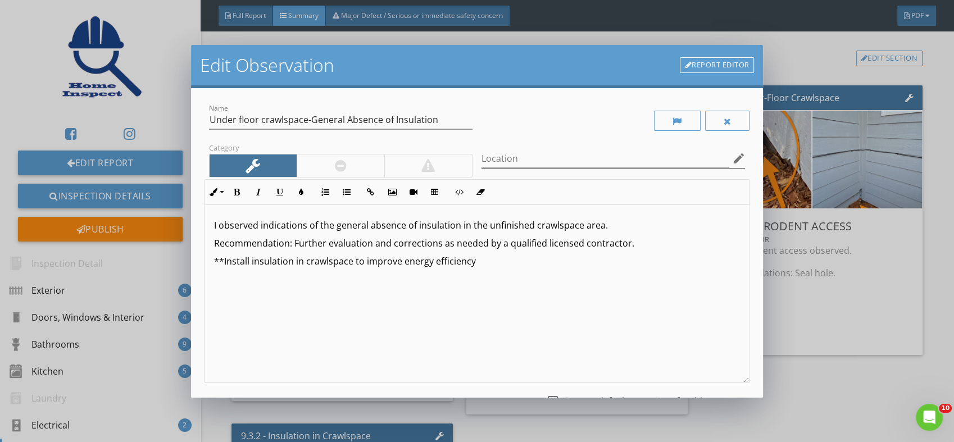
click at [732, 156] on icon "edit" at bounding box center [738, 158] width 13 height 13
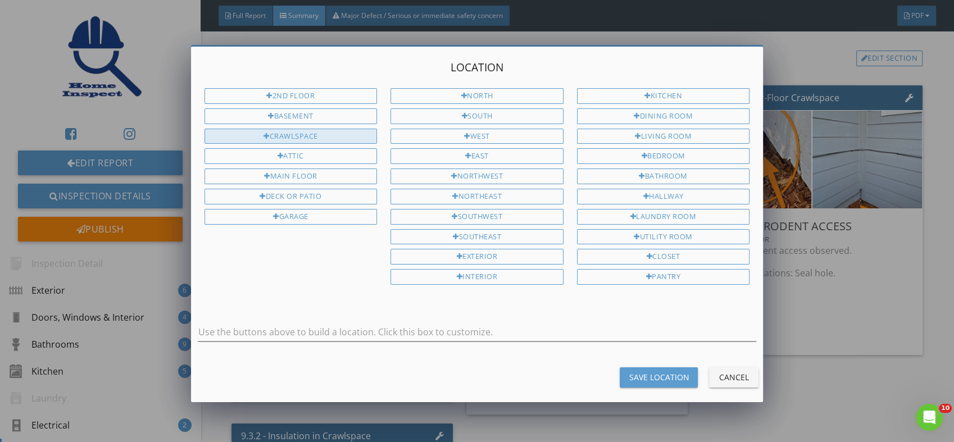
click at [291, 132] on div "Crawlspace" at bounding box center [291, 137] width 173 height 16
type input "Crawlspace"
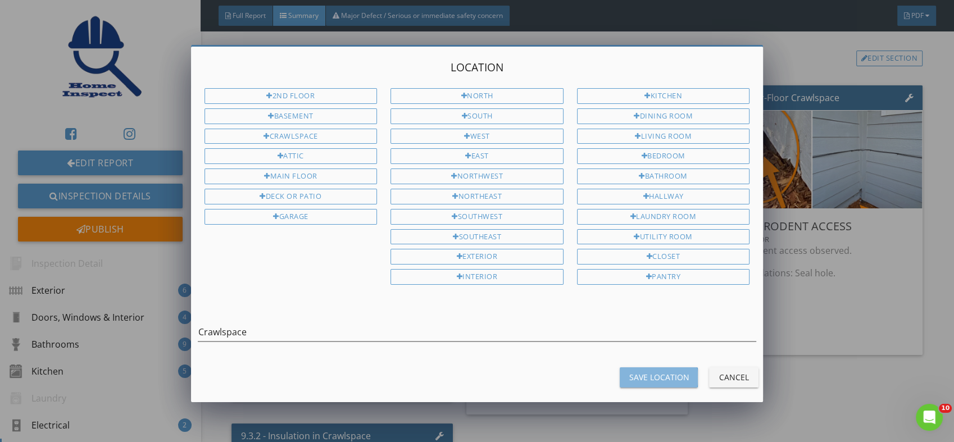
click at [647, 372] on div "Save Location" at bounding box center [659, 378] width 60 height 12
type input "Crawlspace"
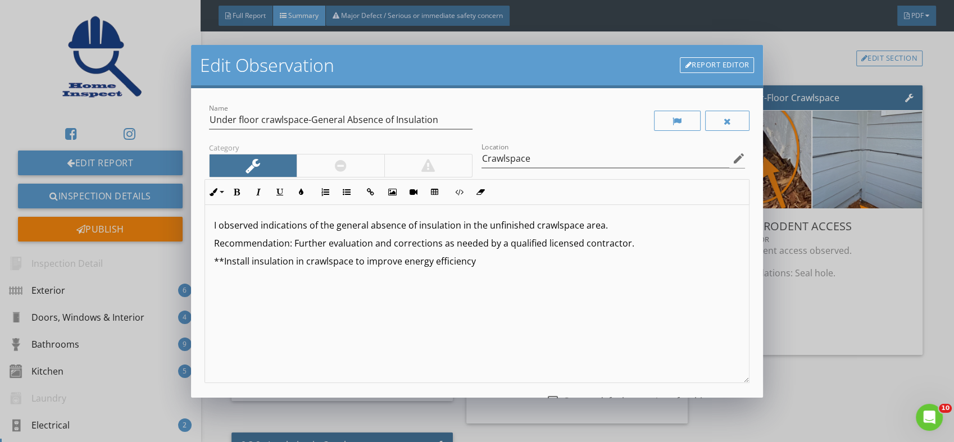
scroll to position [93, 0]
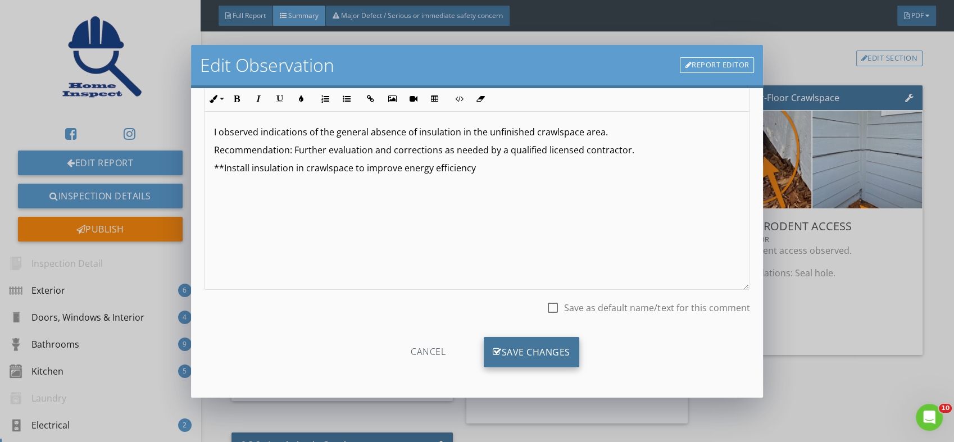
click at [524, 346] on div "Save Changes" at bounding box center [532, 352] width 96 height 30
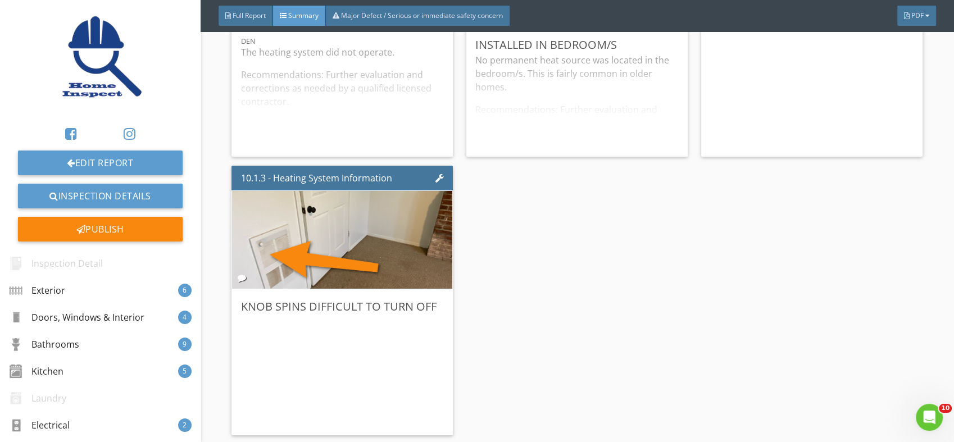
scroll to position [5123, 0]
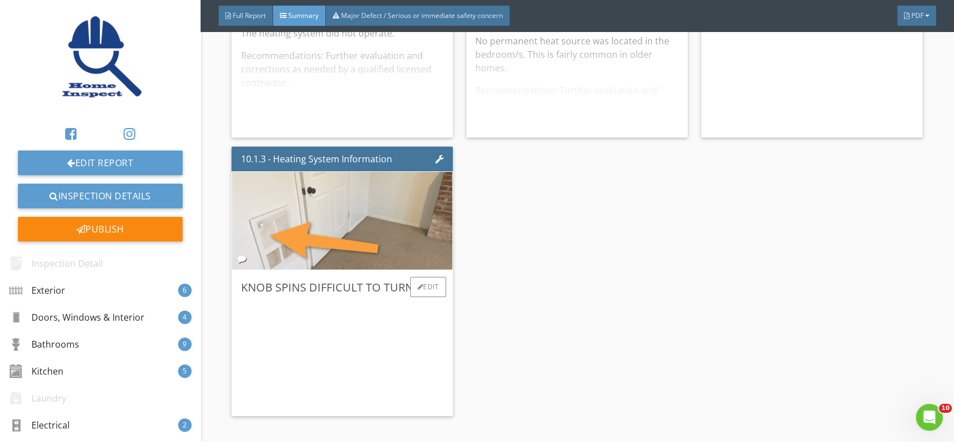
click at [323, 214] on img at bounding box center [342, 220] width 326 height 245
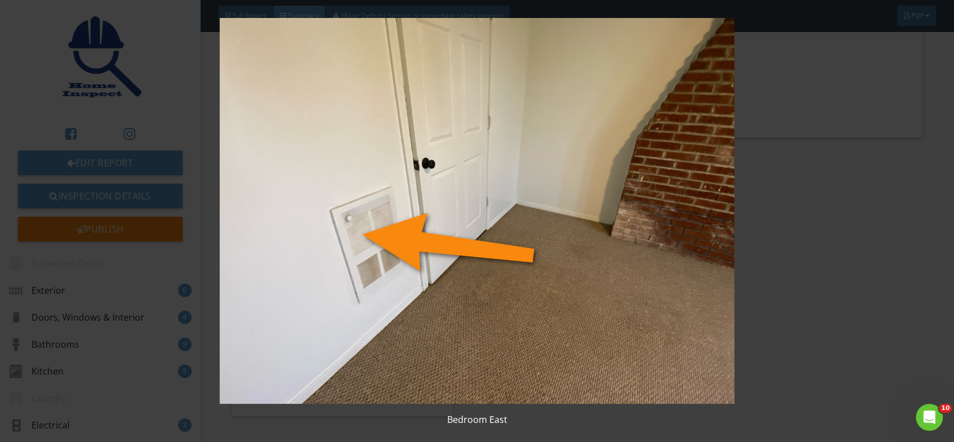
click at [323, 214] on img at bounding box center [477, 211] width 872 height 386
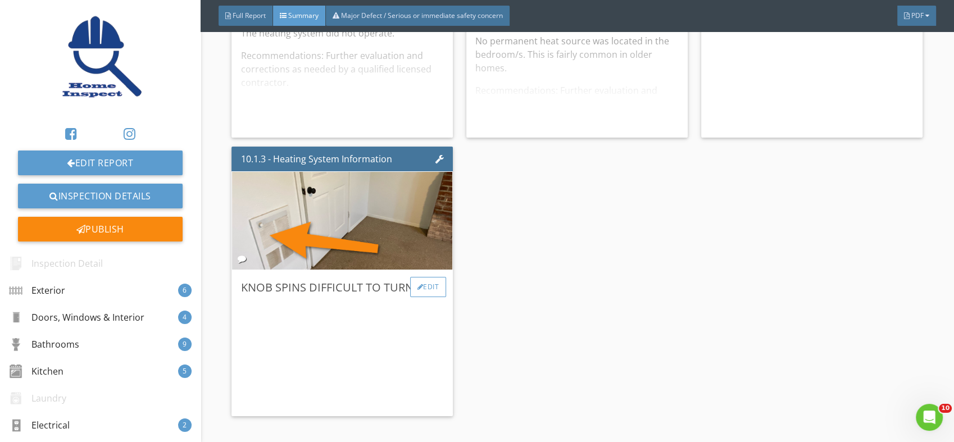
click at [423, 277] on div "Edit" at bounding box center [428, 287] width 37 height 20
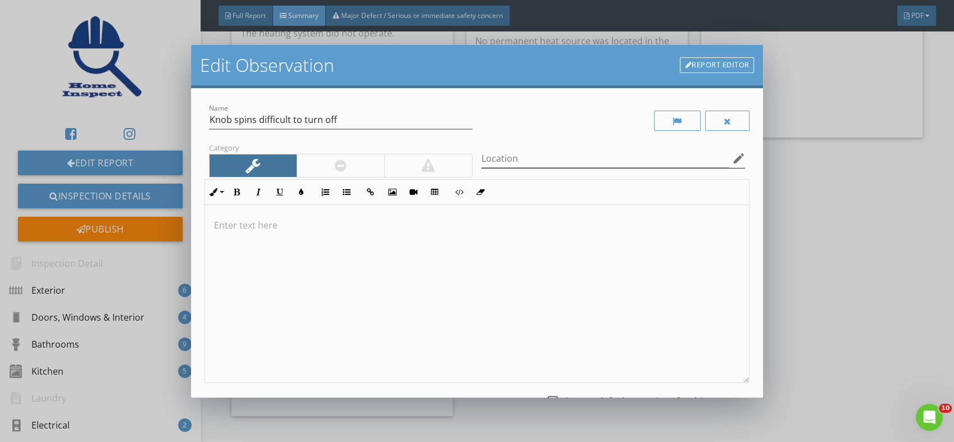
click at [732, 155] on icon "edit" at bounding box center [738, 158] width 13 height 13
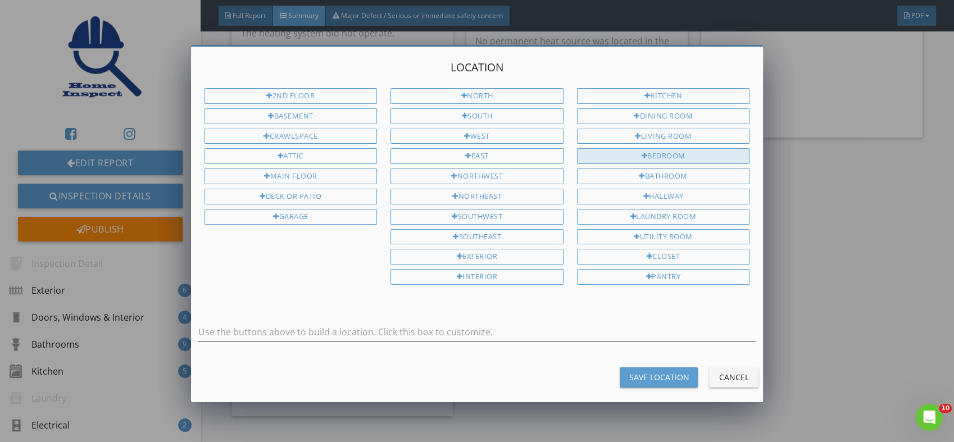
click at [642, 153] on div at bounding box center [645, 156] width 6 height 7
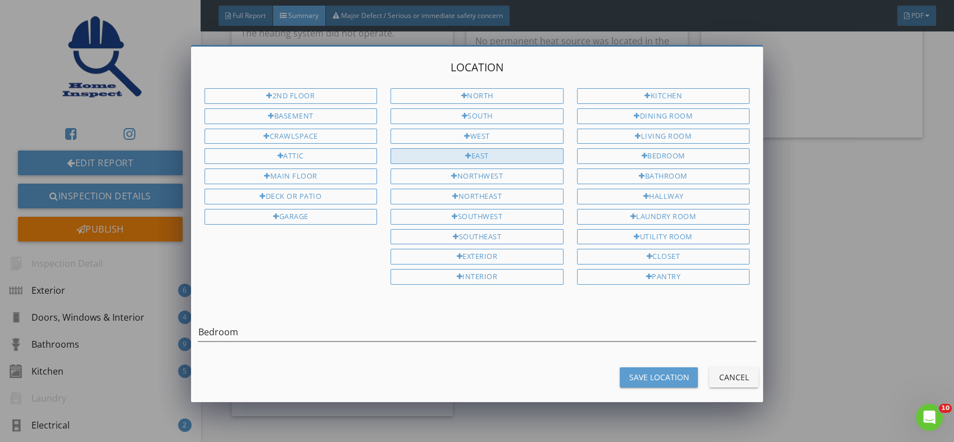
click at [476, 153] on div "East" at bounding box center [477, 156] width 173 height 16
type input "Bedroom East"
click at [643, 372] on div "Save Location" at bounding box center [659, 378] width 60 height 12
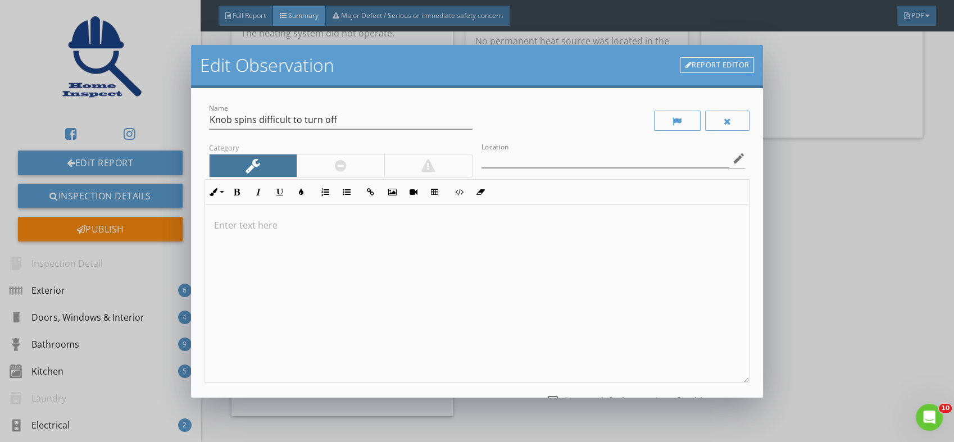
type input "Bedroom East"
click at [274, 229] on p at bounding box center [477, 225] width 527 height 13
click at [406, 225] on p "The knob spins and was difficult to turn off" at bounding box center [477, 225] width 527 height 13
click at [264, 251] on div "The knob spins and was difficult to turn off" at bounding box center [477, 294] width 545 height 178
drag, startPoint x: 264, startPoint y: 251, endPoint x: 542, endPoint y: 238, distance: 278.5
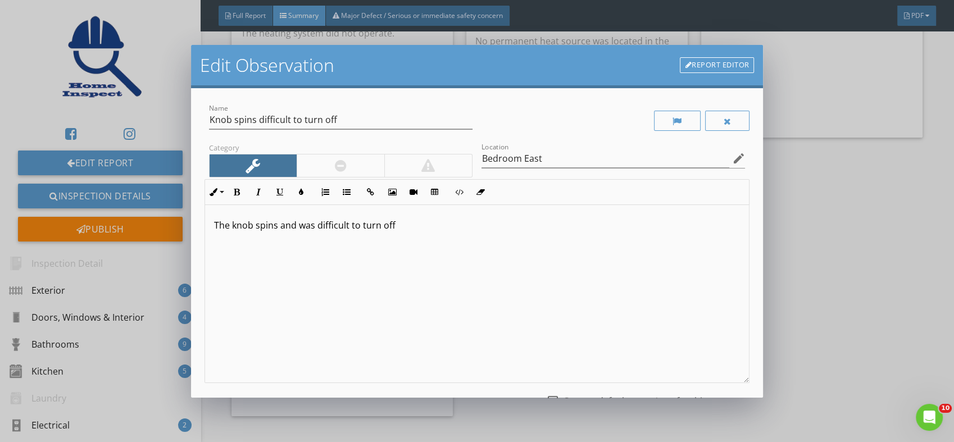
click at [542, 238] on p at bounding box center [477, 243] width 527 height 13
click at [382, 243] on p "Recommendations: Replace knob or old heater" at bounding box center [477, 243] width 527 height 13
click at [433, 242] on p "Recommendations: Replace knob or old wall heater" at bounding box center [477, 243] width 527 height 13
click at [459, 247] on p "Recommendations: Replace knob or old wall heater or" at bounding box center [477, 243] width 527 height 13
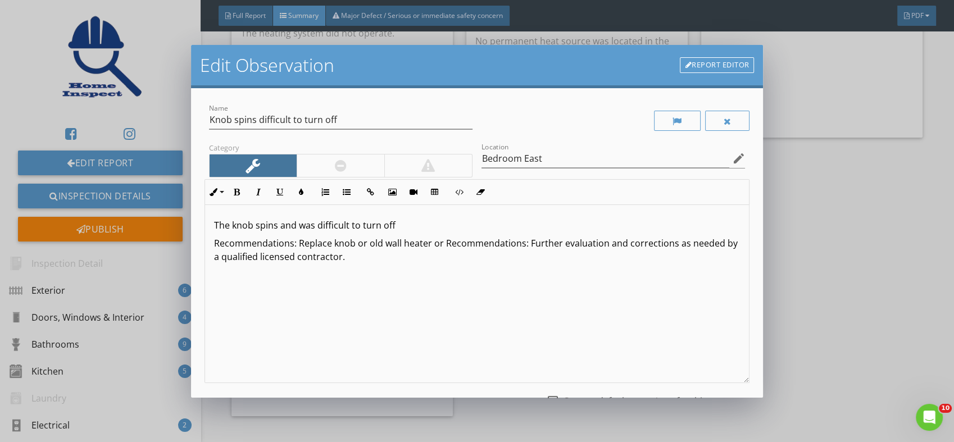
click at [527, 242] on p "Recommendations: Replace knob or old wall heater or Recommendations: Further ev…" at bounding box center [477, 250] width 527 height 27
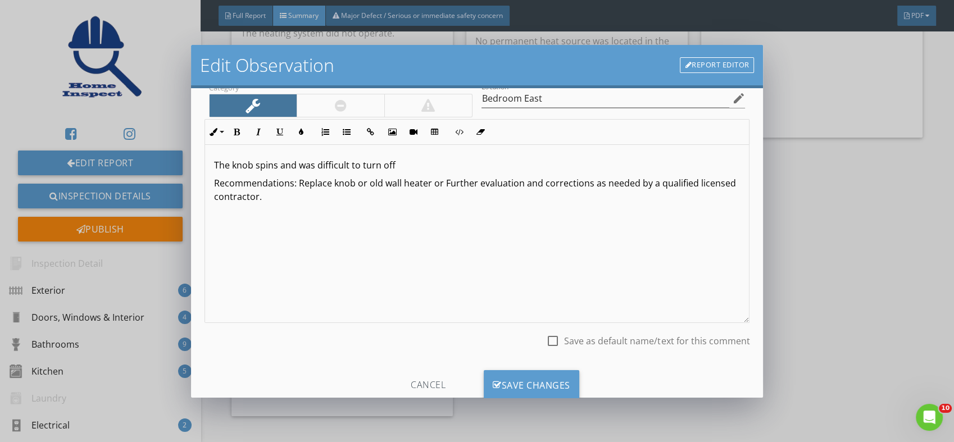
scroll to position [93, 0]
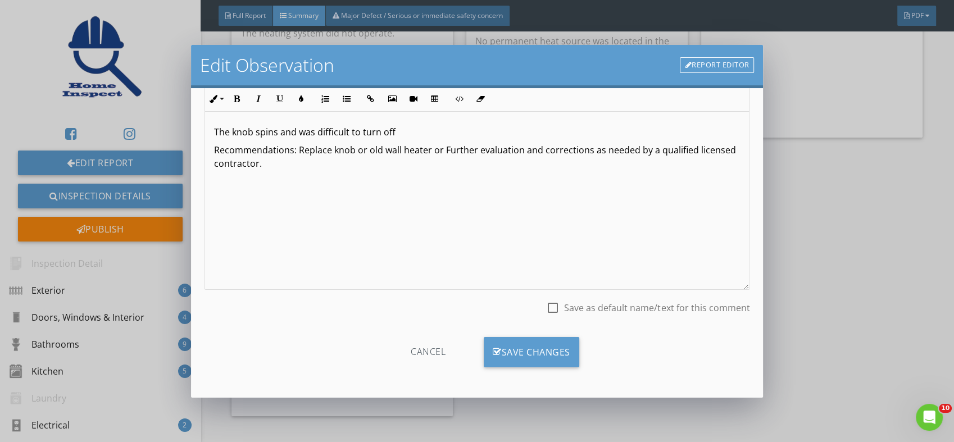
click at [548, 306] on div at bounding box center [553, 307] width 19 height 19
checkbox input "true"
click at [532, 351] on div "Save Changes" at bounding box center [532, 352] width 96 height 30
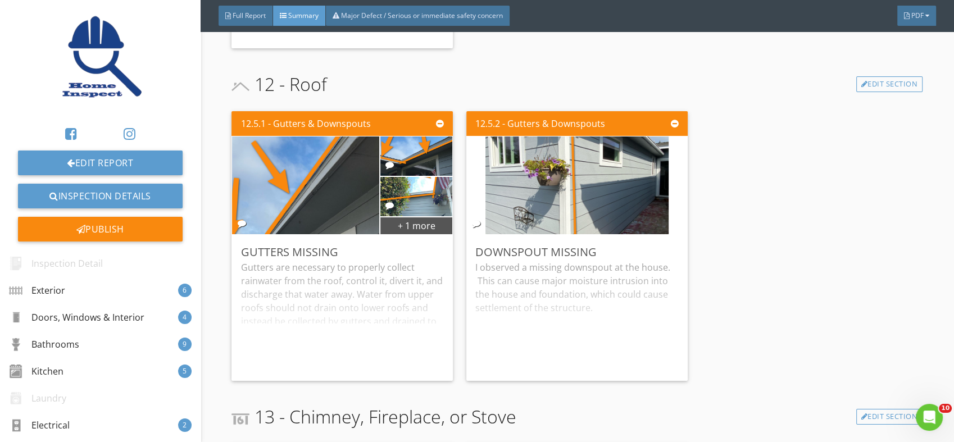
scroll to position [5503, 0]
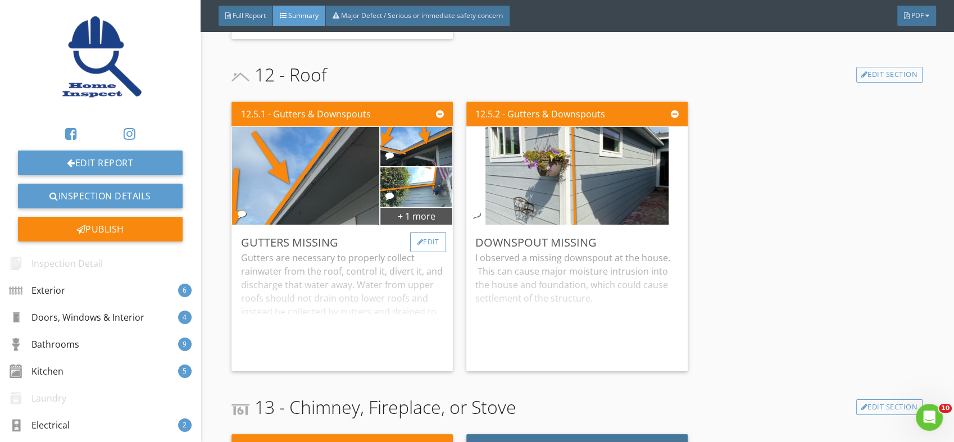
click at [418, 232] on div "Edit" at bounding box center [428, 242] width 37 height 20
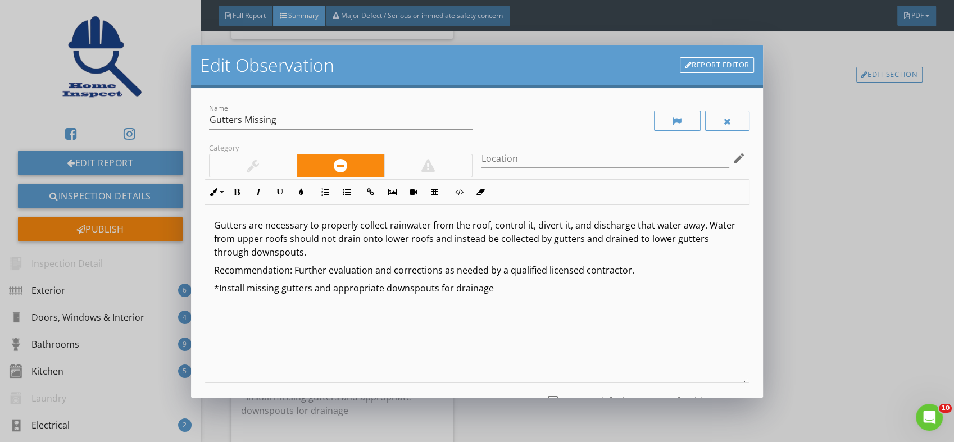
click at [732, 156] on icon "edit" at bounding box center [738, 158] width 13 height 13
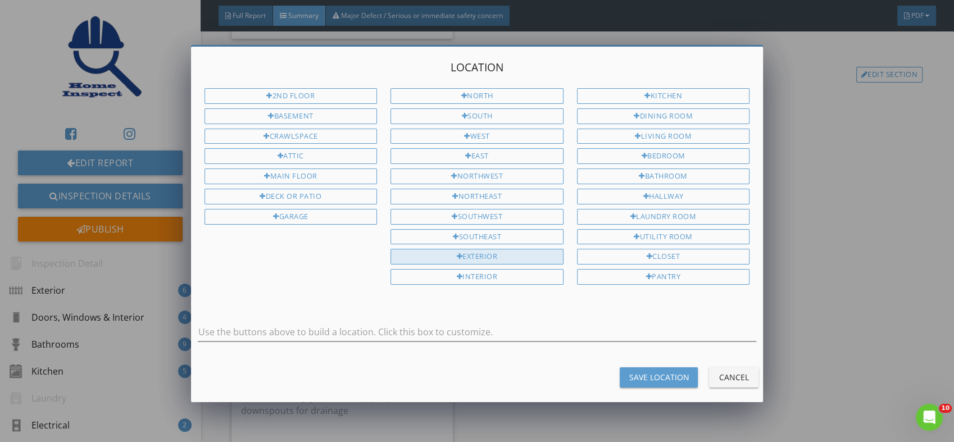
click at [472, 249] on div "Exterior" at bounding box center [477, 257] width 173 height 16
type input "Exterior"
click at [658, 372] on div "Save Location" at bounding box center [659, 378] width 60 height 12
type input "Exterior"
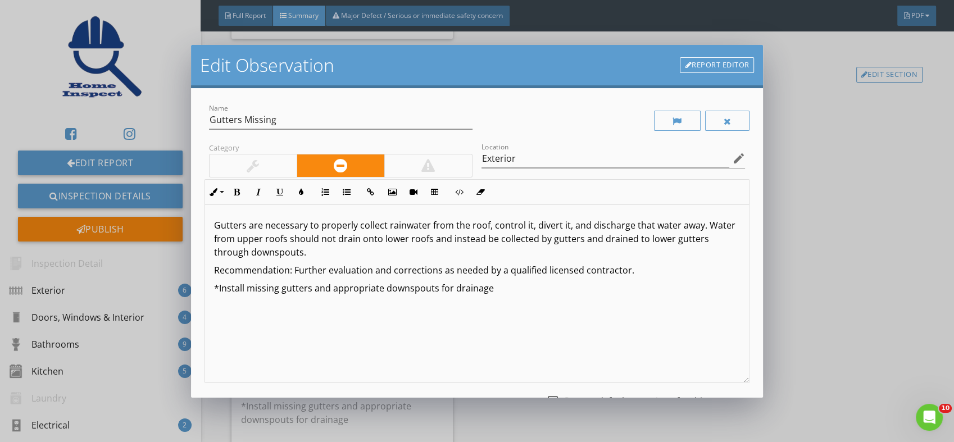
scroll to position [93, 0]
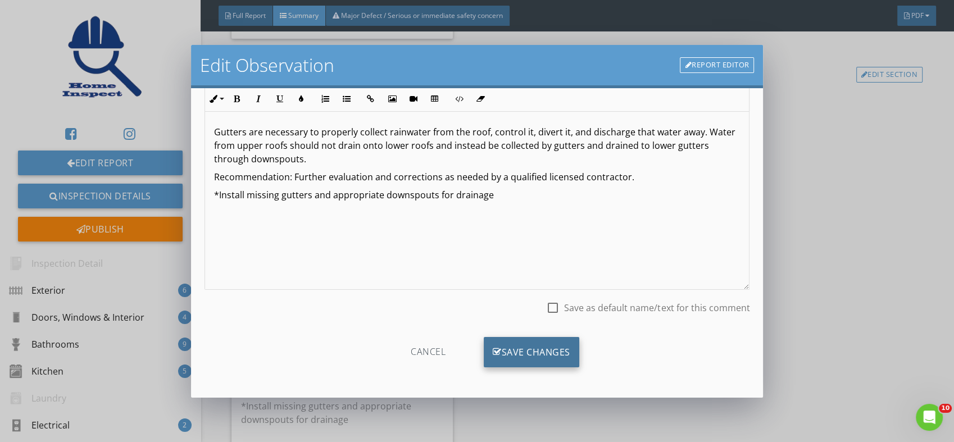
click at [541, 355] on div "Save Changes" at bounding box center [532, 352] width 96 height 30
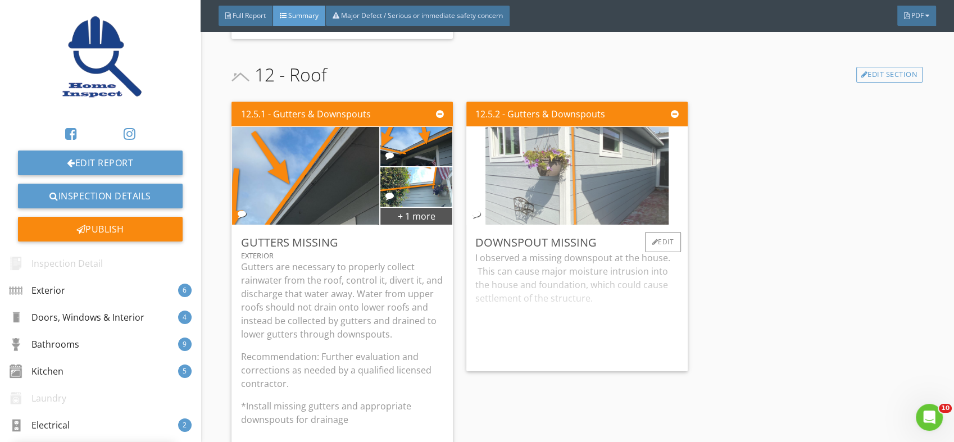
click at [590, 175] on img at bounding box center [577, 176] width 183 height 245
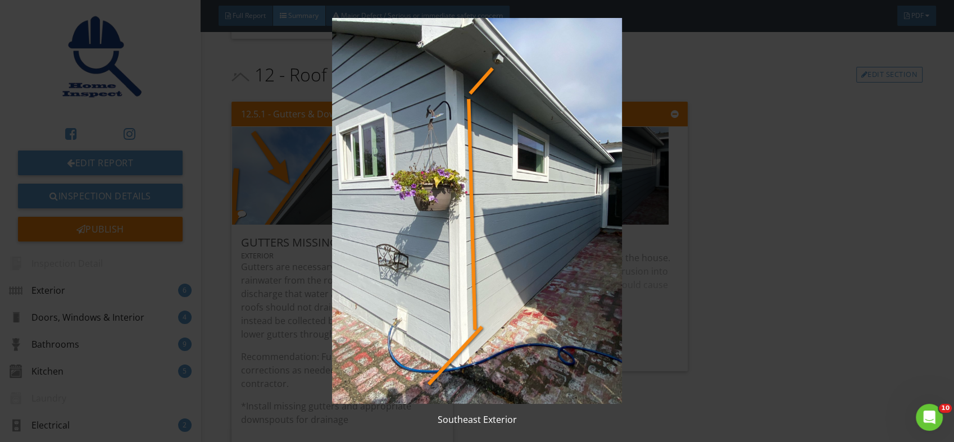
click at [513, 289] on img at bounding box center [477, 211] width 872 height 386
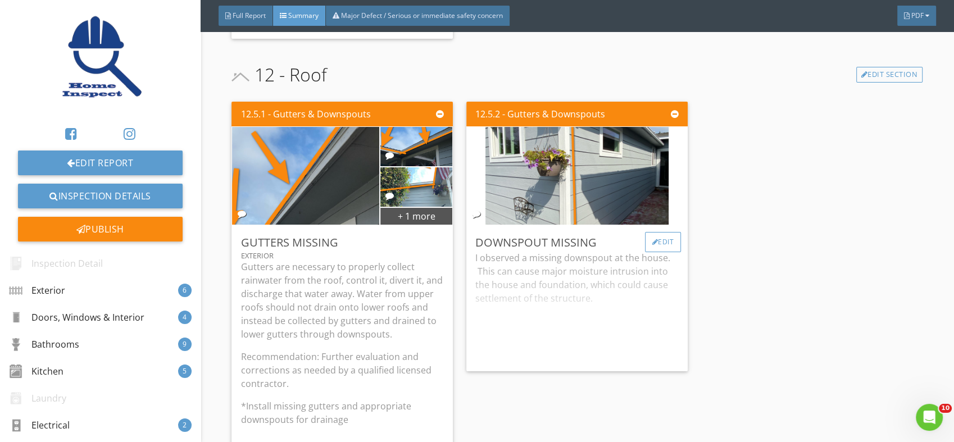
click at [653, 239] on div at bounding box center [656, 242] width 6 height 7
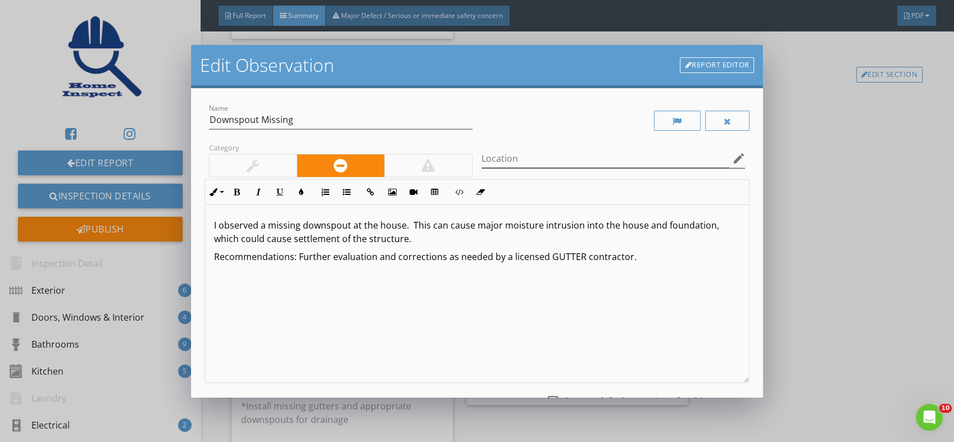
click at [732, 157] on icon "edit" at bounding box center [738, 158] width 13 height 13
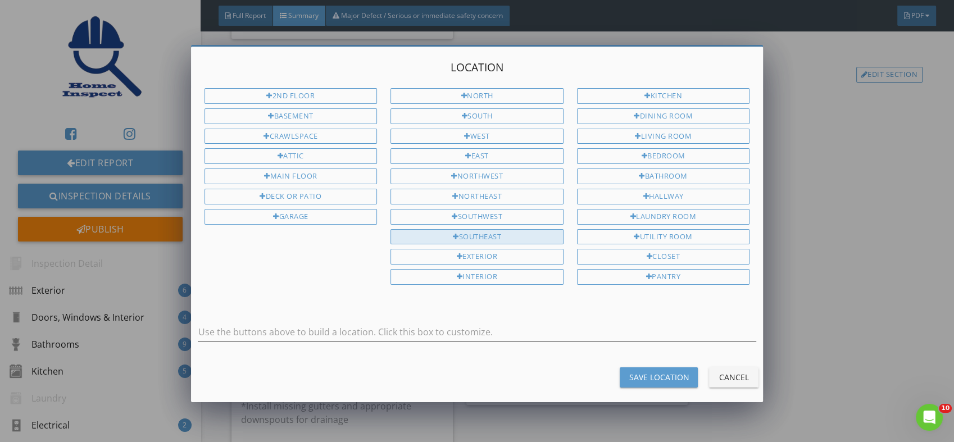
click at [465, 229] on div "Southeast" at bounding box center [477, 237] width 173 height 16
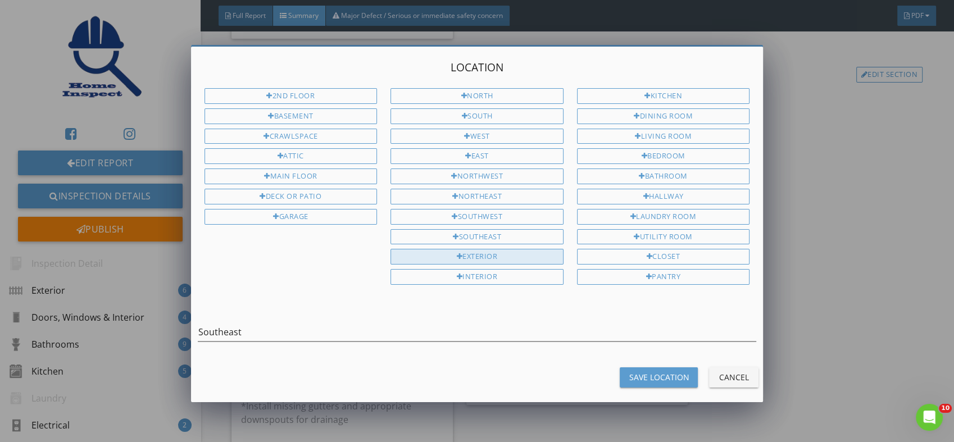
click at [466, 250] on div "Exterior" at bounding box center [477, 257] width 173 height 16
type input "Southeast Exterior"
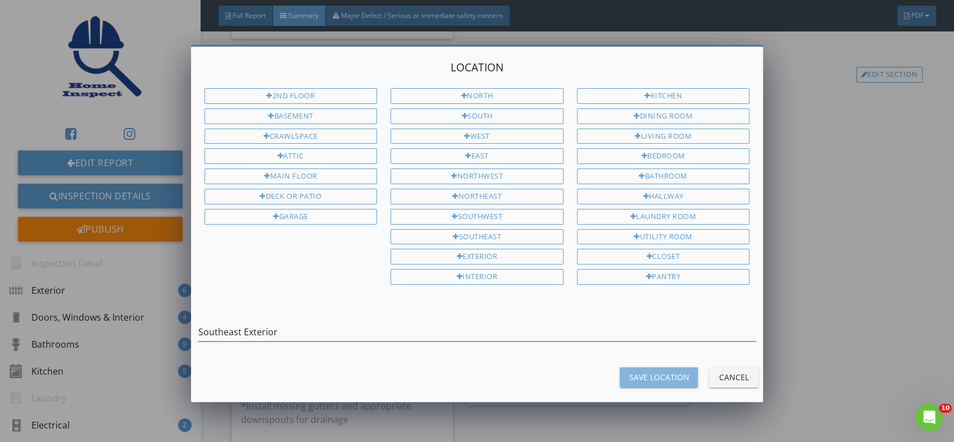
click at [664, 372] on div "Save Location" at bounding box center [659, 378] width 60 height 12
type input "Southeast Exterior"
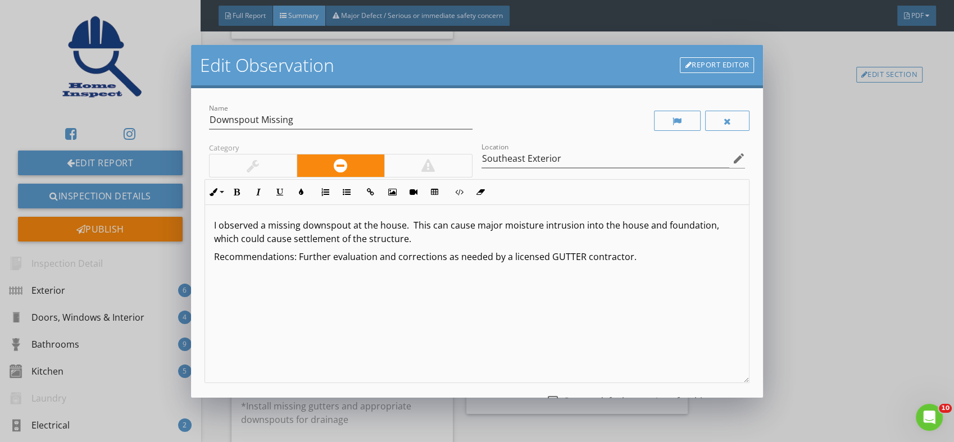
scroll to position [93, 0]
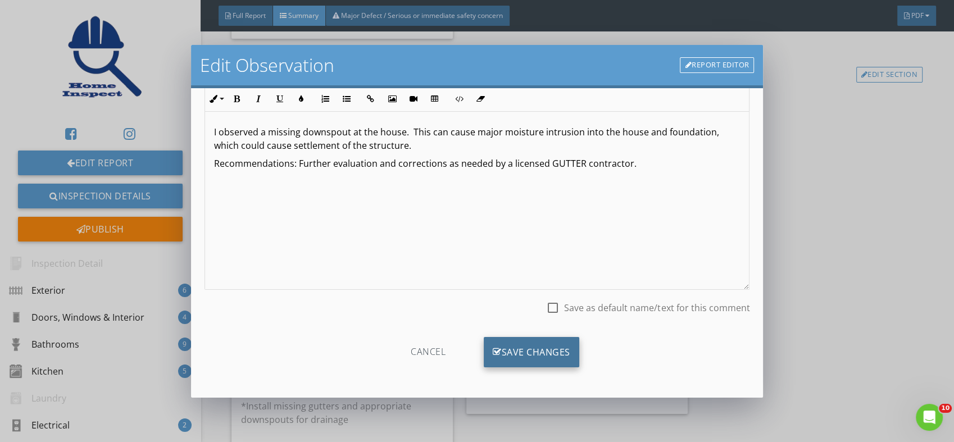
click at [537, 348] on div "Save Changes" at bounding box center [532, 352] width 96 height 30
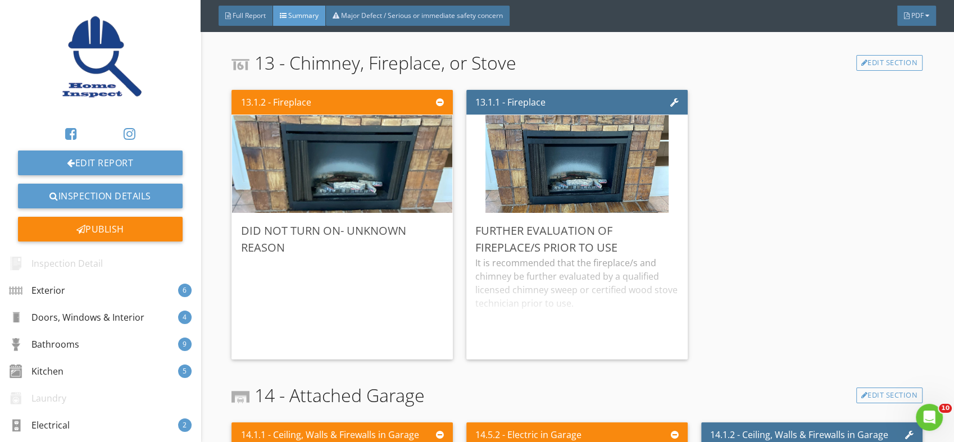
scroll to position [5972, 0]
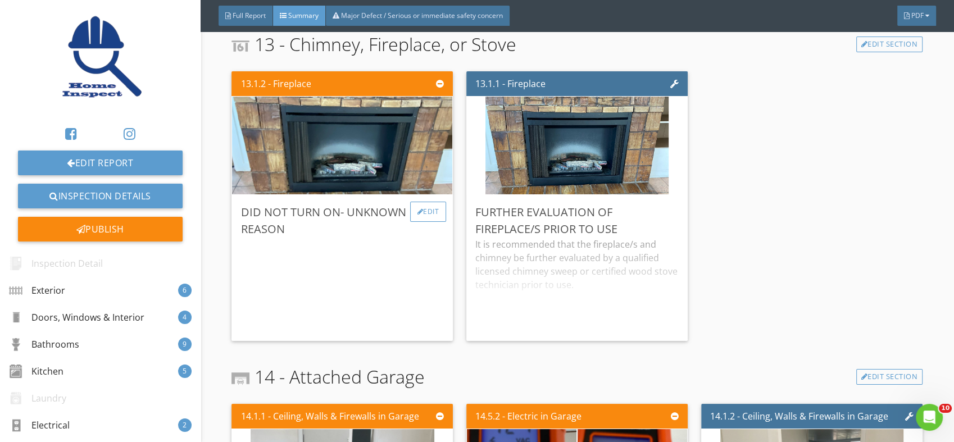
click at [428, 202] on div "Edit" at bounding box center [428, 212] width 37 height 20
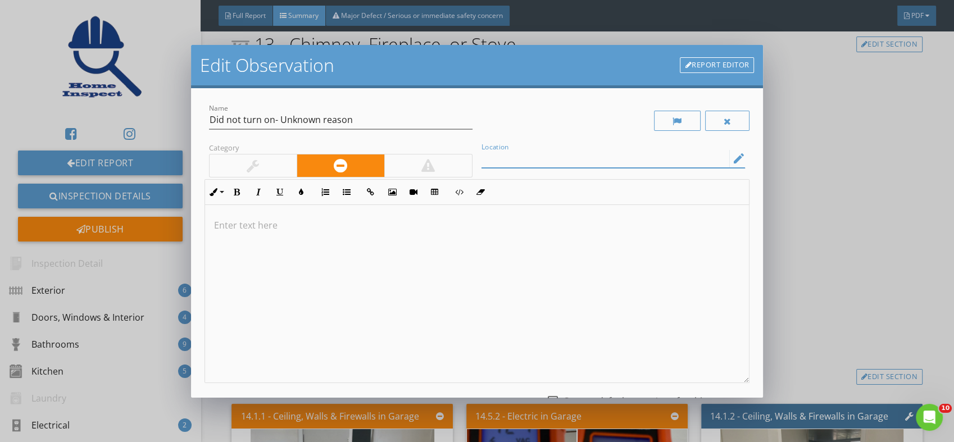
click at [606, 155] on input "Location" at bounding box center [606, 159] width 248 height 19
type input "DEN"
click at [260, 224] on p at bounding box center [477, 225] width 527 height 13
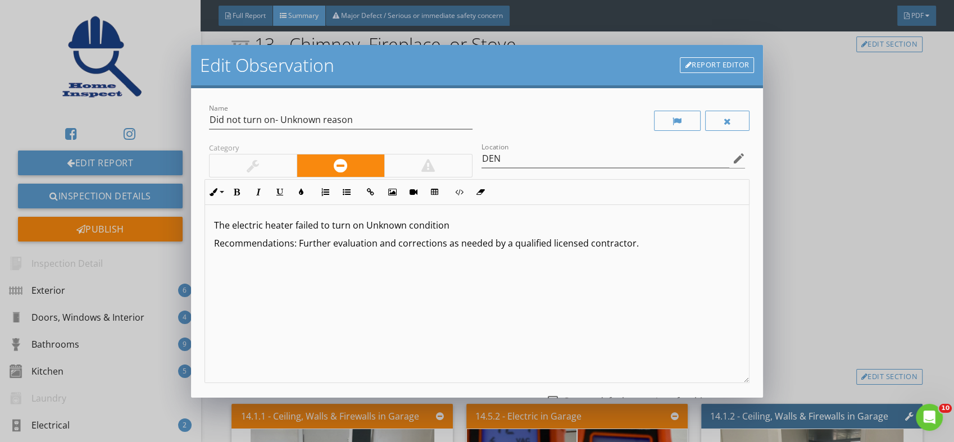
scroll to position [93, 0]
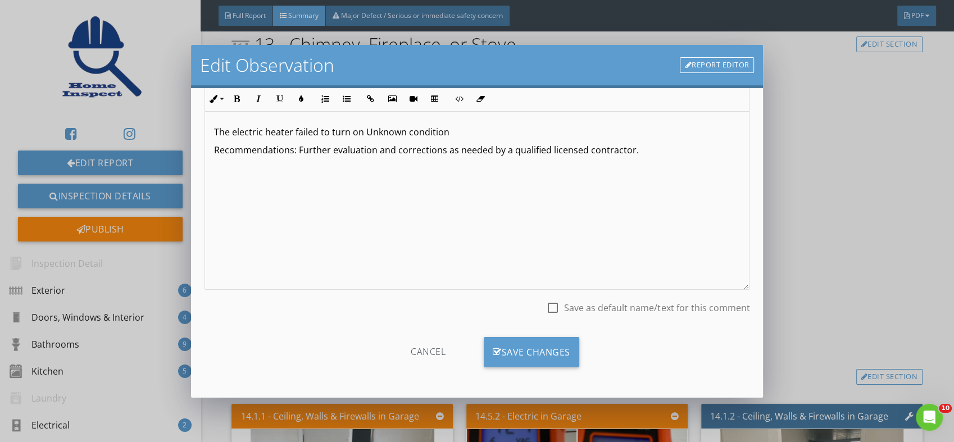
click at [546, 307] on div at bounding box center [553, 307] width 19 height 19
checkbox input "true"
click at [541, 342] on div "Save Changes" at bounding box center [532, 352] width 96 height 30
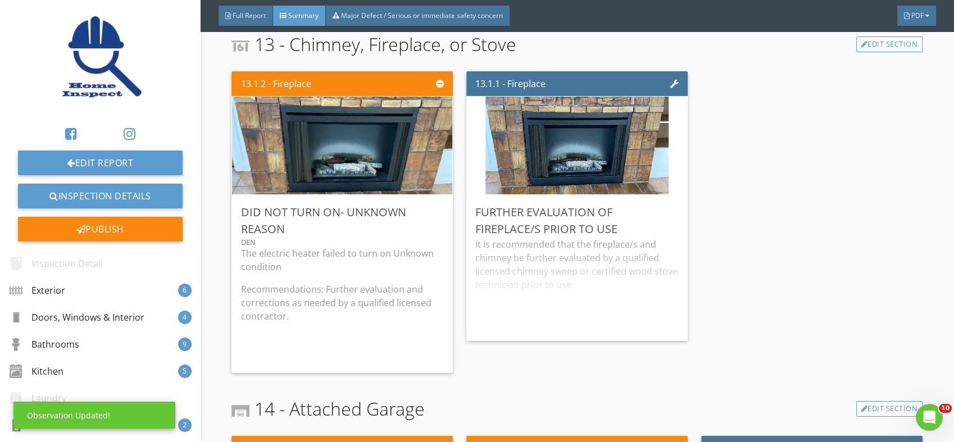
scroll to position [0, 0]
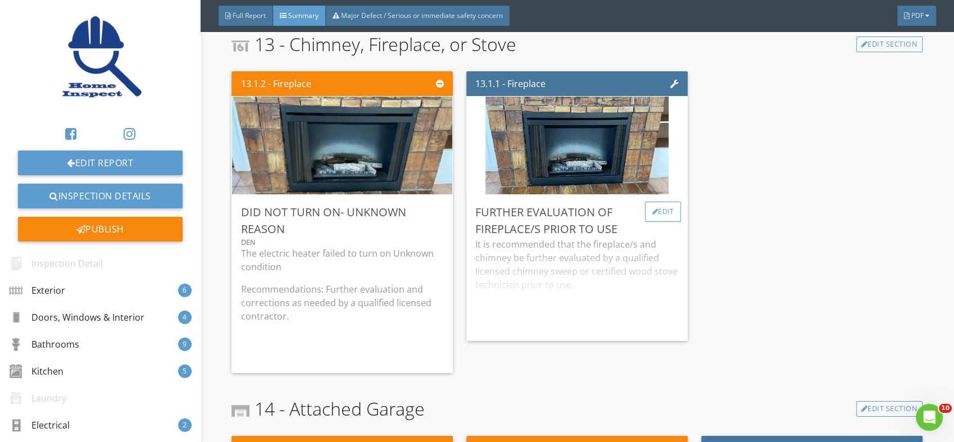
click at [652, 202] on div "Edit" at bounding box center [663, 212] width 37 height 20
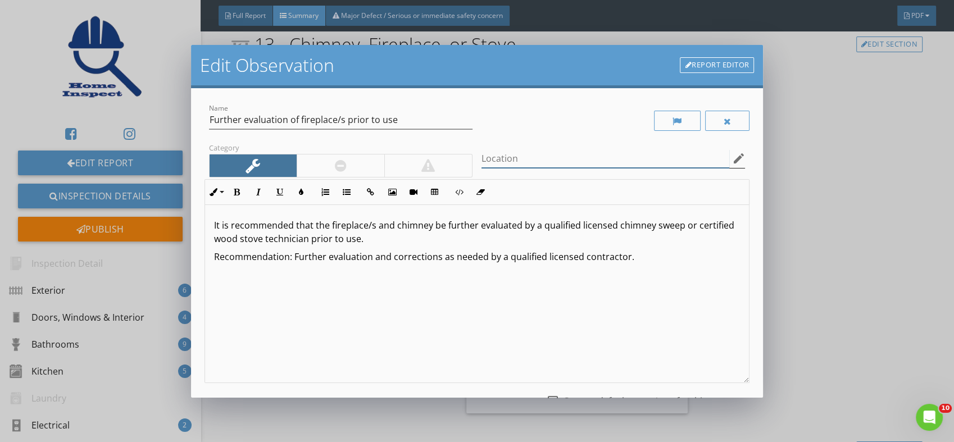
click at [606, 157] on input "Location" at bounding box center [606, 159] width 248 height 19
type input "DEN"
click at [404, 125] on input "Further evaluation of fireplace/s prior to use" at bounding box center [341, 120] width 264 height 19
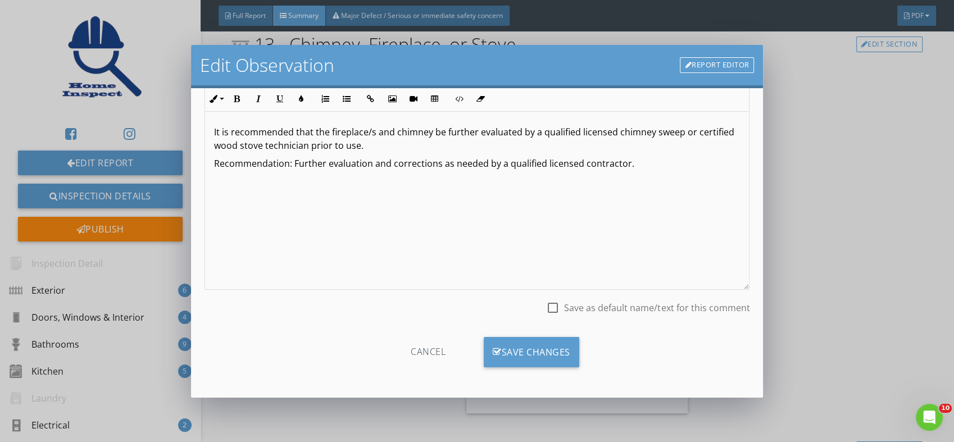
type input "Further evaluation of fireplace/s prior to use if converted to wood"
click at [544, 310] on div at bounding box center [553, 307] width 19 height 19
checkbox input "true"
click at [522, 355] on div "Save Changes" at bounding box center [532, 352] width 96 height 30
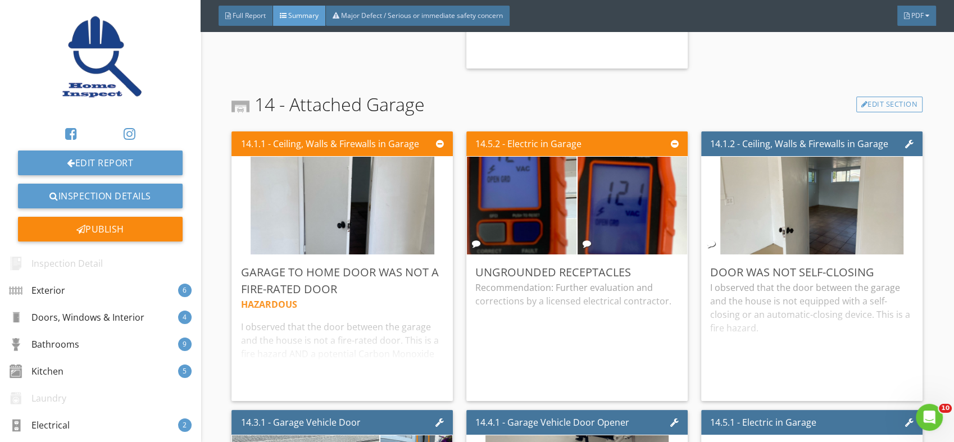
scroll to position [6371, 0]
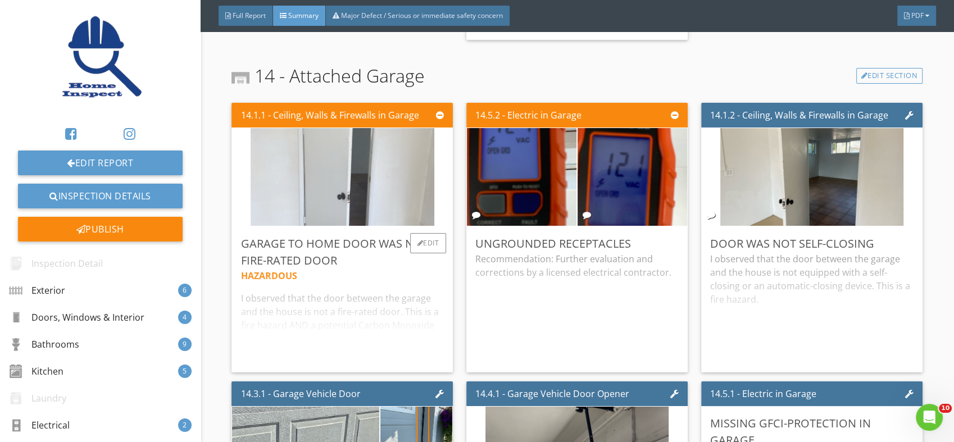
click at [373, 170] on img at bounding box center [342, 177] width 183 height 245
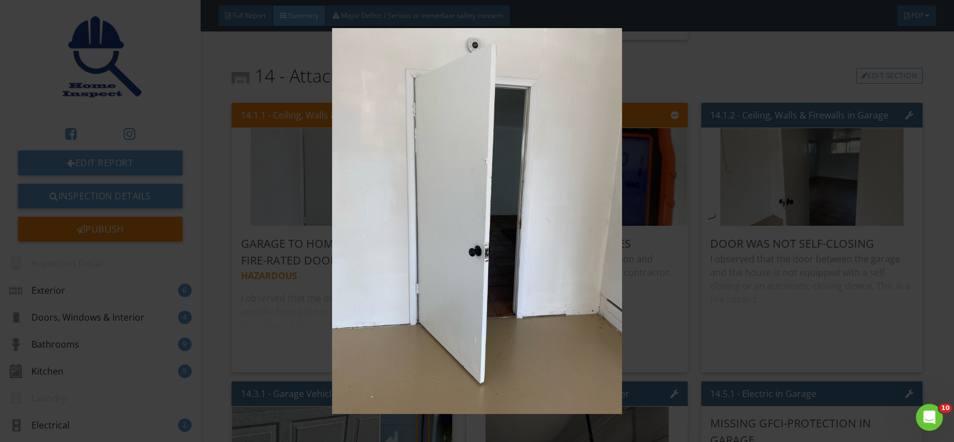
click at [373, 170] on img at bounding box center [477, 221] width 872 height 386
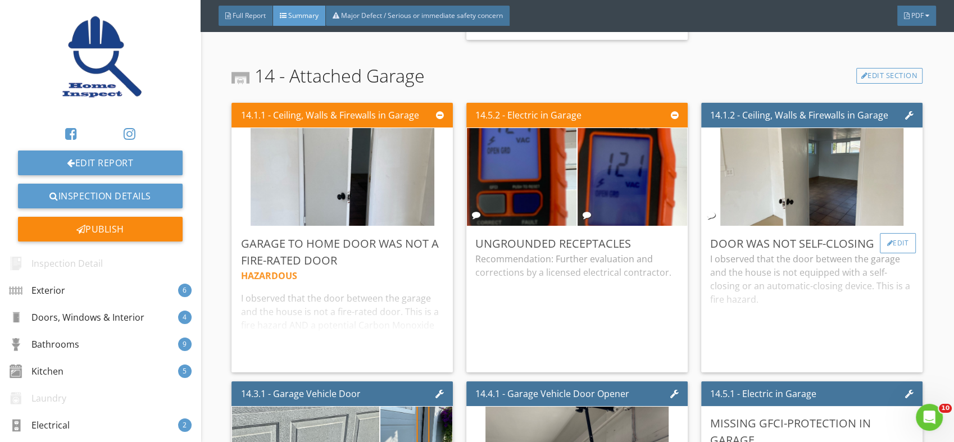
click at [890, 233] on div "Edit" at bounding box center [898, 243] width 37 height 20
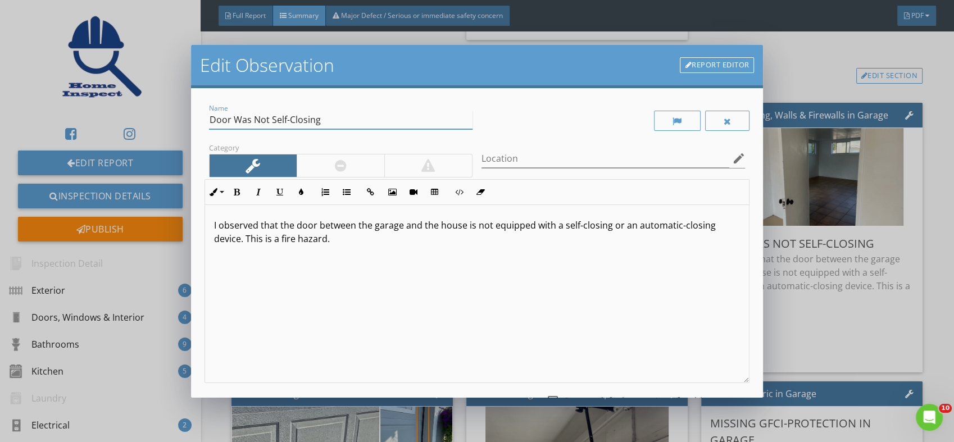
click at [211, 117] on input "Door Was Not Self-Closing" at bounding box center [341, 120] width 264 height 19
click at [373, 123] on input "Garage Door Was Not Self-Closing" at bounding box center [341, 120] width 264 height 19
type input "Garage Door Was Not Self-Closing-Recommended"
click at [575, 160] on input "Location" at bounding box center [606, 159] width 248 height 19
type input "DEN"
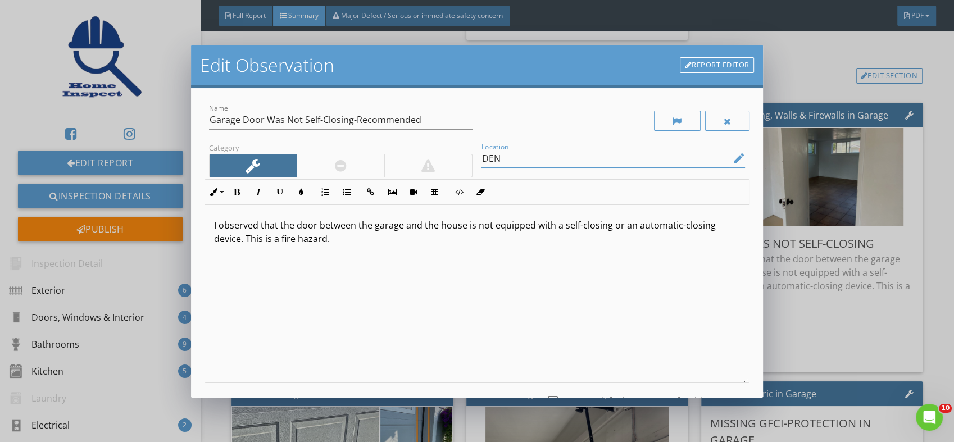
click at [337, 238] on p "I observed that the door between the garage and the house is not equipped with …" at bounding box center [477, 232] width 527 height 27
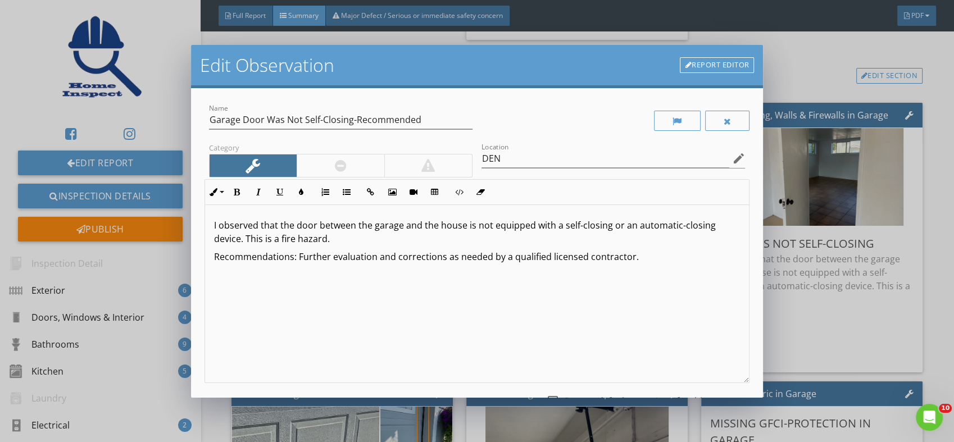
click at [280, 239] on p "I observed that the door between the garage and the house is not equipped with …" at bounding box center [477, 232] width 527 height 27
click at [293, 238] on p "I observed that the door between the garage and the house is not equipped with …" at bounding box center [477, 232] width 527 height 27
click at [281, 237] on p "I observed that the door between the garage and the house is not equipped with …" at bounding box center [477, 232] width 527 height 27
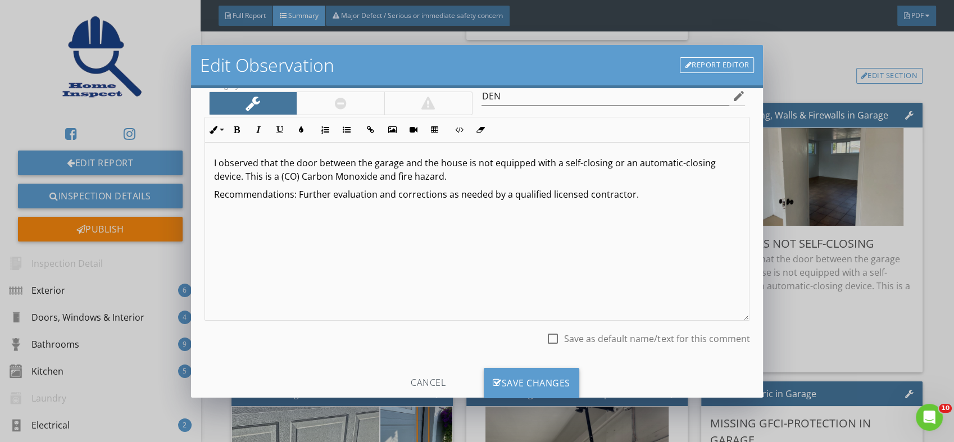
scroll to position [93, 0]
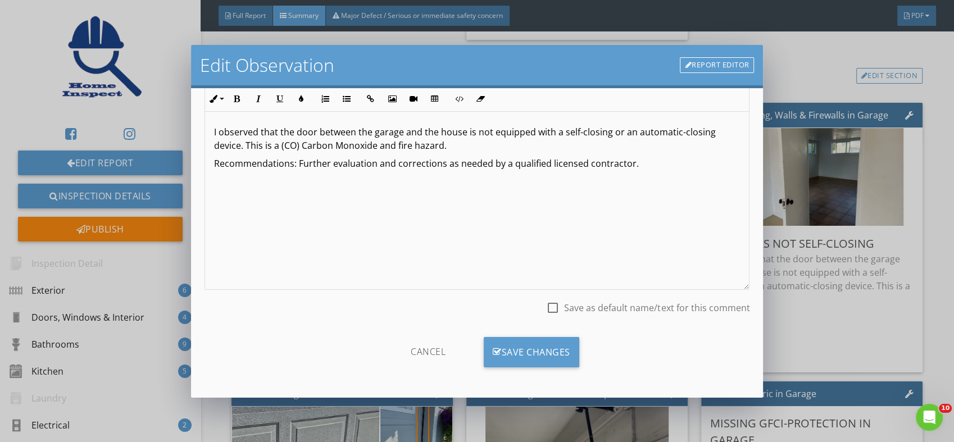
click at [545, 313] on div at bounding box center [553, 307] width 19 height 19
checkbox input "true"
click at [537, 348] on div "Save Changes" at bounding box center [532, 352] width 96 height 30
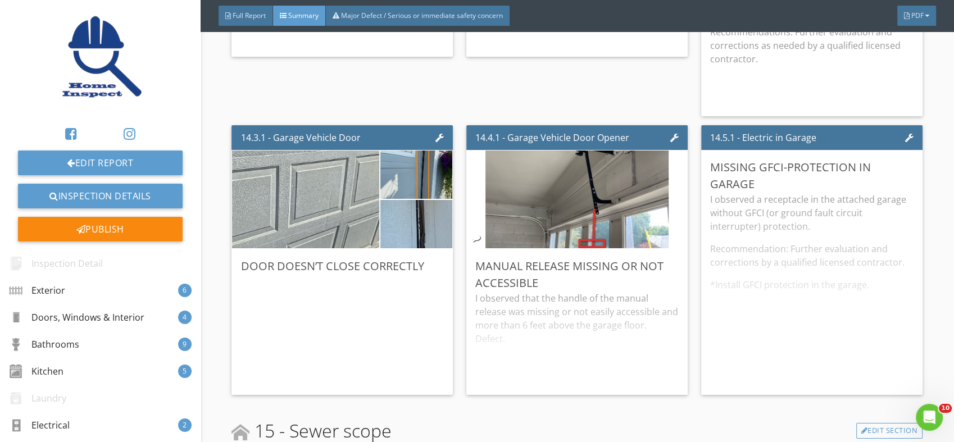
scroll to position [6716, 0]
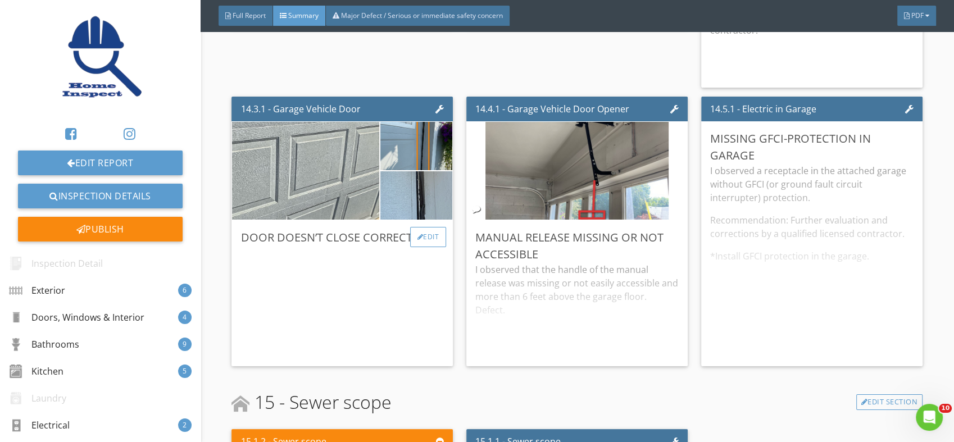
click at [429, 227] on div "Edit" at bounding box center [428, 237] width 37 height 20
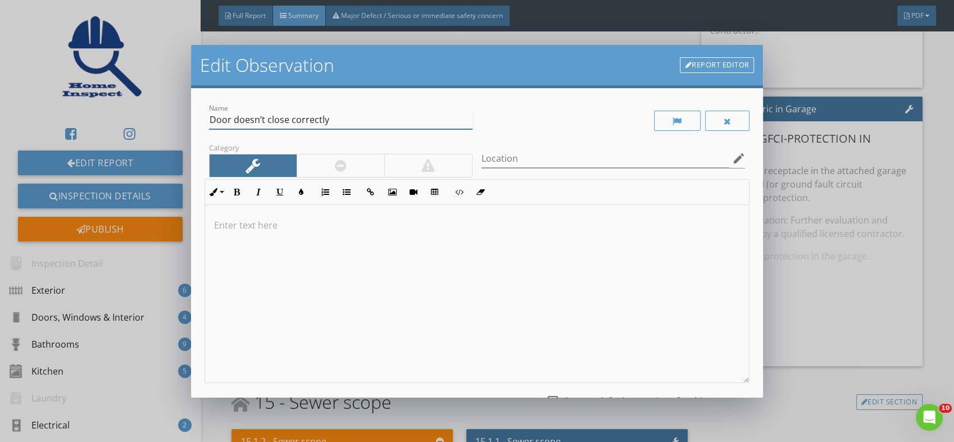
click at [233, 120] on input "Door doesn’t close correctly" at bounding box center [341, 120] width 264 height 19
click at [732, 153] on icon "edit" at bounding box center [738, 158] width 13 height 13
type input "Door damaged doesn’t close correctly"
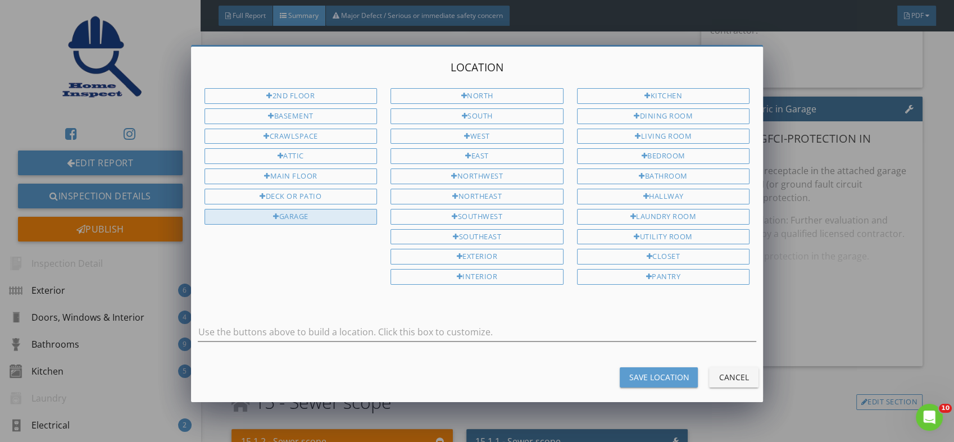
click at [279, 209] on div "Garage" at bounding box center [291, 217] width 173 height 16
type input "Garage"
click at [646, 372] on div "Save Location" at bounding box center [659, 378] width 60 height 12
type input "Garage"
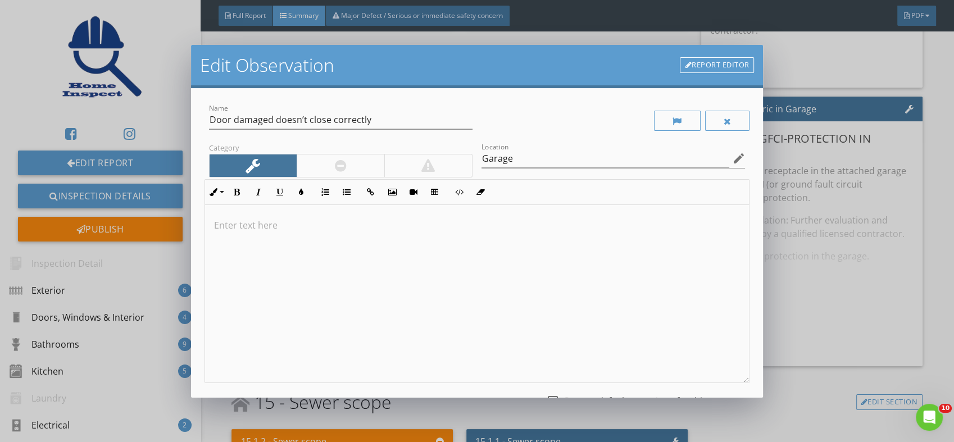
click at [324, 155] on div at bounding box center [341, 166] width 88 height 22
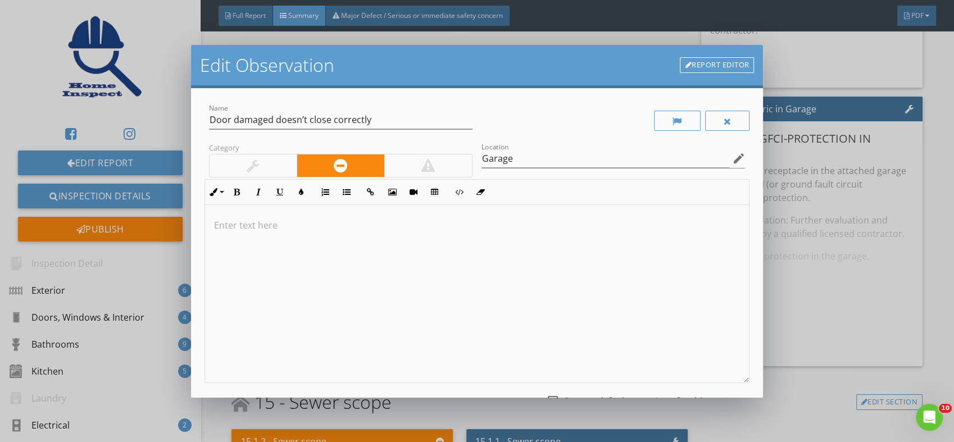
click at [258, 225] on p at bounding box center [477, 225] width 527 height 13
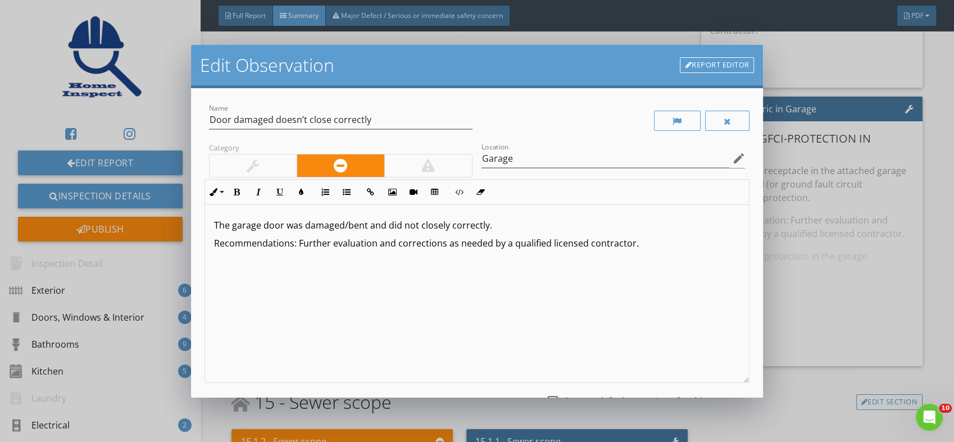
scroll to position [93, 0]
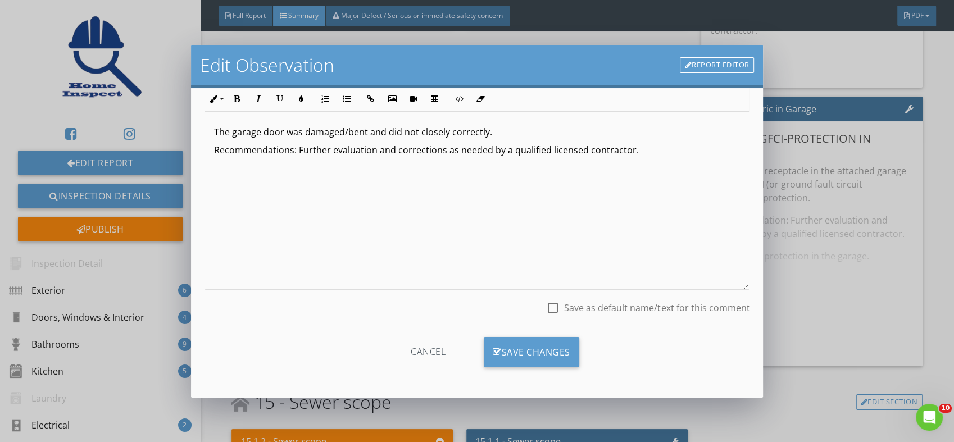
click at [548, 309] on div at bounding box center [553, 307] width 19 height 19
checkbox input "true"
click at [540, 349] on div "Save Changes" at bounding box center [532, 352] width 96 height 30
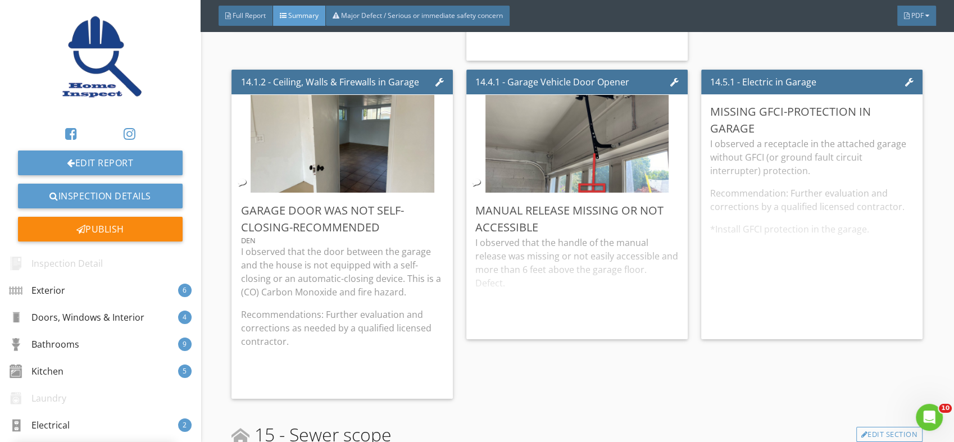
scroll to position [0, 0]
click at [658, 200] on div "Edit" at bounding box center [663, 210] width 37 height 20
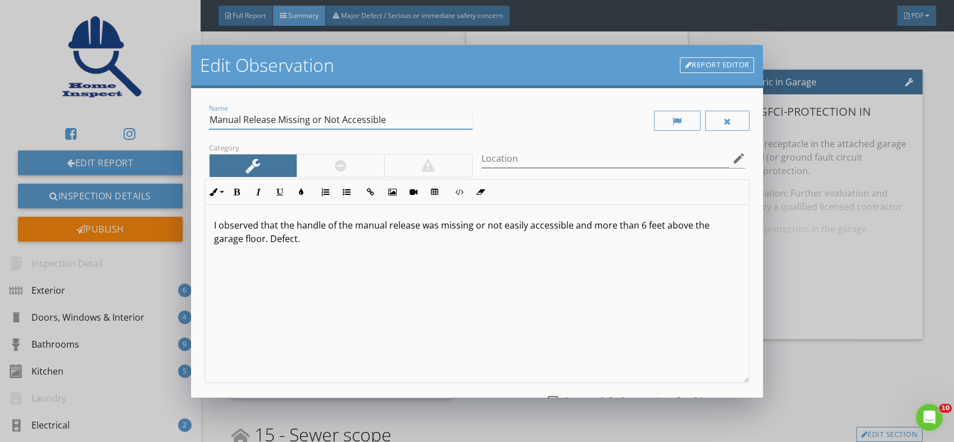
click at [212, 120] on input "Manual Release Missing or Not Accessible" at bounding box center [341, 120] width 264 height 19
click at [732, 160] on icon "edit" at bounding box center [738, 158] width 13 height 13
type input "Garage vehicle door Manual Release Missing or Not Accessible"
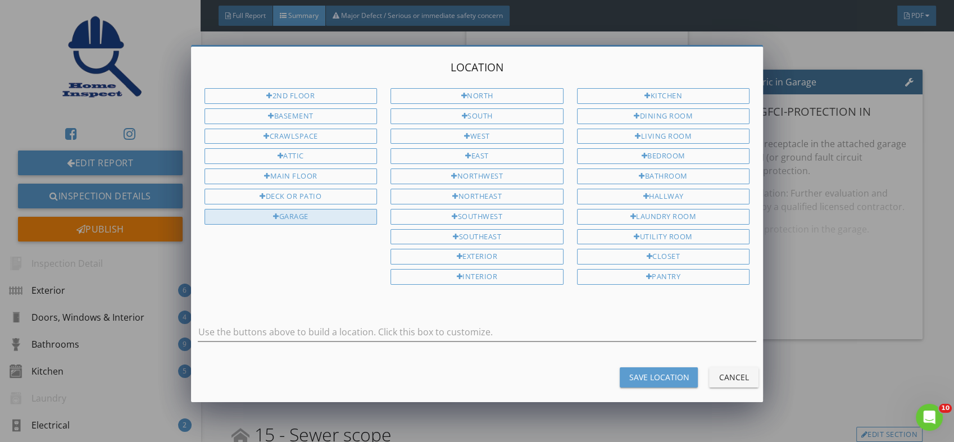
click at [291, 209] on div "Garage" at bounding box center [291, 217] width 173 height 16
type input "Garage"
click at [647, 372] on div "Save Location" at bounding box center [659, 378] width 60 height 12
type input "Garage"
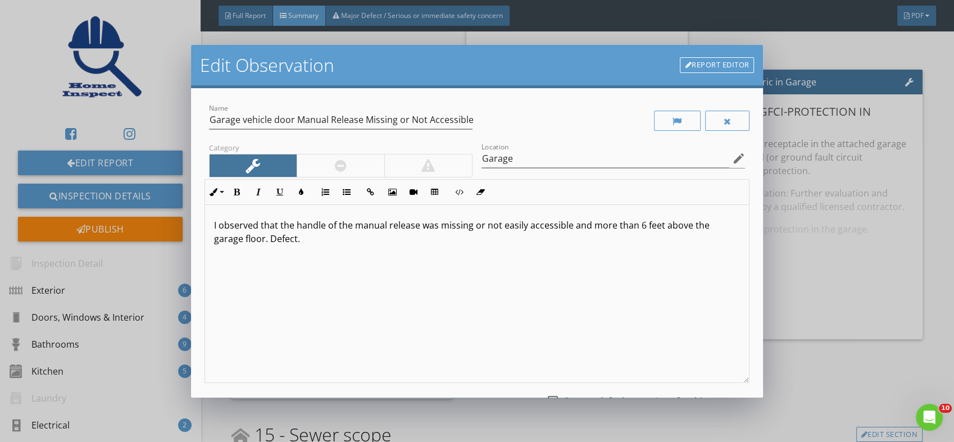
click at [221, 263] on div "I observed that the handle of the manual release was missing or not easily acce…" at bounding box center [477, 294] width 545 height 178
click at [313, 236] on p "I observed that the handle of the manual release was missing or not easily acce…" at bounding box center [477, 232] width 527 height 27
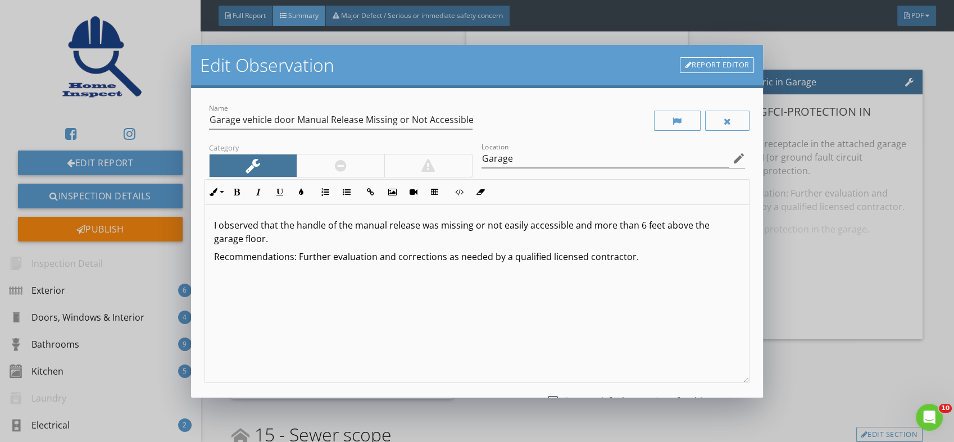
scroll to position [93, 0]
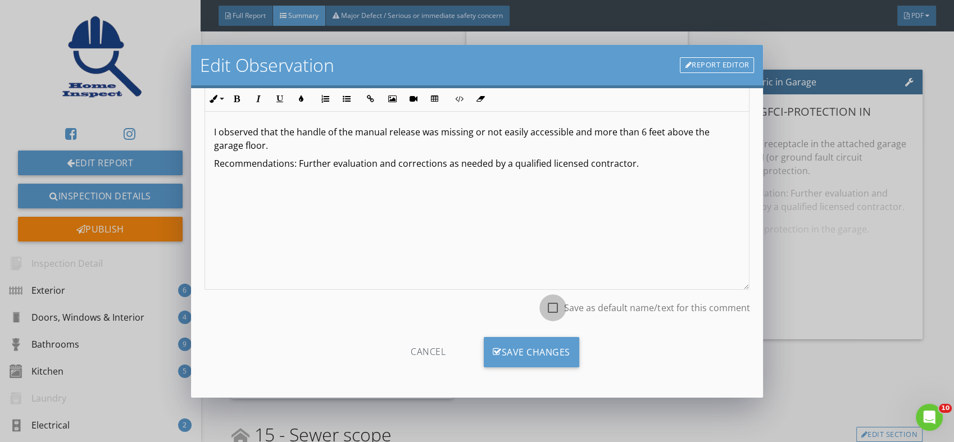
click at [549, 309] on div at bounding box center [553, 307] width 19 height 19
checkbox input "true"
click at [544, 345] on div "Save Changes" at bounding box center [532, 352] width 96 height 30
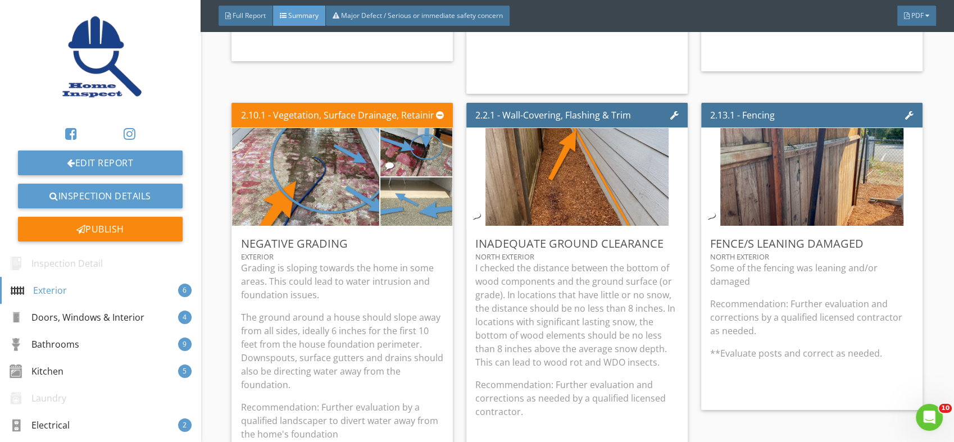
scroll to position [0, 0]
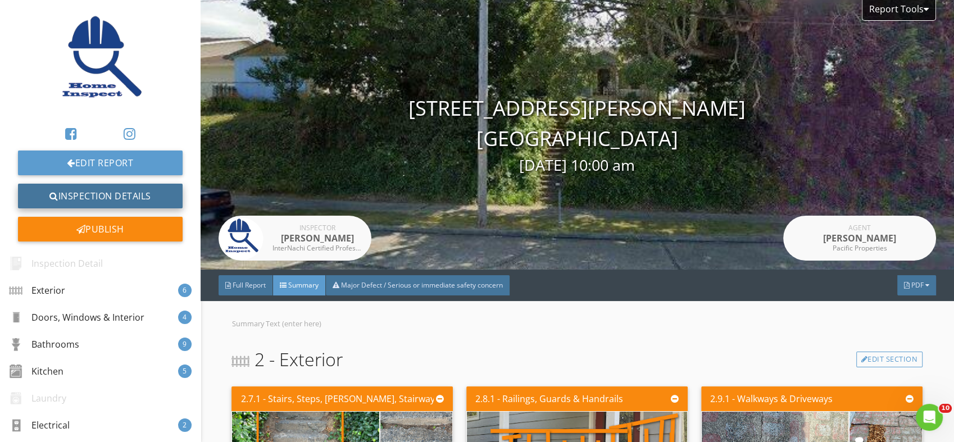
click at [87, 191] on link "Inspection Details" at bounding box center [100, 196] width 165 height 25
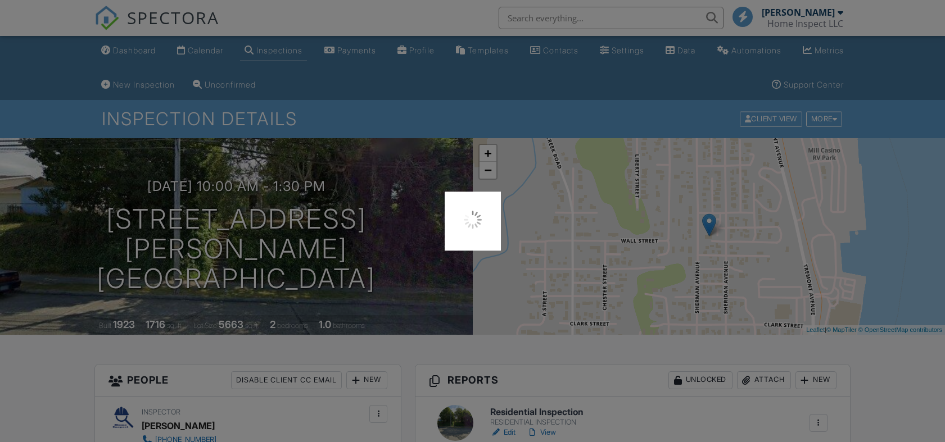
scroll to position [344, 0]
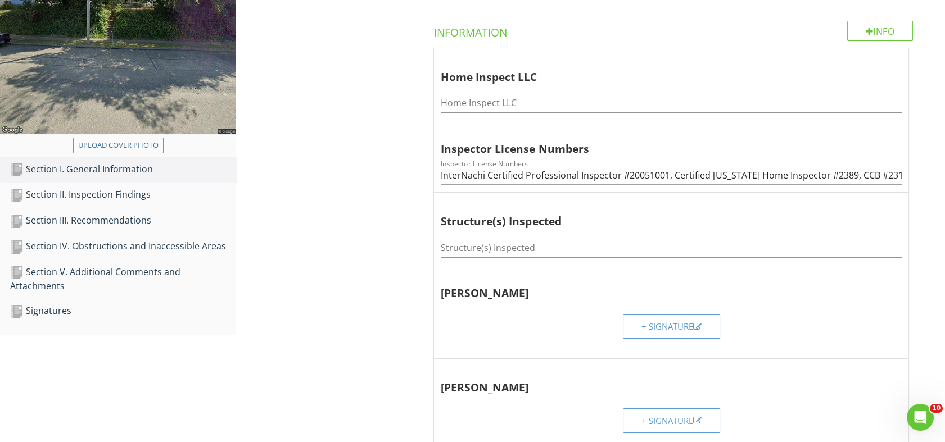
scroll to position [251, 0]
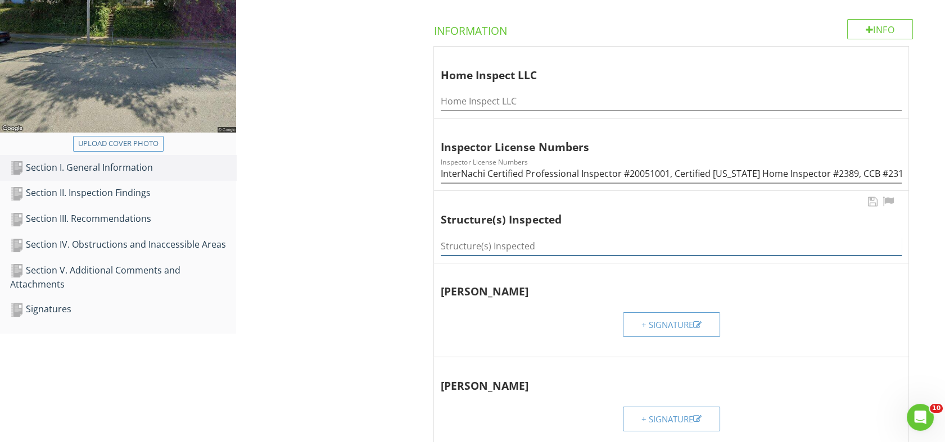
click at [497, 246] on input "Structure(s) Inspected" at bounding box center [671, 246] width 461 height 19
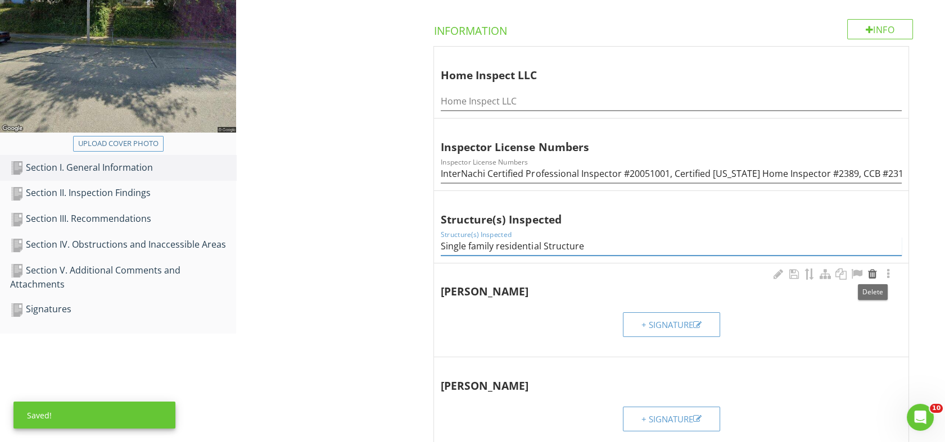
type input "Single family residential Structure"
click at [875, 273] on div at bounding box center [872, 274] width 13 height 11
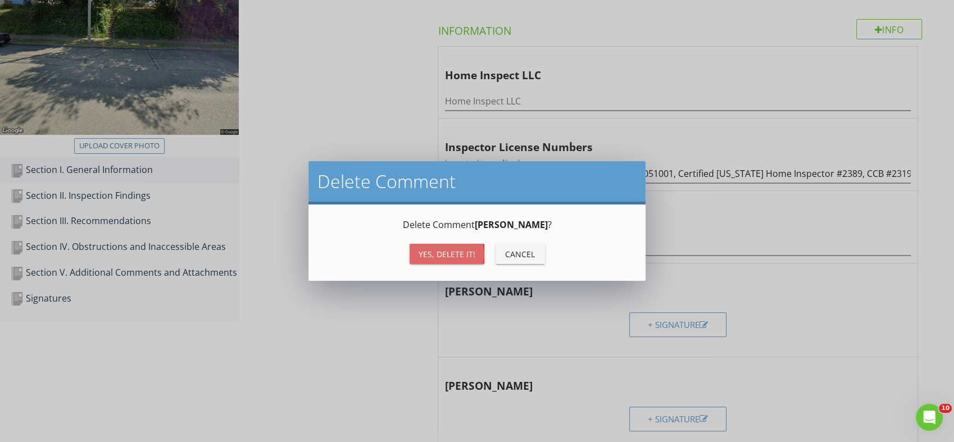
click at [449, 262] on button "Yes, Delete it!" at bounding box center [447, 254] width 75 height 20
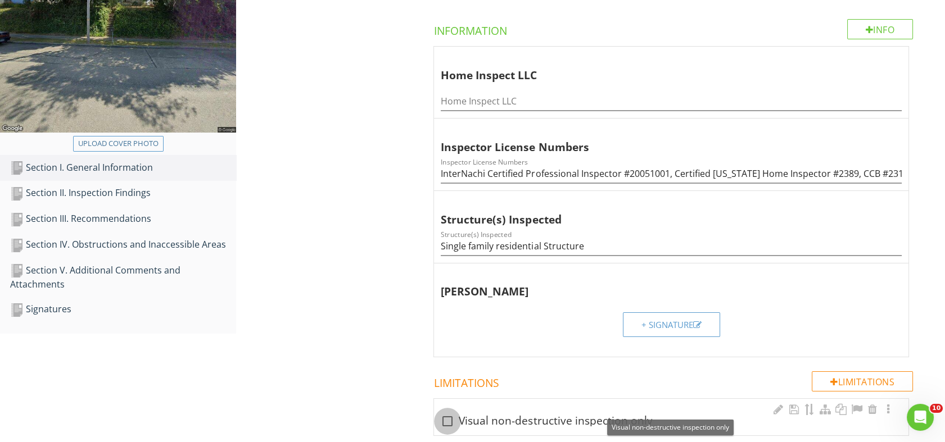
click at [449, 421] on div at bounding box center [447, 421] width 19 height 19
checkbox input "true"
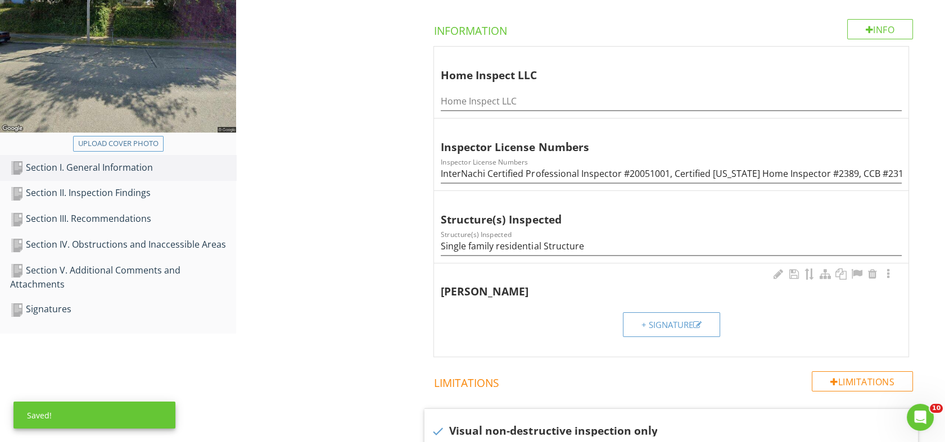
click at [654, 320] on div "+ Signature" at bounding box center [671, 325] width 60 height 13
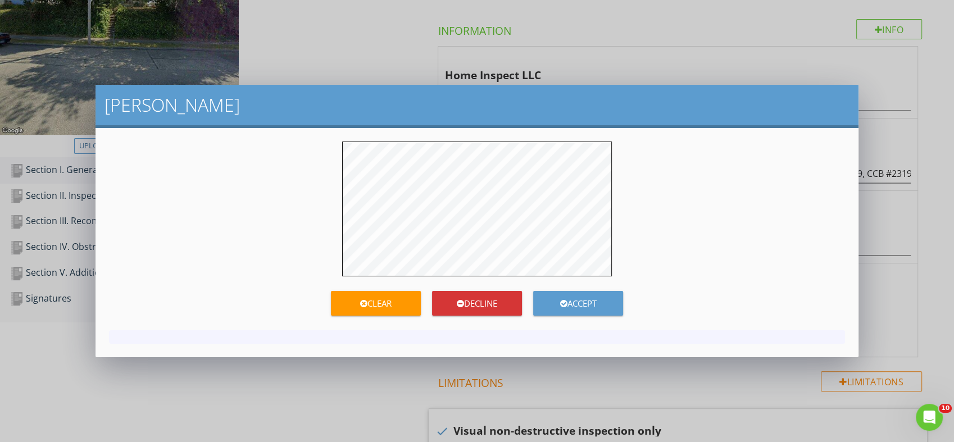
click at [400, 278] on form "Clear Decline Accept" at bounding box center [477, 231] width 736 height 178
click at [369, 298] on div "Clear" at bounding box center [376, 303] width 90 height 13
click at [402, 296] on form "Clear Decline Accept" at bounding box center [477, 231] width 736 height 178
click at [405, 297] on div "Clear" at bounding box center [376, 303] width 90 height 13
click at [566, 300] on div "Accept" at bounding box center [578, 303] width 90 height 13
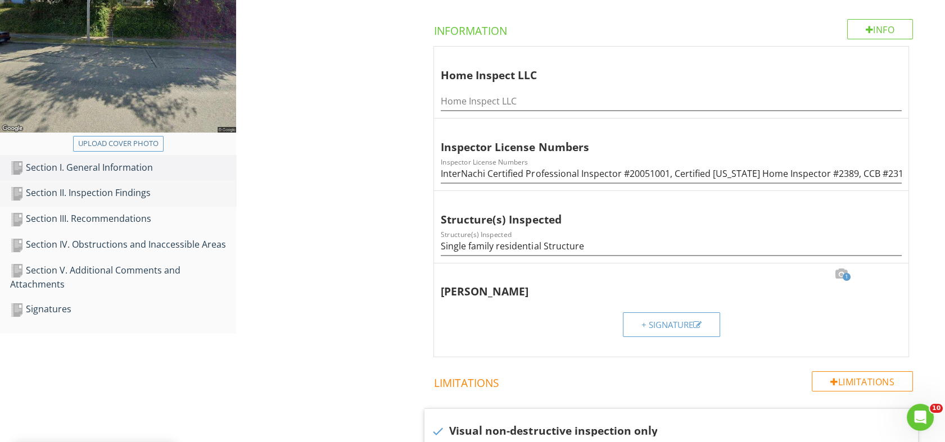
click at [124, 191] on div "Section II. Inspection Findings" at bounding box center [123, 193] width 226 height 15
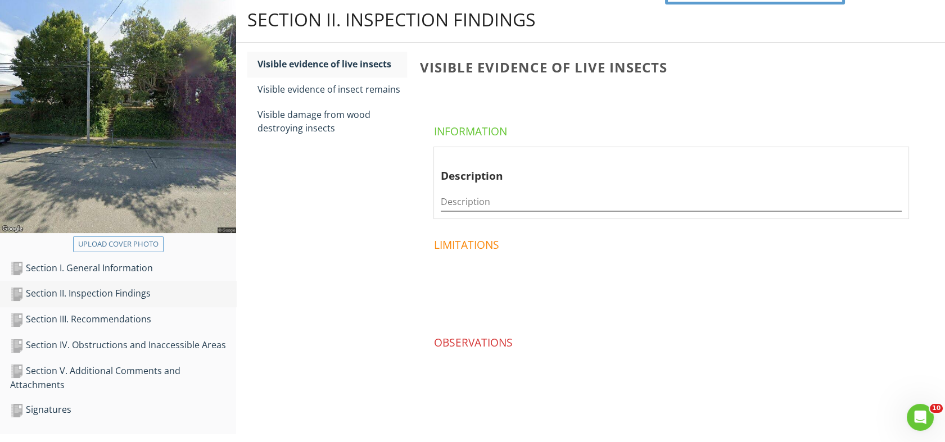
scroll to position [150, 0]
click at [306, 116] on div "Visible damage from wood destroying insects" at bounding box center [331, 121] width 149 height 27
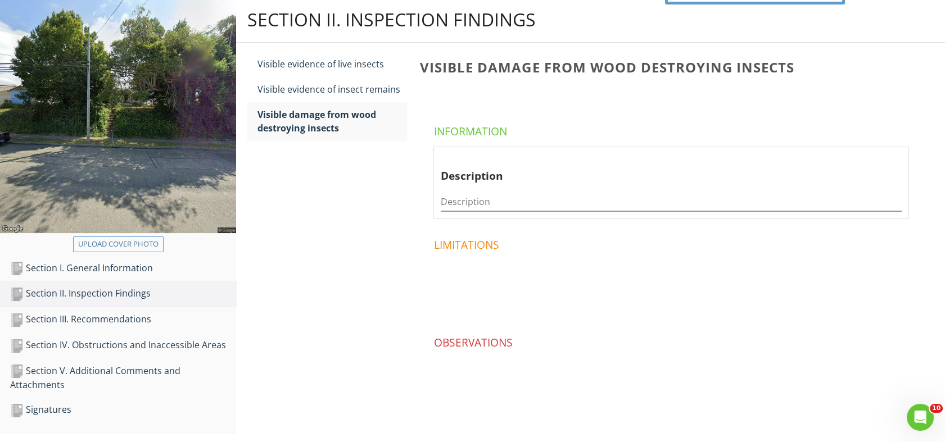
scroll to position [150, 0]
click at [472, 200] on input "Description" at bounding box center [671, 202] width 461 height 19
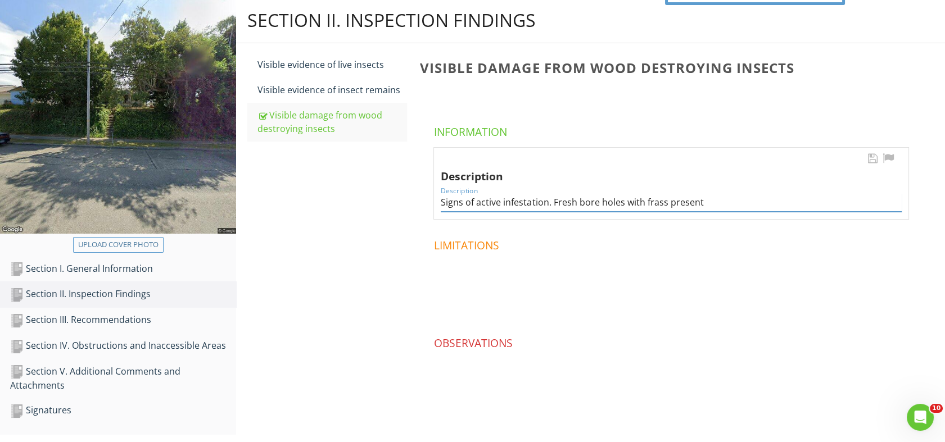
click at [501, 202] on input "Signs of active infestation. Fresh bore holes with frass present" at bounding box center [671, 202] width 461 height 19
type input "Signs of active Powder post beetle infestation. Fresh bore holes with frass pre…"
click at [107, 319] on div "Section III. Recommendations" at bounding box center [123, 320] width 226 height 15
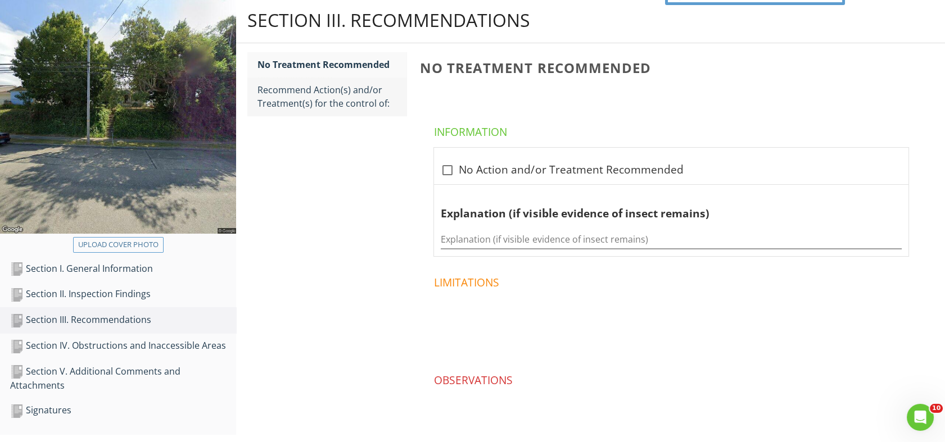
click at [320, 92] on div "Recommend Action(s) and/or Treatment(s) for the control of:" at bounding box center [331, 96] width 149 height 27
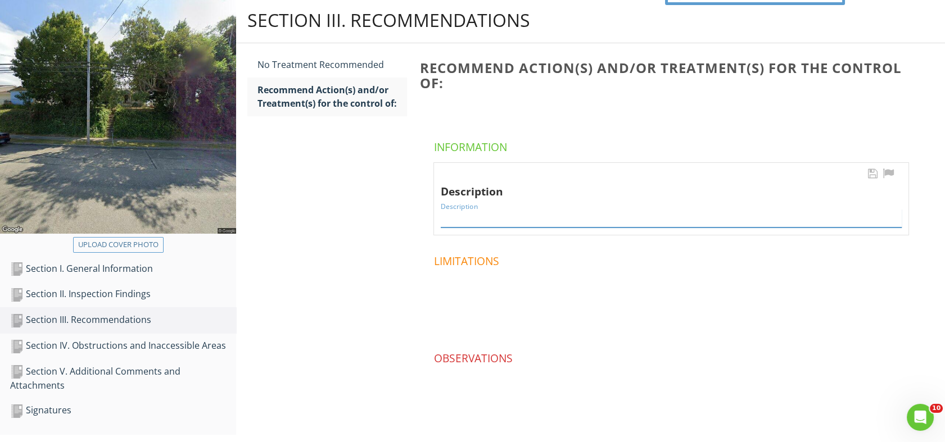
click at [476, 214] on input "Description" at bounding box center [671, 218] width 461 height 19
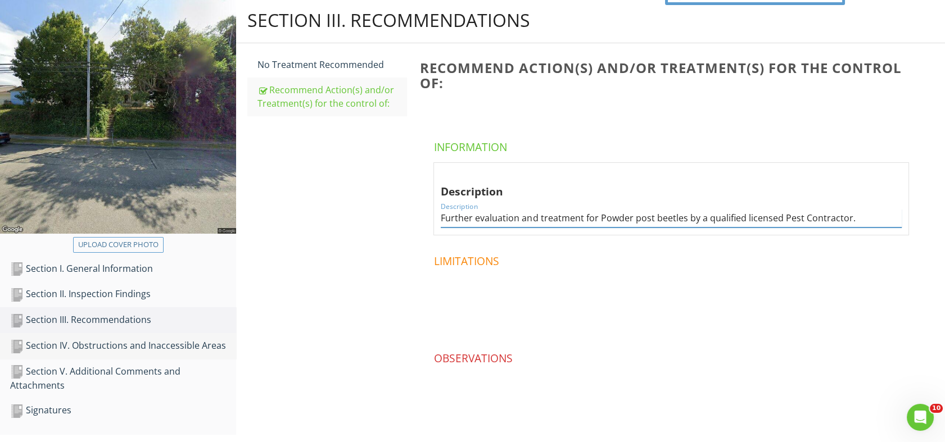
type input "Further evaluation and treatment for Powder post beetles by a qualified license…"
click at [162, 343] on div "Section IV. Obstructions and Inaccessible Areas" at bounding box center [123, 346] width 226 height 15
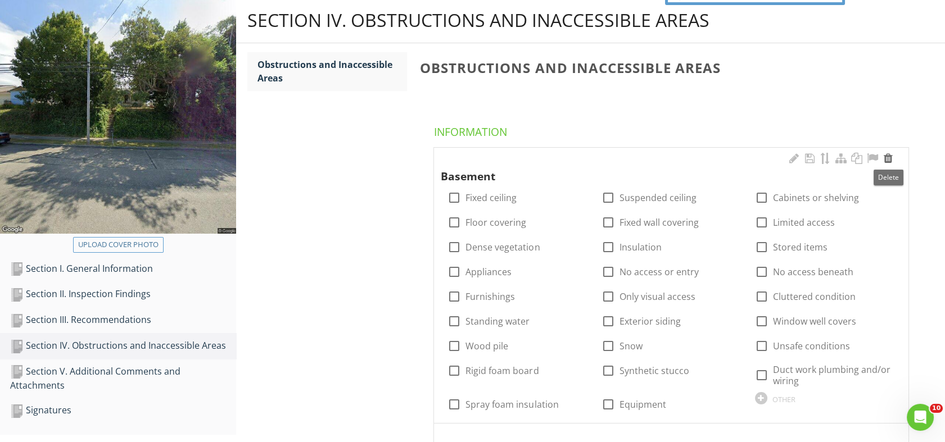
click at [890, 157] on div at bounding box center [887, 158] width 13 height 11
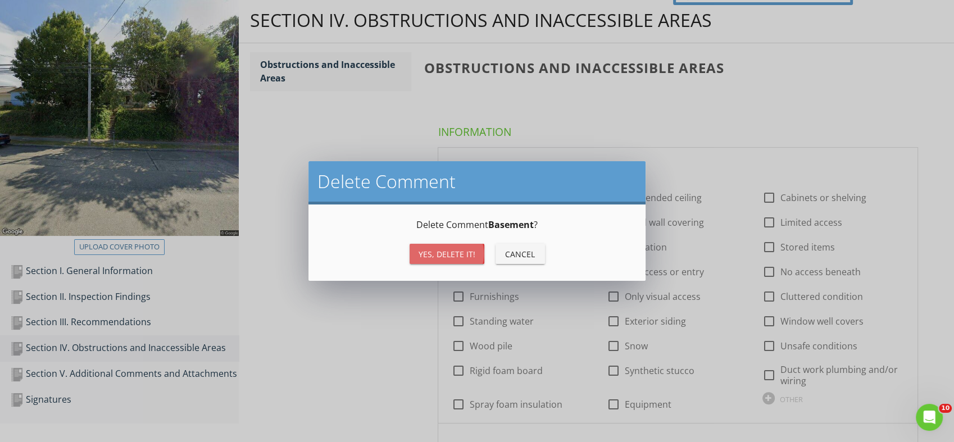
click at [442, 252] on div "Yes, Delete it!" at bounding box center [447, 254] width 57 height 12
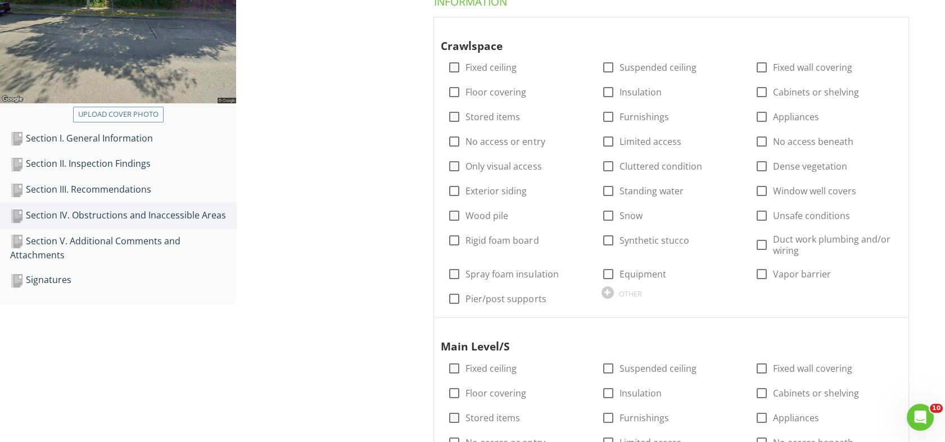
scroll to position [290, 0]
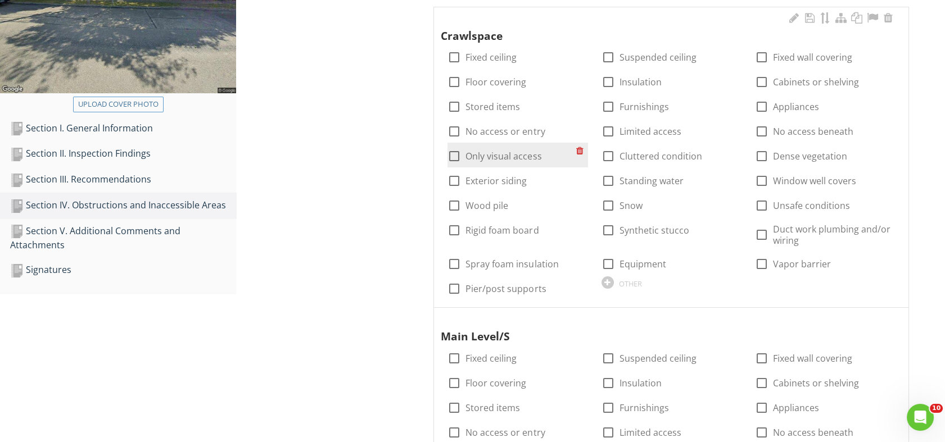
click at [454, 154] on div at bounding box center [454, 156] width 19 height 19
checkbox input "true"
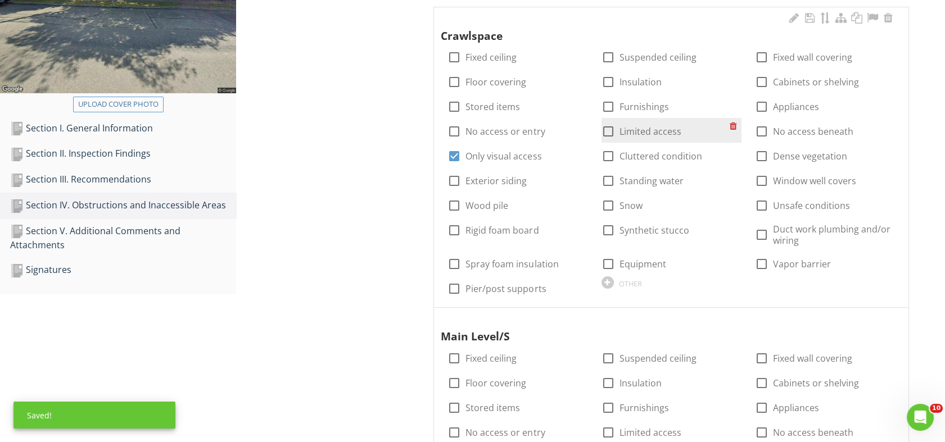
click at [607, 132] on div at bounding box center [608, 131] width 19 height 19
checkbox input "true"
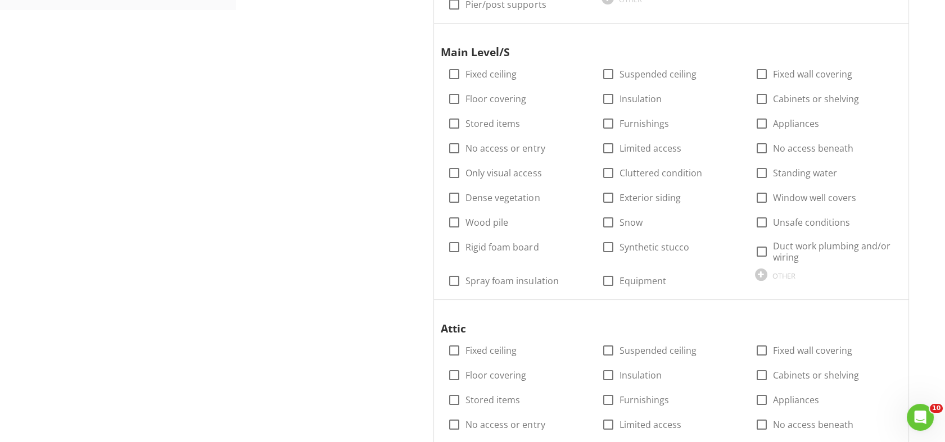
scroll to position [571, 0]
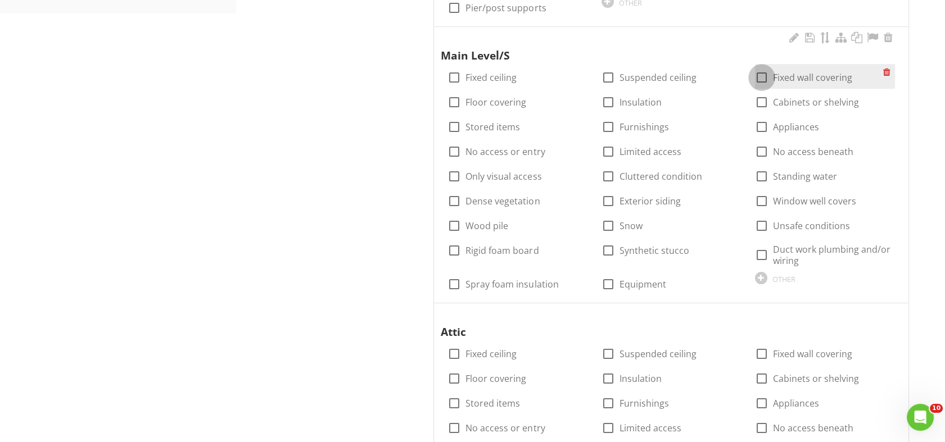
click at [763, 79] on div at bounding box center [761, 77] width 19 height 19
checkbox input "true"
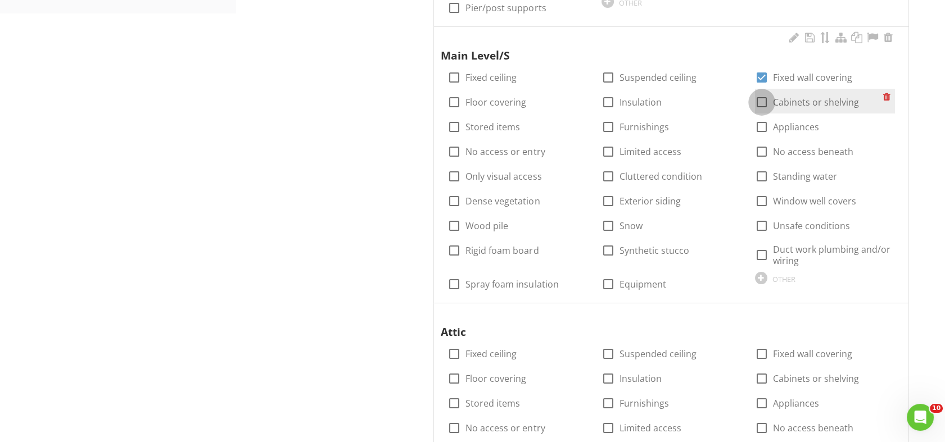
click at [760, 102] on div at bounding box center [761, 102] width 19 height 19
checkbox input "true"
click at [763, 125] on div at bounding box center [761, 126] width 19 height 19
checkbox input "true"
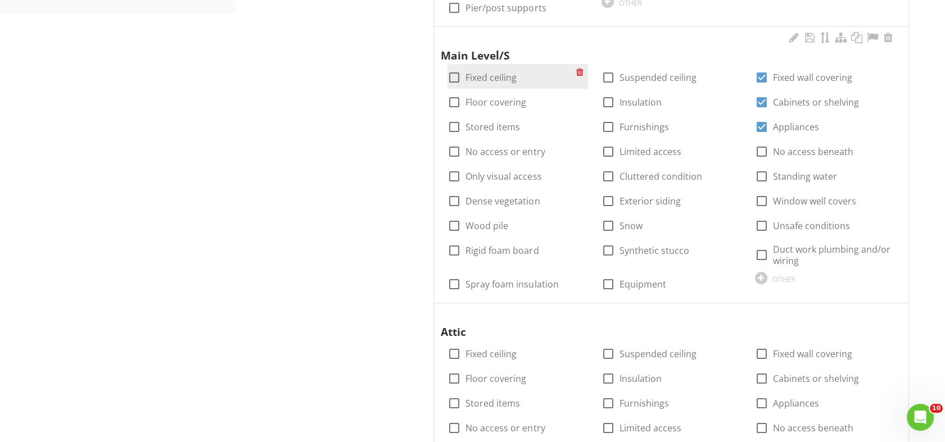
click at [459, 76] on div at bounding box center [454, 77] width 19 height 19
checkbox input "true"
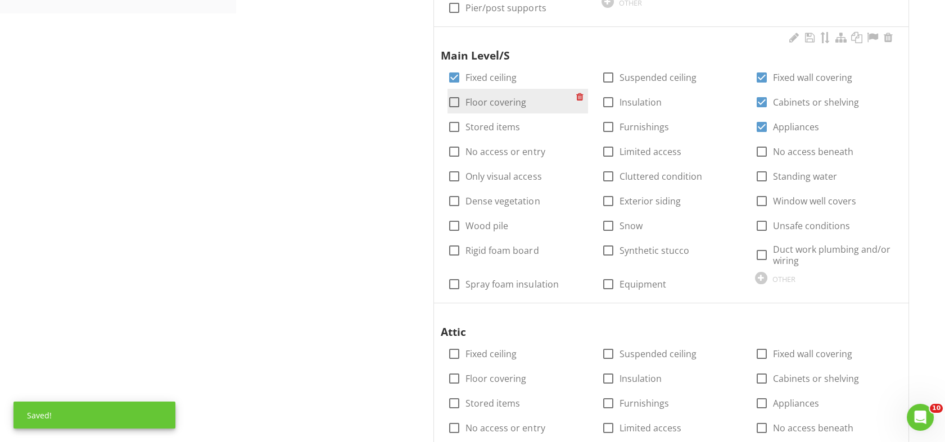
click at [452, 103] on div at bounding box center [454, 102] width 19 height 19
checkbox input "true"
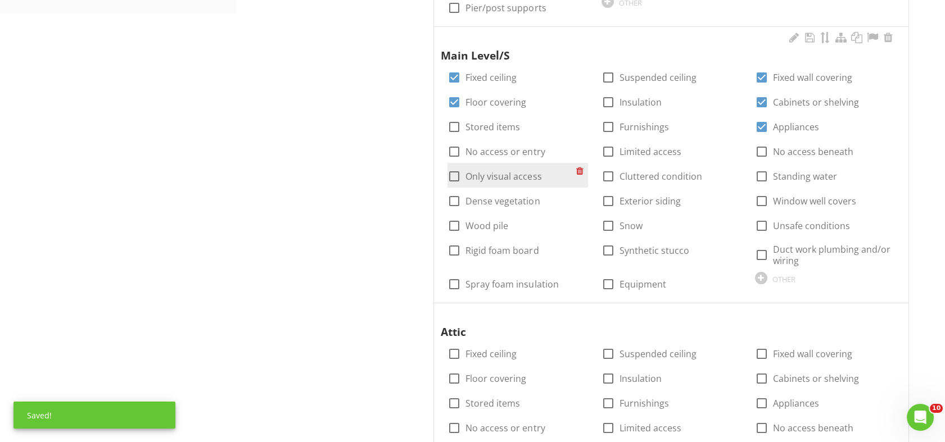
click at [451, 177] on div at bounding box center [454, 176] width 19 height 19
checkbox input "true"
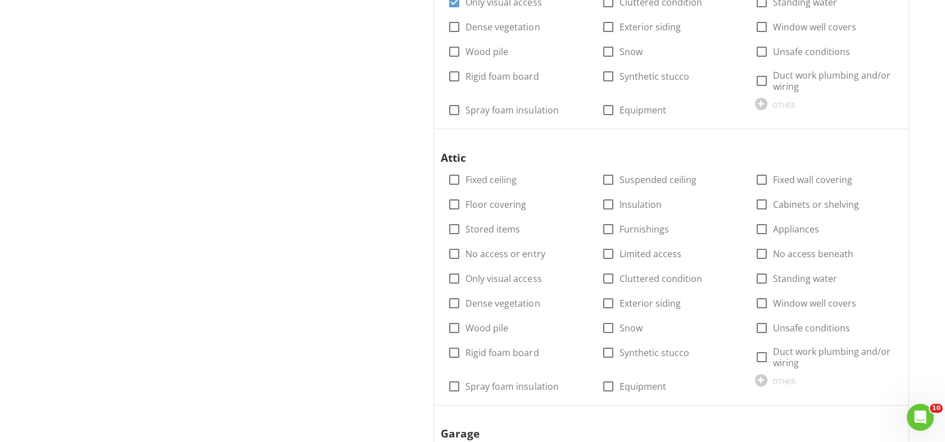
scroll to position [732, 0]
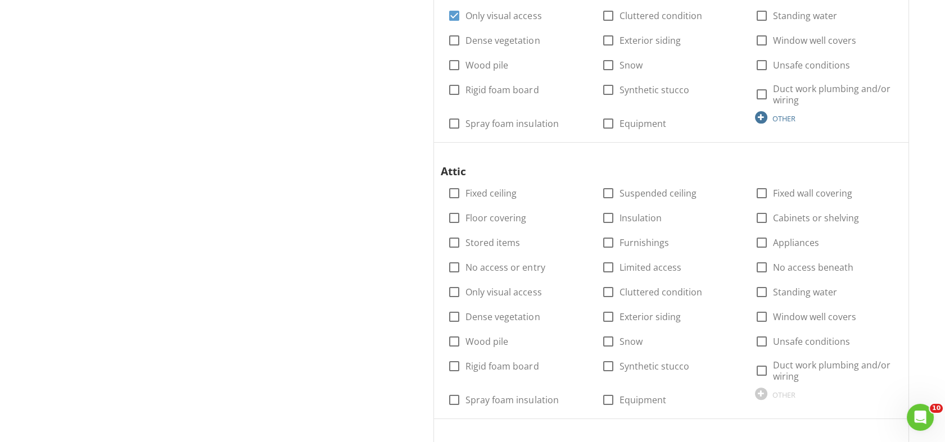
click at [778, 115] on div "OTHER" at bounding box center [783, 118] width 23 height 9
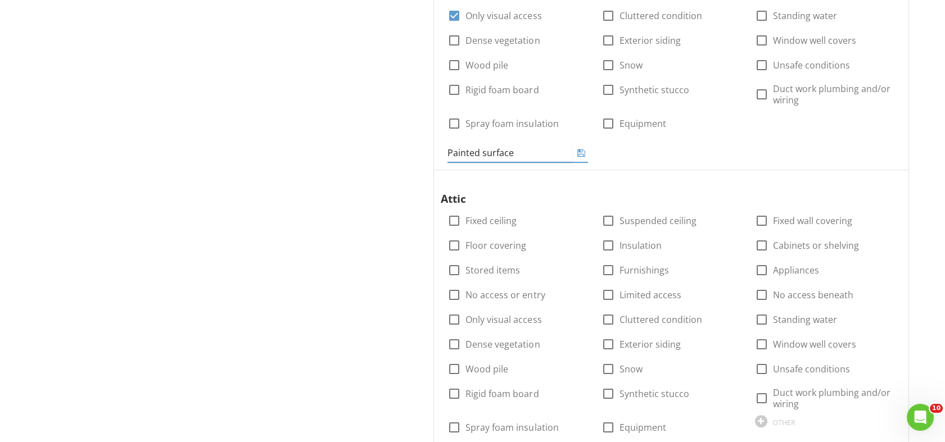
type input "Painted surfaces"
click at [584, 149] on icon at bounding box center [581, 152] width 8 height 9
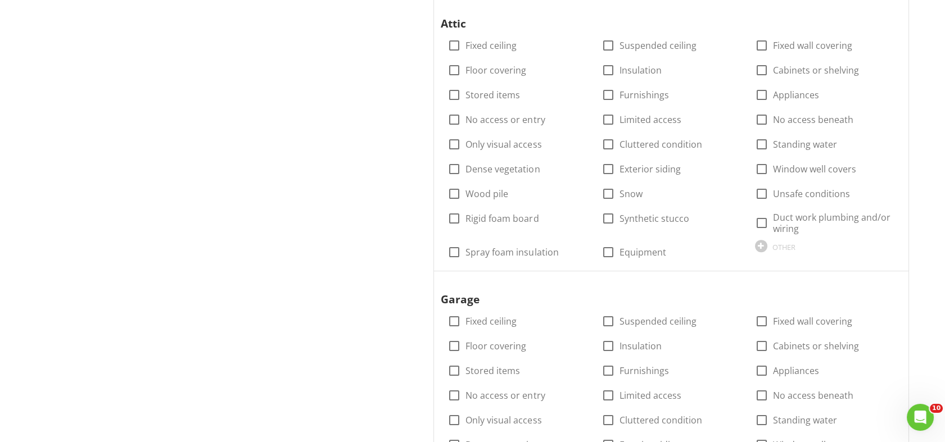
scroll to position [883, 0]
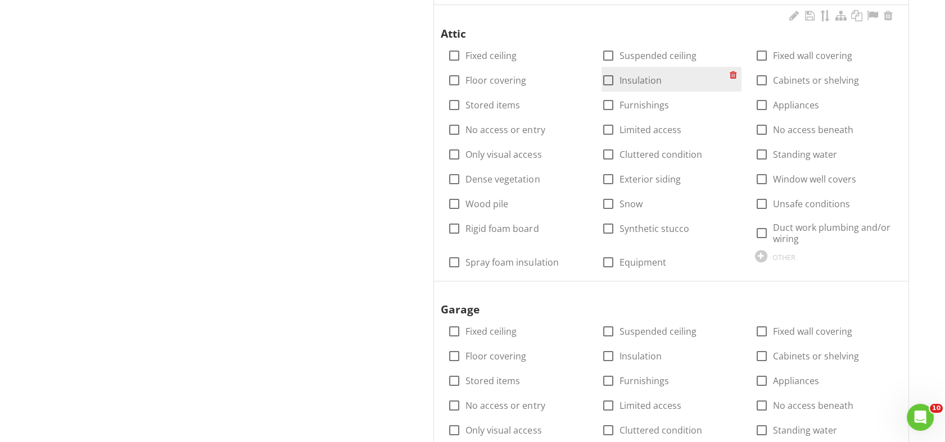
click at [607, 81] on div at bounding box center [608, 80] width 19 height 19
checkbox input "true"
click at [609, 129] on div at bounding box center [608, 129] width 19 height 19
checkbox input "true"
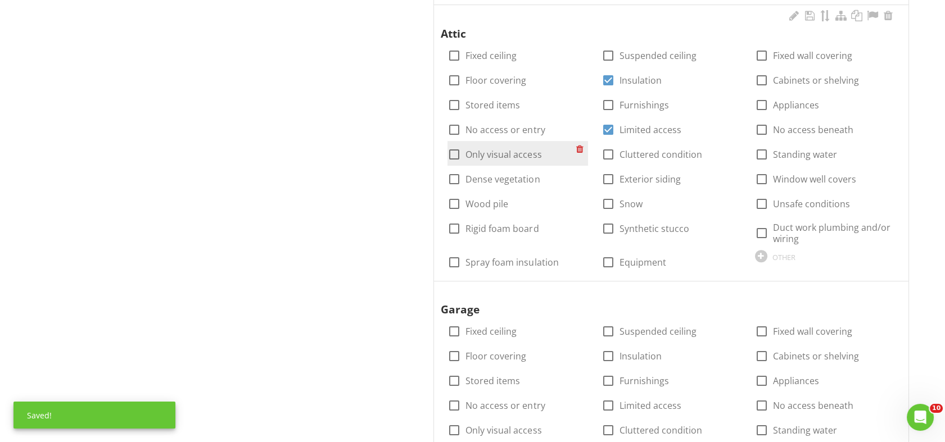
click at [455, 152] on div at bounding box center [454, 154] width 19 height 19
checkbox input "true"
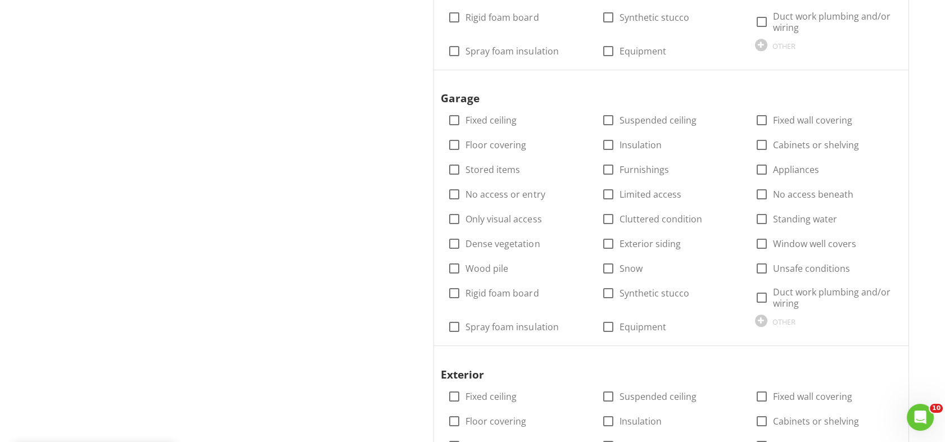
scroll to position [1105, 0]
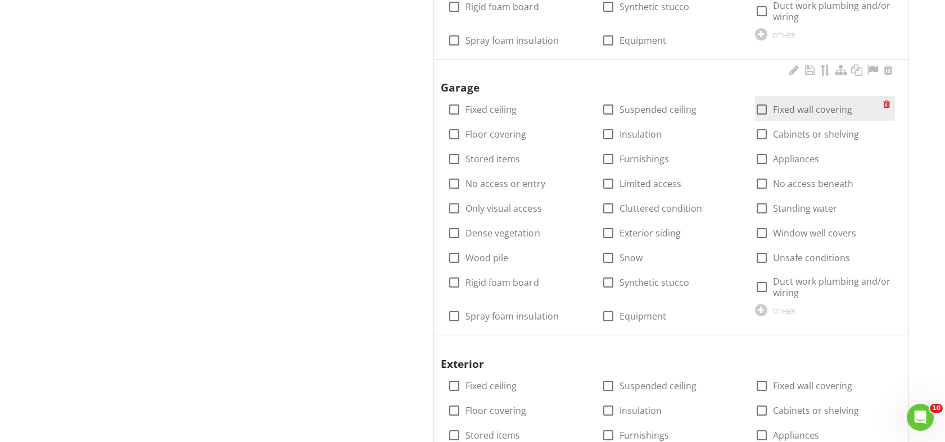
click at [759, 107] on div at bounding box center [761, 109] width 19 height 19
checkbox input "true"
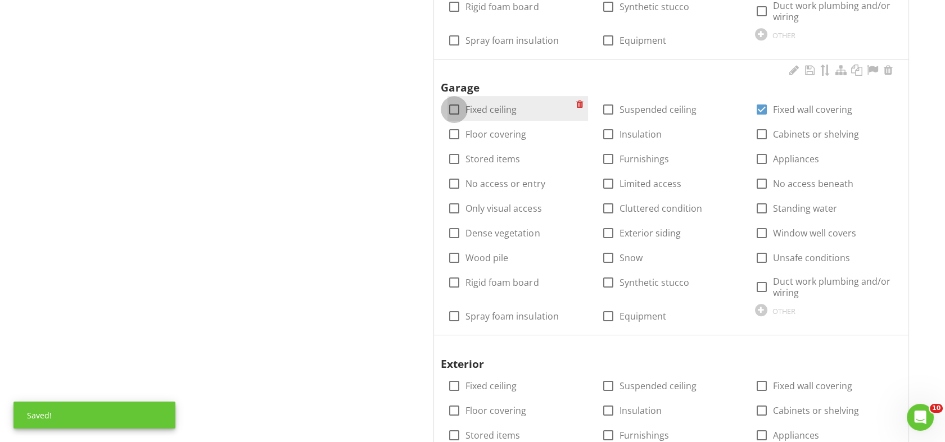
click at [453, 112] on div at bounding box center [454, 109] width 19 height 19
checkbox input "true"
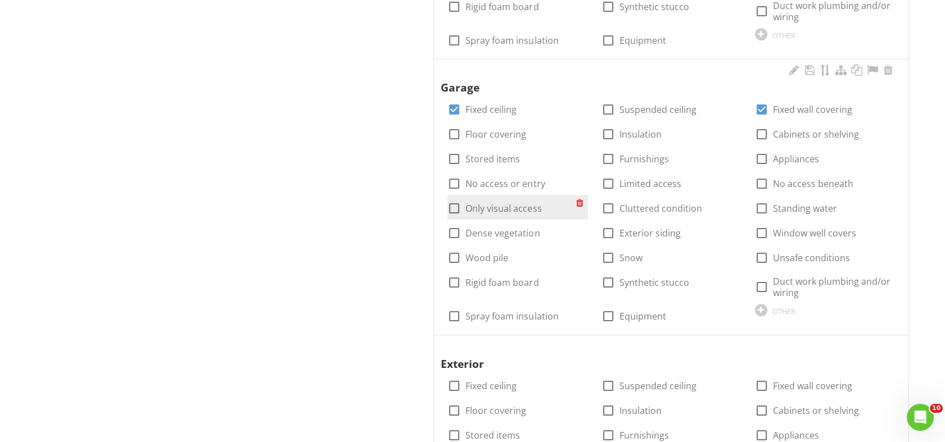
click at [451, 211] on div at bounding box center [454, 208] width 19 height 19
checkbox input "true"
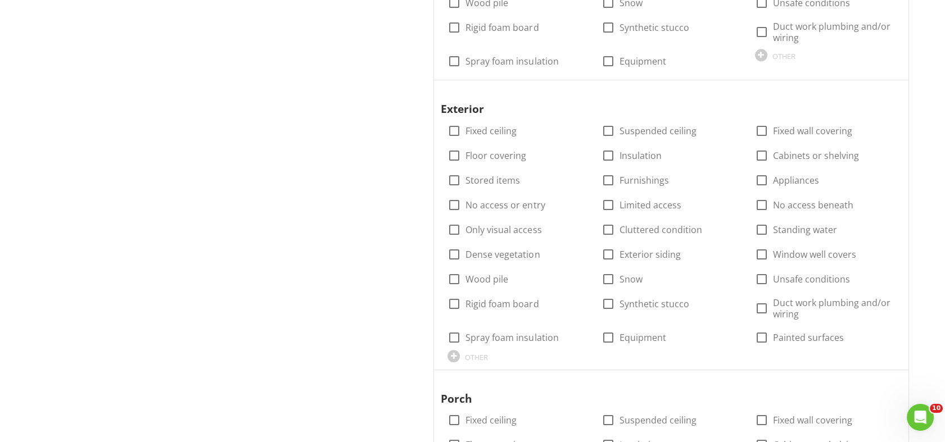
scroll to position [1387, 0]
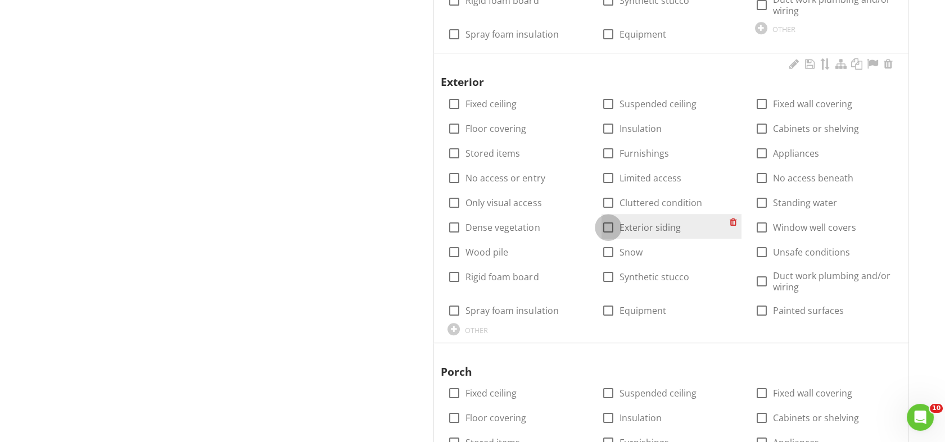
click at [607, 227] on div at bounding box center [608, 227] width 19 height 19
checkbox input "true"
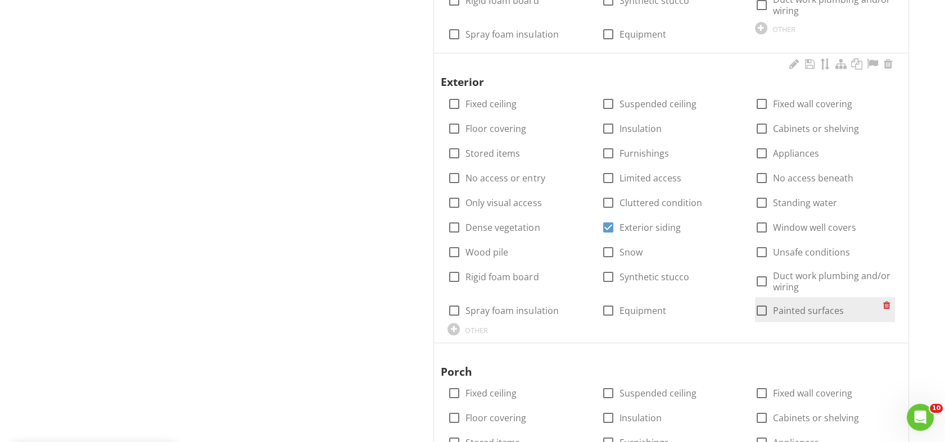
click at [759, 309] on div at bounding box center [761, 310] width 19 height 19
checkbox input "true"
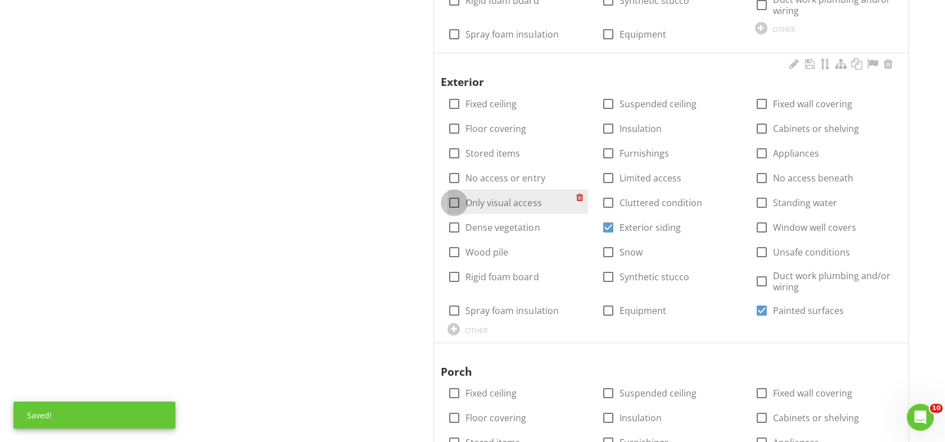
click at [451, 202] on div at bounding box center [454, 202] width 19 height 19
checkbox input "true"
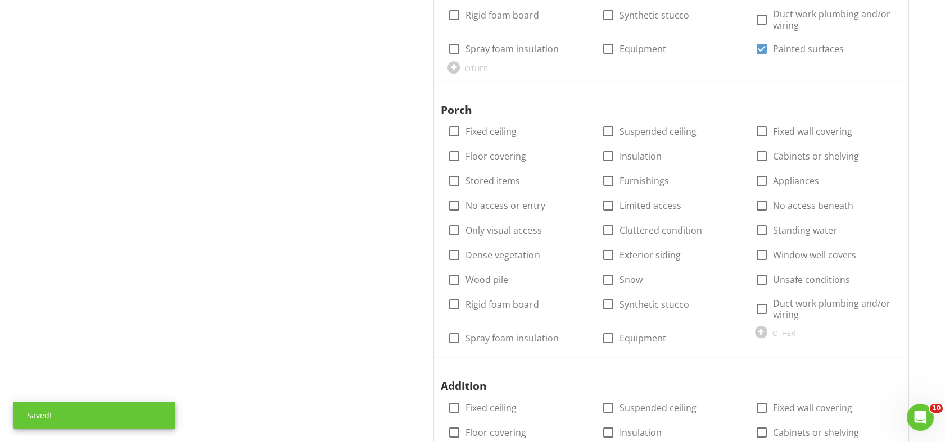
scroll to position [1659, 0]
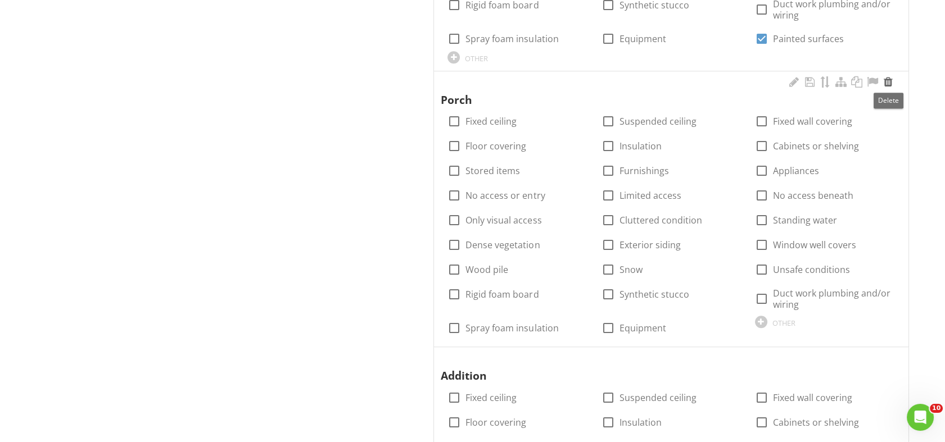
click at [886, 77] on div at bounding box center [887, 81] width 13 height 11
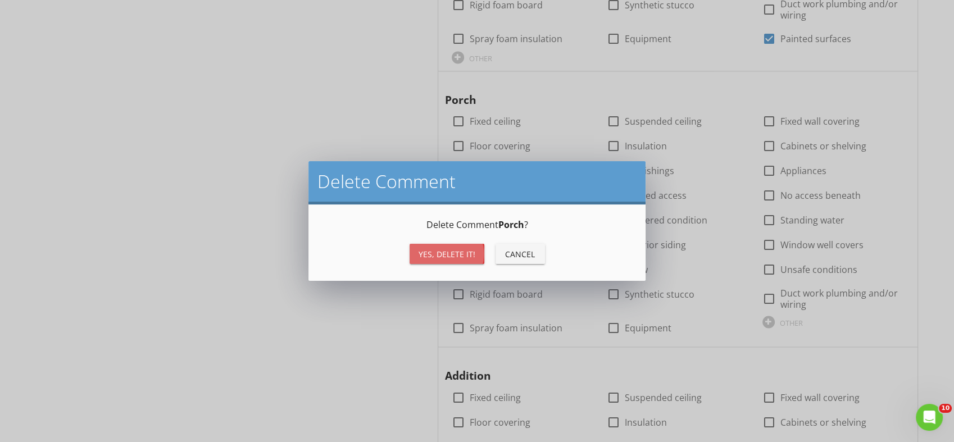
click at [441, 253] on div "Yes, Delete it!" at bounding box center [447, 254] width 57 height 12
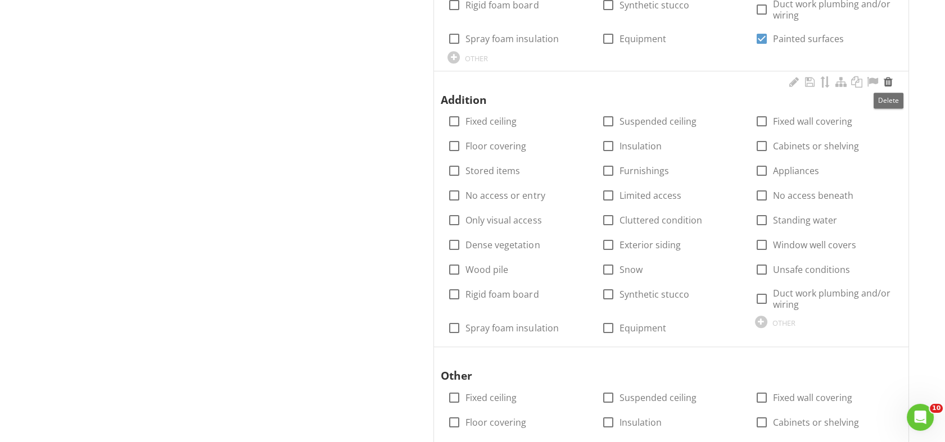
click at [888, 82] on div at bounding box center [887, 81] width 13 height 11
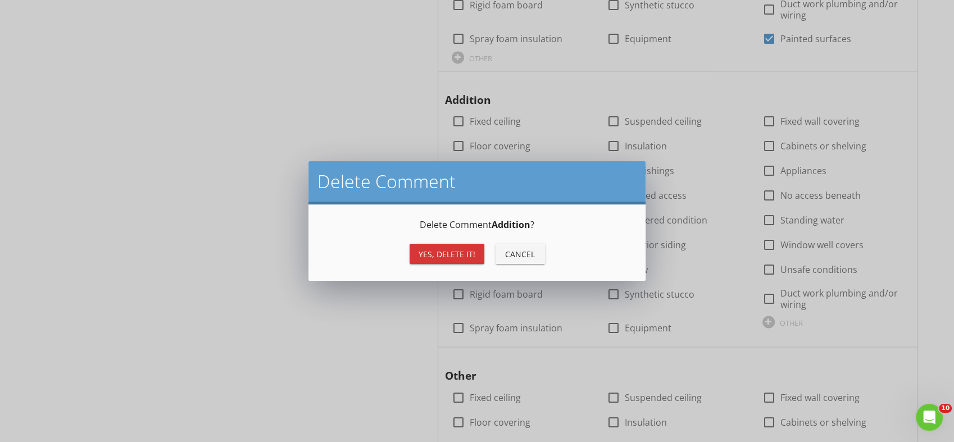
click at [424, 251] on div "Yes, Delete it!" at bounding box center [447, 254] width 57 height 12
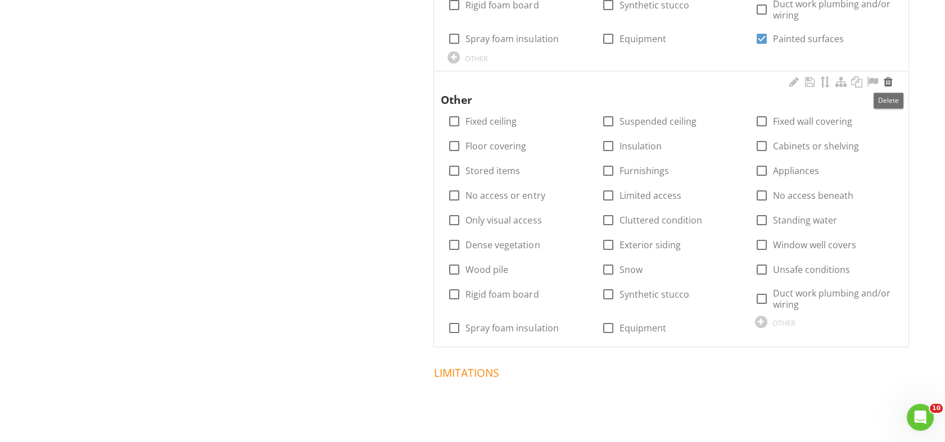
click at [888, 80] on div at bounding box center [887, 81] width 13 height 11
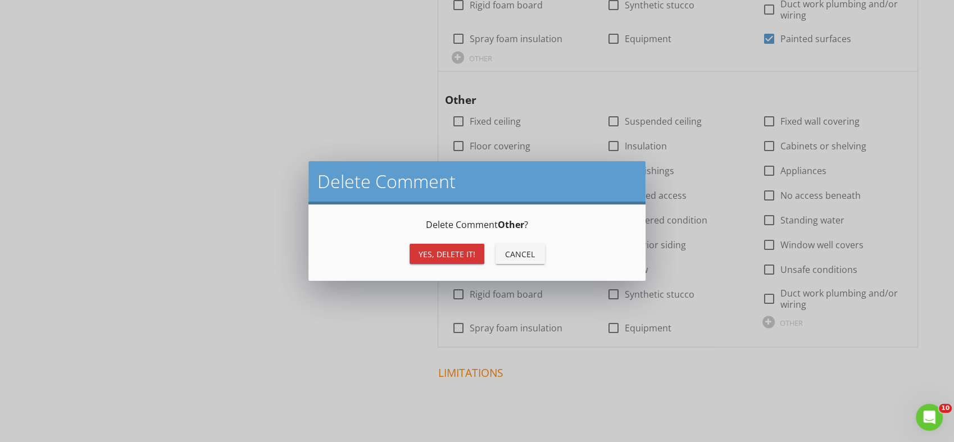
click at [442, 255] on div "Yes, Delete it!" at bounding box center [447, 254] width 57 height 12
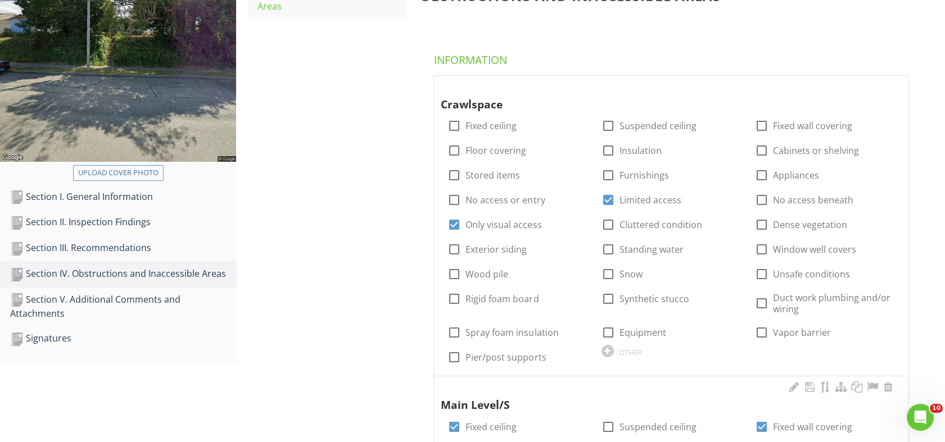
scroll to position [0, 0]
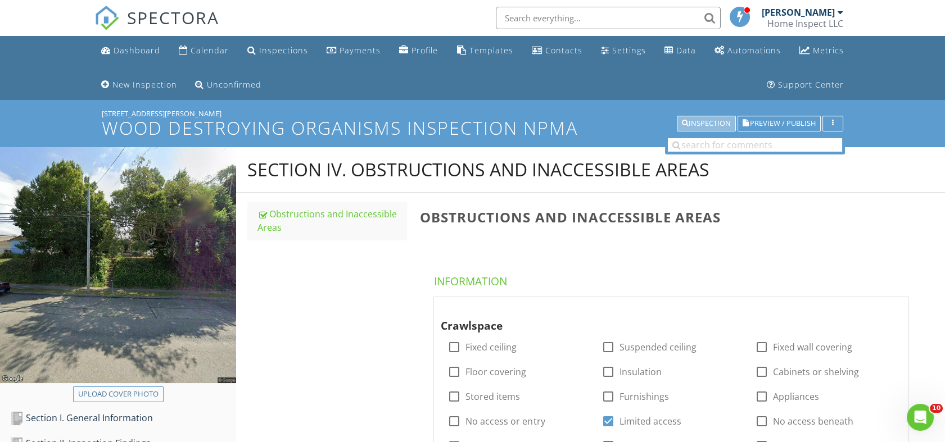
click at [694, 123] on div "Inspection" at bounding box center [706, 124] width 49 height 8
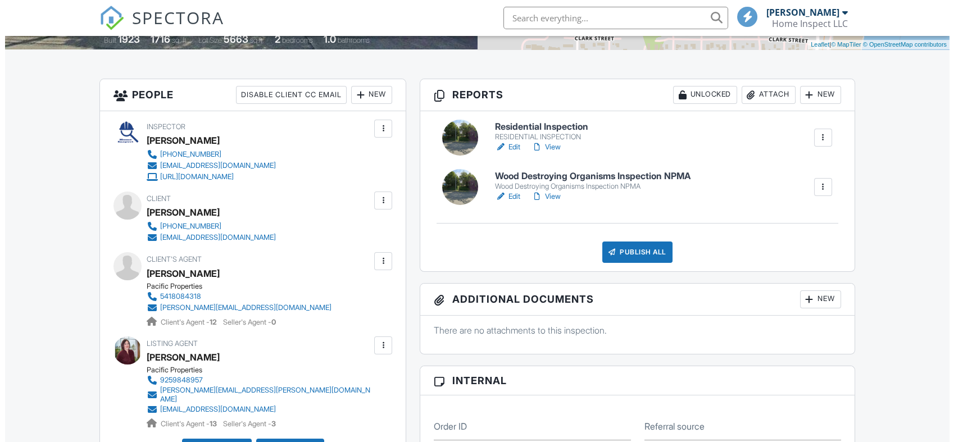
scroll to position [288, 0]
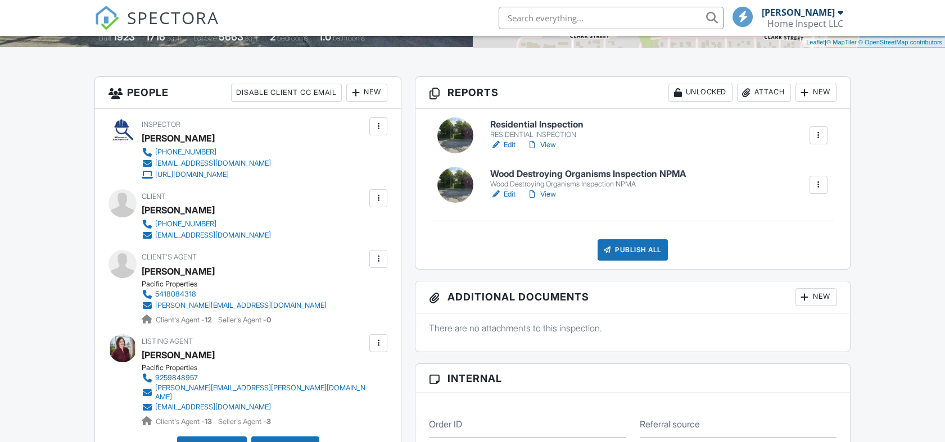
click at [618, 244] on div "Publish All" at bounding box center [632, 249] width 70 height 21
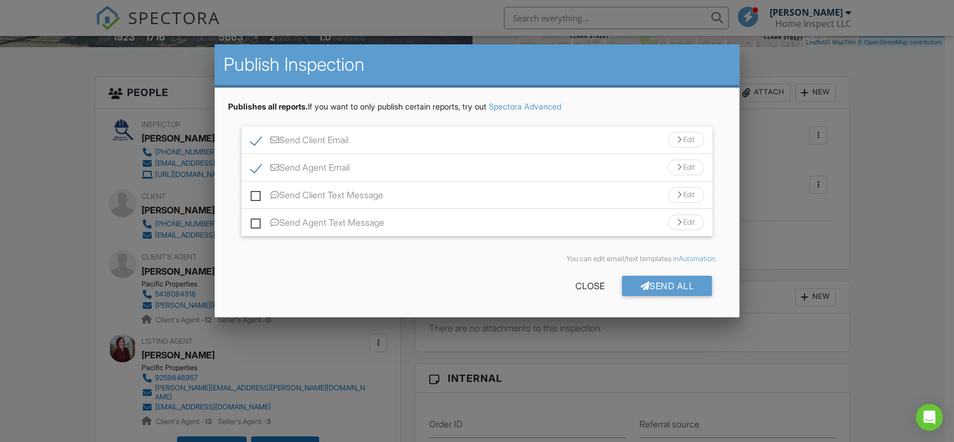
click at [256, 193] on label "Send Client Text Message" at bounding box center [317, 197] width 133 height 14
click at [256, 193] on input "Send Client Text Message" at bounding box center [254, 189] width 7 height 7
checkbox input "true"
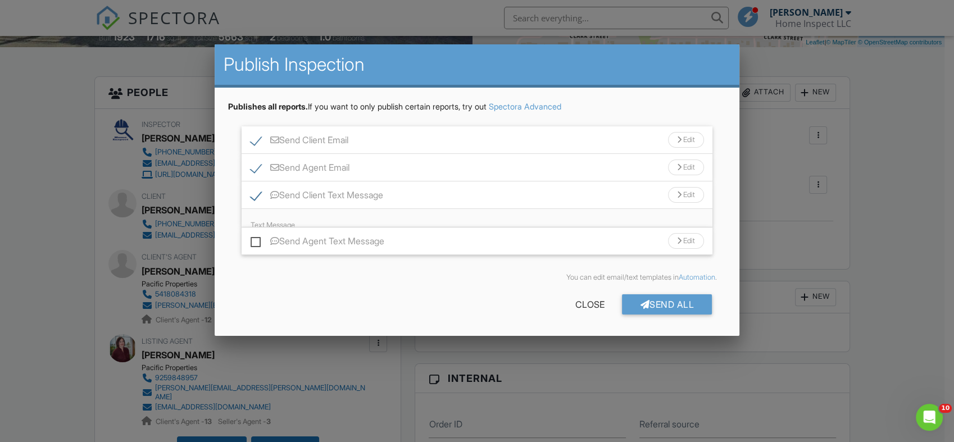
scroll to position [0, 0]
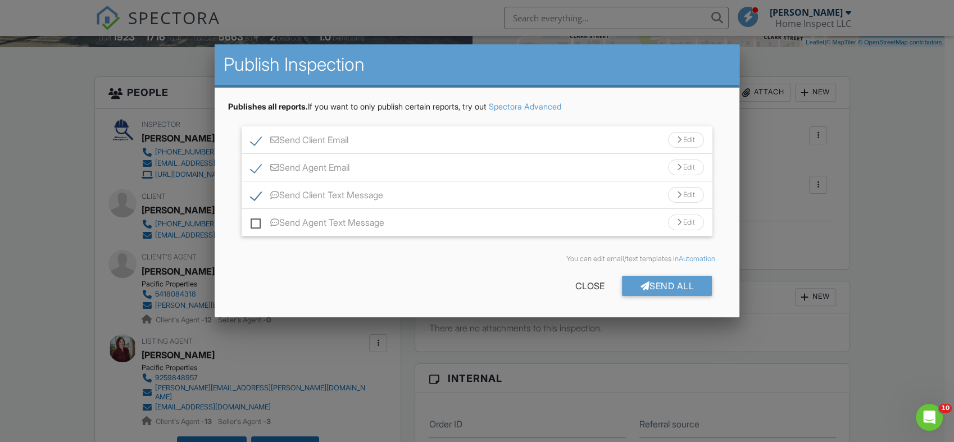
click at [256, 221] on label "Send Agent Text Message" at bounding box center [318, 225] width 134 height 14
click at [256, 221] on input "Send Agent Text Message" at bounding box center [254, 217] width 7 height 7
checkbox input "true"
click at [660, 283] on div "Send All" at bounding box center [667, 286] width 90 height 20
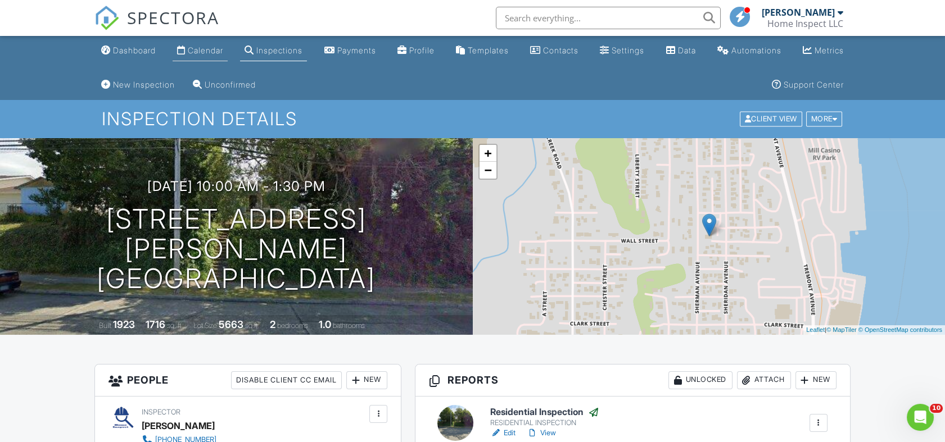
click at [200, 49] on div "Calendar" at bounding box center [205, 51] width 35 height 10
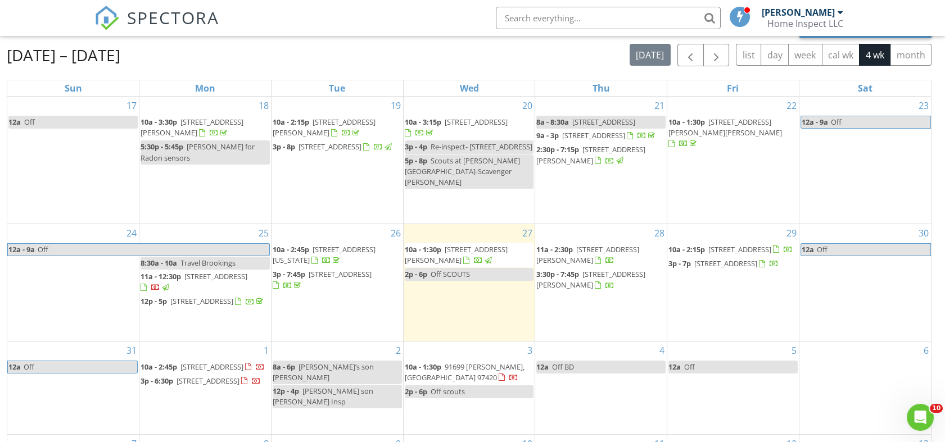
scroll to position [136, 0]
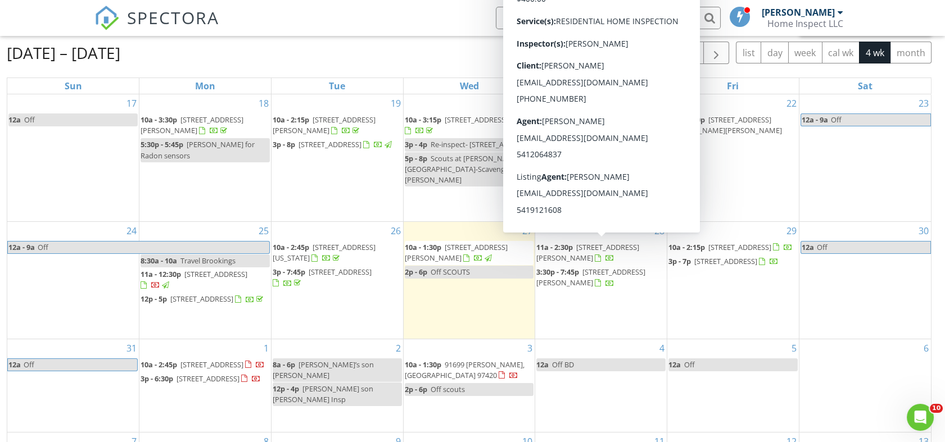
click at [594, 242] on span "[STREET_ADDRESS][PERSON_NAME]" at bounding box center [587, 252] width 103 height 21
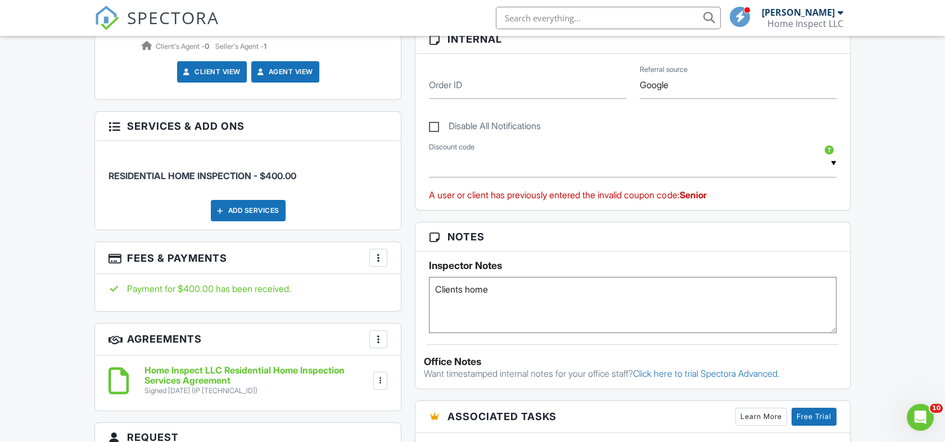
scroll to position [632, 0]
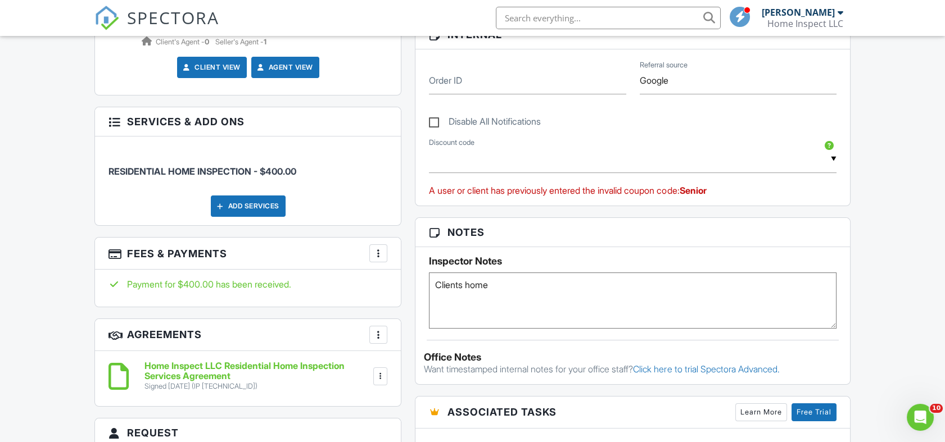
click at [526, 289] on textarea "Clients home" at bounding box center [632, 301] width 407 height 56
type textarea "C"
type textarea "Vacant door should be left open"
click at [880, 185] on div "Dashboard Calendar Inspections Payments Profile Templates Contacts Settings Dat…" at bounding box center [472, 330] width 945 height 1853
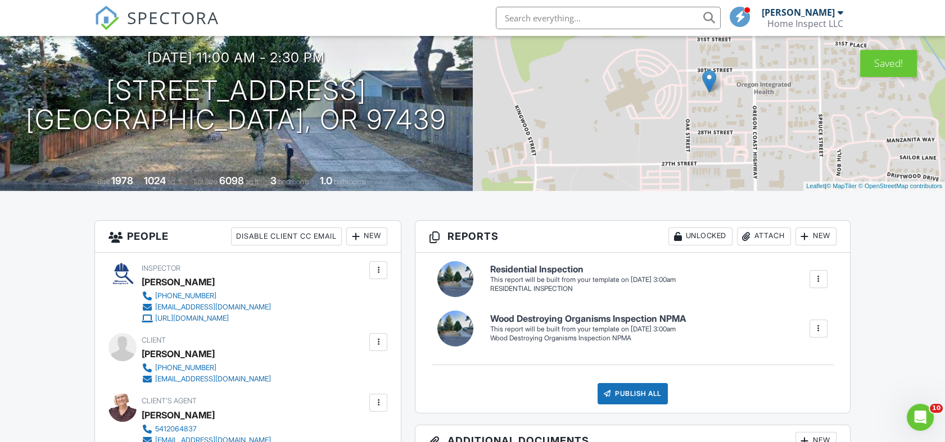
scroll to position [0, 0]
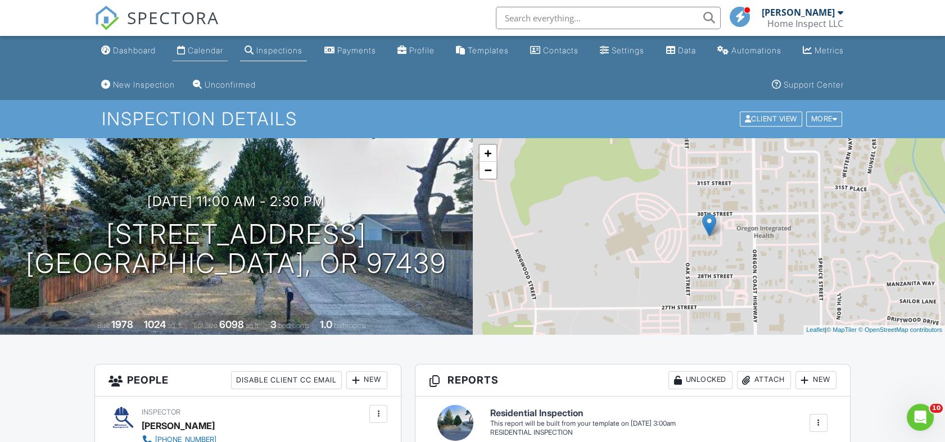
click at [201, 49] on div "Calendar" at bounding box center [205, 51] width 35 height 10
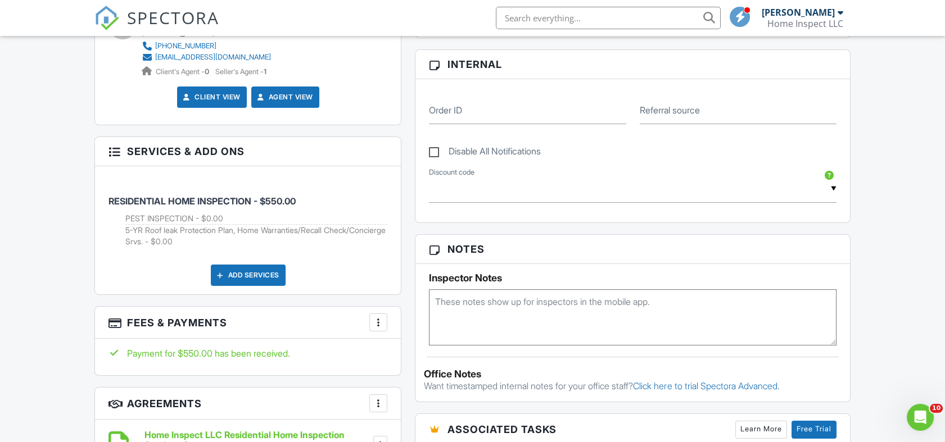
scroll to position [613, 0]
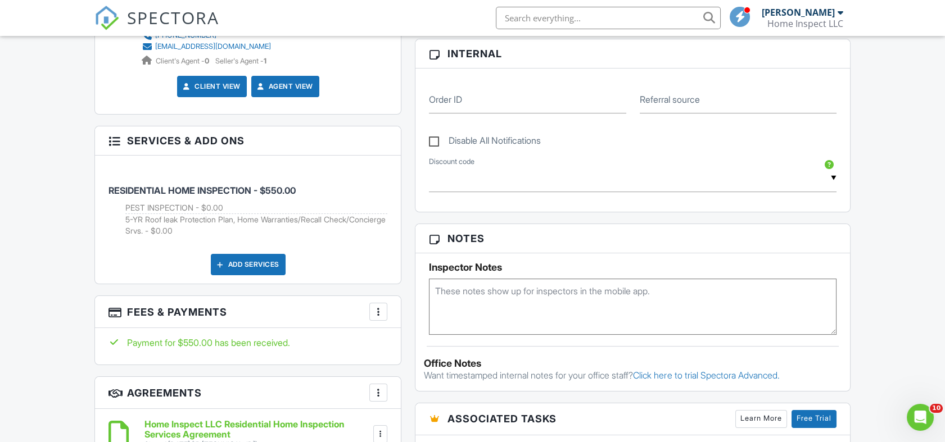
click at [469, 298] on textarea at bounding box center [632, 307] width 407 height 56
click at [867, 241] on div "Dashboard Calendar Inspections Payments Profile Templates Contacts Settings Dat…" at bounding box center [472, 315] width 945 height 1784
click at [653, 297] on textarea "Pickup key at agents [GEOGRAPHIC_DATA][PERSON_NAME]" at bounding box center [632, 307] width 407 height 56
type textarea "Pickup key at agents office 12th [GEOGRAPHIC_DATA][PERSON_NAME] Drop box to ret…"
click at [875, 190] on div "Dashboard Calendar Inspections Payments Profile Templates Contacts Settings Dat…" at bounding box center [472, 315] width 945 height 1784
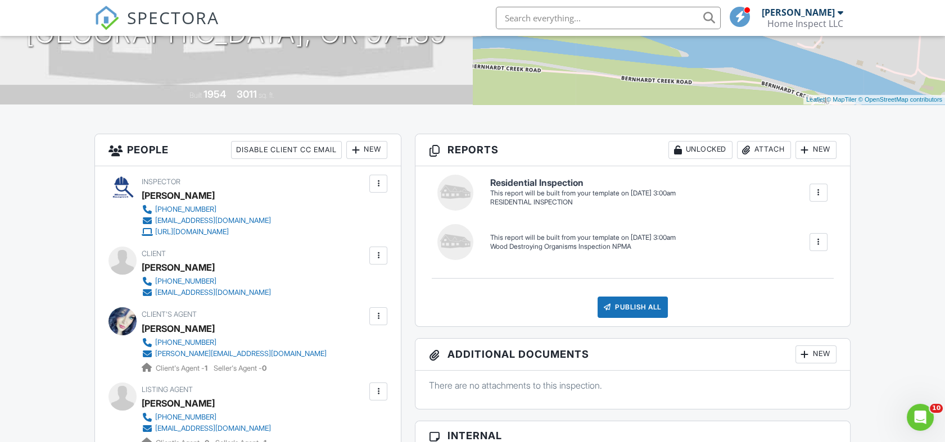
scroll to position [0, 0]
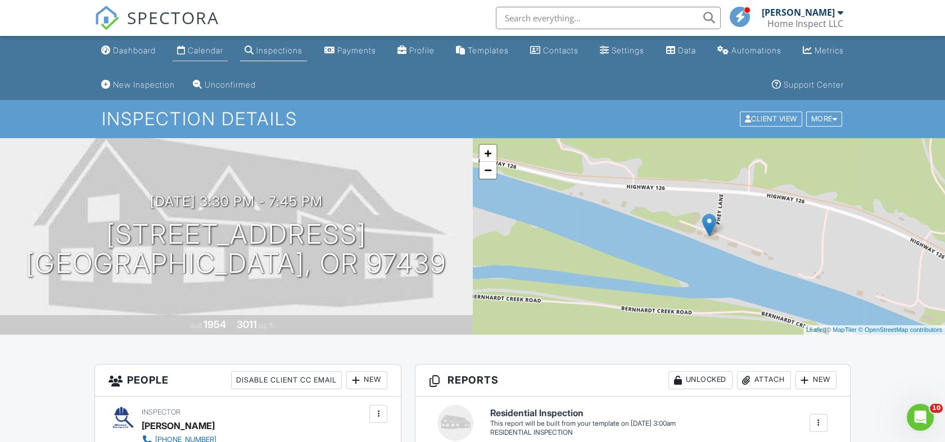
click at [202, 47] on div "Calendar" at bounding box center [205, 51] width 35 height 10
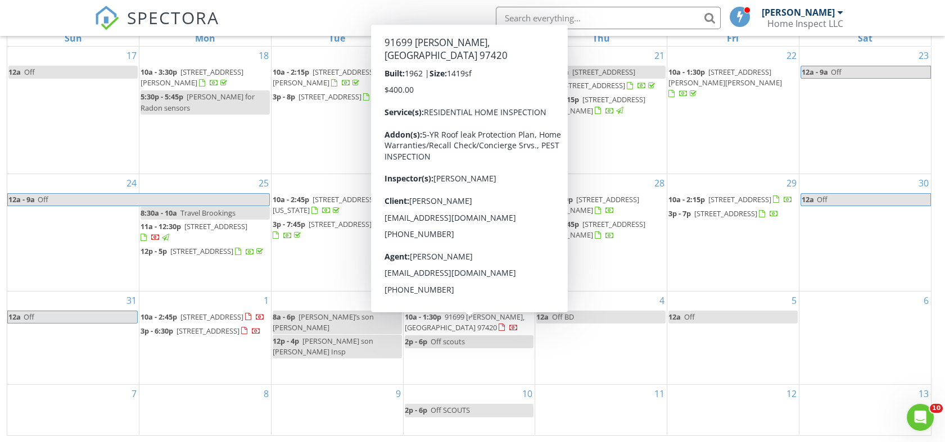
click at [490, 322] on span "91699 [PERSON_NAME], [GEOGRAPHIC_DATA] 97420" at bounding box center [465, 322] width 120 height 21
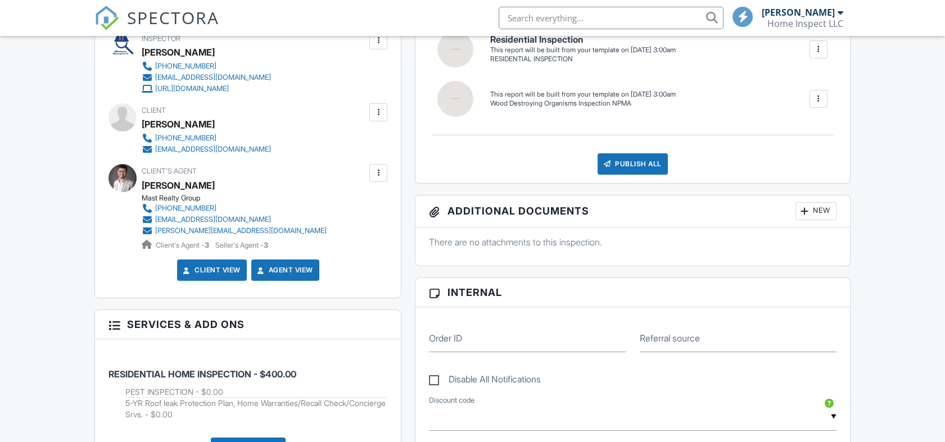
click at [378, 171] on div at bounding box center [378, 173] width 11 height 11
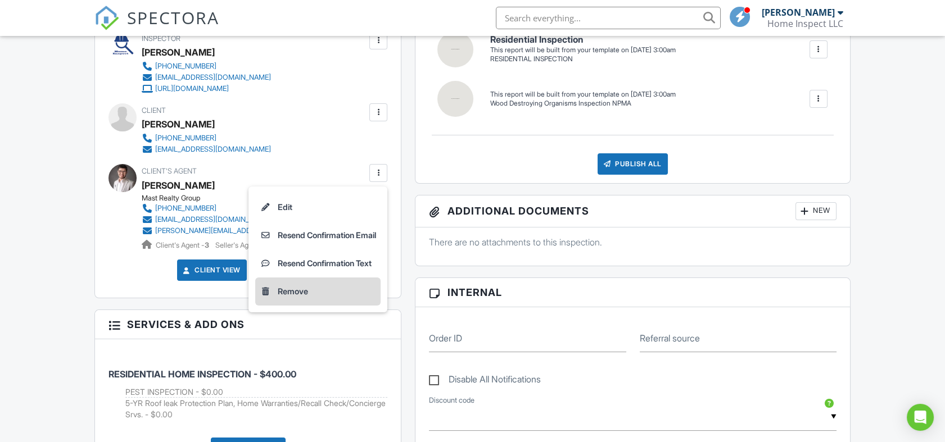
click at [284, 288] on li "Remove" at bounding box center [317, 292] width 125 height 28
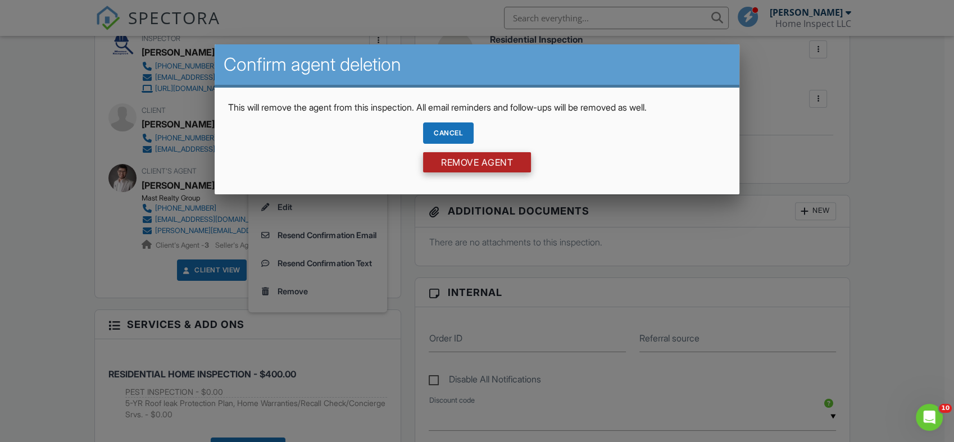
click at [471, 162] on input "Remove Agent" at bounding box center [477, 162] width 108 height 20
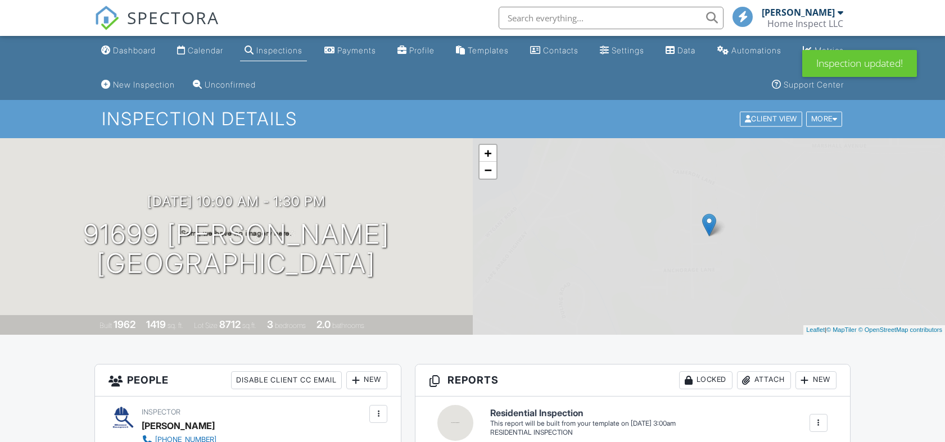
click at [198, 46] on div "Calendar" at bounding box center [205, 51] width 35 height 10
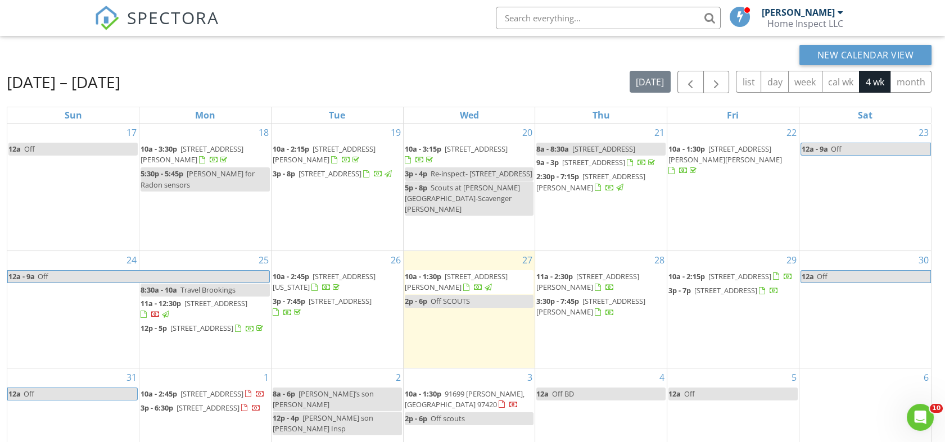
scroll to position [184, 0]
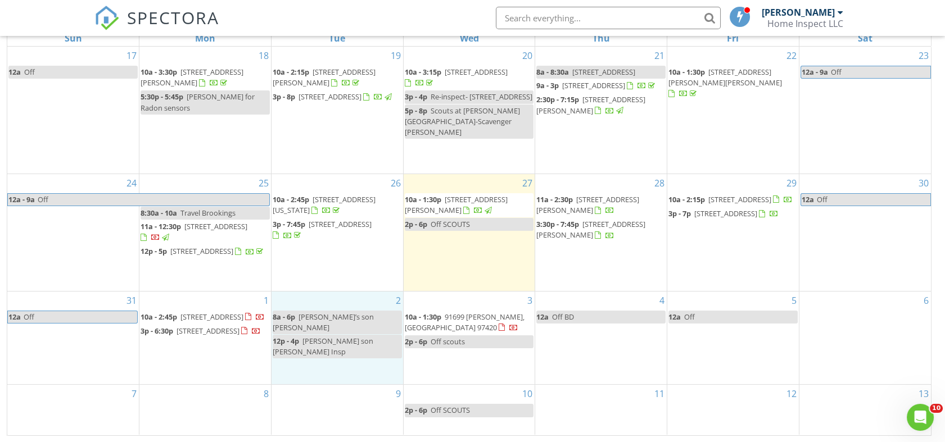
click at [331, 358] on div "2 8a - 6p [PERSON_NAME]’s son [PERSON_NAME] 12p - 4p [PERSON_NAME] son [PERSON_…" at bounding box center [337, 338] width 132 height 93
click at [336, 308] on link "Inspection" at bounding box center [336, 311] width 58 height 18
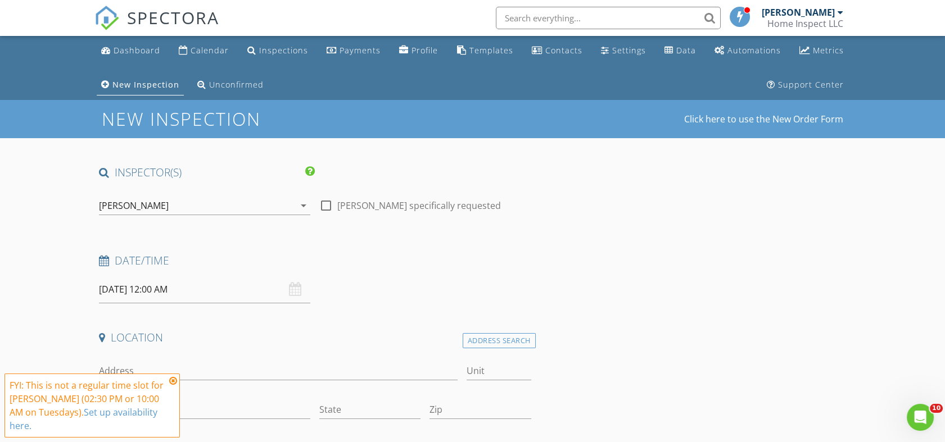
click at [172, 379] on icon at bounding box center [173, 381] width 8 height 9
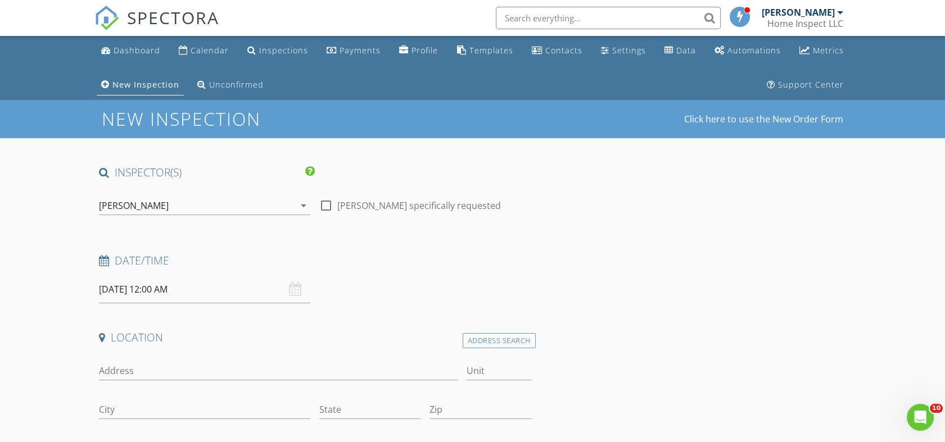
click at [181, 288] on input "[DATE] 12:00 AM" at bounding box center [204, 290] width 211 height 28
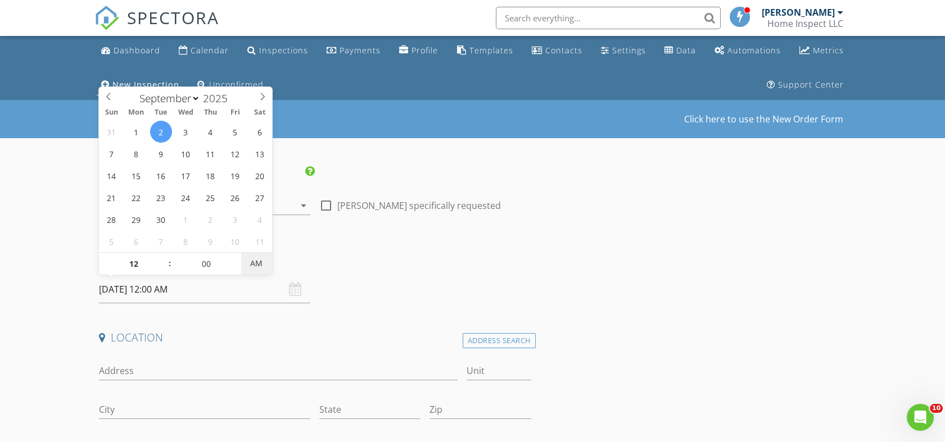
type input "[DATE] 12:00 PM"
click at [254, 261] on span "AM" at bounding box center [256, 263] width 31 height 22
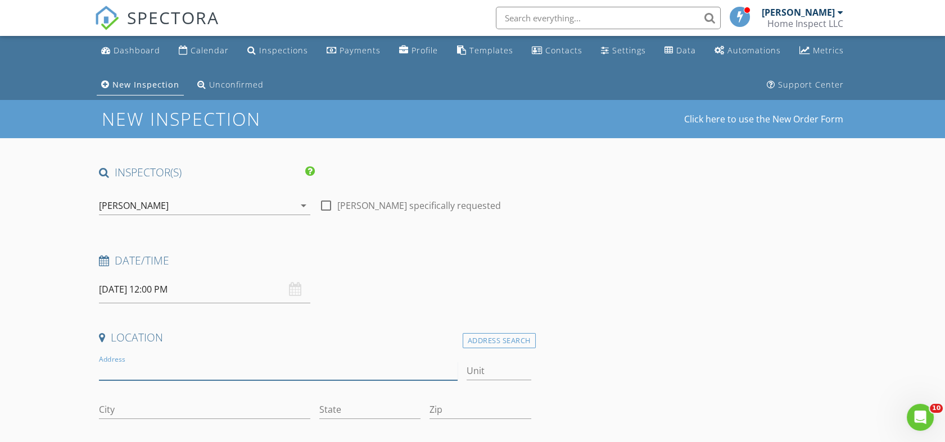
click at [141, 371] on input "Address" at bounding box center [278, 371] width 359 height 19
type input "SE [PERSON_NAME] Dr"
click at [182, 407] on input "City" at bounding box center [204, 410] width 211 height 19
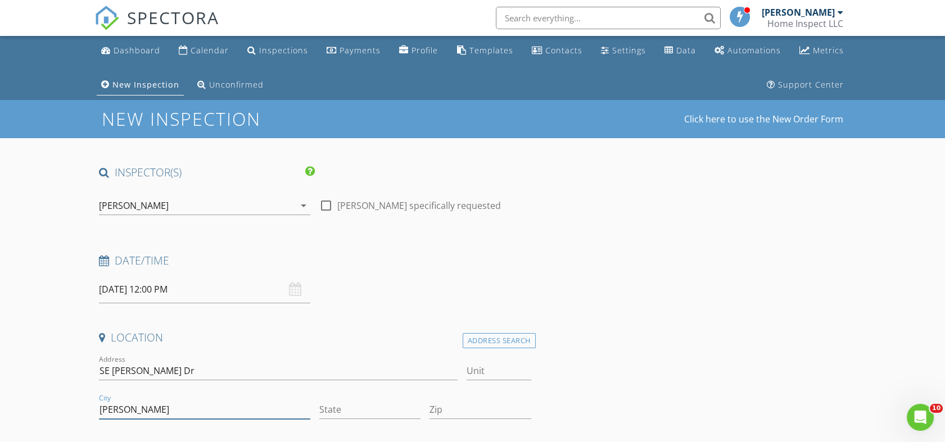
type input "[PERSON_NAME]"
type input "OR"
click at [471, 405] on input "Zip" at bounding box center [479, 410] width 101 height 19
type input "97496"
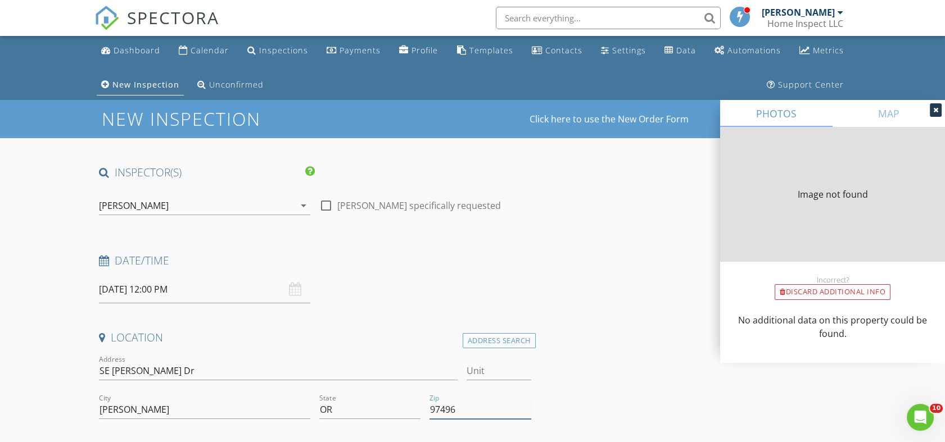
type input "0"
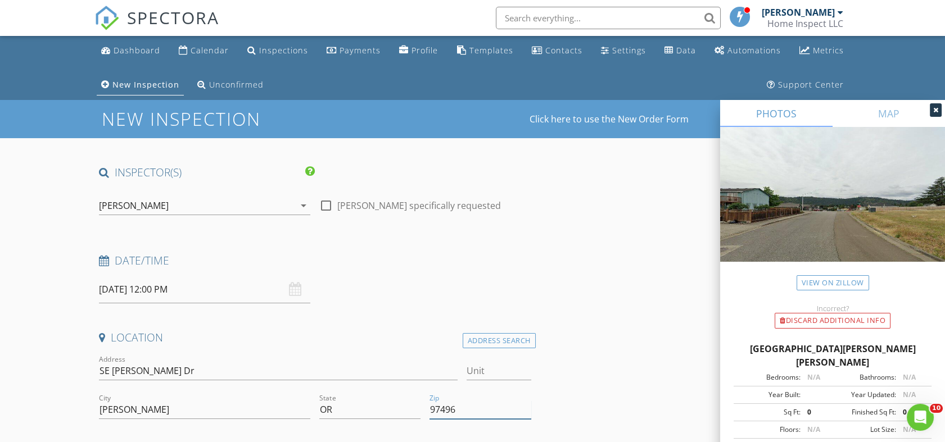
type input "97496"
drag, startPoint x: 922, startPoint y: 347, endPoint x: 732, endPoint y: 350, distance: 190.0
click at [732, 350] on div "[GEOGRAPHIC_DATA][PERSON_NAME][PERSON_NAME] Bedrooms: N/A Bathrooms: N/A Year B…" at bounding box center [832, 423] width 225 height 189
copy div "[GEOGRAPHIC_DATA][PERSON_NAME][PERSON_NAME]"
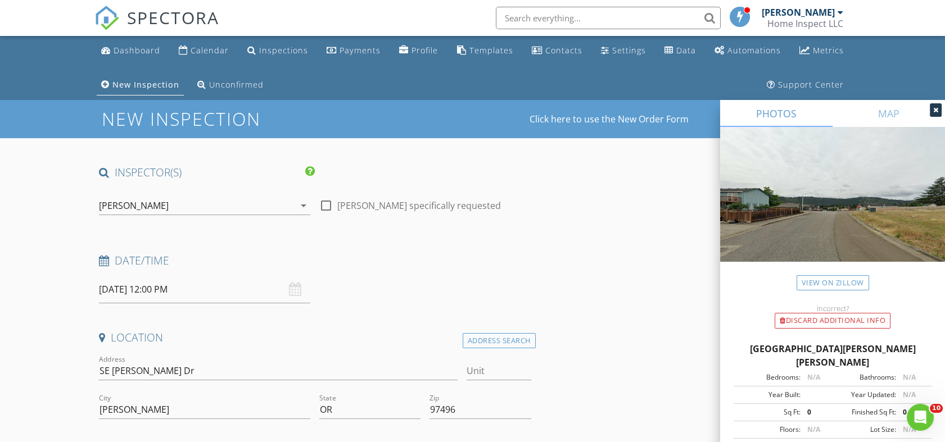
click at [726, 307] on div "Incorrect?" at bounding box center [832, 308] width 225 height 9
click at [814, 318] on div "Discard Additional info" at bounding box center [833, 321] width 116 height 16
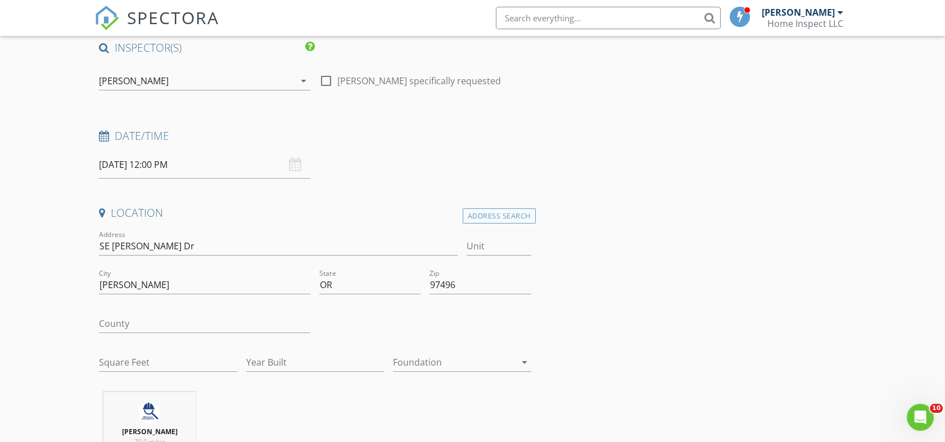
scroll to position [130, 0]
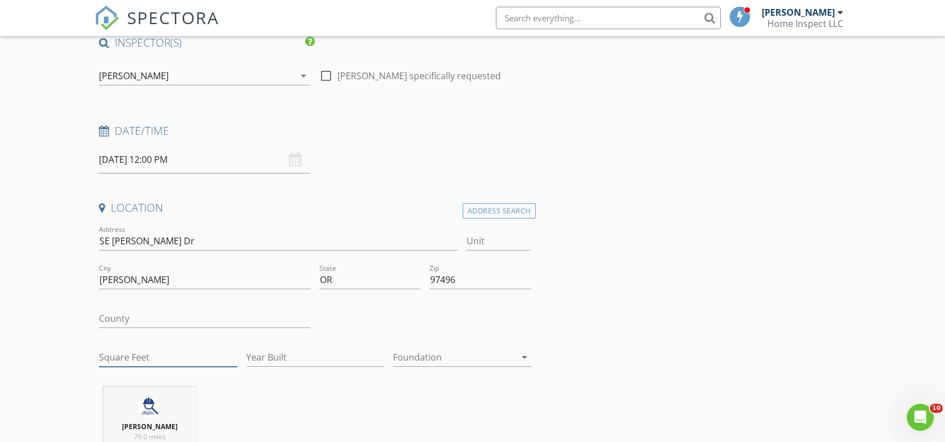
click at [151, 354] on input "Square Feet" at bounding box center [168, 357] width 138 height 19
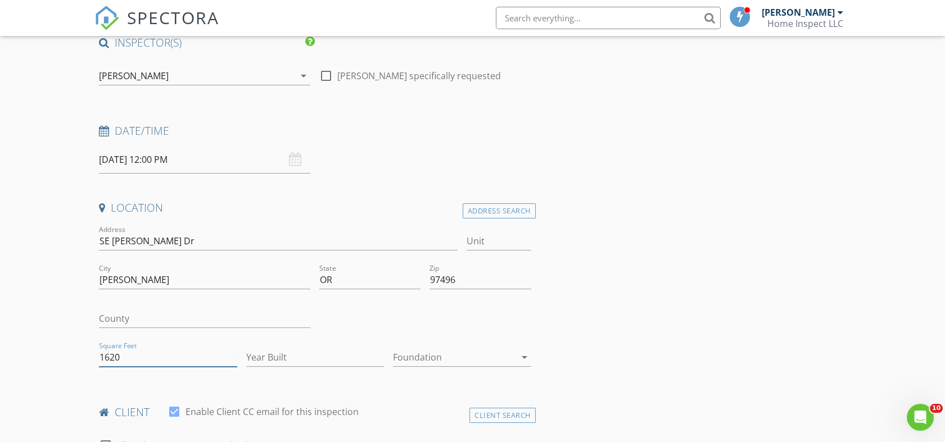
type input "1620"
click at [311, 355] on input "Year Built" at bounding box center [315, 357] width 138 height 19
type input "2020"
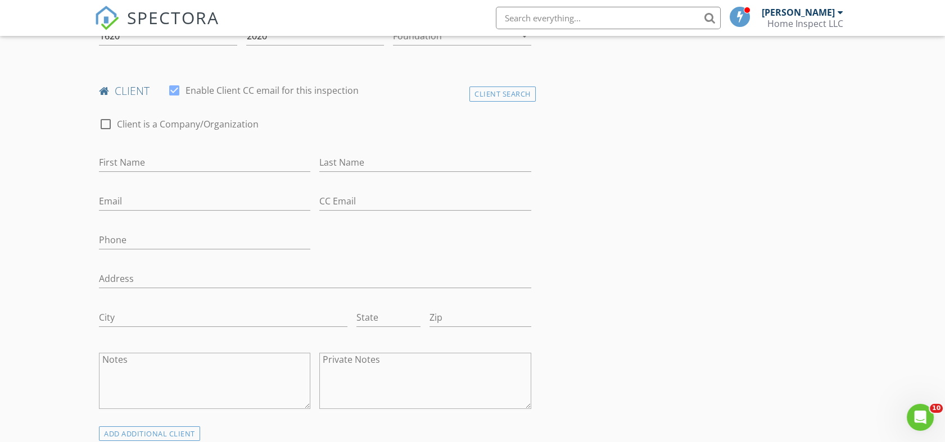
scroll to position [449, 0]
click at [153, 168] on input "First Name" at bounding box center [204, 165] width 211 height 19
type input "[PERSON_NAME]"
click at [142, 203] on input "Email" at bounding box center [204, 203] width 211 height 19
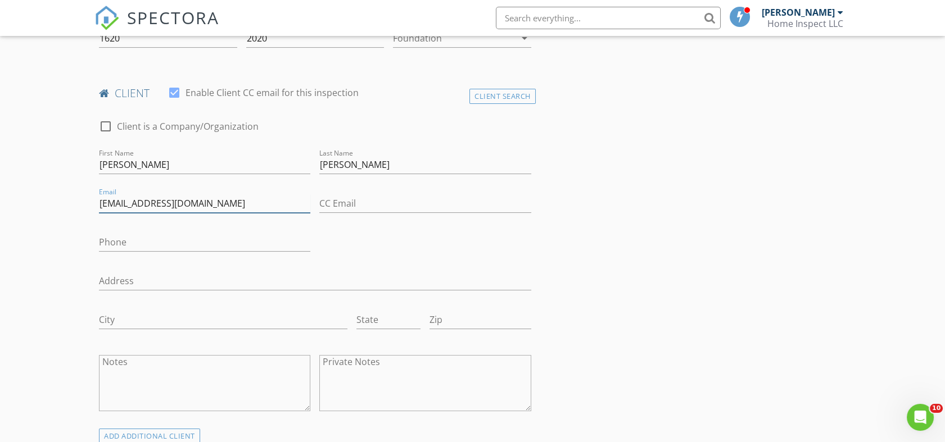
type input "[EMAIL_ADDRESS][DOMAIN_NAME]"
click at [157, 241] on input "Phone" at bounding box center [204, 242] width 211 height 19
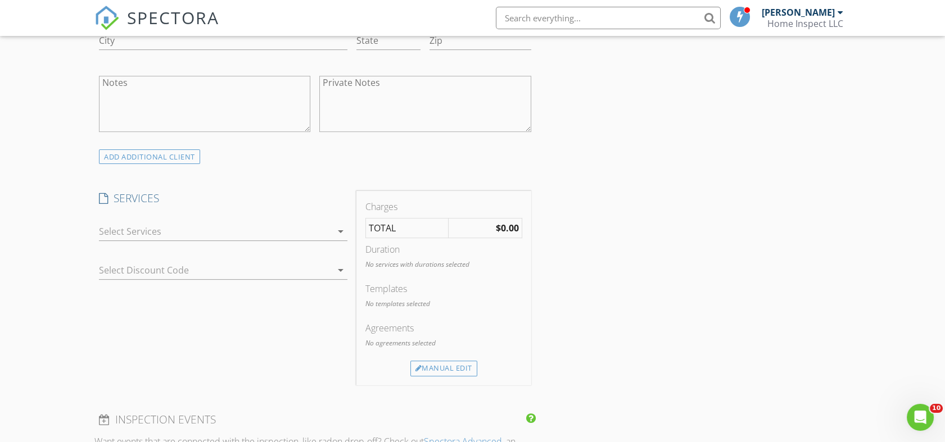
scroll to position [744, 0]
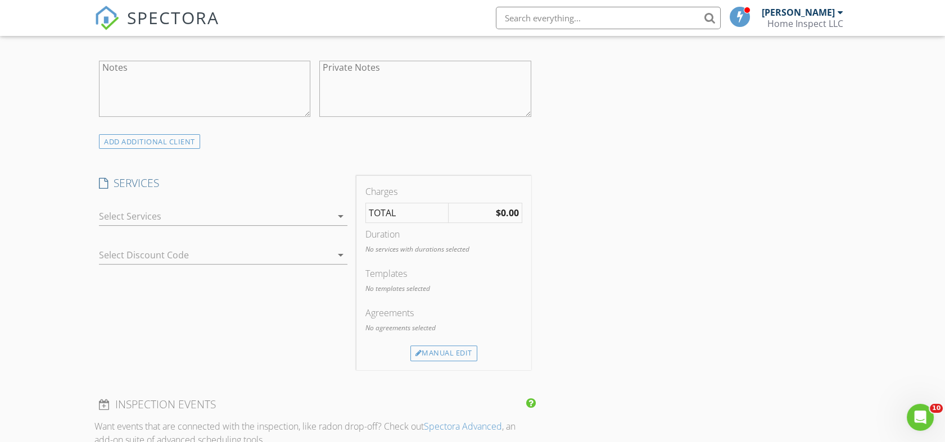
type input "[PHONE_NUMBER]"
click at [342, 215] on icon "arrow_drop_down" at bounding box center [340, 216] width 13 height 13
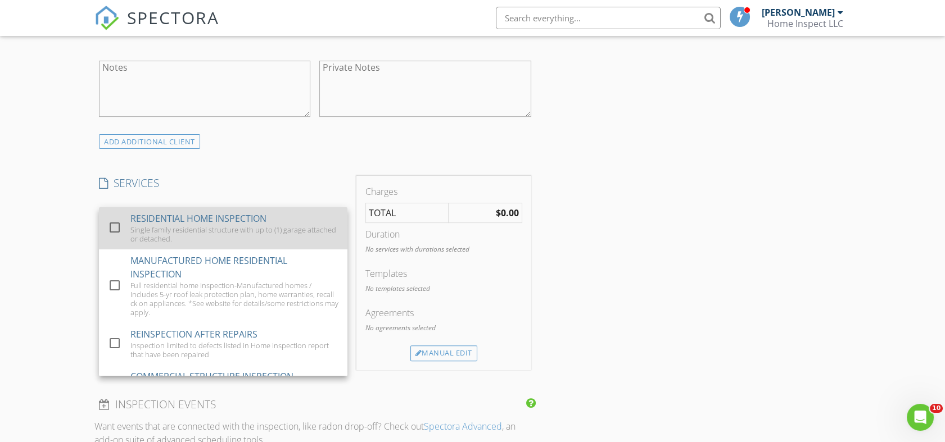
click at [112, 224] on div at bounding box center [114, 227] width 19 height 19
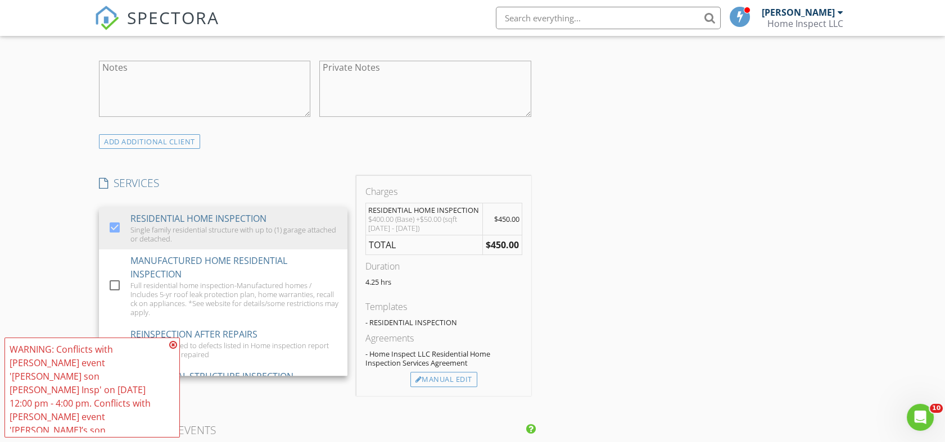
click at [70, 255] on div "New Inspection Click here to use the New Order Form INSPECTOR(S) check_box [PER…" at bounding box center [472, 343] width 945 height 1975
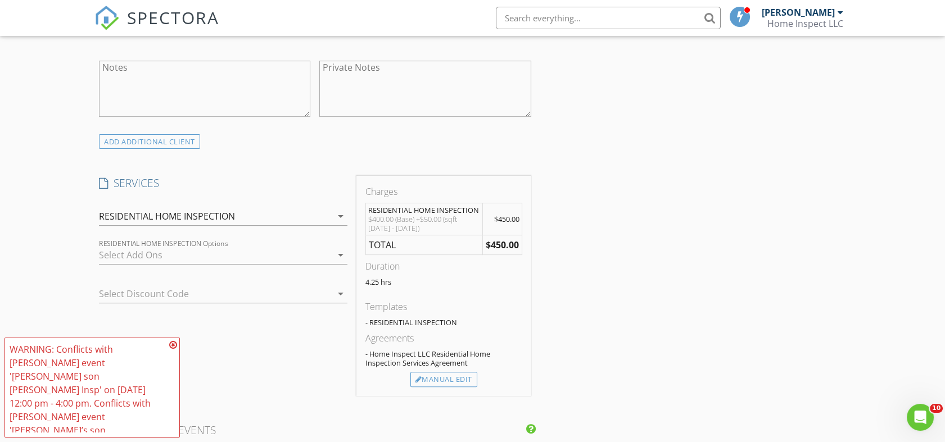
click at [174, 345] on icon at bounding box center [173, 345] width 8 height 9
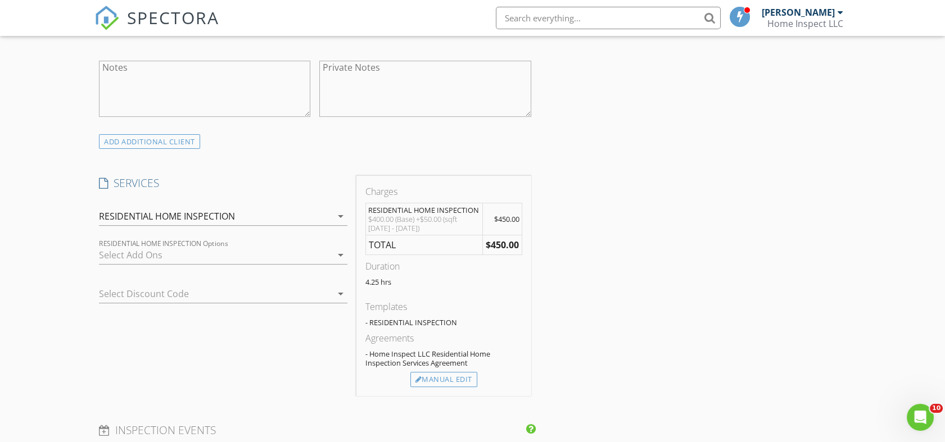
click at [343, 256] on icon "arrow_drop_down" at bounding box center [340, 254] width 13 height 13
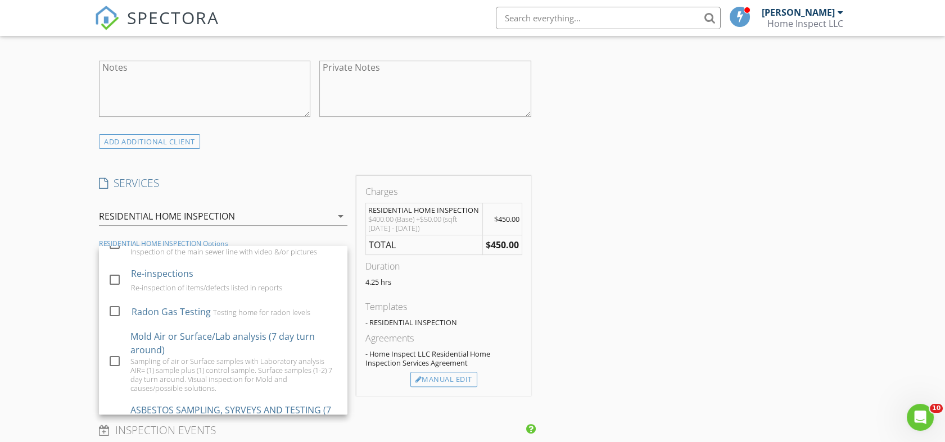
scroll to position [278, 0]
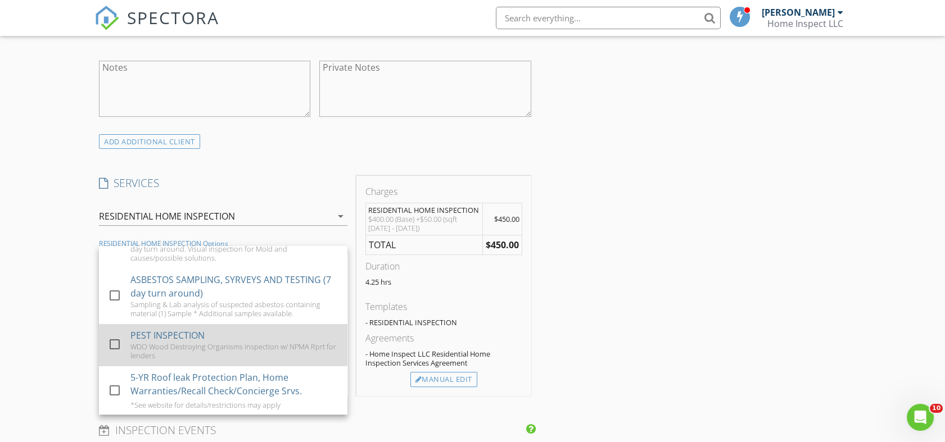
click at [113, 346] on div at bounding box center [114, 344] width 19 height 19
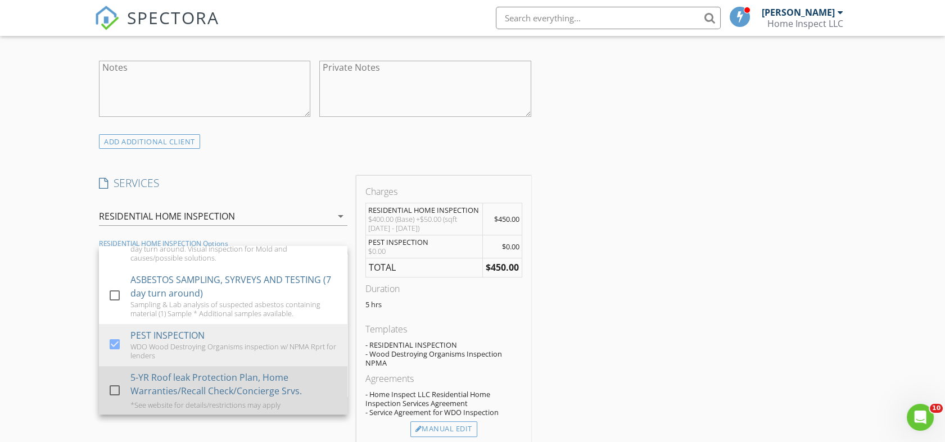
click at [111, 391] on div at bounding box center [114, 390] width 19 height 19
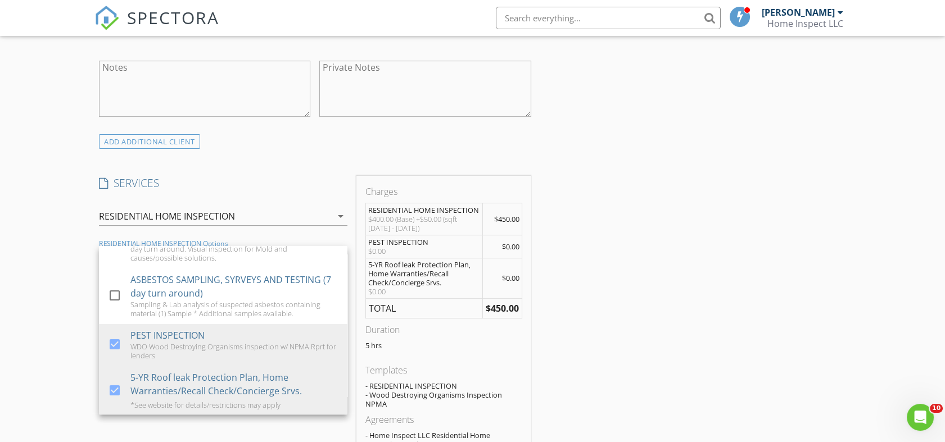
click at [75, 332] on div "New Inspection Click here to use the New Order Form INSPECTOR(S) check_box [PER…" at bounding box center [472, 389] width 945 height 2066
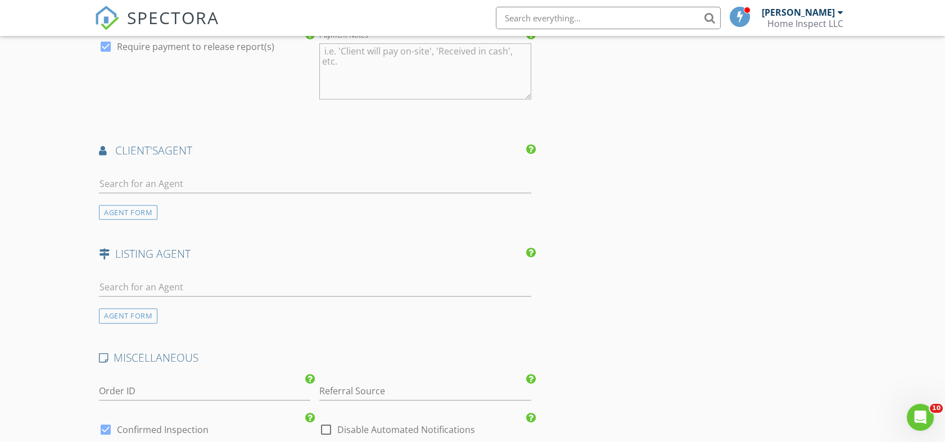
scroll to position [1348, 0]
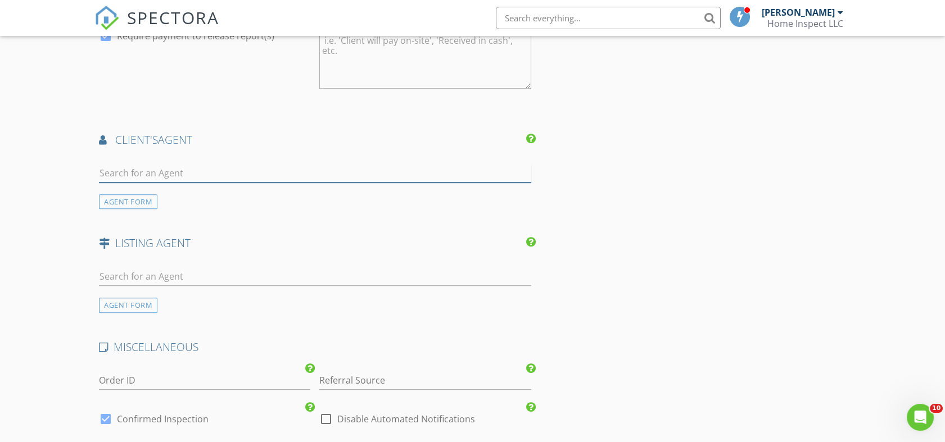
click at [194, 172] on input "text" at bounding box center [315, 173] width 432 height 19
click at [142, 197] on div "AGENT FORM" at bounding box center [128, 201] width 58 height 15
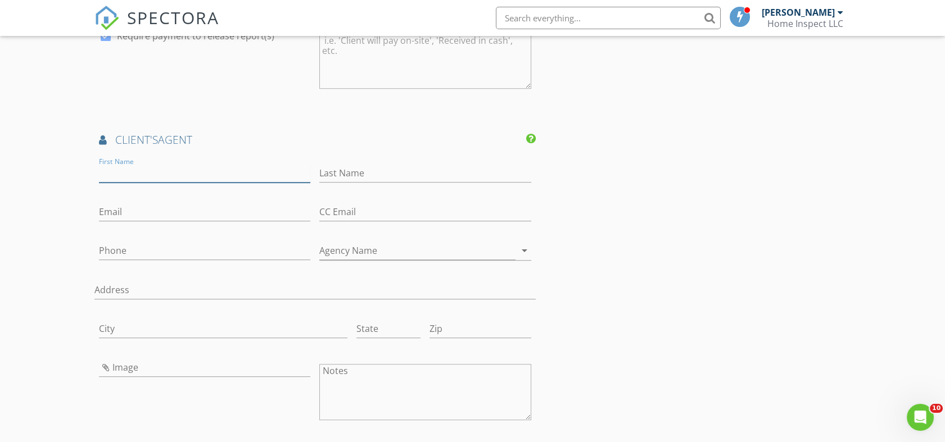
click at [148, 171] on input "First Name" at bounding box center [204, 173] width 211 height 19
click at [148, 171] on input "[PERSON_NAME]" at bounding box center [204, 173] width 211 height 19
type input "[PERSON_NAME]"
click at [139, 207] on input "Email" at bounding box center [204, 212] width 211 height 19
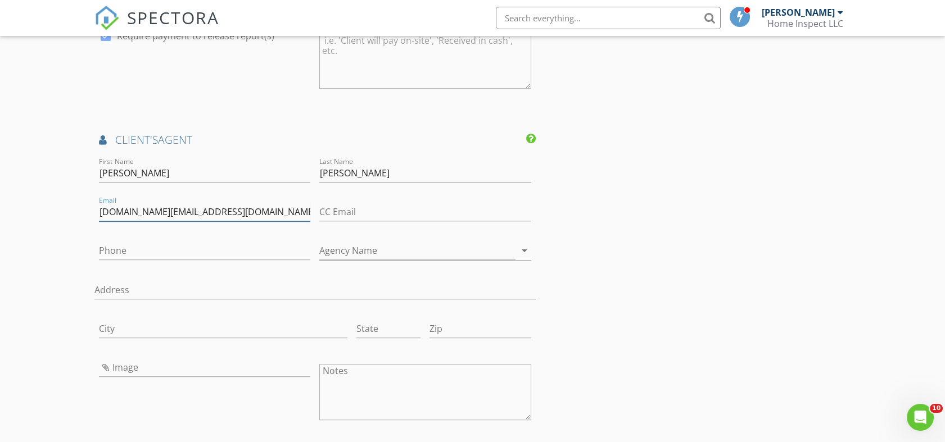
type input "[DOMAIN_NAME][EMAIL_ADDRESS][DOMAIN_NAME]"
click at [162, 249] on input "Phone" at bounding box center [204, 251] width 211 height 19
type input "[PHONE_NUMBER]"
click at [461, 248] on input "Agency Name" at bounding box center [417, 251] width 196 height 19
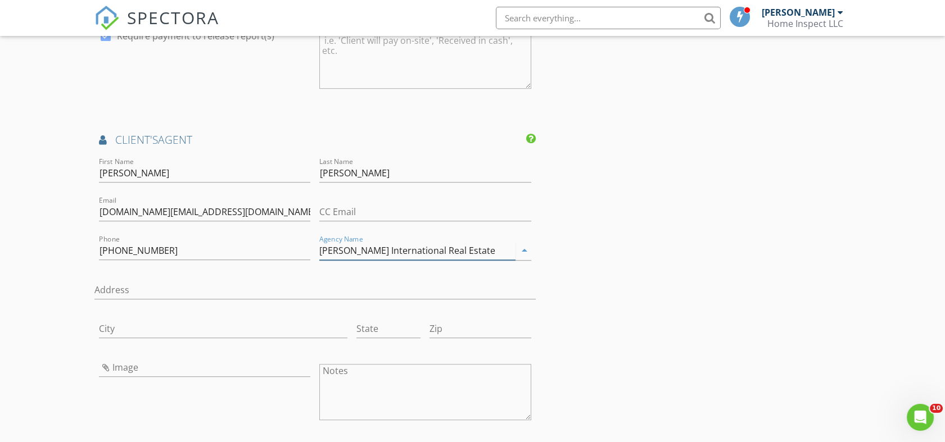
type input "[PERSON_NAME] International Real Estate"
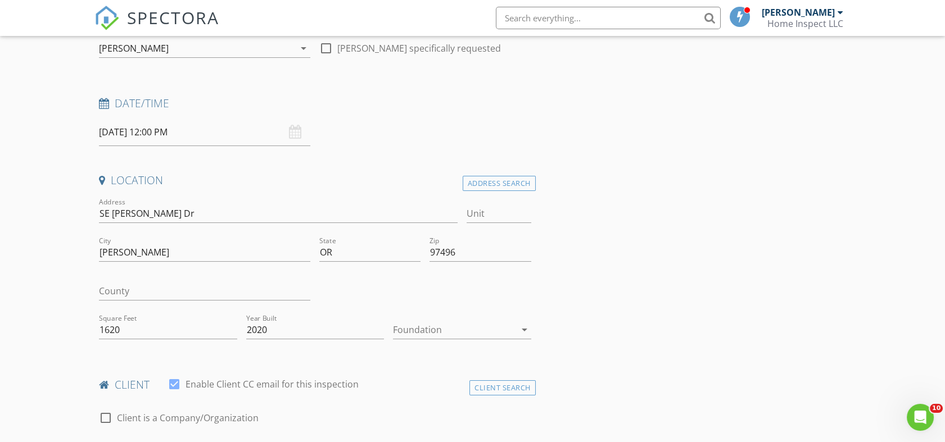
scroll to position [160, 0]
click at [103, 211] on input "SE Rose Ridge Dr" at bounding box center [278, 211] width 359 height 19
type input "[STREET_ADDRESS][PERSON_NAME]"
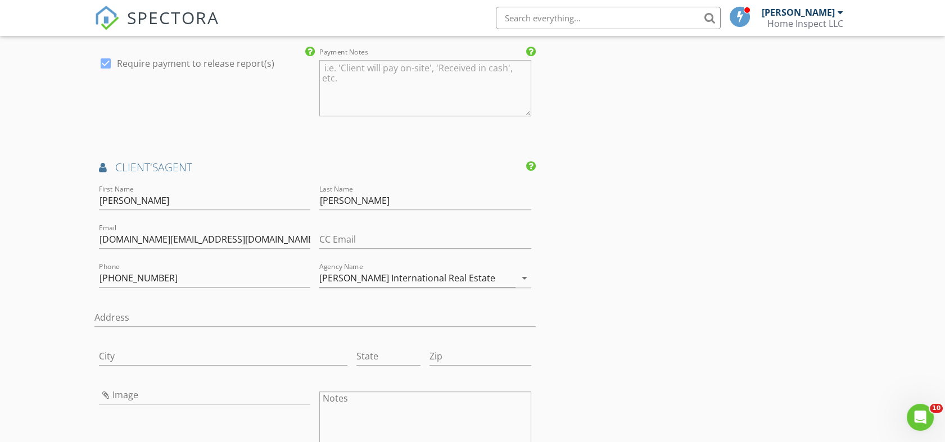
scroll to position [1707, 0]
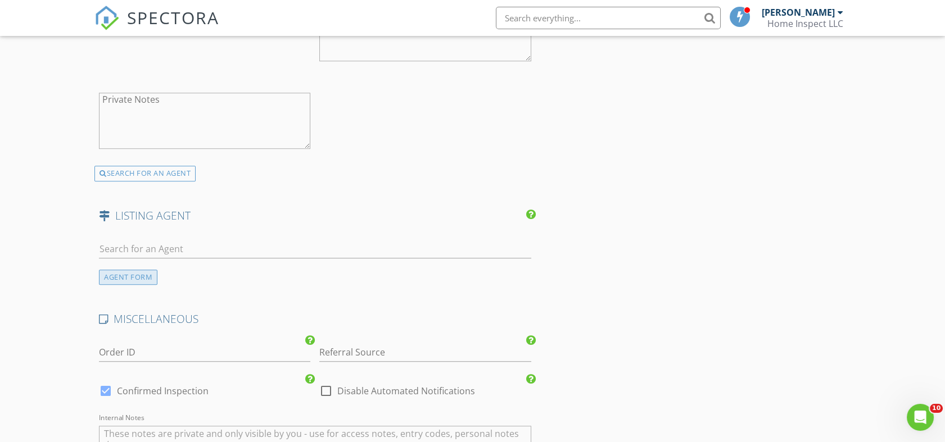
click at [123, 271] on div "AGENT FORM" at bounding box center [128, 277] width 58 height 15
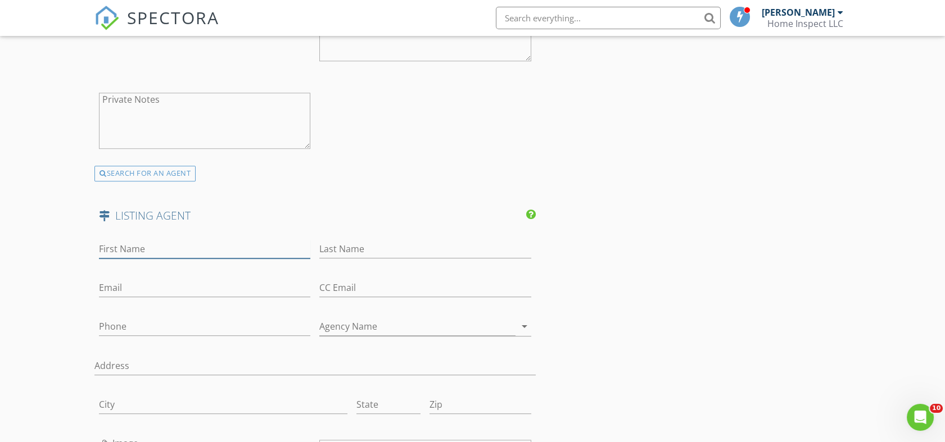
click at [160, 242] on input "First Name" at bounding box center [204, 249] width 211 height 19
type input "Mary"
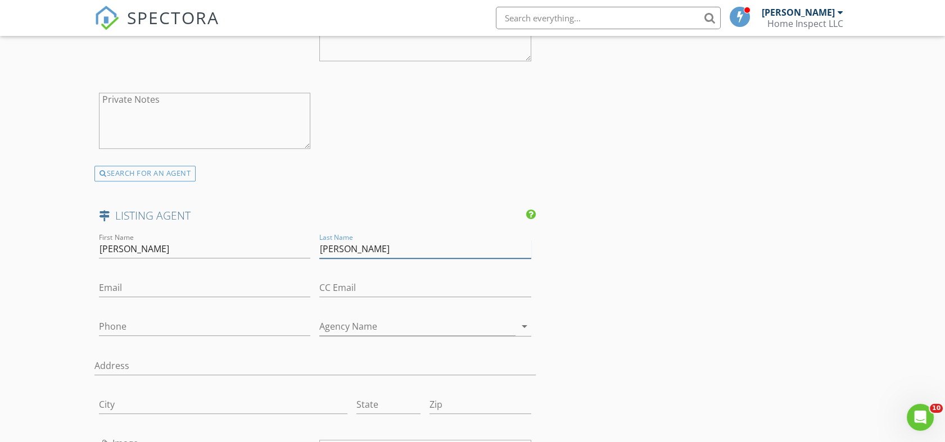
type input "Gilbert"
click at [130, 283] on input "Email" at bounding box center [204, 288] width 211 height 19
click at [143, 320] on input "Phone" at bounding box center [204, 329] width 211 height 19
type input "[PHONE_NUMBER]"
click at [134, 285] on input "Email" at bounding box center [204, 288] width 211 height 19
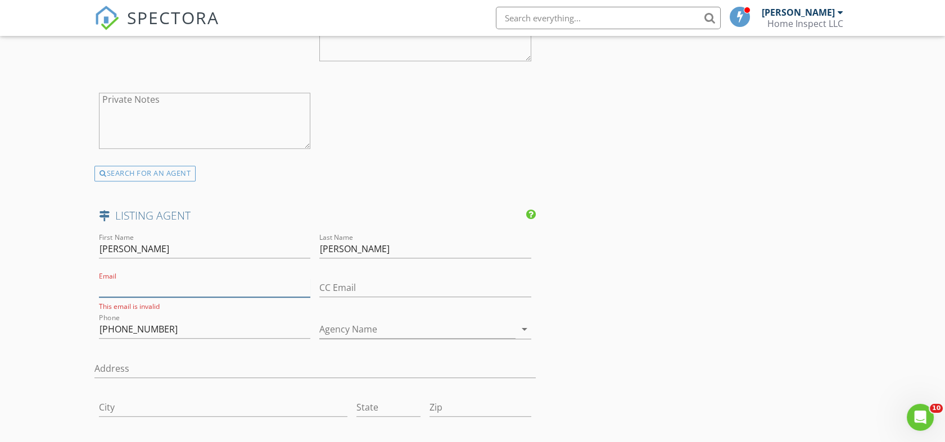
paste input "[EMAIL_ADDRESS][DOMAIN_NAME]"
type input "[EMAIL_ADDRESS][DOMAIN_NAME]"
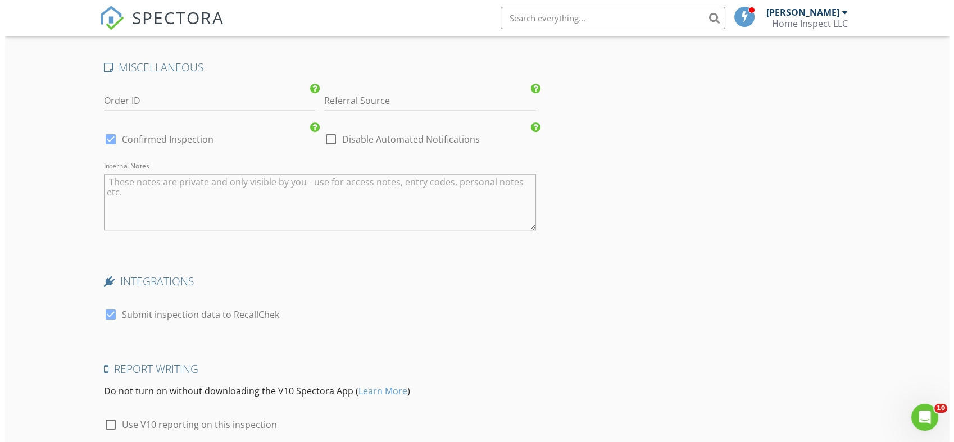
scroll to position [2383, 0]
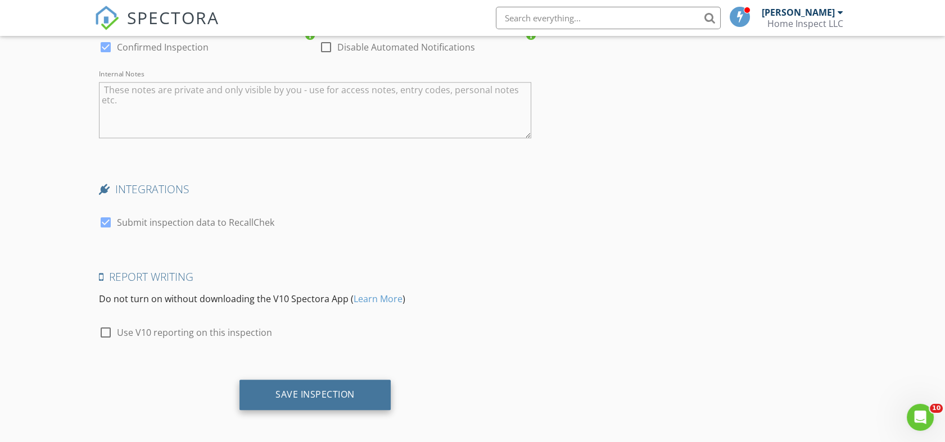
click at [302, 392] on div "Save Inspection" at bounding box center [314, 394] width 79 height 11
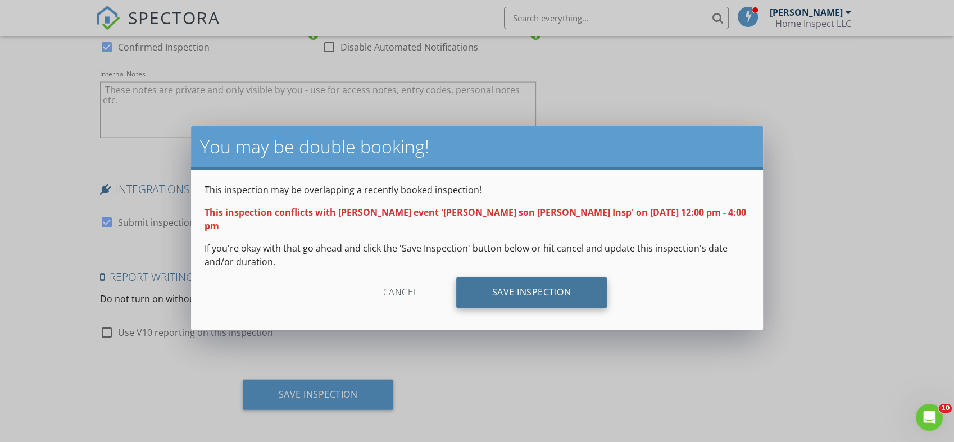
click at [531, 278] on div "Save Inspection" at bounding box center [531, 293] width 151 height 30
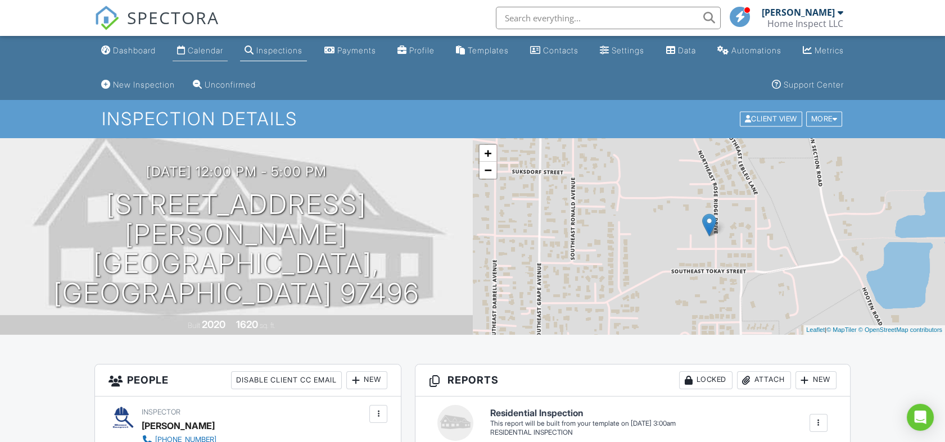
click at [203, 49] on div "Calendar" at bounding box center [205, 51] width 35 height 10
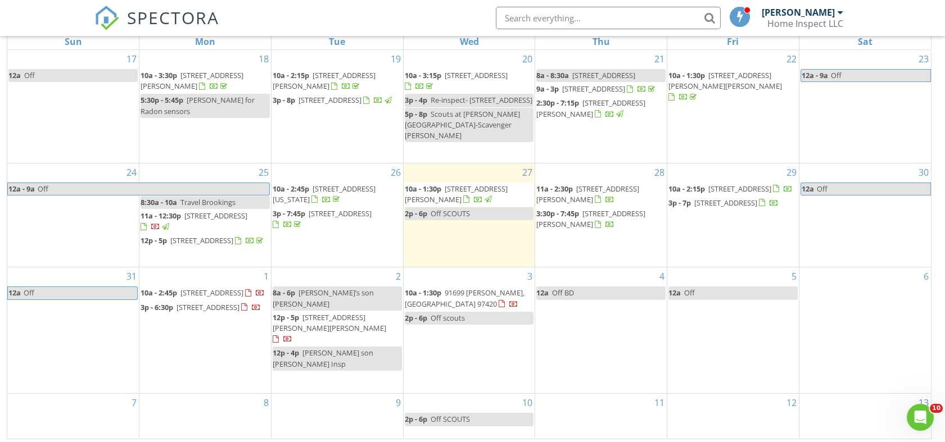
scroll to position [184, 0]
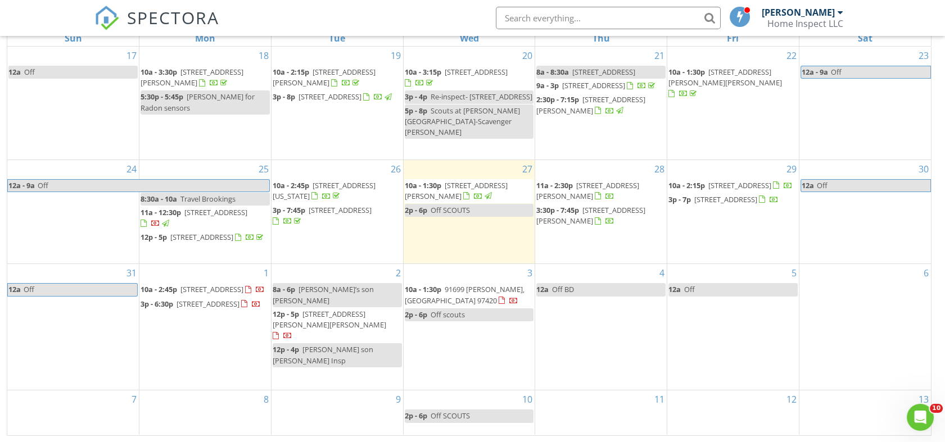
click at [241, 310] on div at bounding box center [245, 305] width 9 height 9
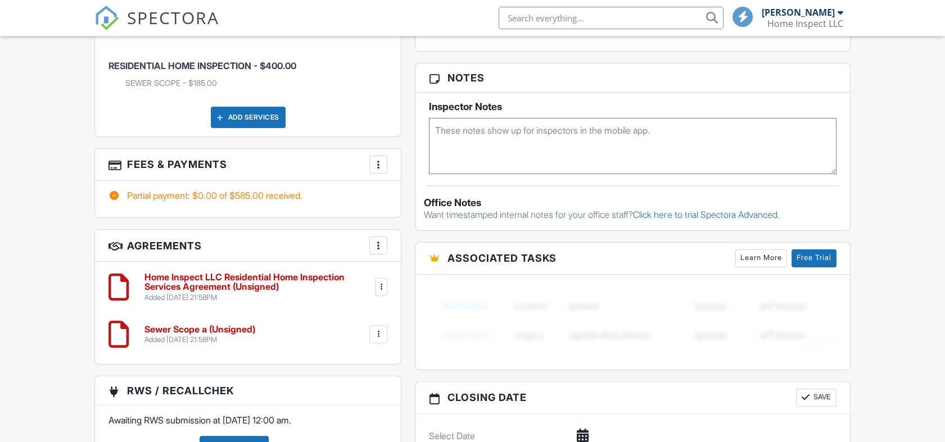
click at [468, 129] on textarea at bounding box center [632, 146] width 407 height 56
type textarea "#10671547"
click at [855, 169] on div "Reports Locked Attach New Residential Inspection RESIDENTIAL INSPECTION Edit Vi…" at bounding box center [632, 75] width 449 height 968
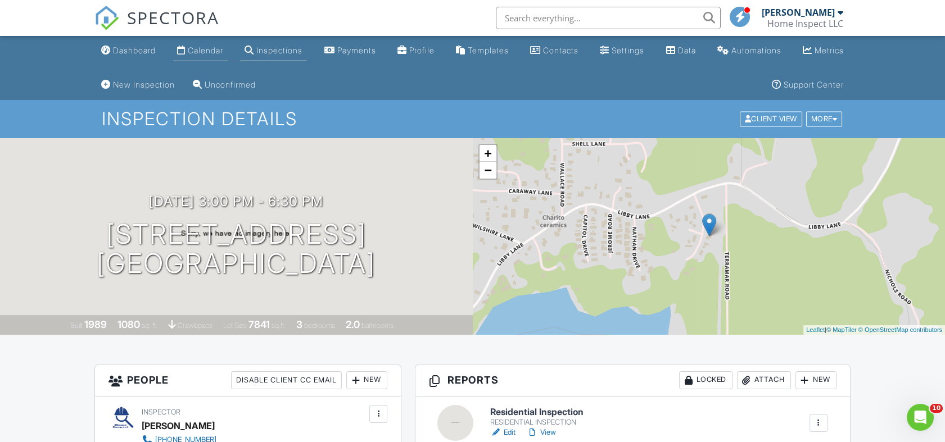
click at [207, 48] on div "Calendar" at bounding box center [205, 51] width 35 height 10
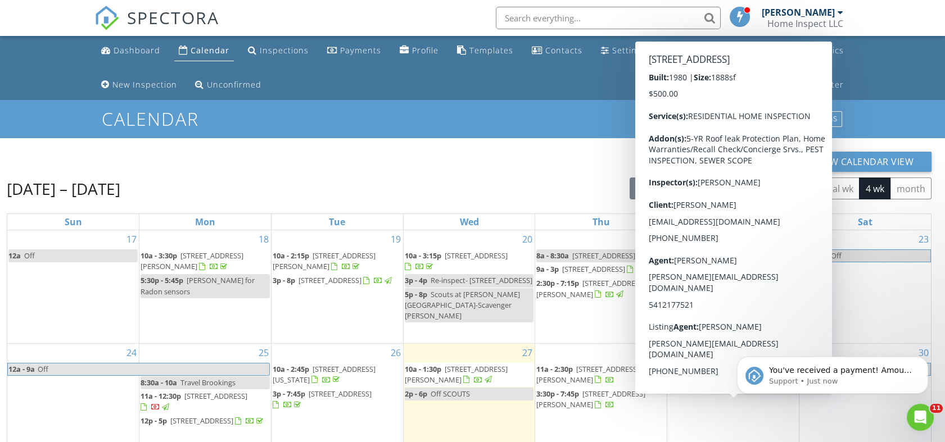
click at [707, 388] on span "735 Prefontaine Dr, Coos Bay 97420" at bounding box center [725, 383] width 63 height 10
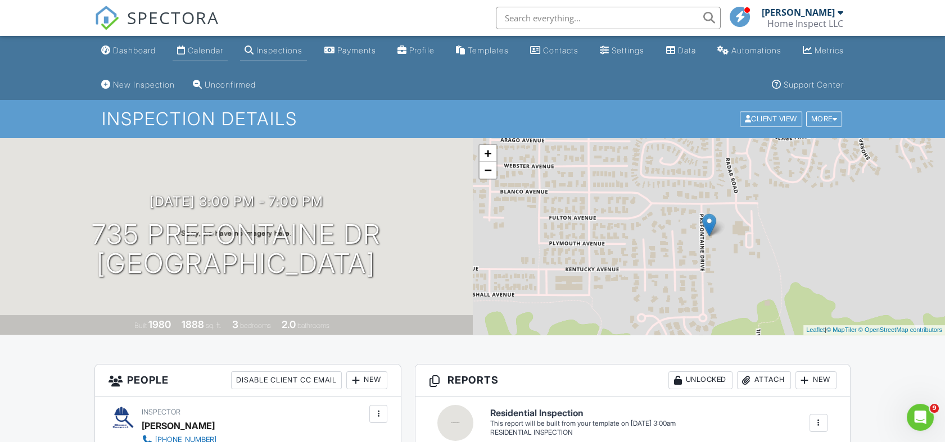
click at [196, 49] on div "Calendar" at bounding box center [205, 51] width 35 height 10
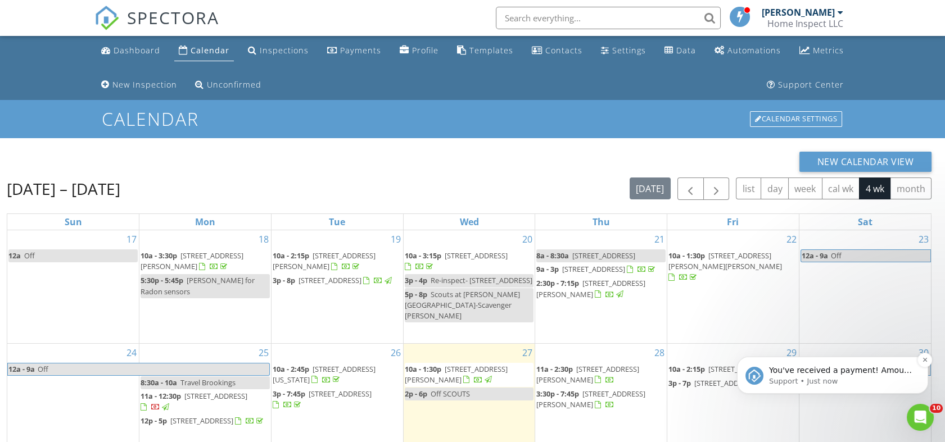
click at [839, 374] on p "You've received a payment! Amount $450.00 Fee $12.68 Net $437.32 Transaction # …" at bounding box center [841, 370] width 145 height 11
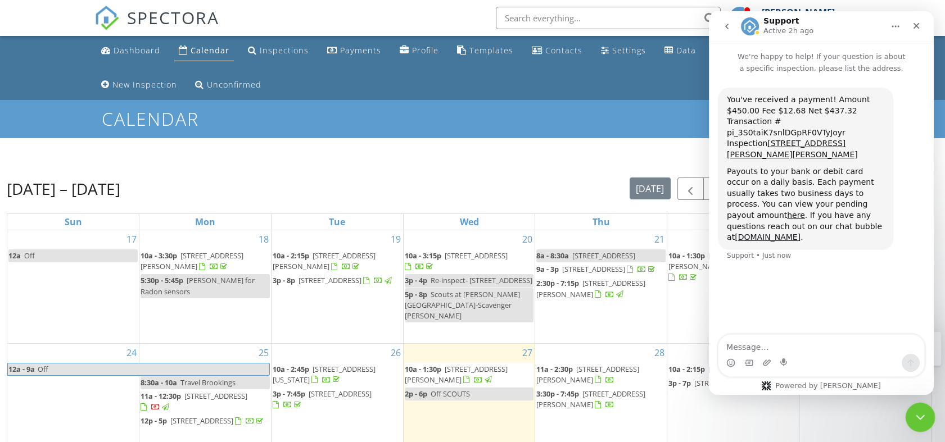
click at [917, 410] on icon "Close Intercom Messenger" at bounding box center [918, 415] width 13 height 13
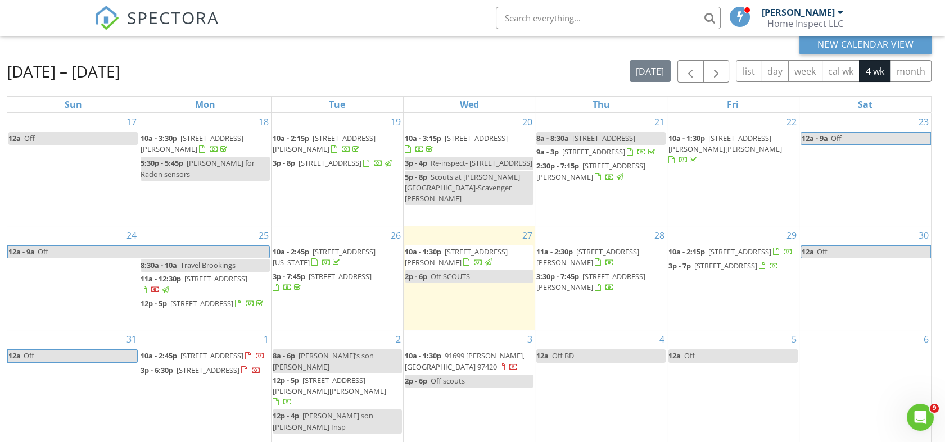
scroll to position [117, 0]
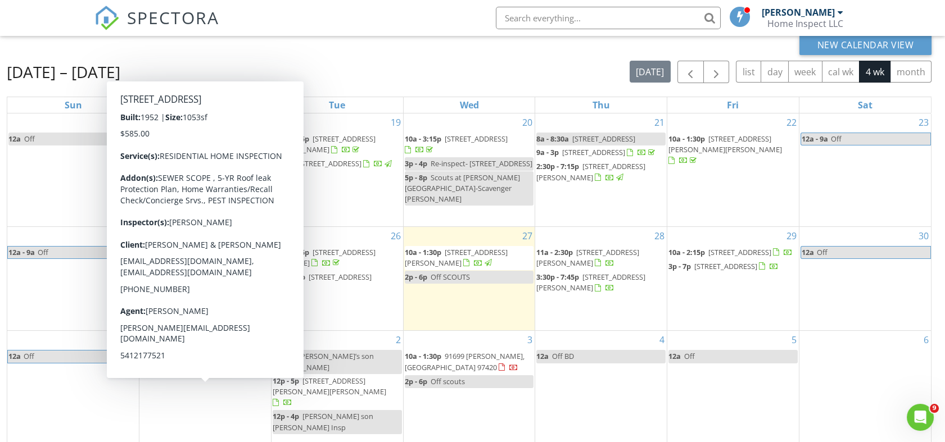
click at [184, 361] on span "374 1st Ave, Coos Bay 97420" at bounding box center [211, 356] width 63 height 10
